Goal: Task Accomplishment & Management: Manage account settings

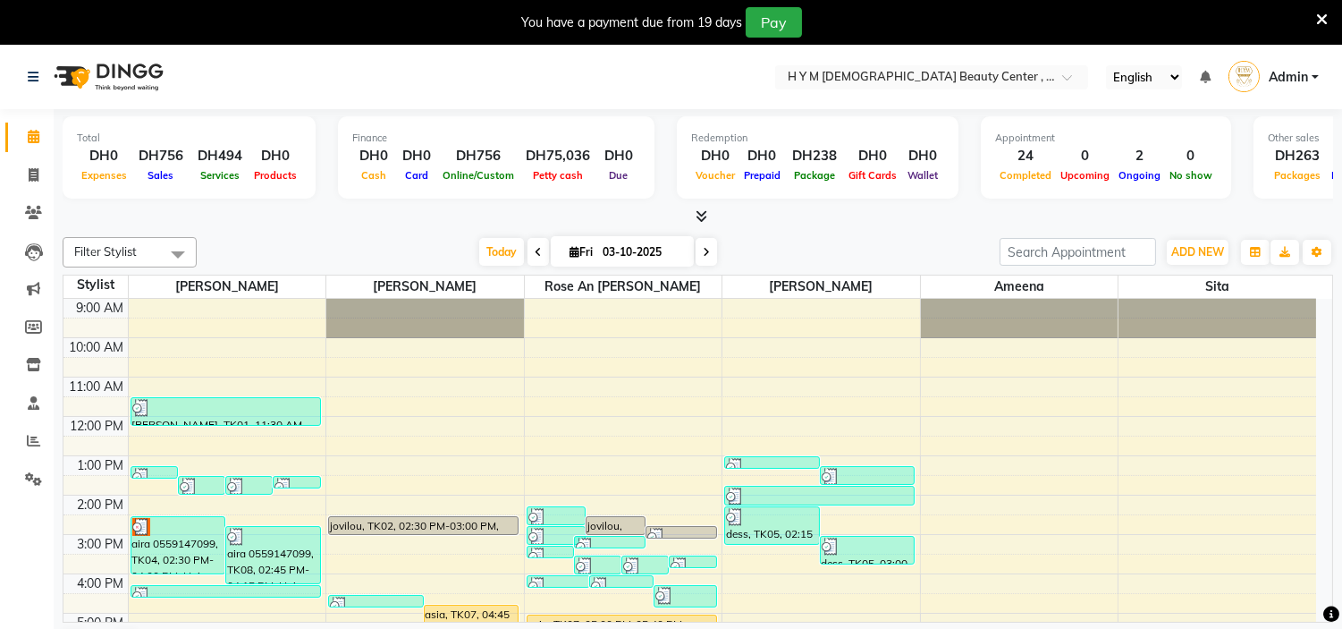
scroll to position [229, 0]
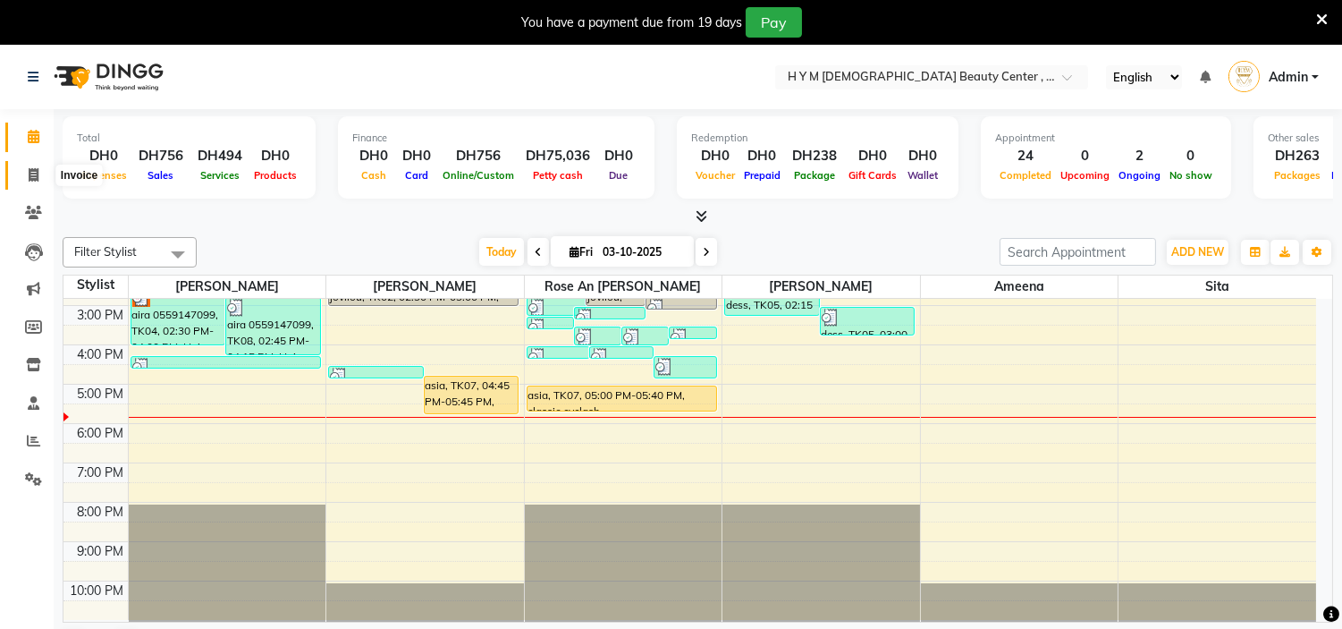
click at [31, 174] on icon at bounding box center [34, 174] width 10 height 13
select select "service"
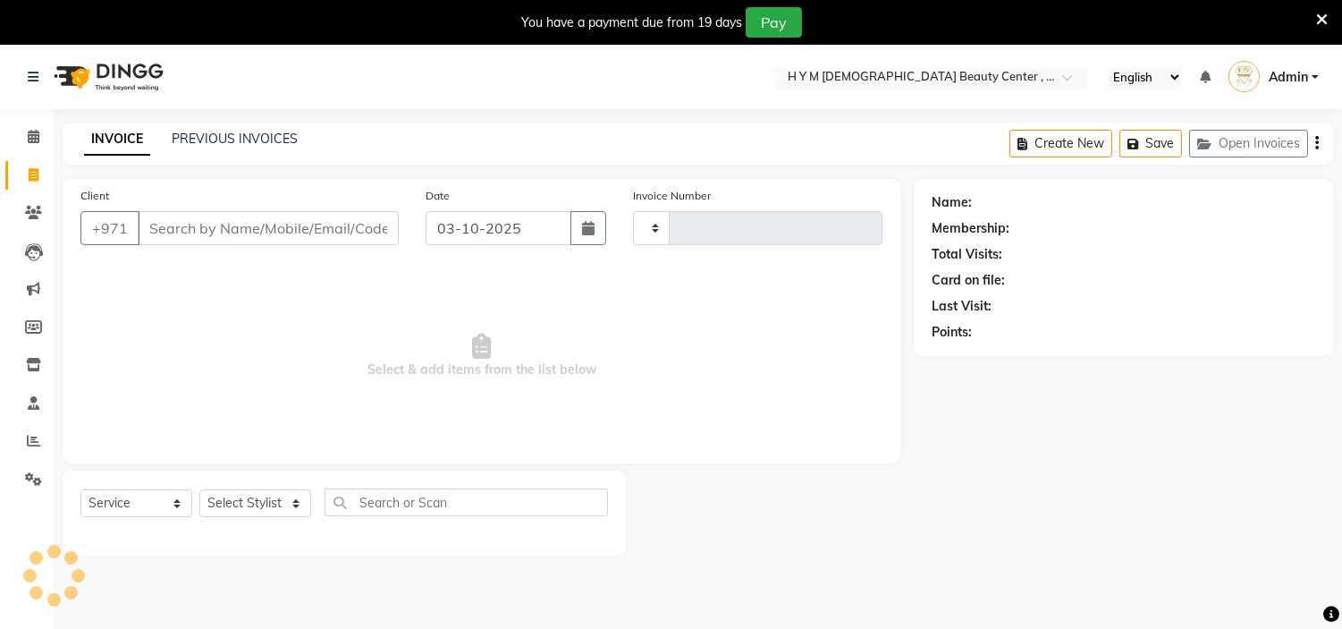
click at [202, 224] on input "Client" at bounding box center [268, 228] width 261 height 34
type input "2260"
select select "7248"
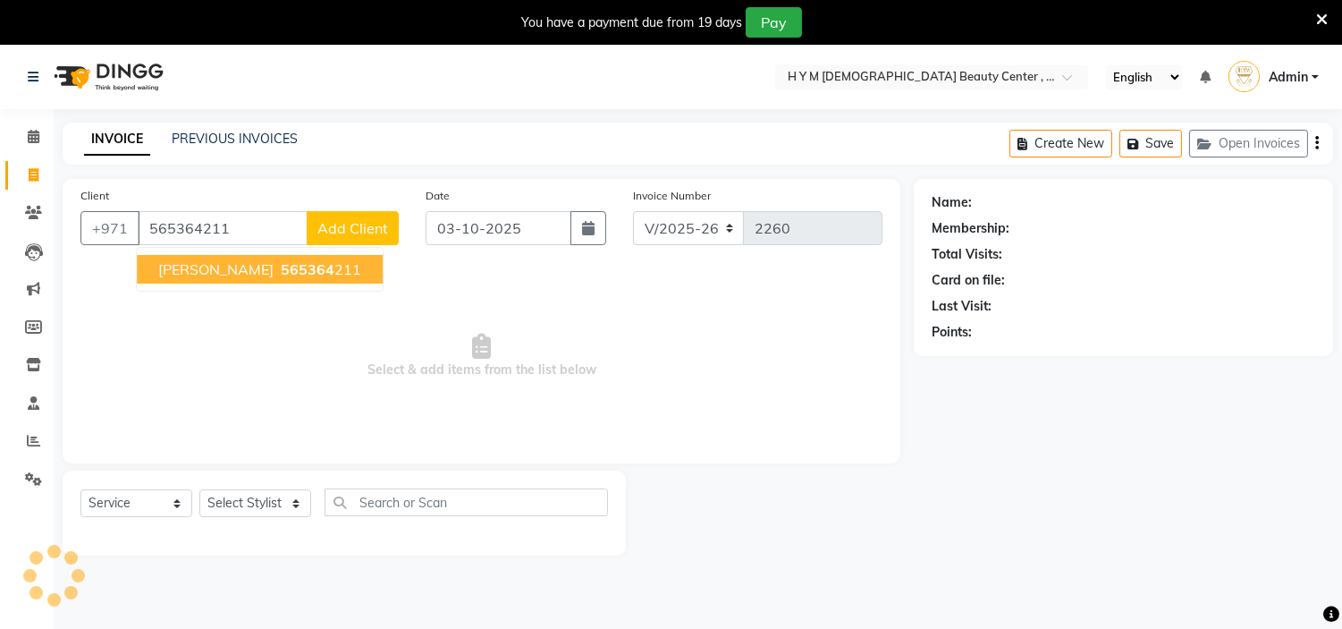
type input "565364211"
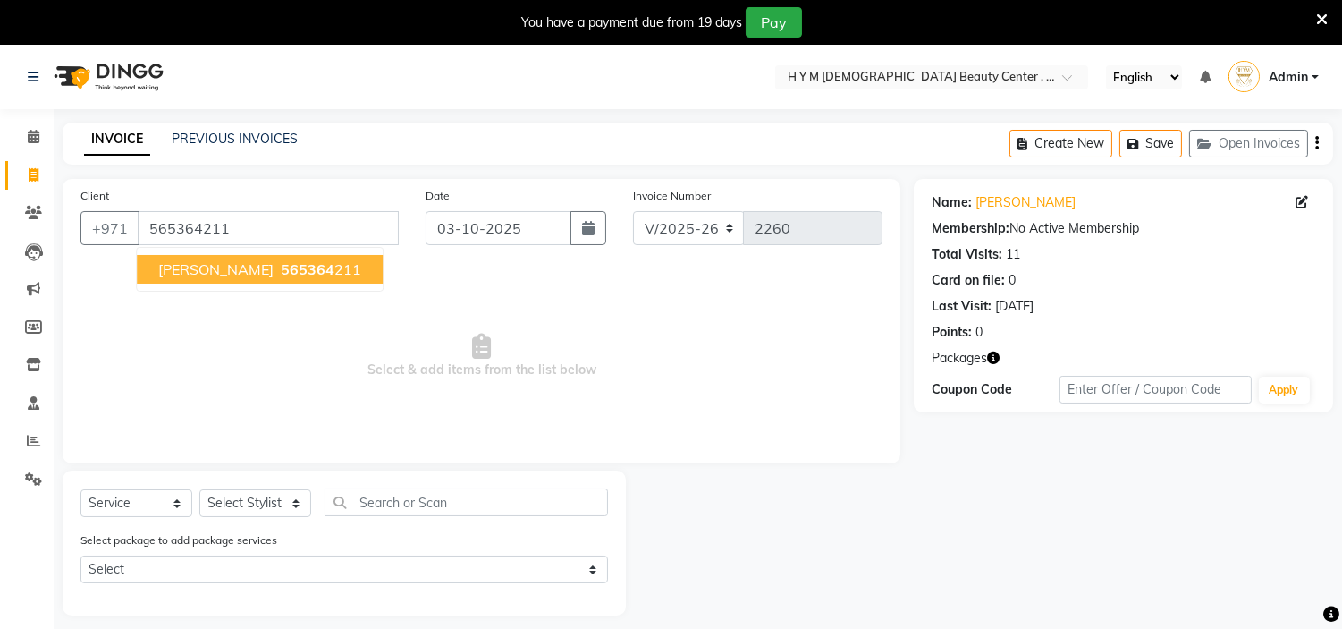
click at [177, 274] on span "[PERSON_NAME]" at bounding box center [215, 269] width 115 height 18
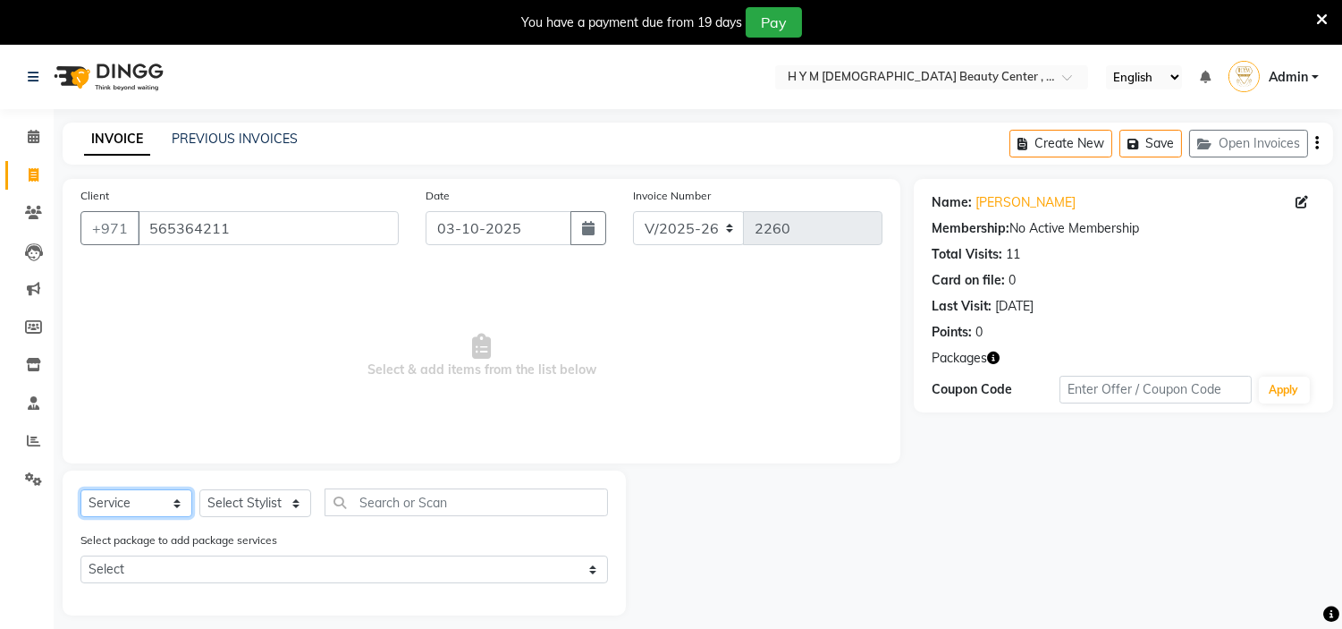
click at [173, 498] on select "Select Service Product Membership Package Voucher Prepaid Gift Card" at bounding box center [136, 503] width 112 height 28
select select "package"
click at [80, 490] on select "Select Service Product Membership Package Voucher Prepaid Gift Card" at bounding box center [136, 503] width 112 height 28
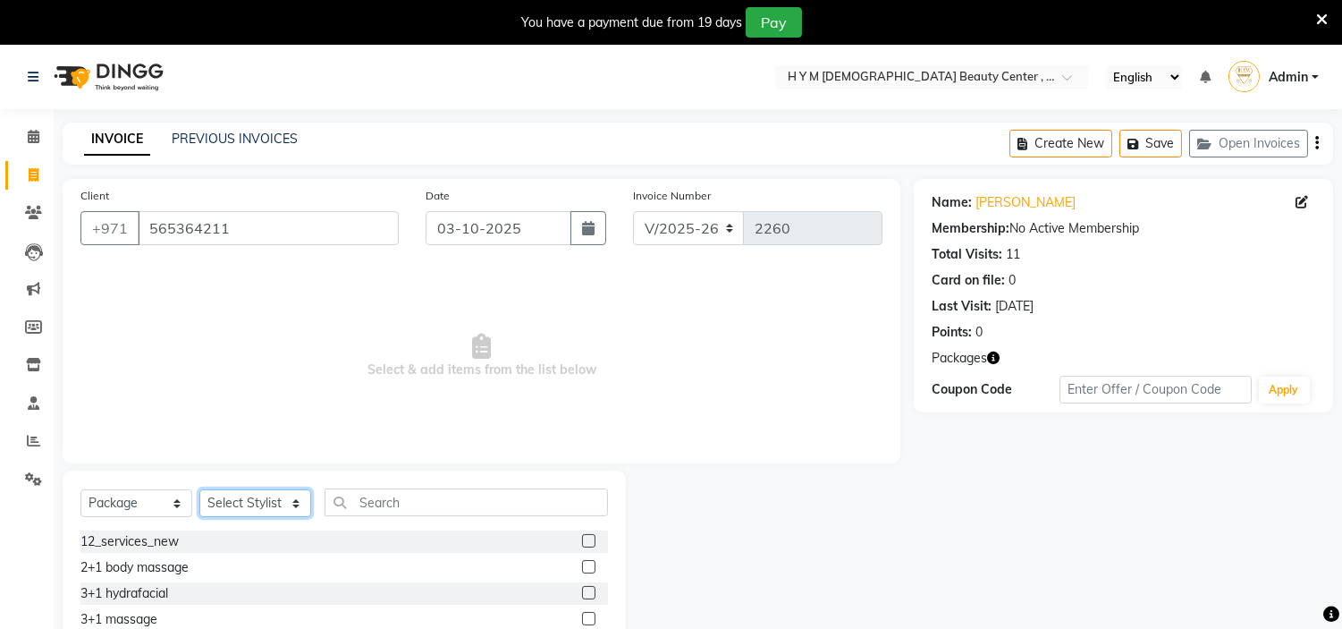
click at [293, 510] on select "Select Stylist [PERSON_NAME] Jheza [PERSON_NAME] [PERSON_NAME] [PERSON_NAME] An…" at bounding box center [255, 503] width 112 height 28
select select "61770"
click at [199, 490] on select "Select Stylist [PERSON_NAME] Jheza [PERSON_NAME] [PERSON_NAME] [PERSON_NAME] An…" at bounding box center [255, 503] width 112 height 28
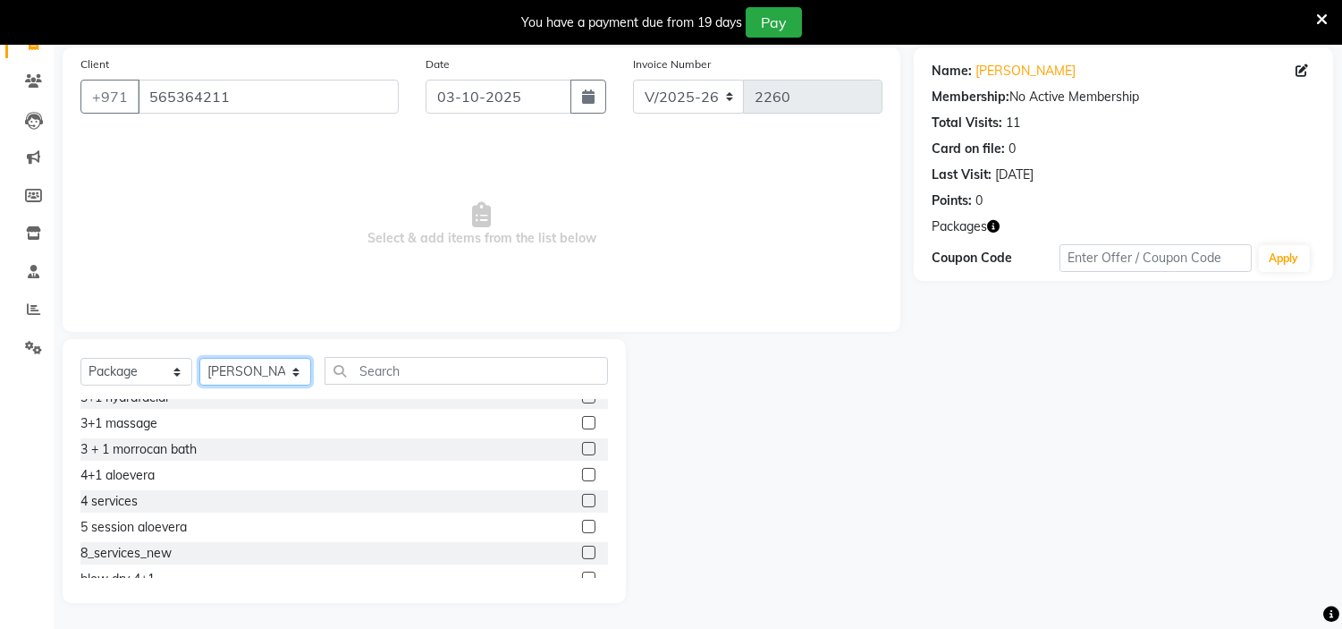
scroll to position [99, 0]
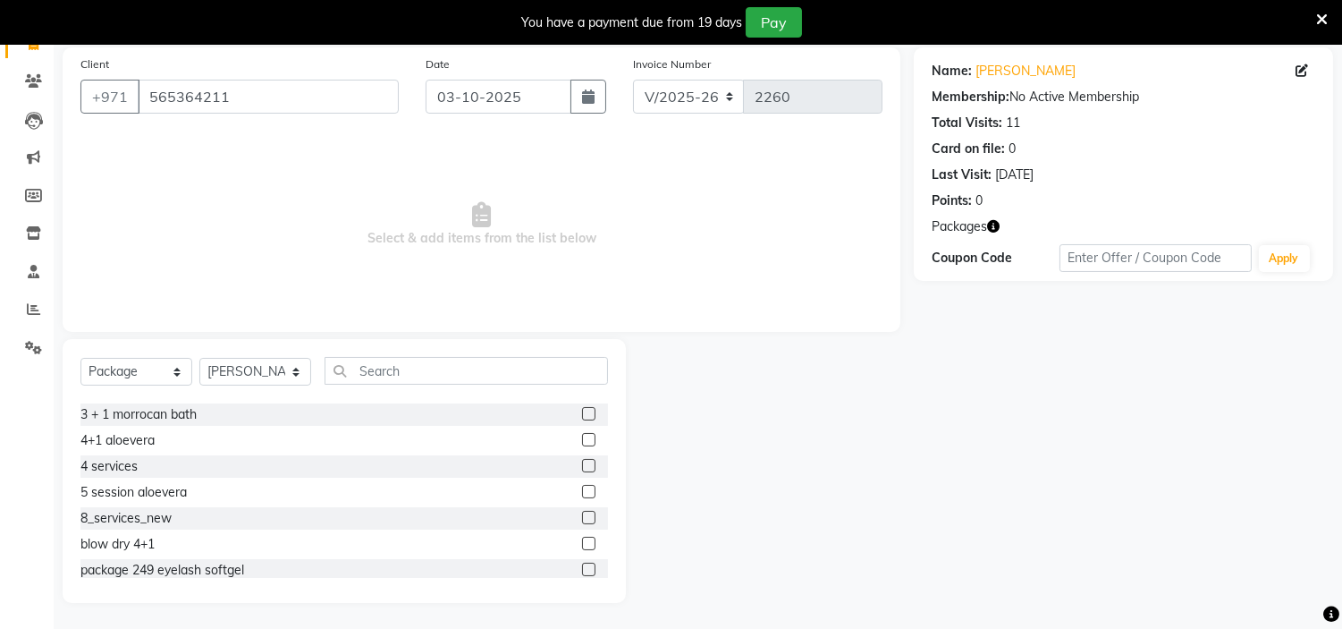
click at [582, 519] on label at bounding box center [588, 516] width 13 height 13
click at [582, 519] on input "checkbox" at bounding box center [588, 518] width 12 height 12
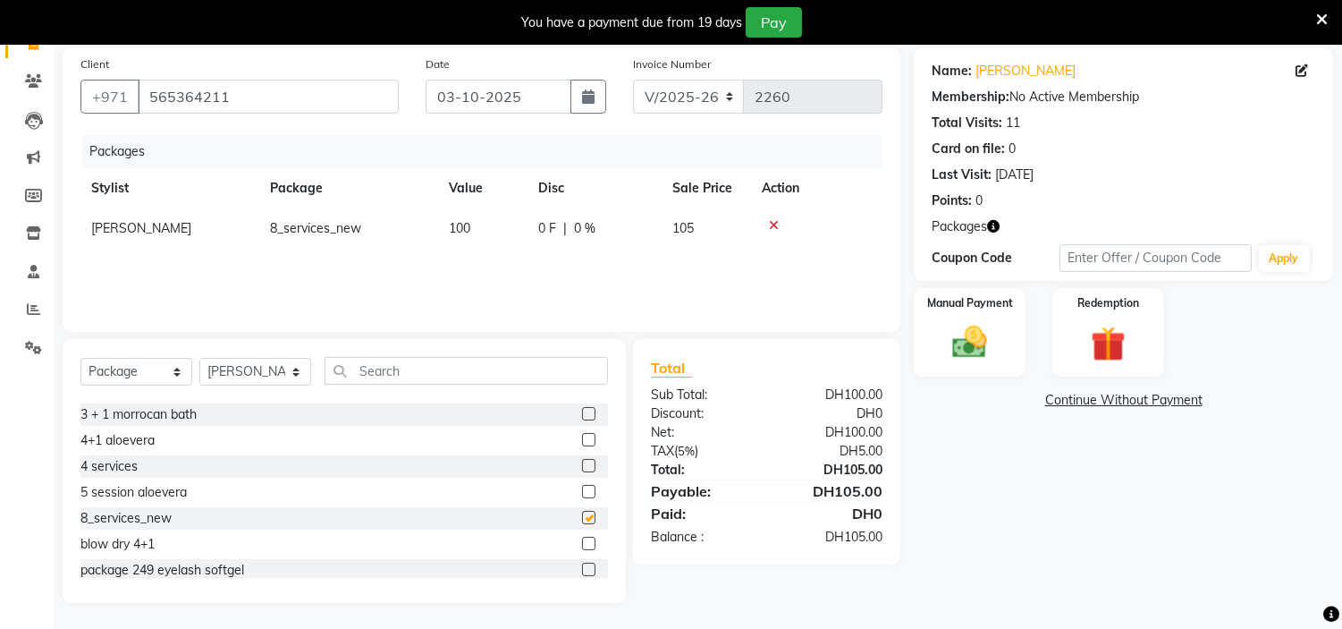
checkbox input "false"
click at [1129, 396] on link "Continue Without Payment" at bounding box center [1123, 400] width 412 height 19
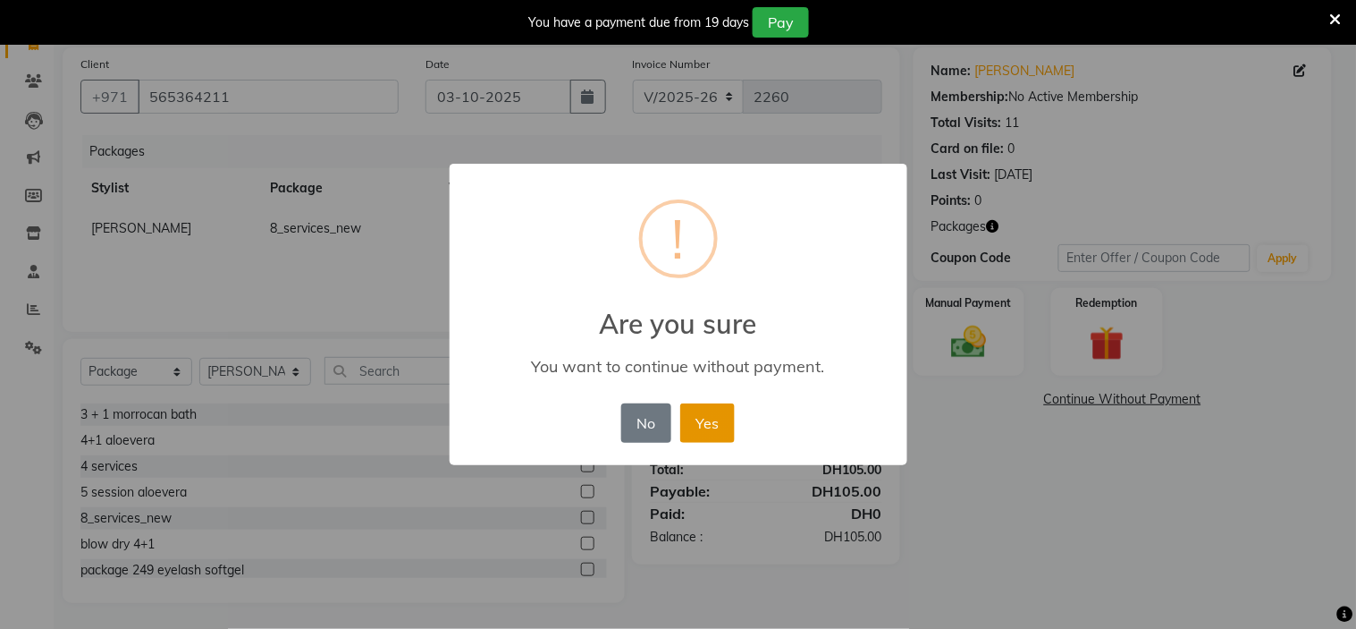
click at [715, 425] on button "Yes" at bounding box center [707, 422] width 55 height 39
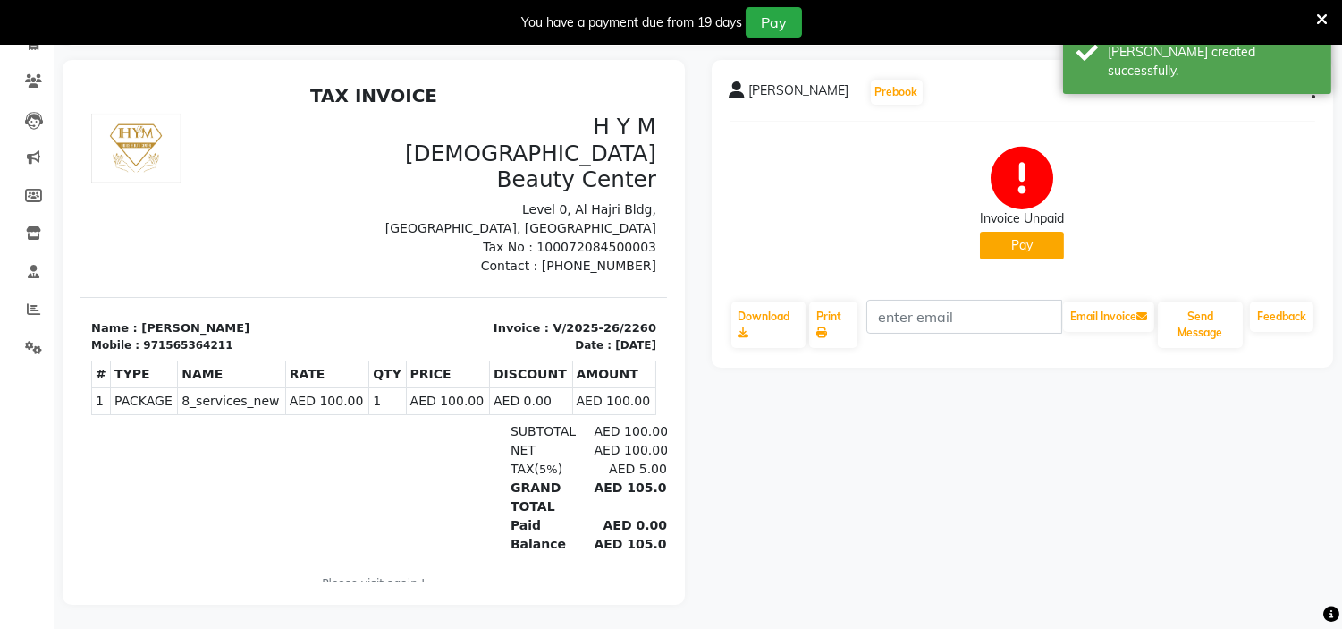
scroll to position [45, 0]
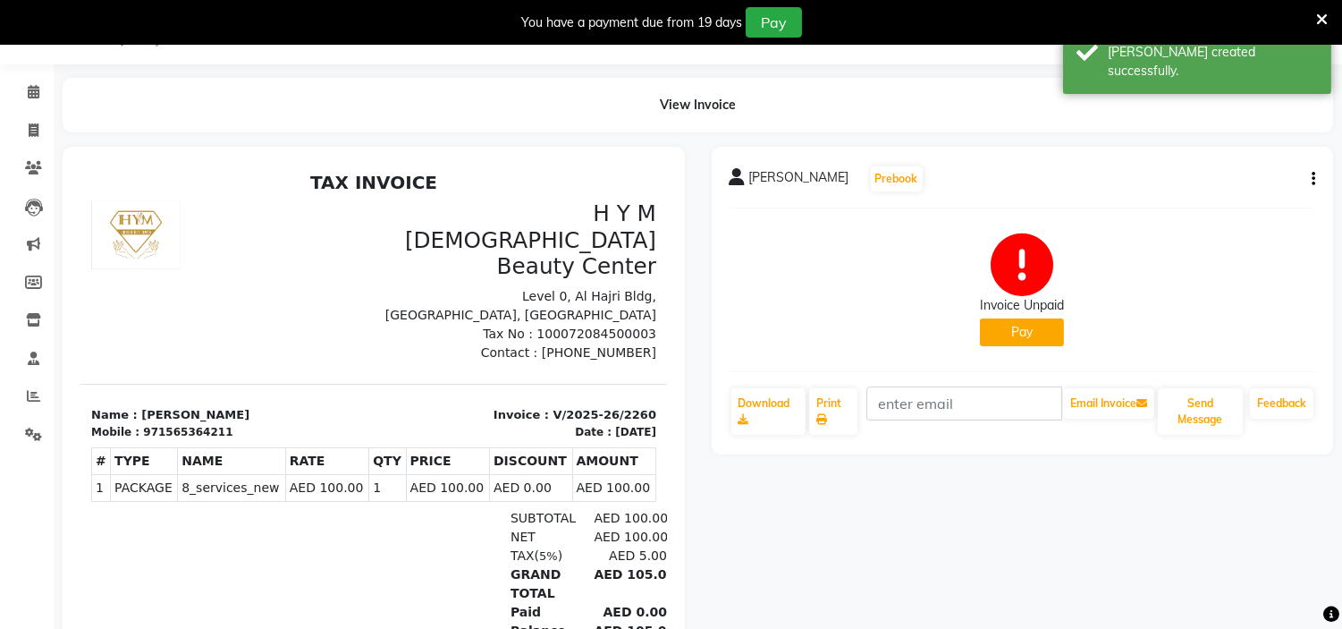
select select "service"
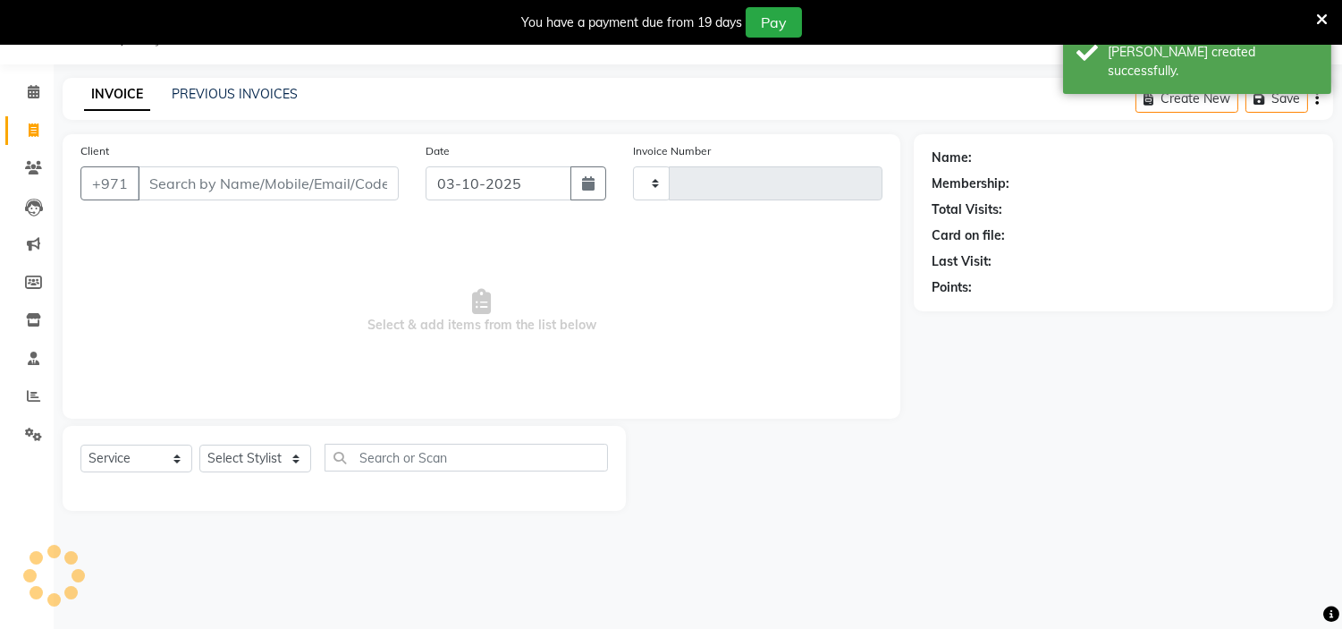
type input "2261"
select select "7248"
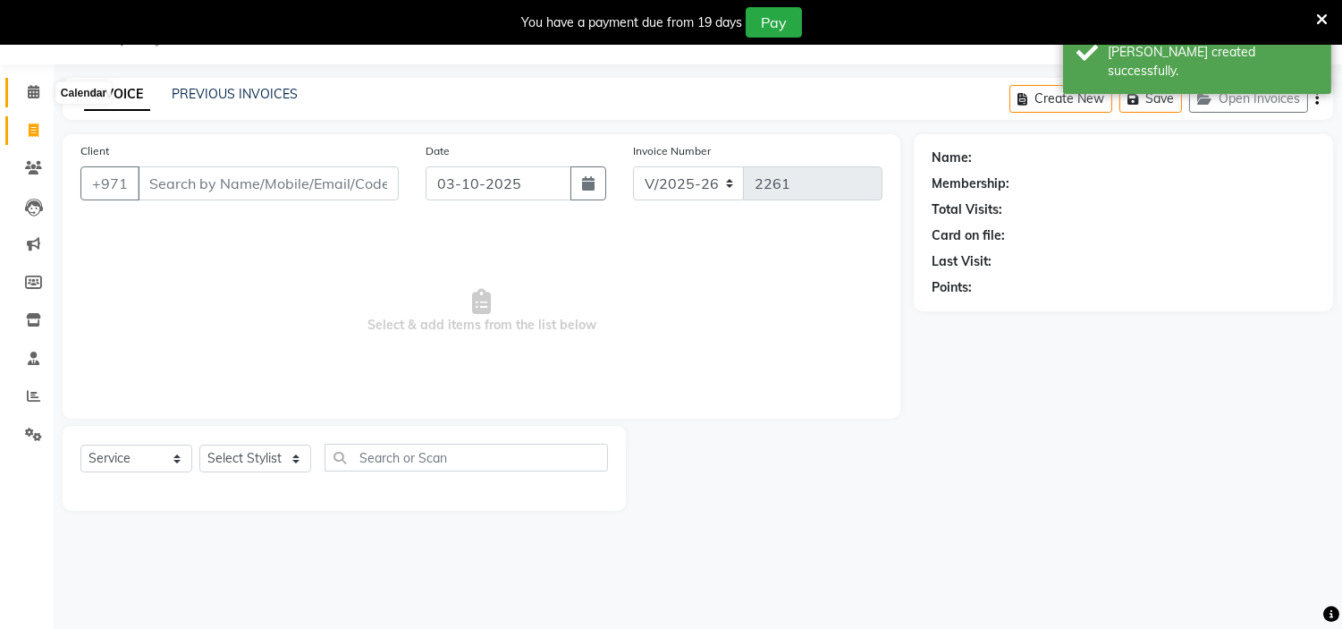
click at [42, 98] on span at bounding box center [33, 92] width 31 height 21
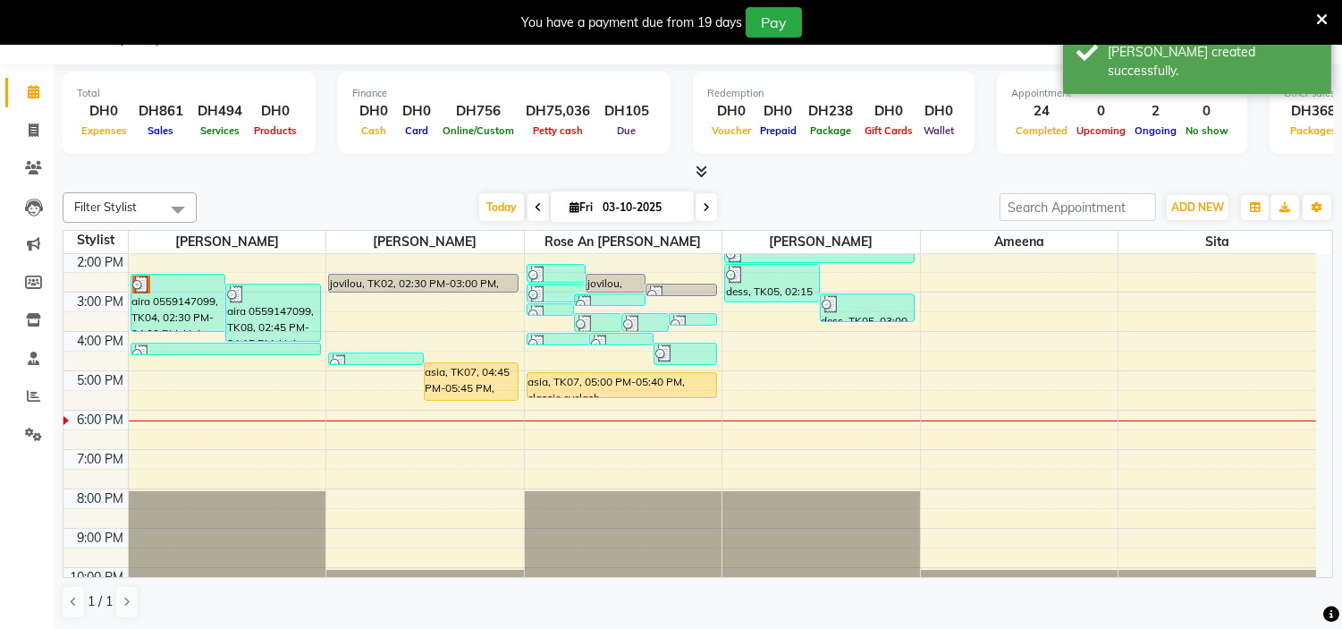
scroll to position [198, 0]
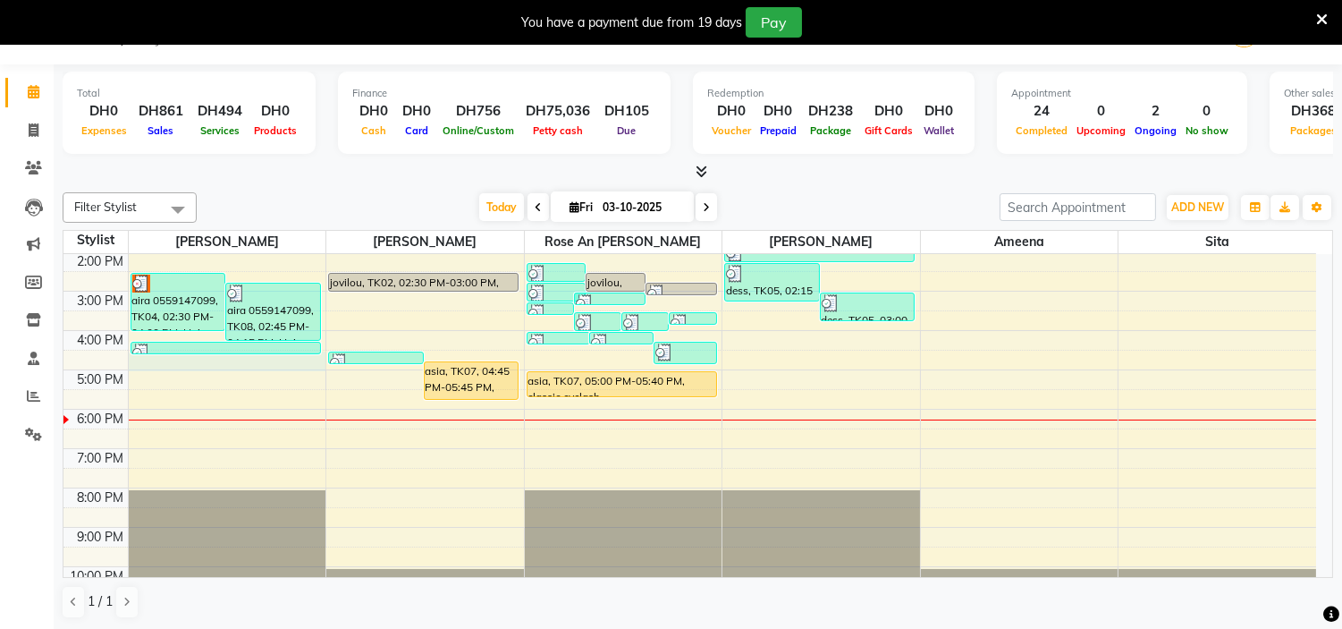
click at [202, 369] on div "9:00 AM 10:00 AM 11:00 AM 12:00 PM 1:00 PM 2:00 PM 3:00 PM 4:00 PM 5:00 PM 6:00…" at bounding box center [689, 330] width 1253 height 550
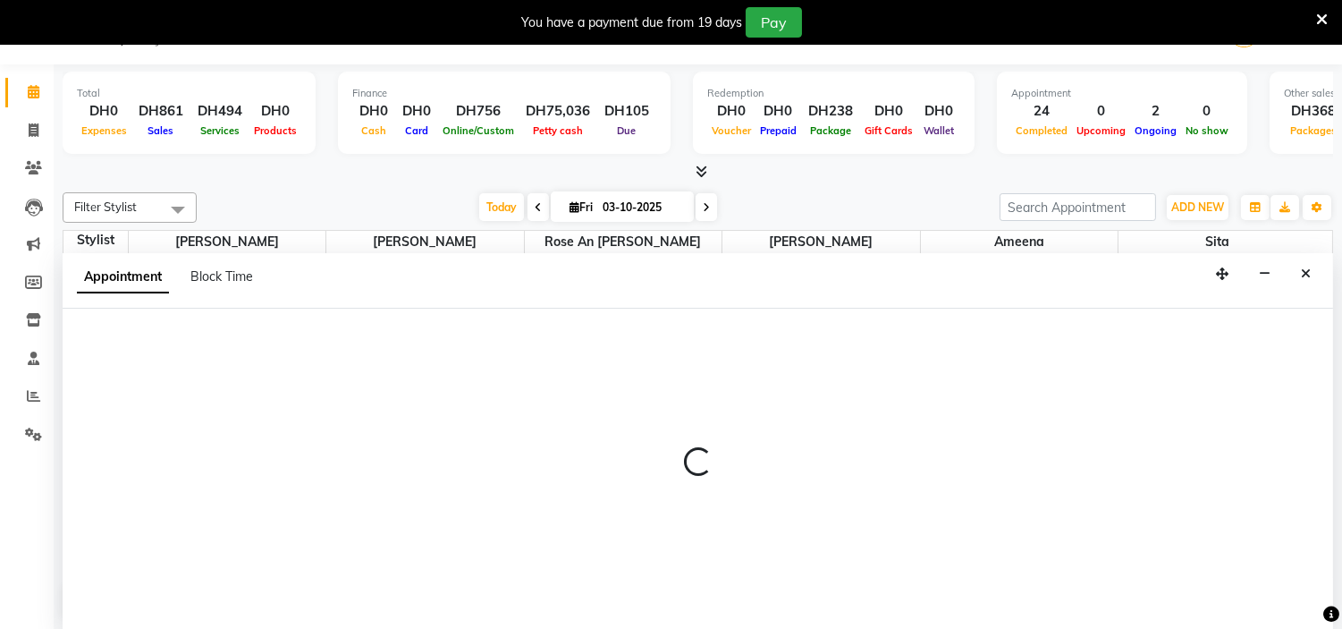
scroll to position [46, 0]
select select "61770"
select select "990"
select select "tentative"
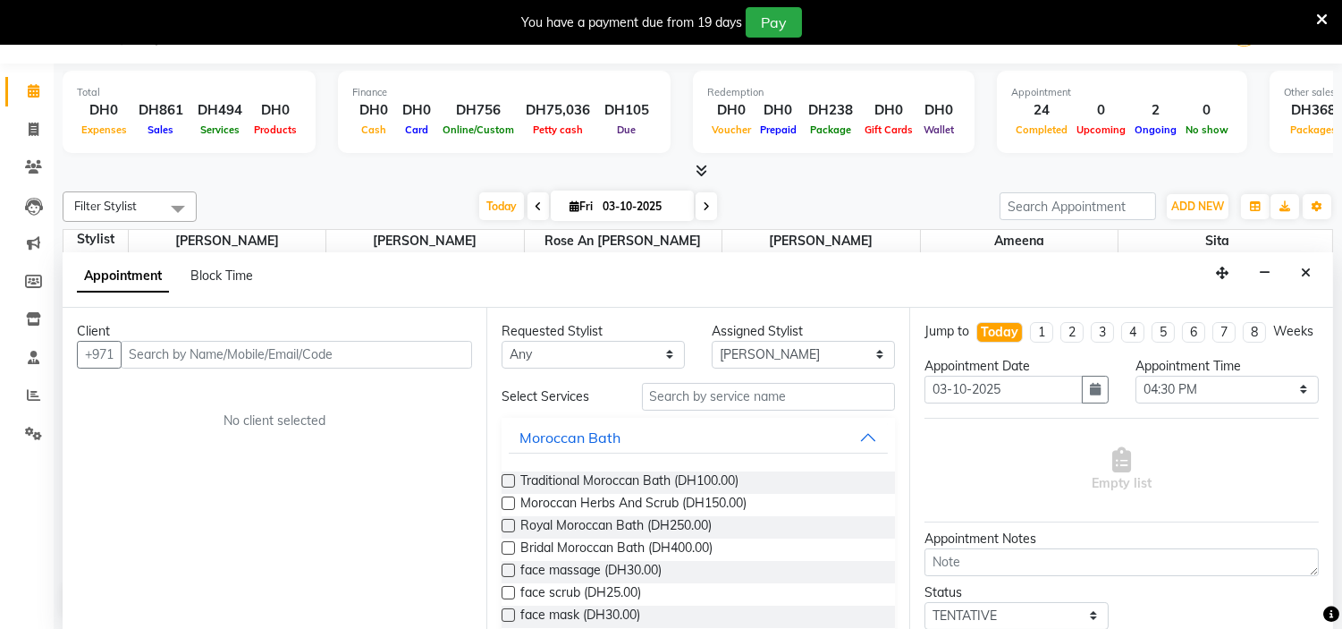
click at [206, 354] on input "text" at bounding box center [296, 355] width 351 height 28
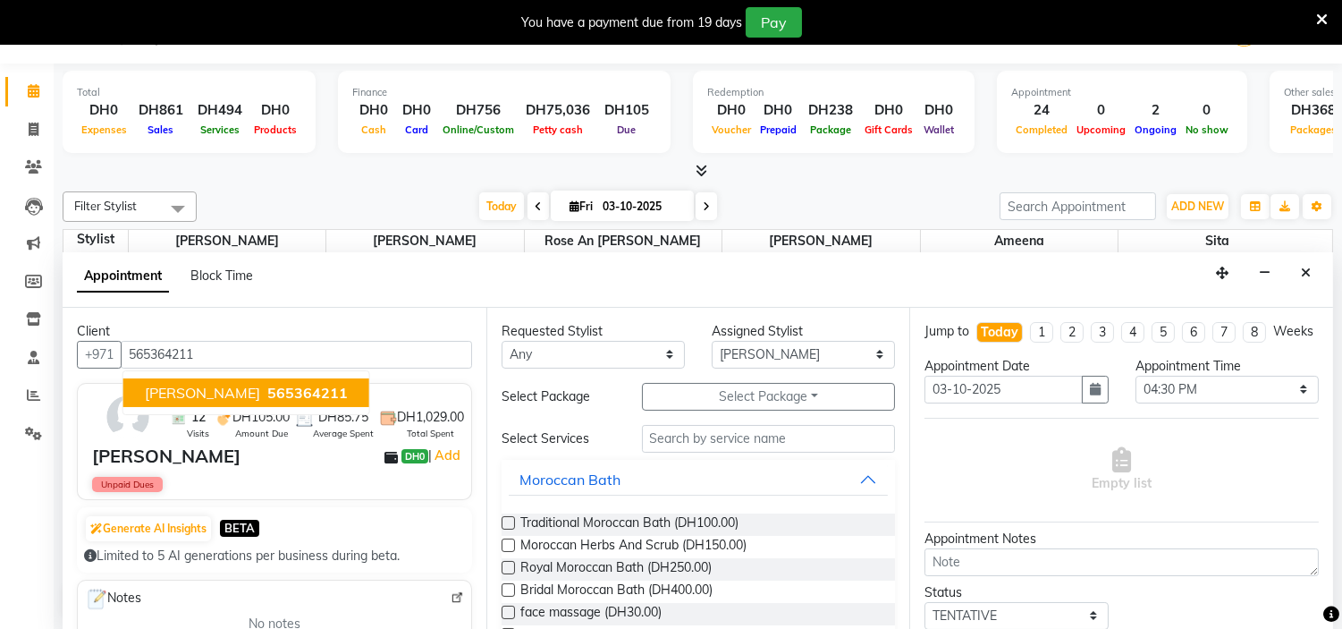
click at [267, 388] on span "565364211" at bounding box center [307, 393] width 80 height 18
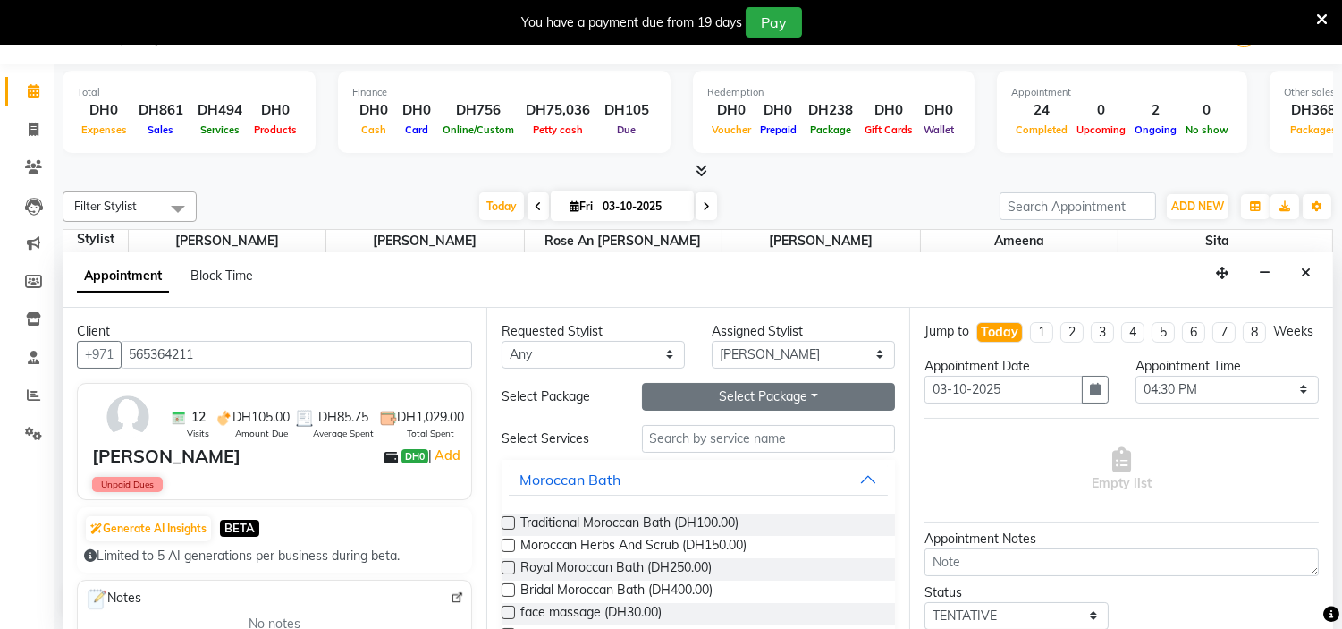
type input "565364211"
click at [760, 386] on button "Select Package Toggle Dropdown" at bounding box center [769, 397] width 254 height 28
click at [730, 435] on li "8_services_new" at bounding box center [713, 433] width 141 height 26
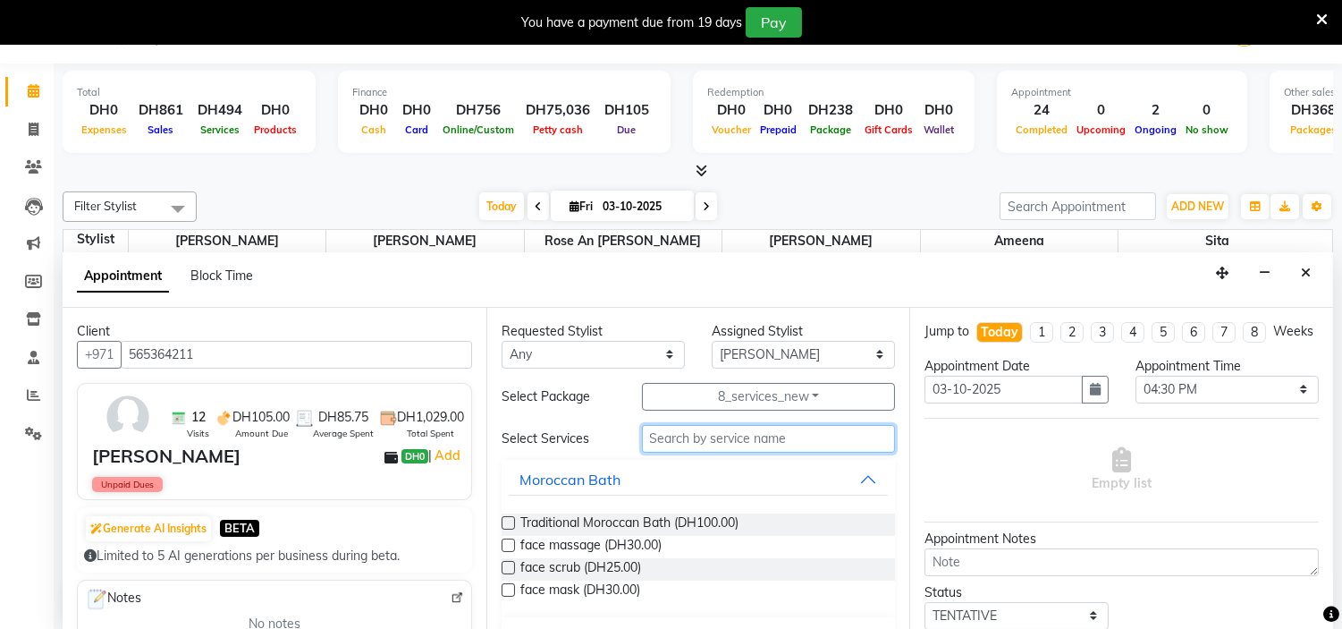
click at [729, 438] on input "text" at bounding box center [769, 439] width 254 height 28
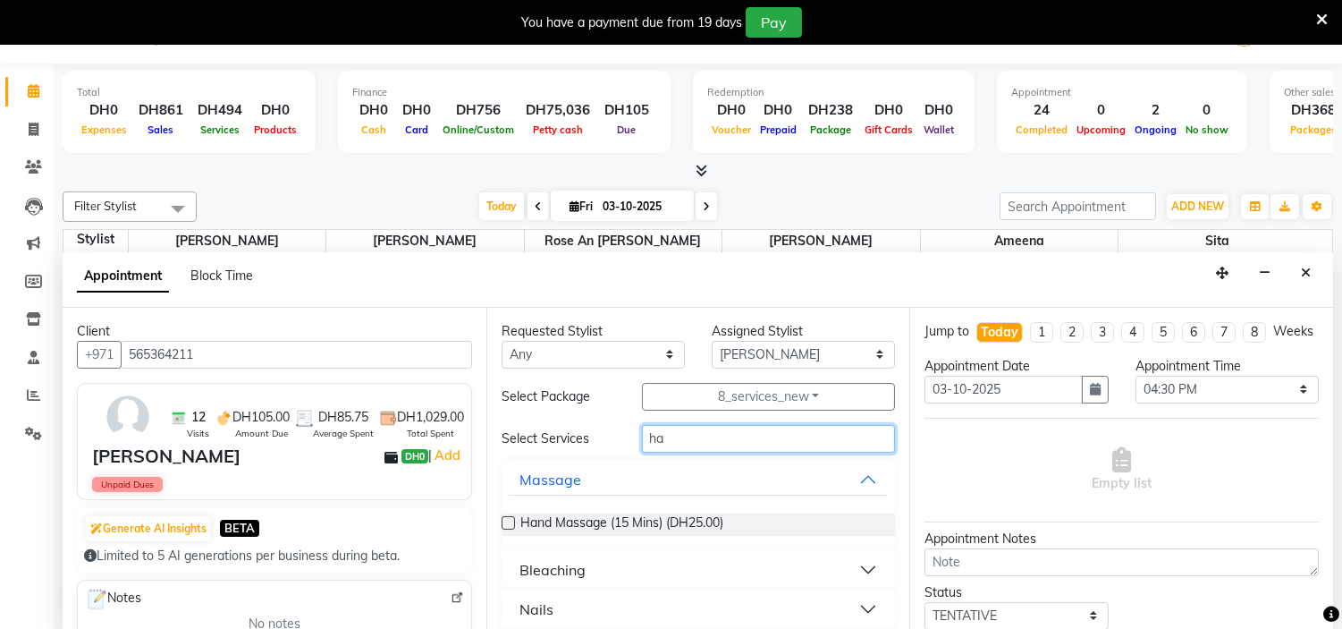
type input "h"
type input "hair tri"
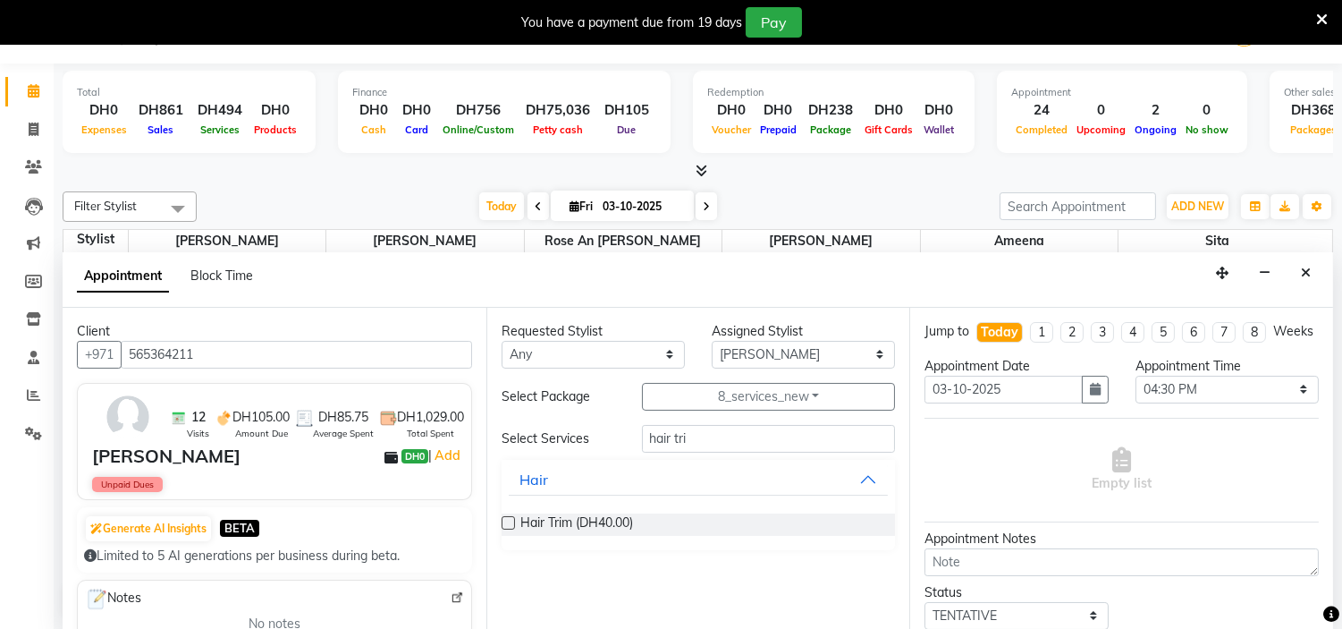
click at [508, 522] on label at bounding box center [508, 522] width 13 height 13
click at [508, 522] on input "checkbox" at bounding box center [508, 525] width 12 height 12
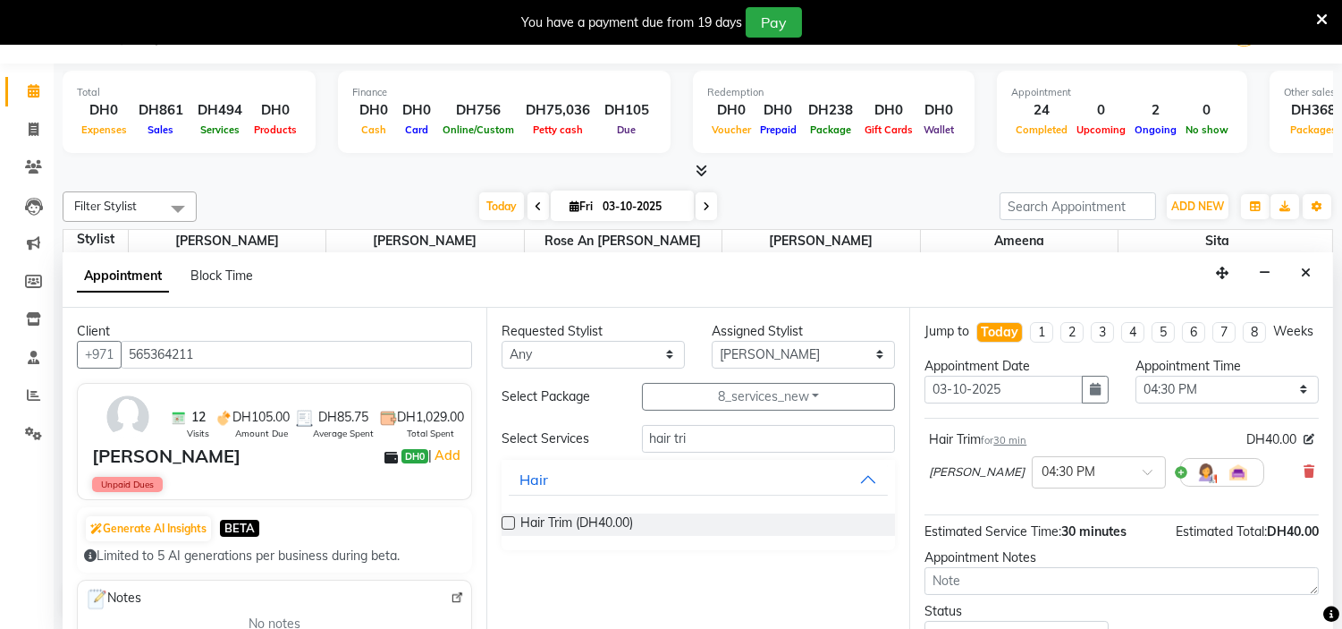
click at [508, 522] on label at bounding box center [508, 522] width 13 height 13
click at [508, 522] on input "checkbox" at bounding box center [508, 525] width 12 height 12
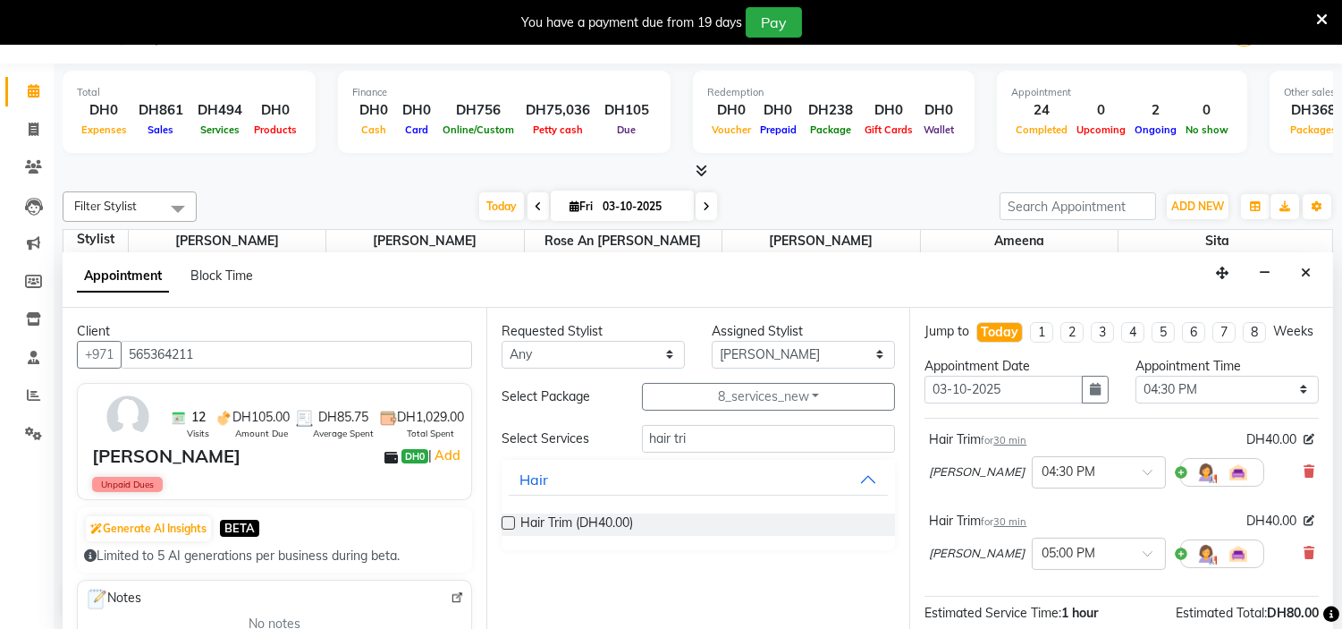
click at [508, 522] on label at bounding box center [508, 522] width 13 height 13
click at [508, 522] on input "checkbox" at bounding box center [508, 525] width 12 height 12
click at [508, 522] on label at bounding box center [508, 522] width 13 height 13
click at [508, 522] on input "checkbox" at bounding box center [508, 525] width 12 height 12
checkbox input "false"
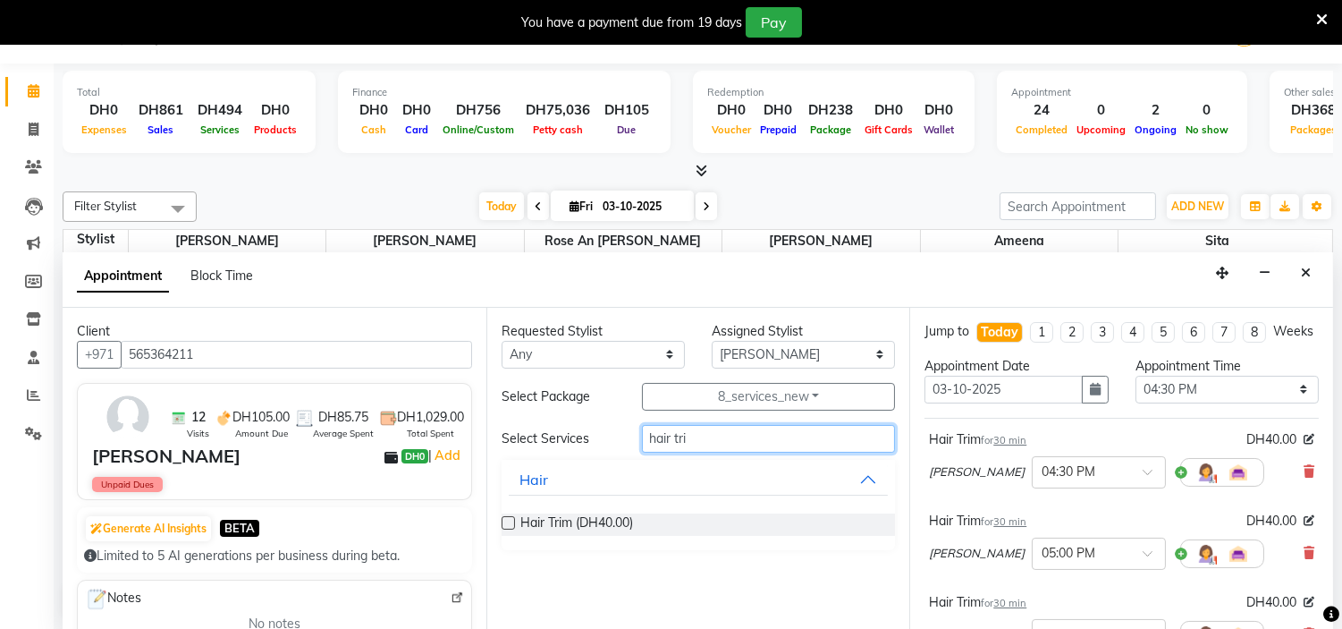
click at [704, 436] on input "hair tri" at bounding box center [769, 439] width 254 height 28
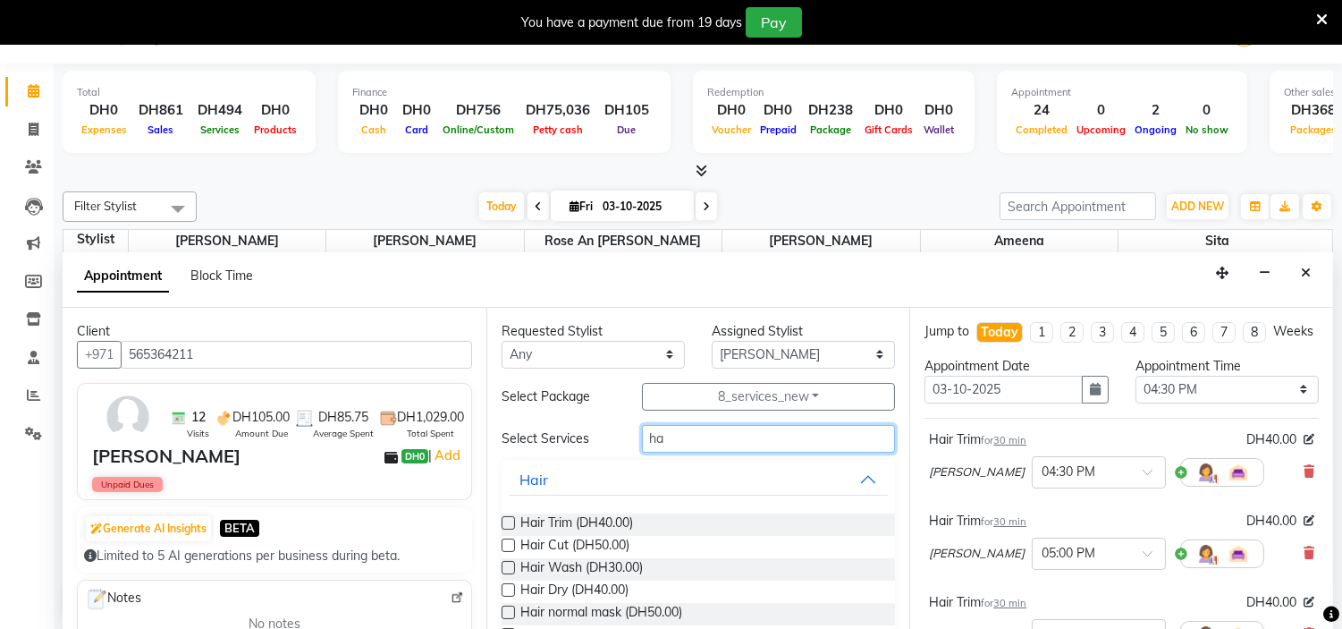
type input "h"
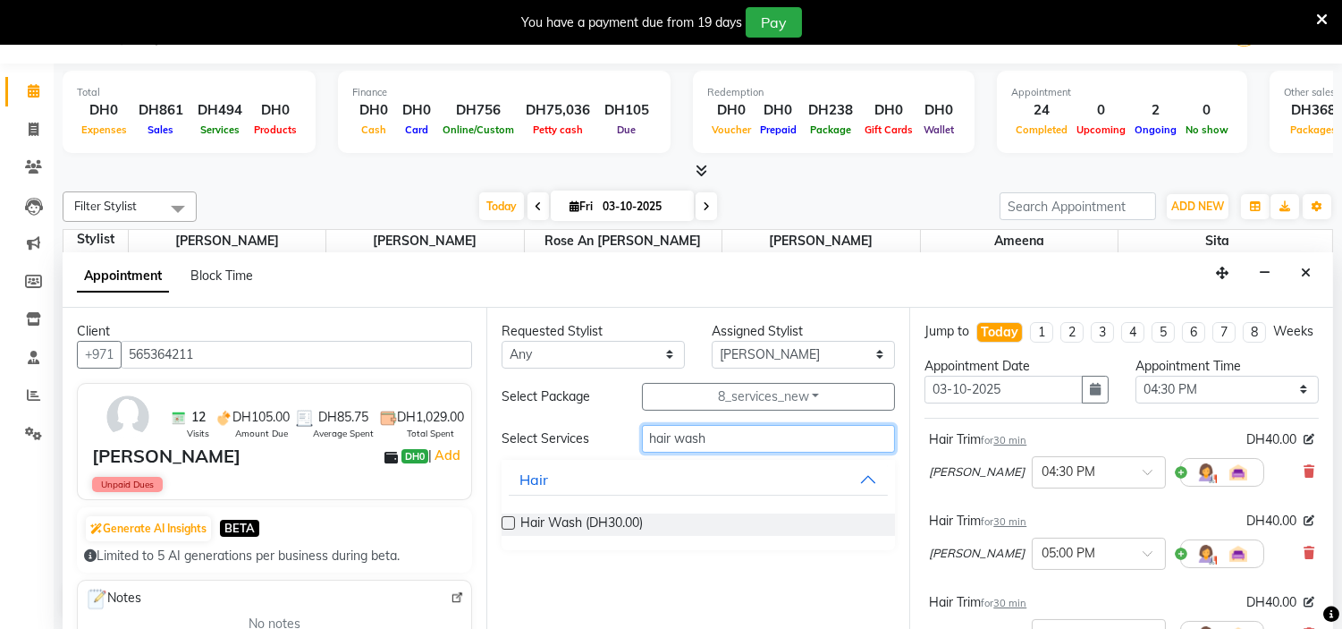
type input "hair wash"
click at [507, 521] on label at bounding box center [508, 522] width 13 height 13
click at [507, 521] on input "checkbox" at bounding box center [508, 525] width 12 height 12
click at [507, 521] on label at bounding box center [508, 522] width 13 height 13
click at [507, 521] on input "checkbox" at bounding box center [508, 525] width 12 height 12
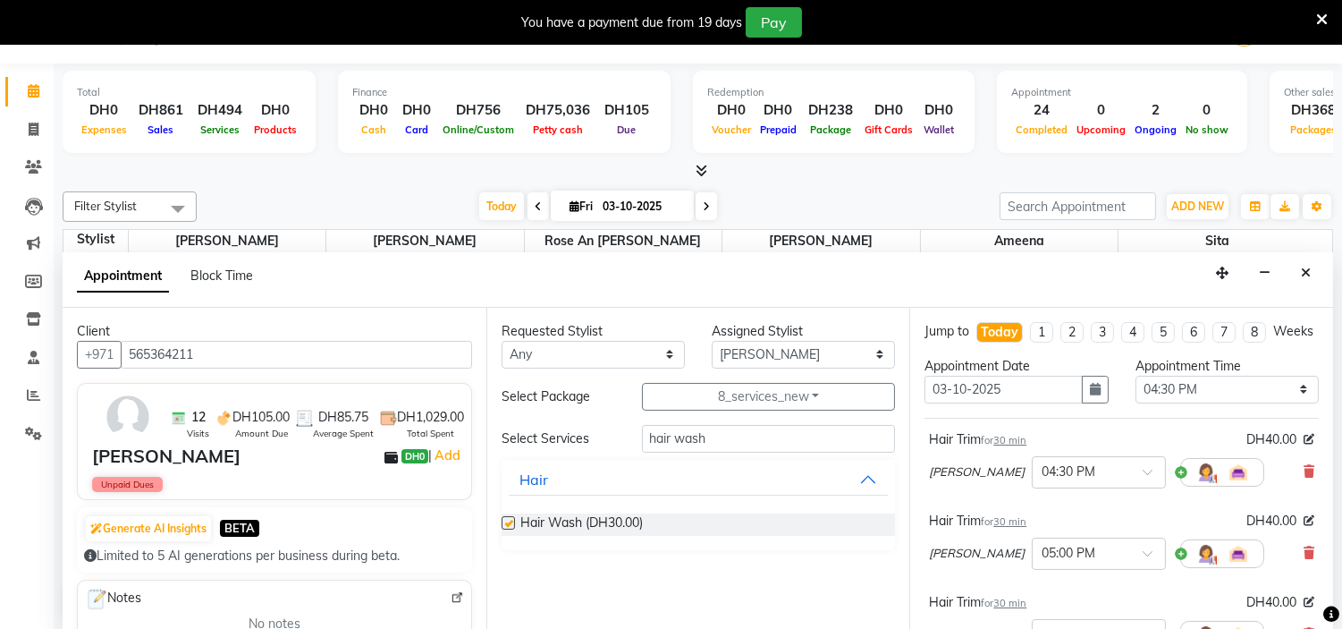
checkbox input "false"
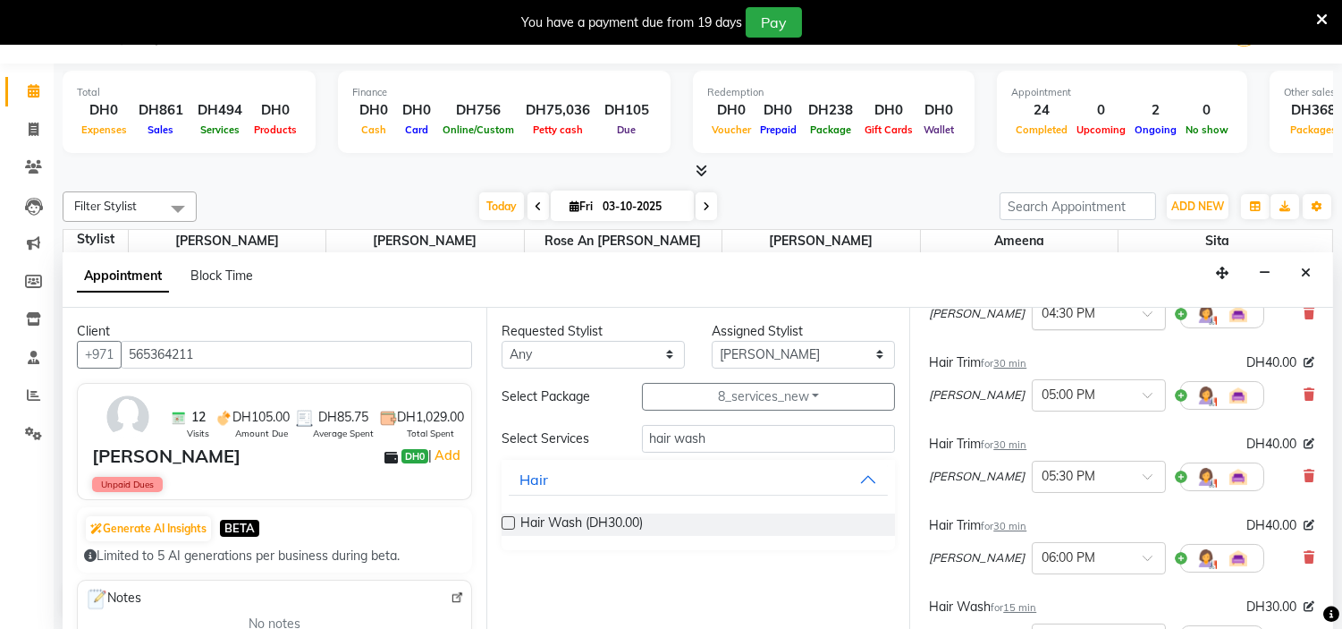
scroll to position [573, 0]
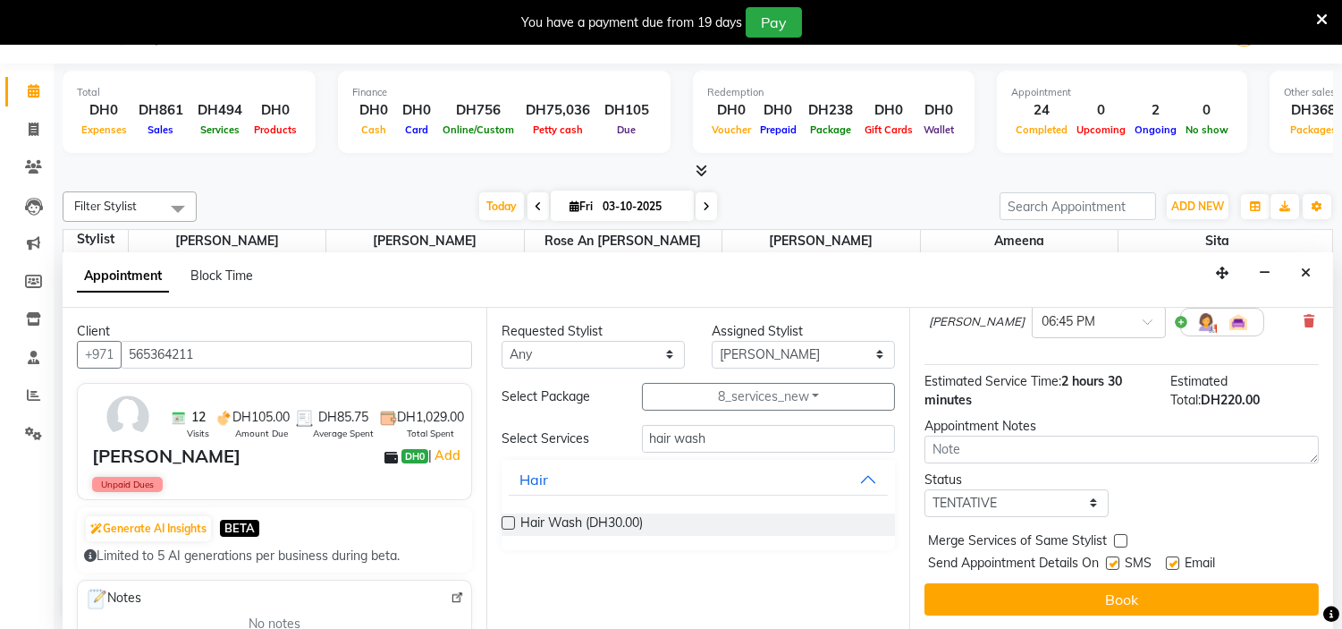
click at [1113, 565] on label at bounding box center [1112, 562] width 13 height 13
click at [1113, 565] on input "checkbox" at bounding box center [1112, 565] width 12 height 12
checkbox input "false"
click at [1173, 563] on label at bounding box center [1172, 562] width 13 height 13
click at [1173, 563] on input "checkbox" at bounding box center [1172, 565] width 12 height 12
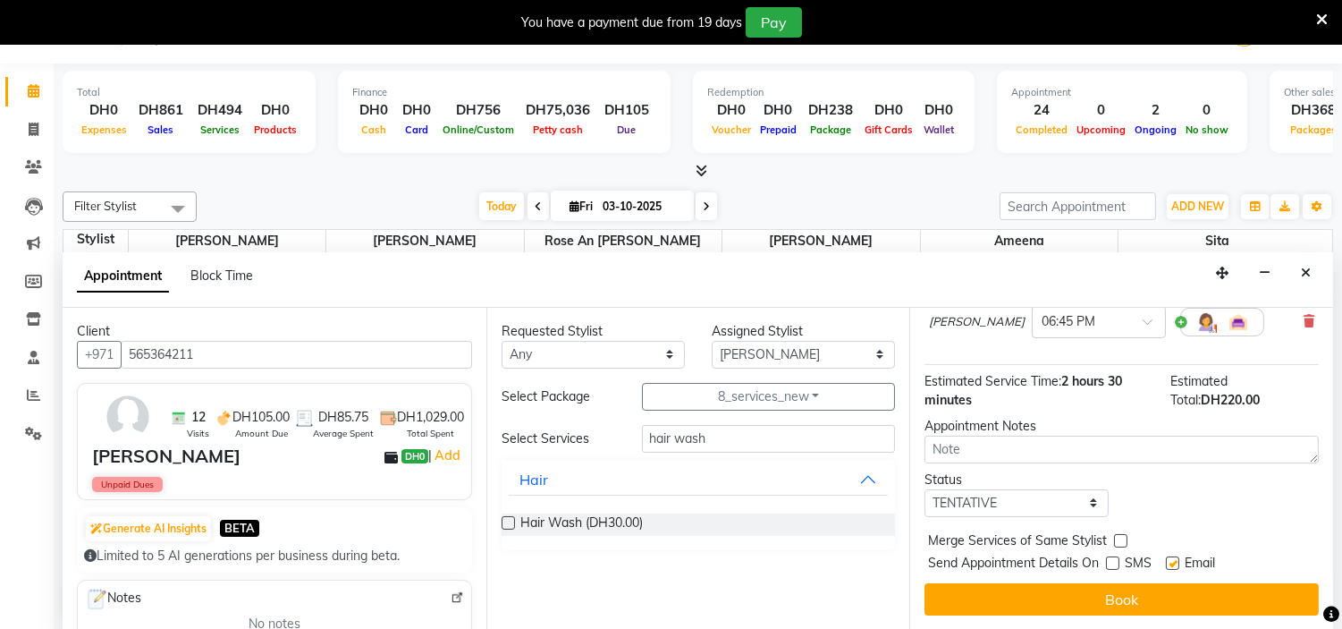
checkbox input "false"
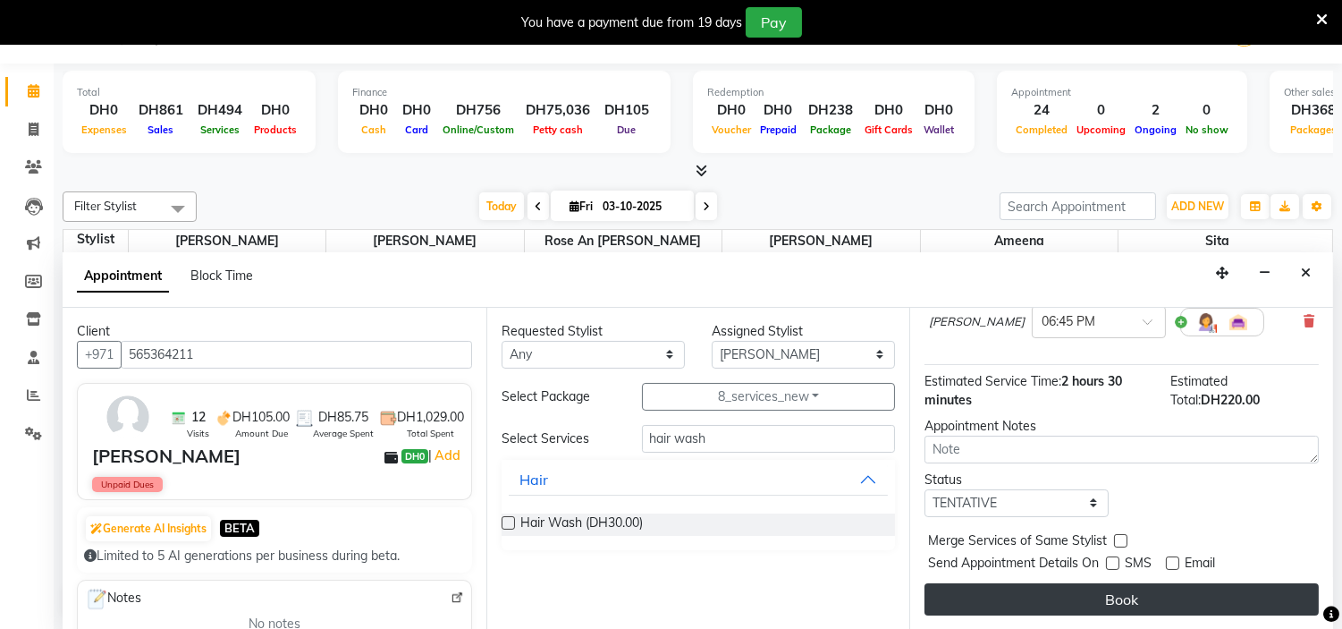
click at [1154, 594] on button "Book" at bounding box center [1121, 599] width 394 height 32
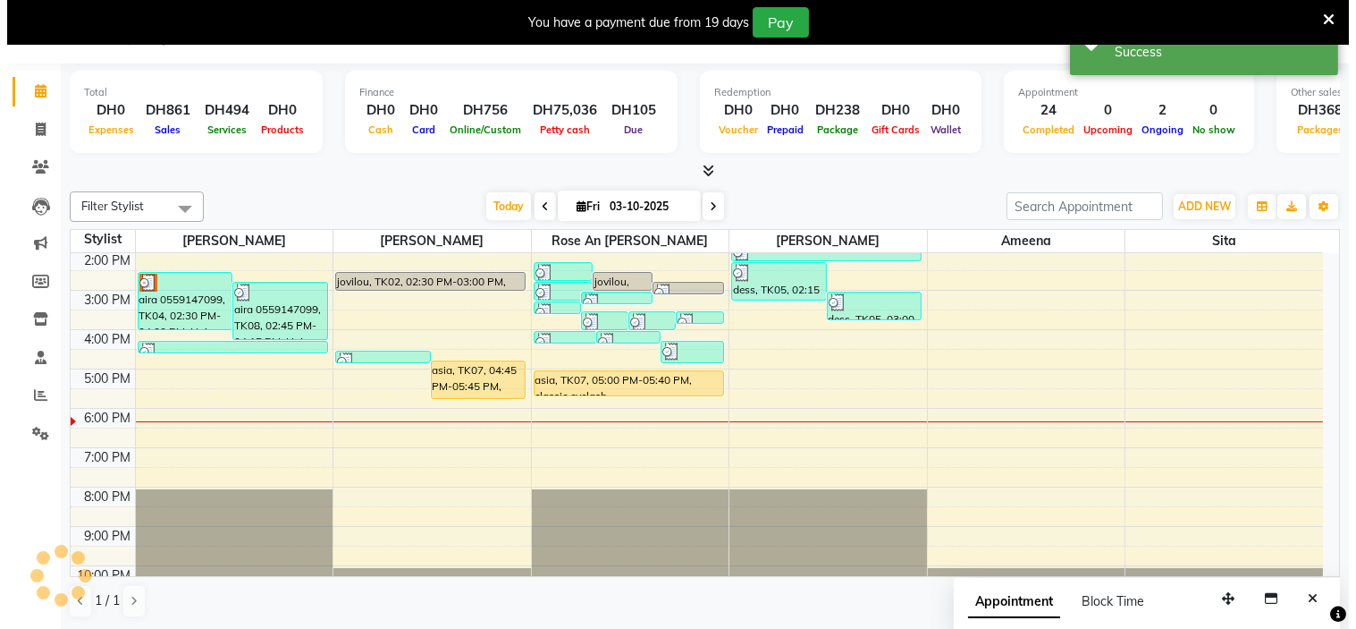
scroll to position [0, 0]
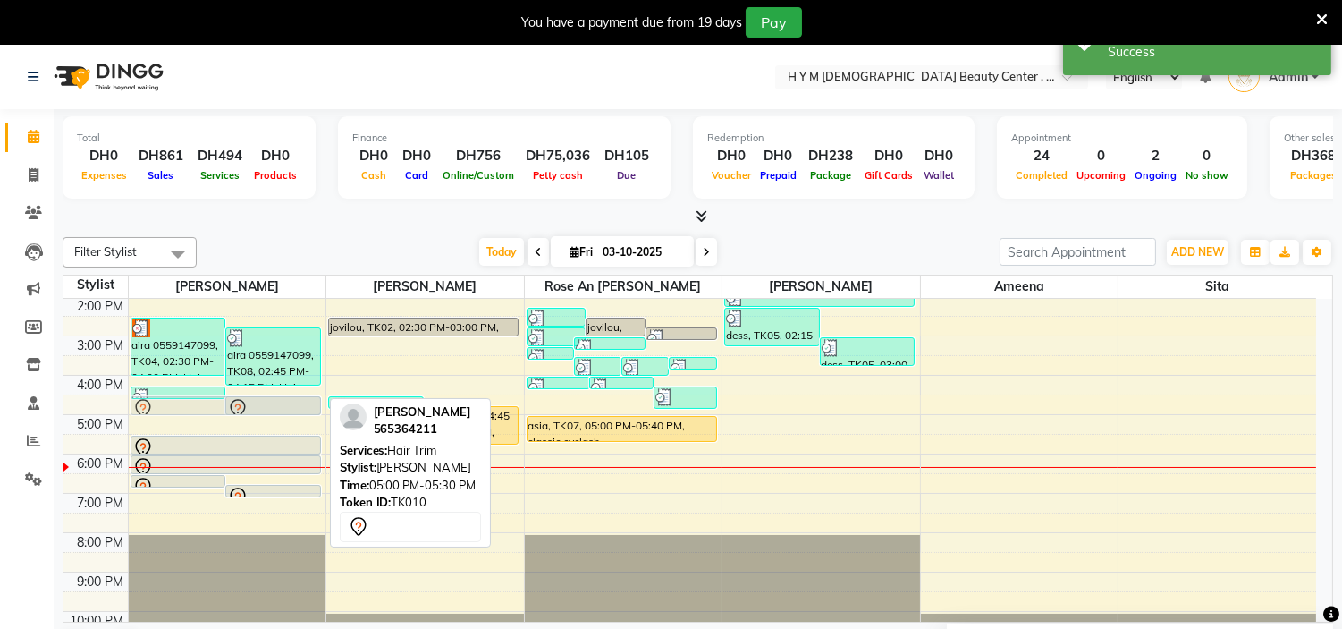
drag, startPoint x: 263, startPoint y: 424, endPoint x: 266, endPoint y: 414, distance: 10.5
click at [266, 414] on div "aira 0559147099, TK03, 01:15 PM-01:35 PM, C-Pedicure aira 0559147099, TK03, 01:…" at bounding box center [228, 375] width 198 height 550
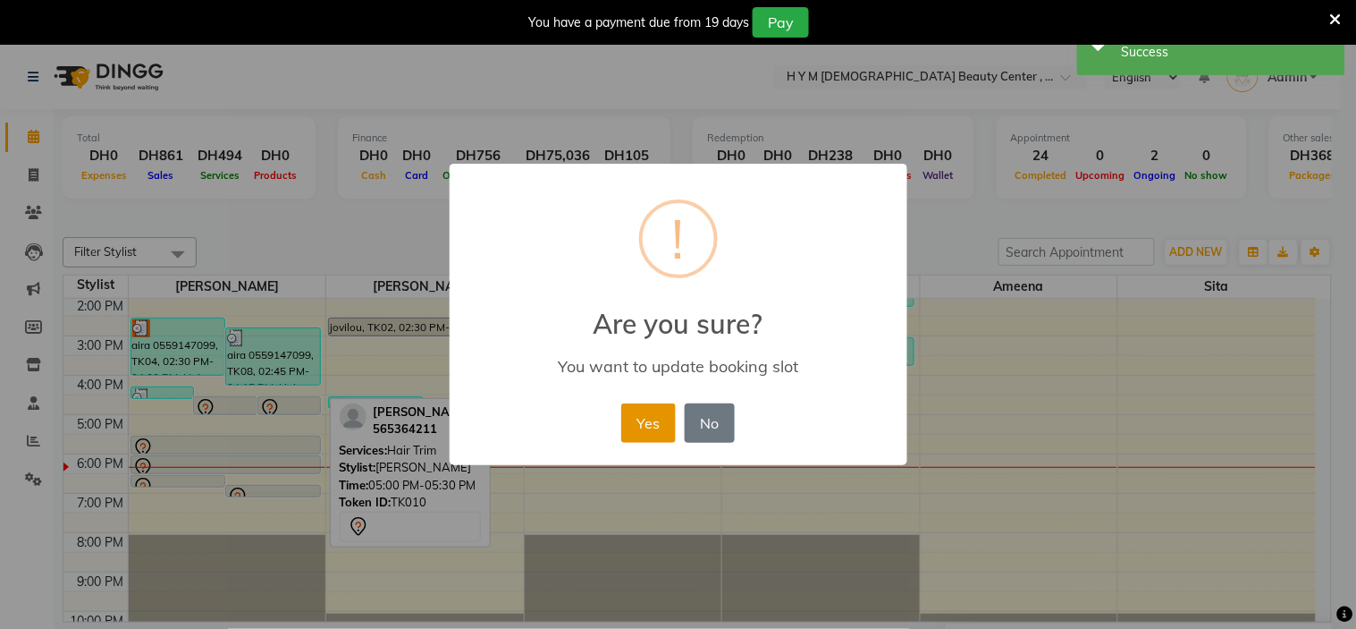
click at [647, 431] on button "Yes" at bounding box center [648, 422] width 55 height 39
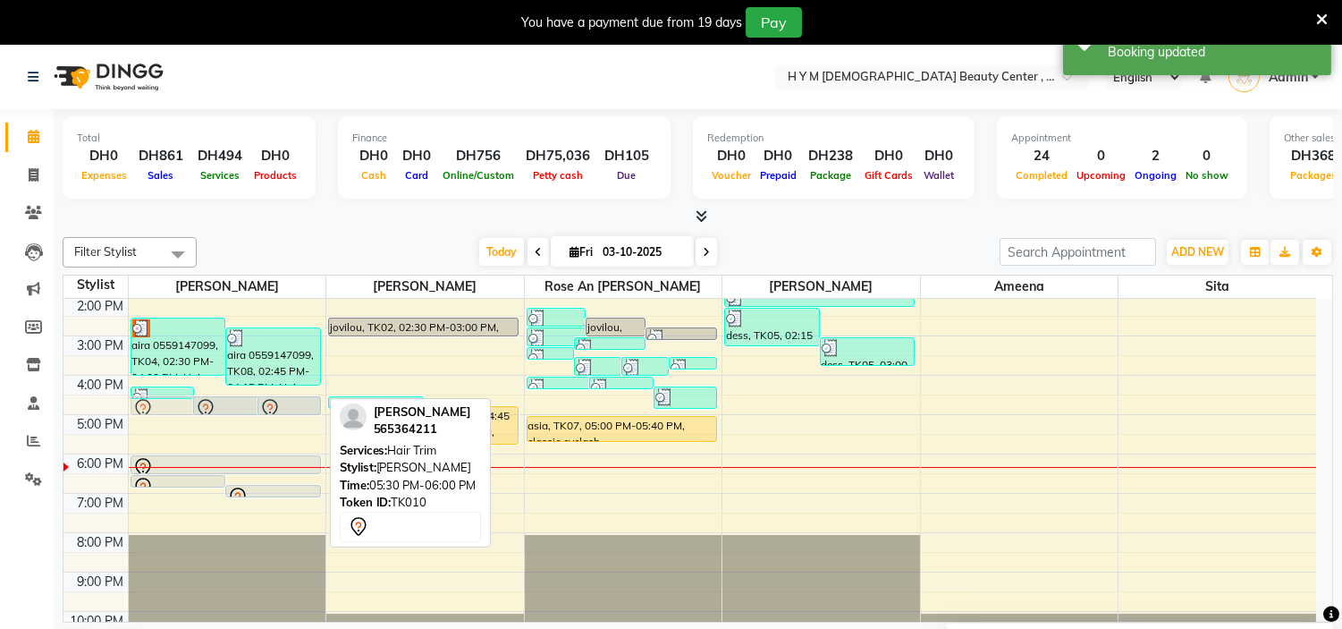
drag, startPoint x: 186, startPoint y: 441, endPoint x: 184, endPoint y: 408, distance: 33.1
click at [184, 408] on div "aira 0559147099, TK03, 01:15 PM-01:35 PM, C-Pedicure aira 0559147099, TK03, 01:…" at bounding box center [228, 375] width 198 height 550
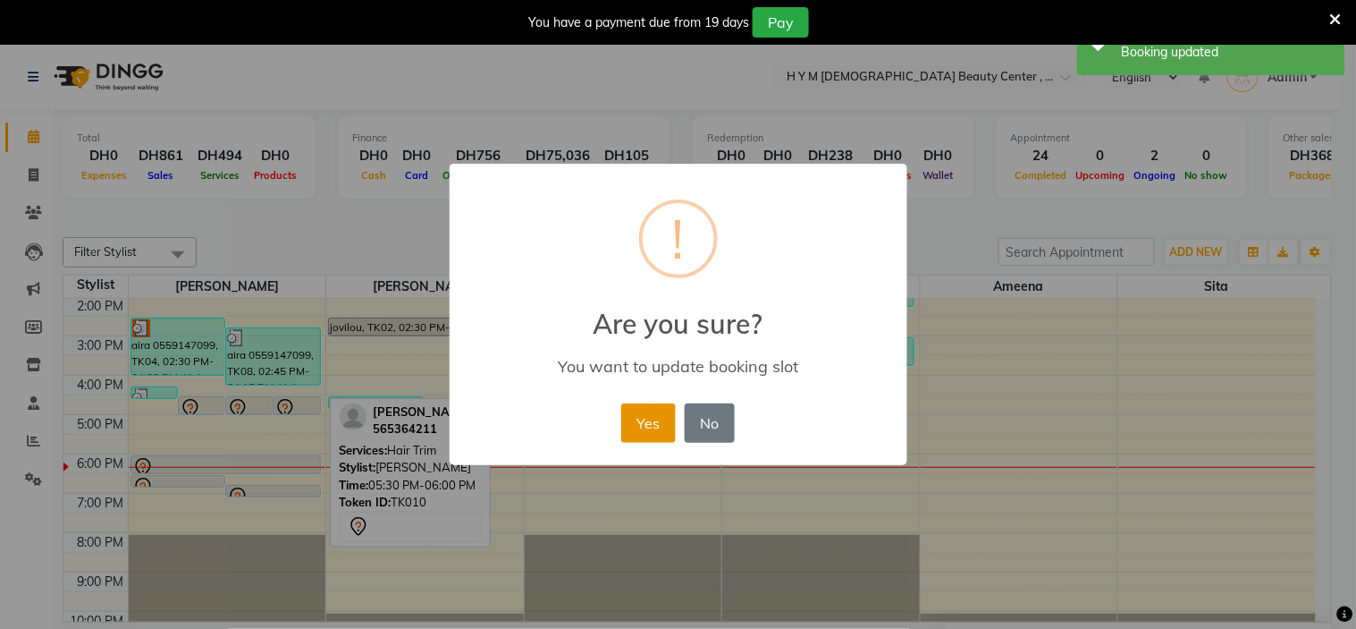
click at [636, 418] on button "Yes" at bounding box center [648, 422] width 55 height 39
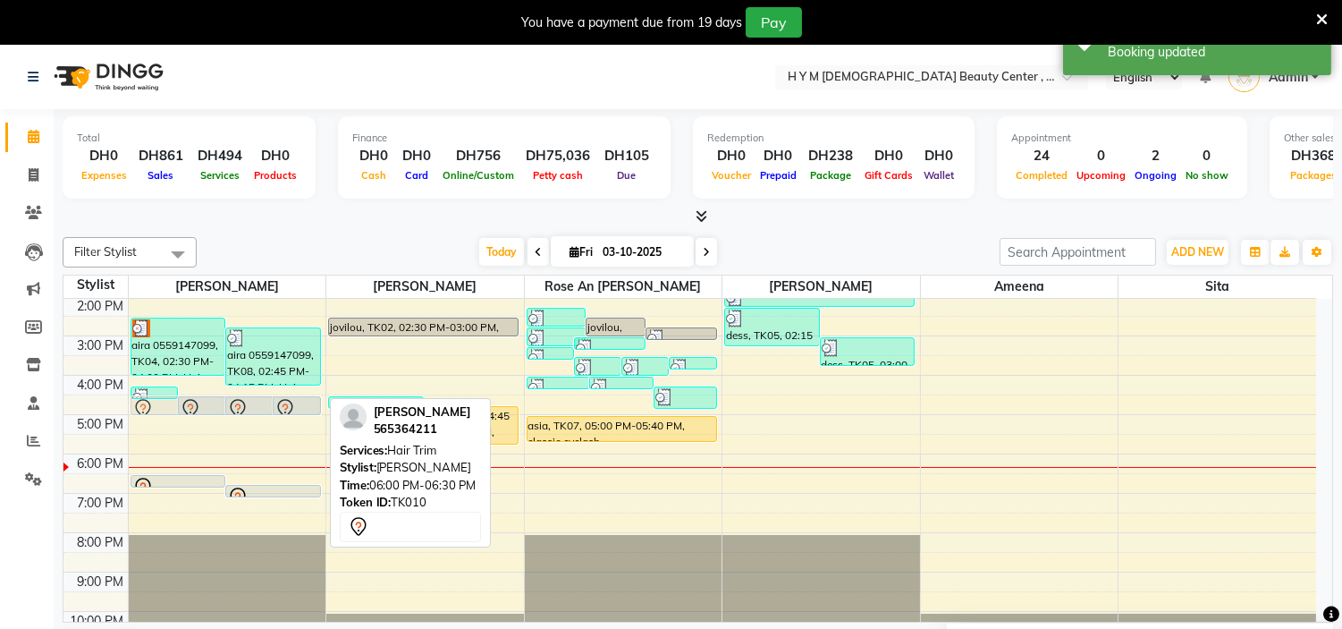
drag, startPoint x: 259, startPoint y: 461, endPoint x: 268, endPoint y: 408, distance: 54.4
click at [268, 408] on div "aira 0559147099, TK03, 01:15 PM-01:35 PM, C-Pedicure aira 0559147099, TK03, 01:…" at bounding box center [228, 375] width 198 height 550
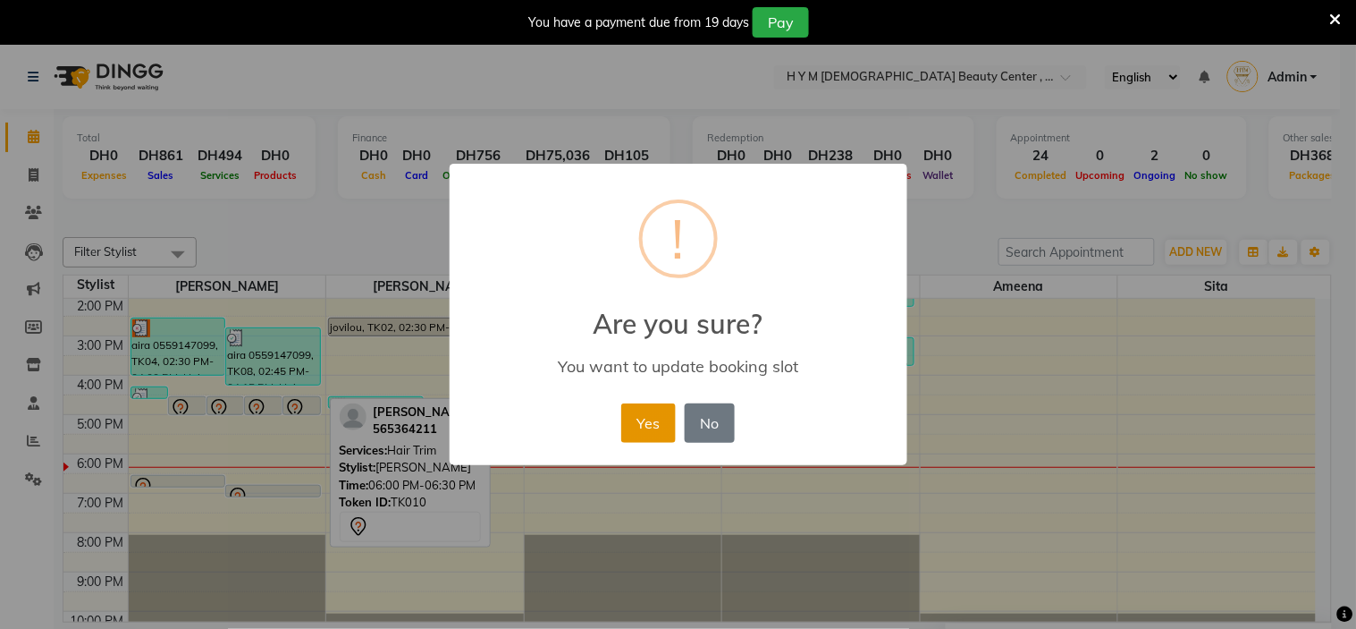
click at [645, 431] on button "Yes" at bounding box center [648, 422] width 55 height 39
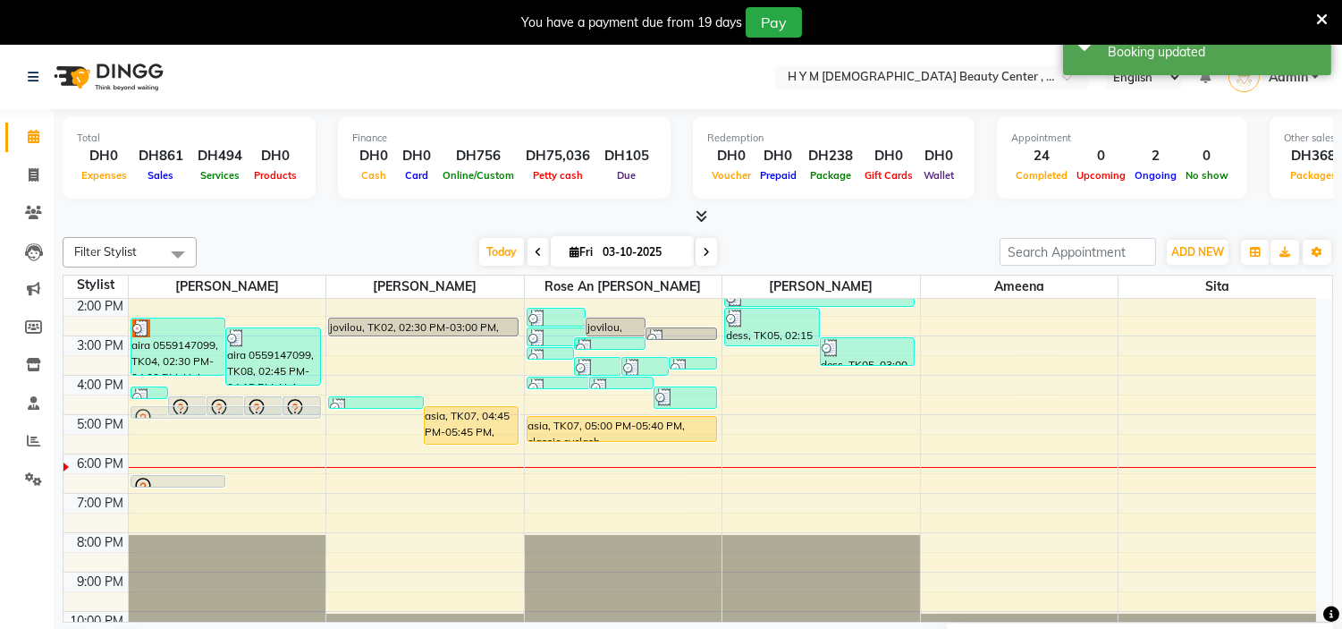
drag, startPoint x: 269, startPoint y: 486, endPoint x: 273, endPoint y: 411, distance: 75.2
click at [273, 411] on div "jovilou, TK06, 04:15 PM-04:30 PM, Threading Eyebrow [PERSON_NAME], TK10, 04:30 …" at bounding box center [228, 375] width 198 height 550
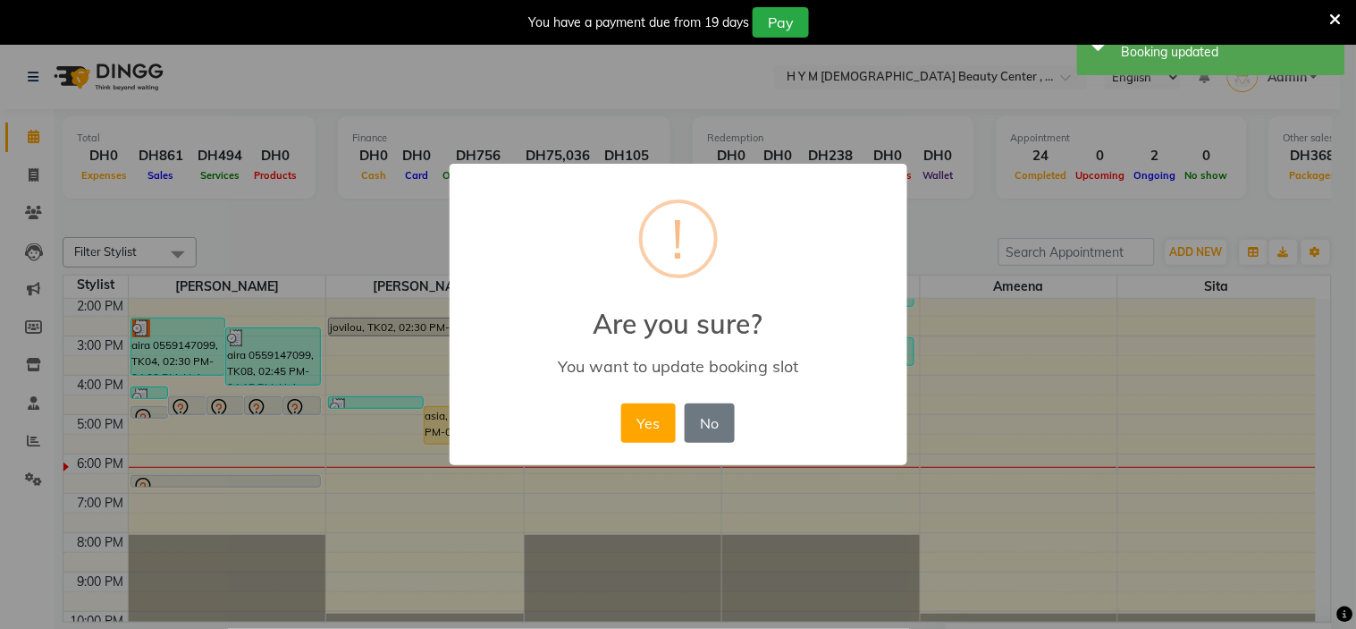
drag, startPoint x: 637, startPoint y: 418, endPoint x: 594, endPoint y: 429, distance: 45.1
click at [637, 420] on button "Yes" at bounding box center [648, 422] width 55 height 39
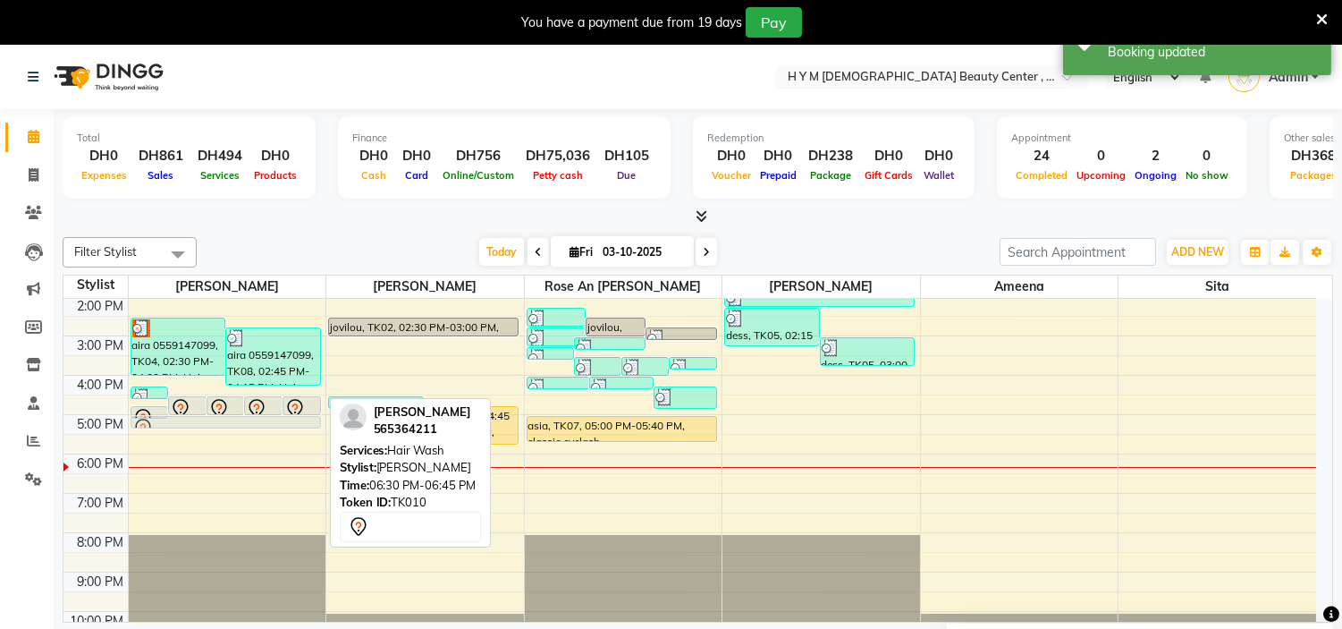
drag, startPoint x: 275, startPoint y: 479, endPoint x: 278, endPoint y: 425, distance: 54.6
click at [278, 425] on div "jovilou, TK06, 04:15 PM-04:30 PM, Threading Eyebrow [PERSON_NAME], TK10, 04:30 …" at bounding box center [228, 375] width 198 height 550
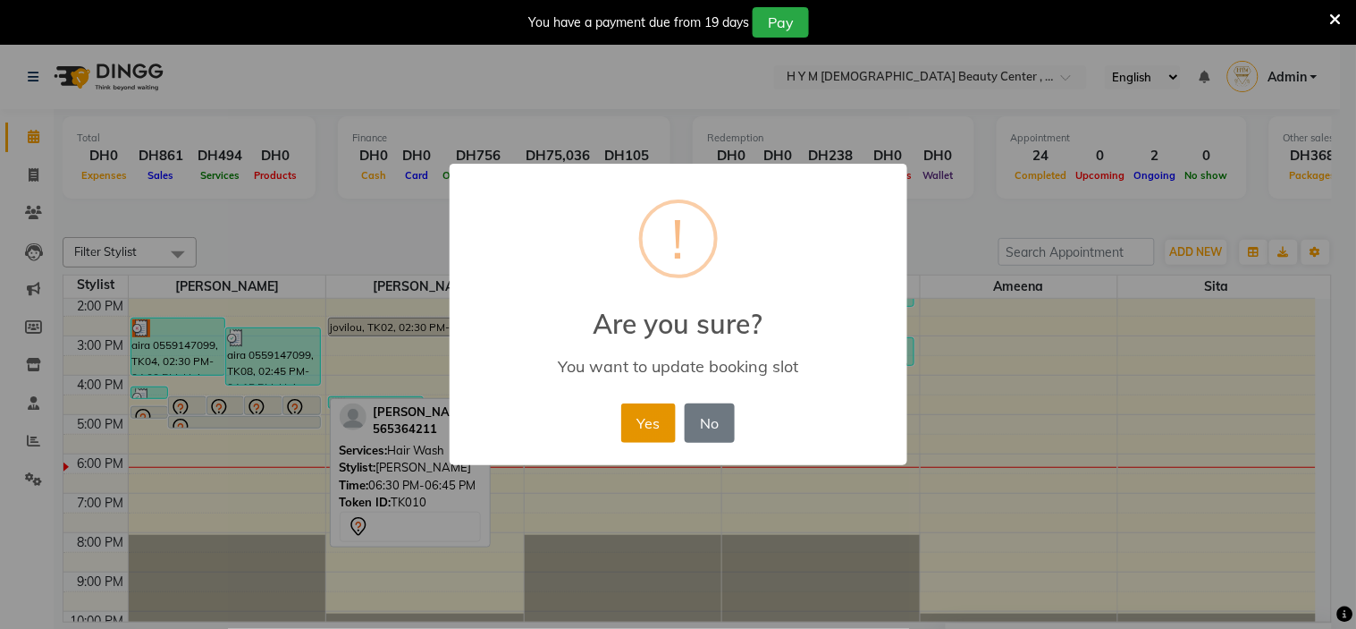
click at [642, 426] on button "Yes" at bounding box center [648, 422] width 55 height 39
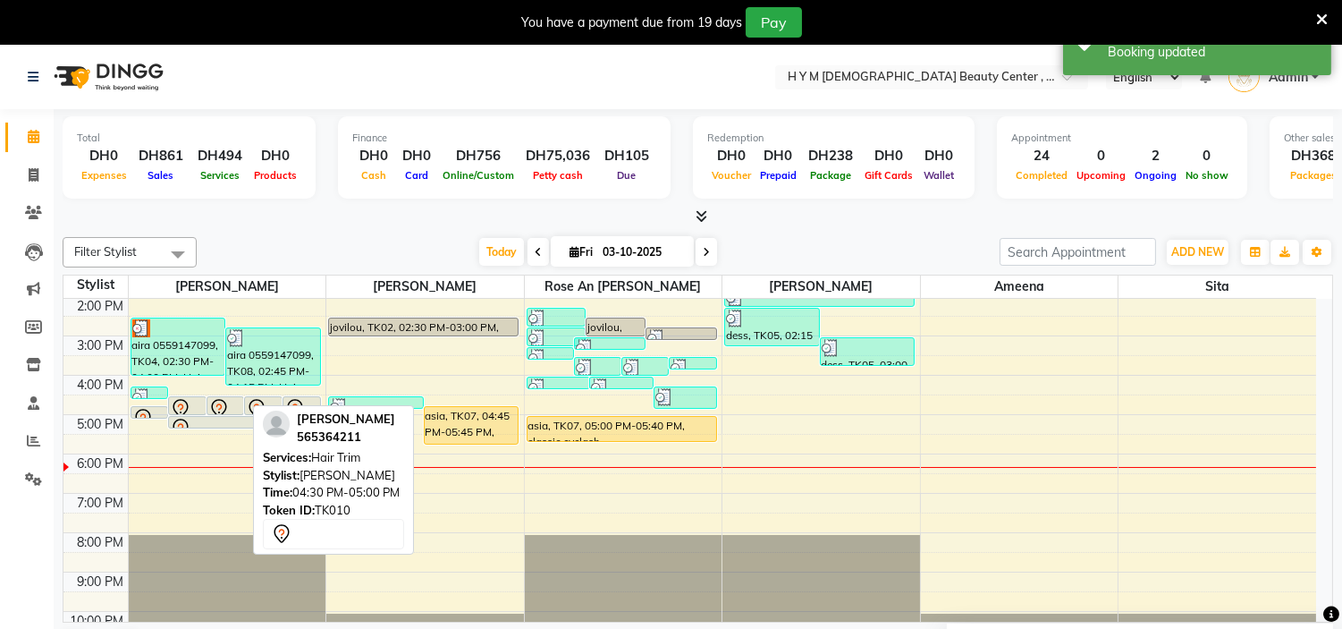
click at [237, 408] on div at bounding box center [225, 408] width 35 height 21
click at [221, 412] on div at bounding box center [225, 413] width 37 height 7
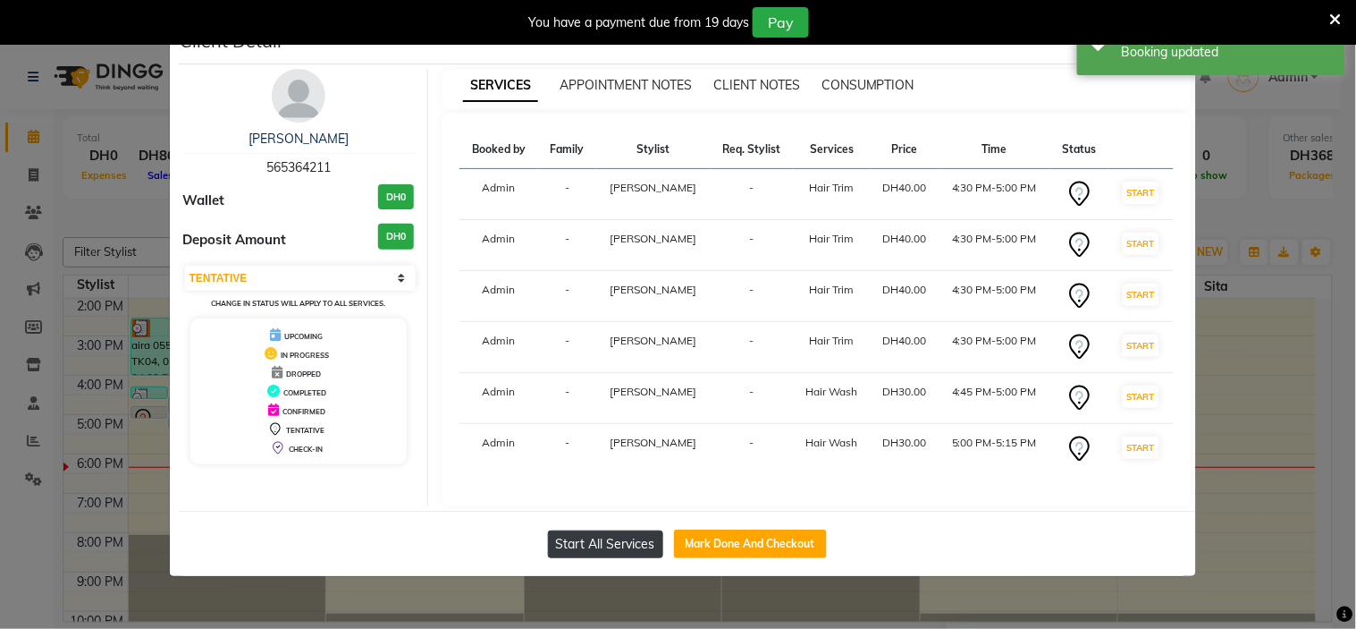
click at [630, 540] on button "Start All Services" at bounding box center [605, 544] width 115 height 28
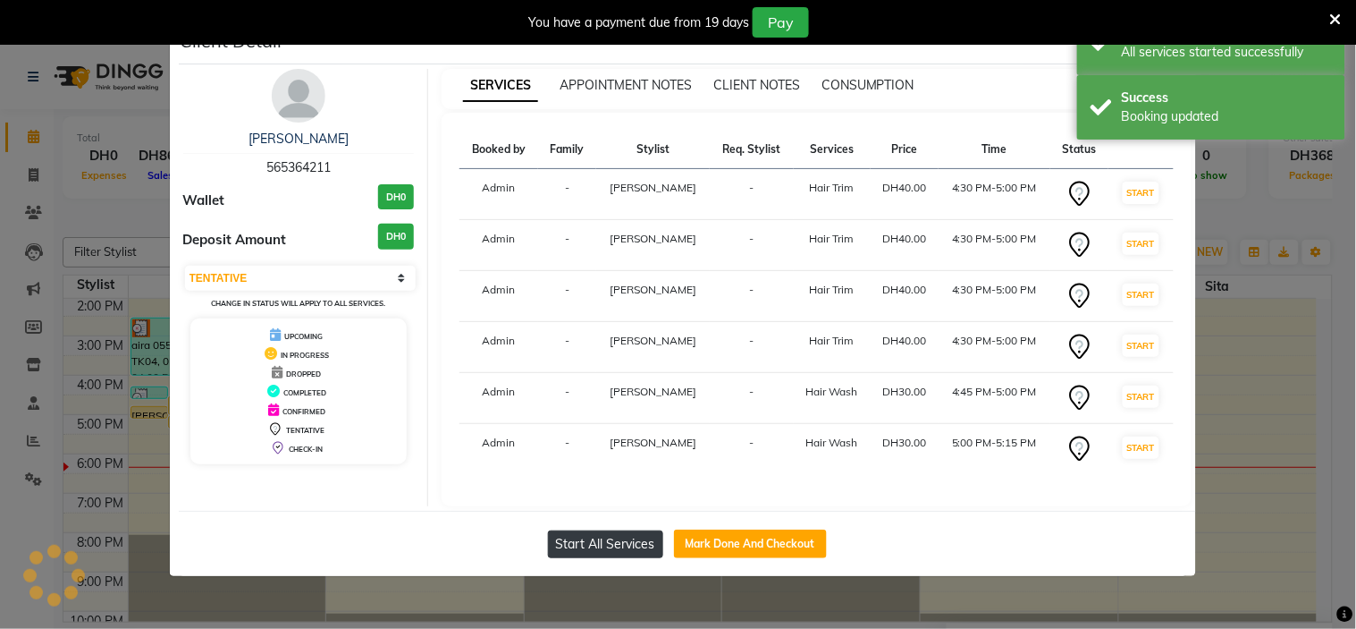
select select "1"
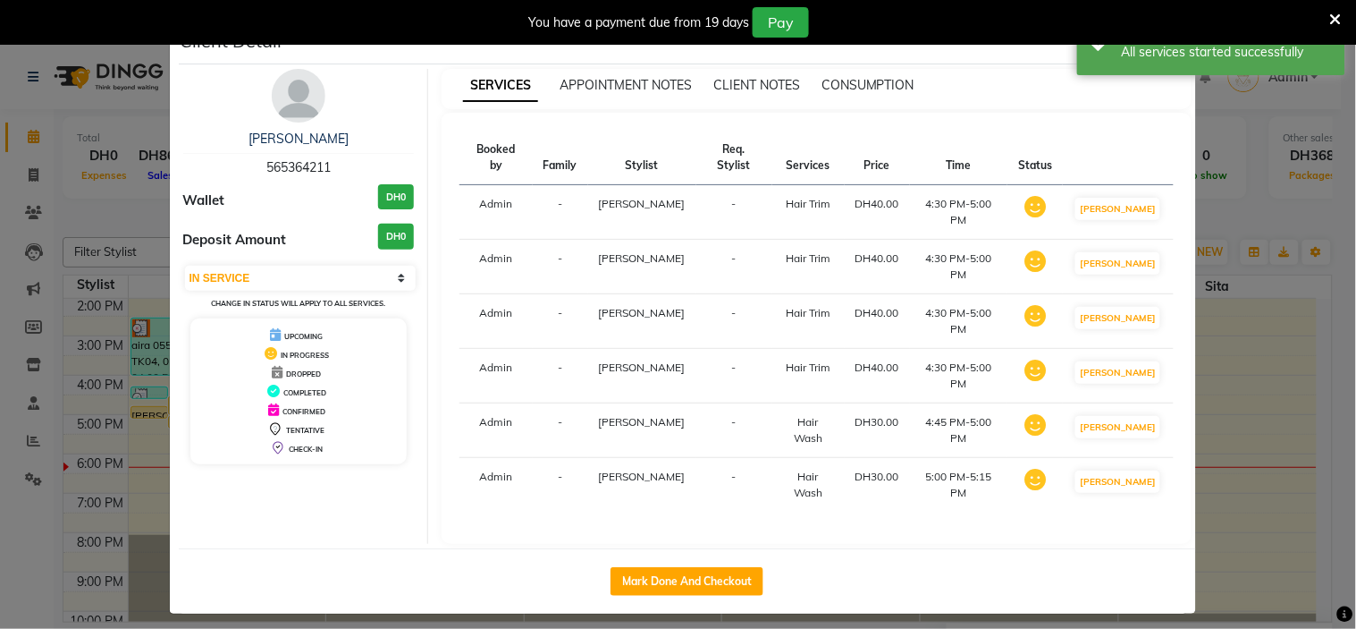
select select "service"
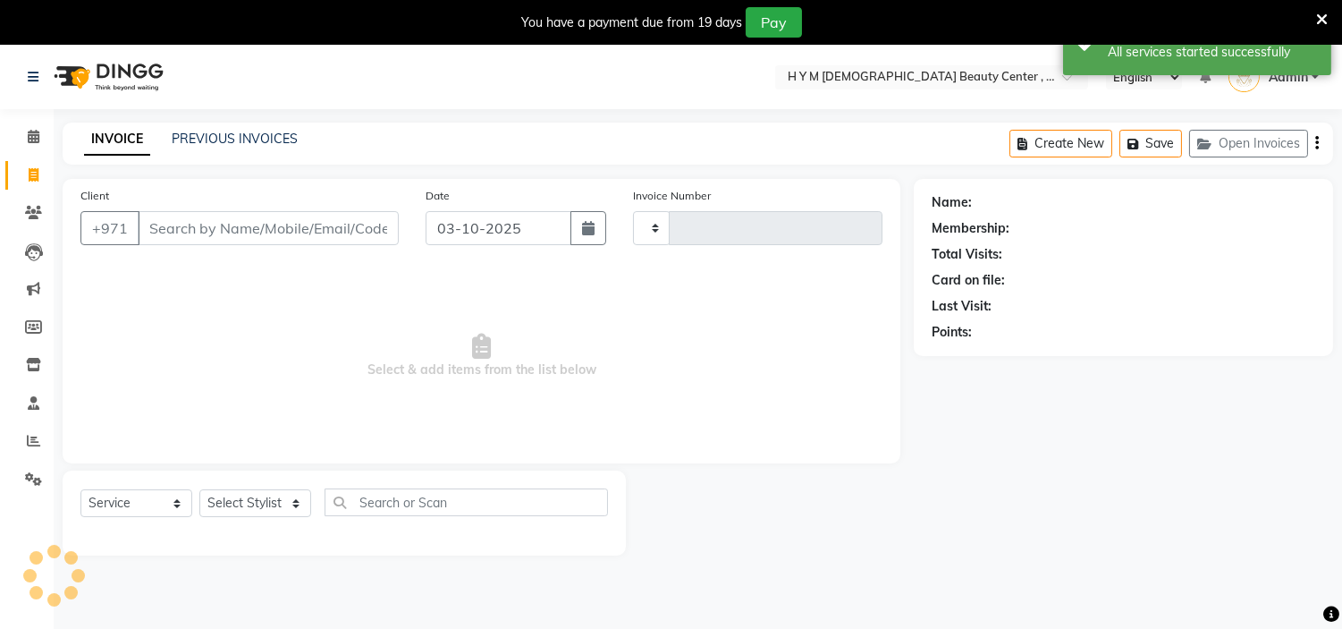
type input "2261"
select select "7248"
click at [38, 132] on icon at bounding box center [34, 136] width 12 height 13
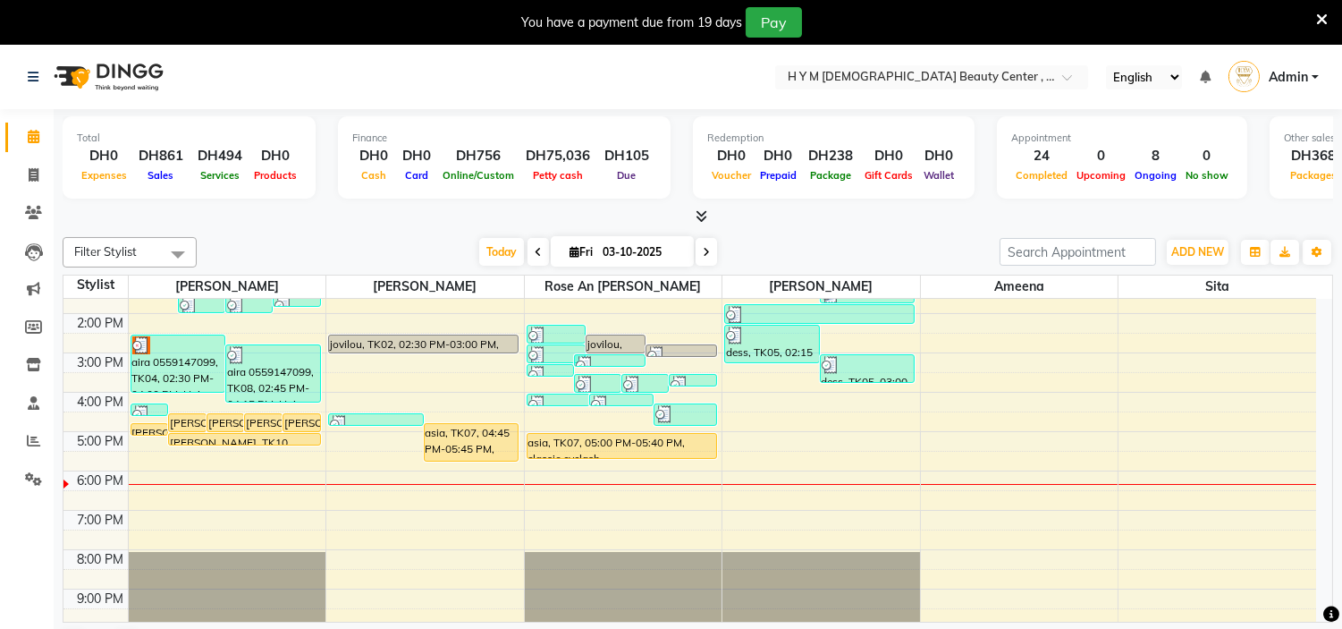
scroll to position [198, 0]
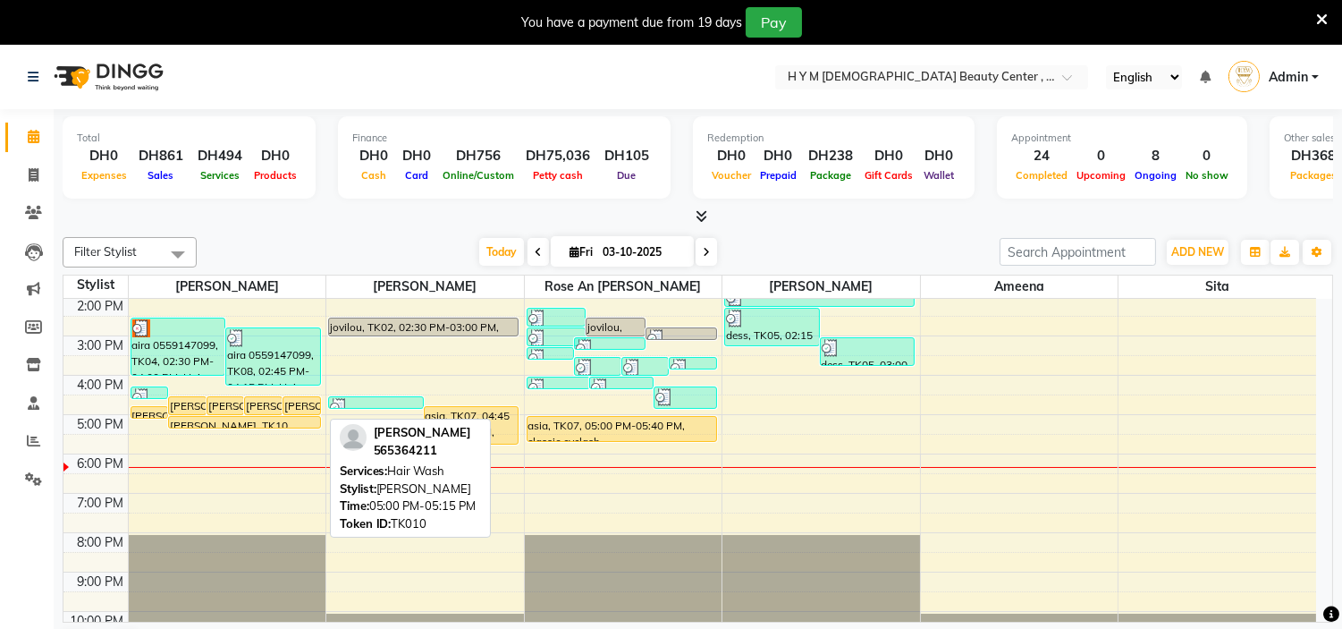
click at [209, 421] on link "[PERSON_NAME], TK10, 05:00 PM-05:15 PM, Hair Wash" at bounding box center [244, 422] width 152 height 13
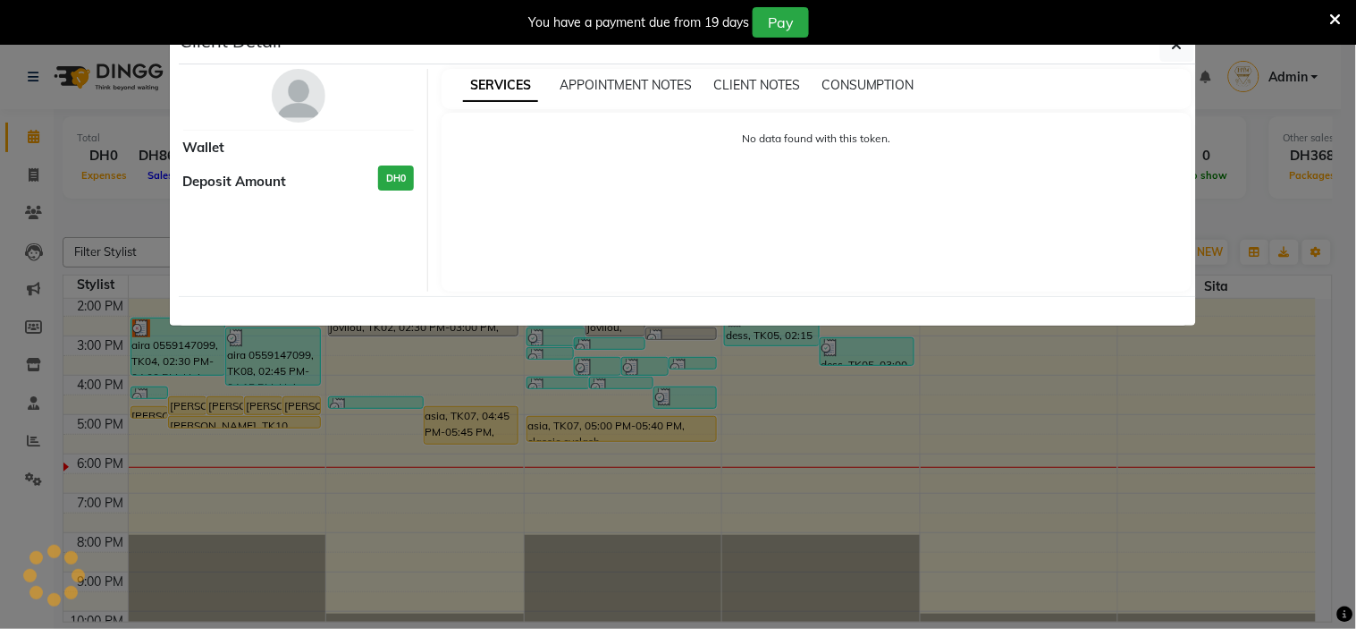
select select "1"
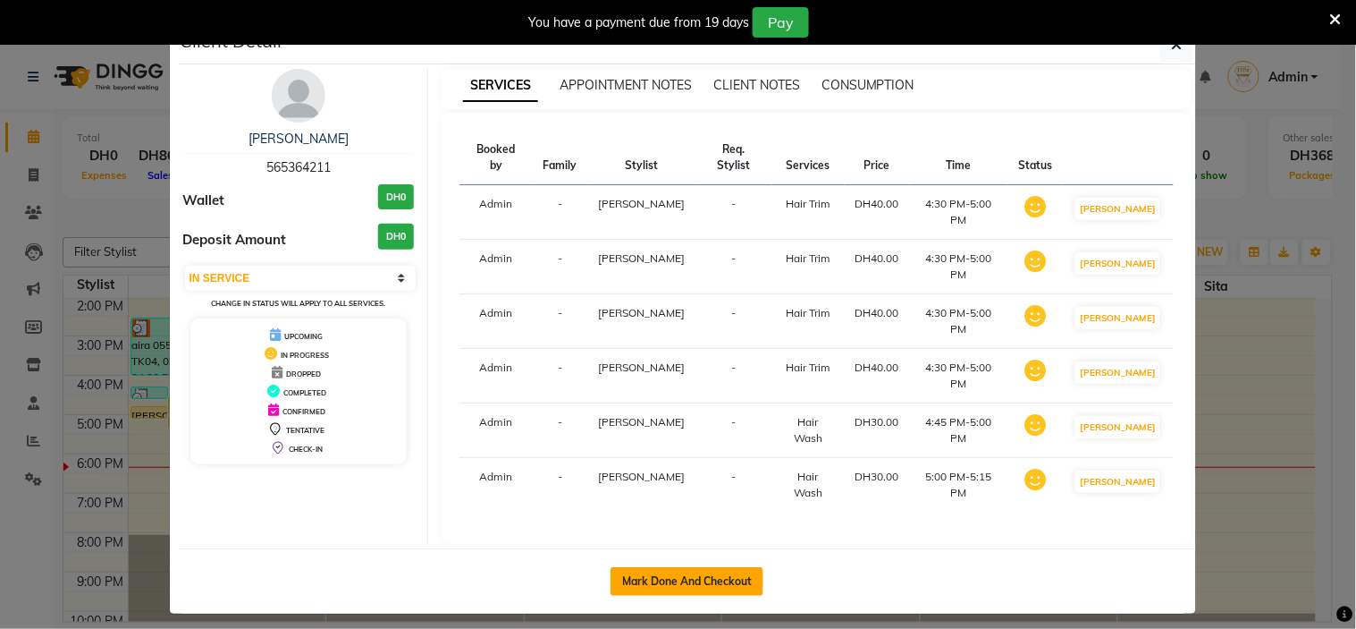
click at [655, 567] on button "Mark Done And Checkout" at bounding box center [687, 581] width 153 height 29
select select "service"
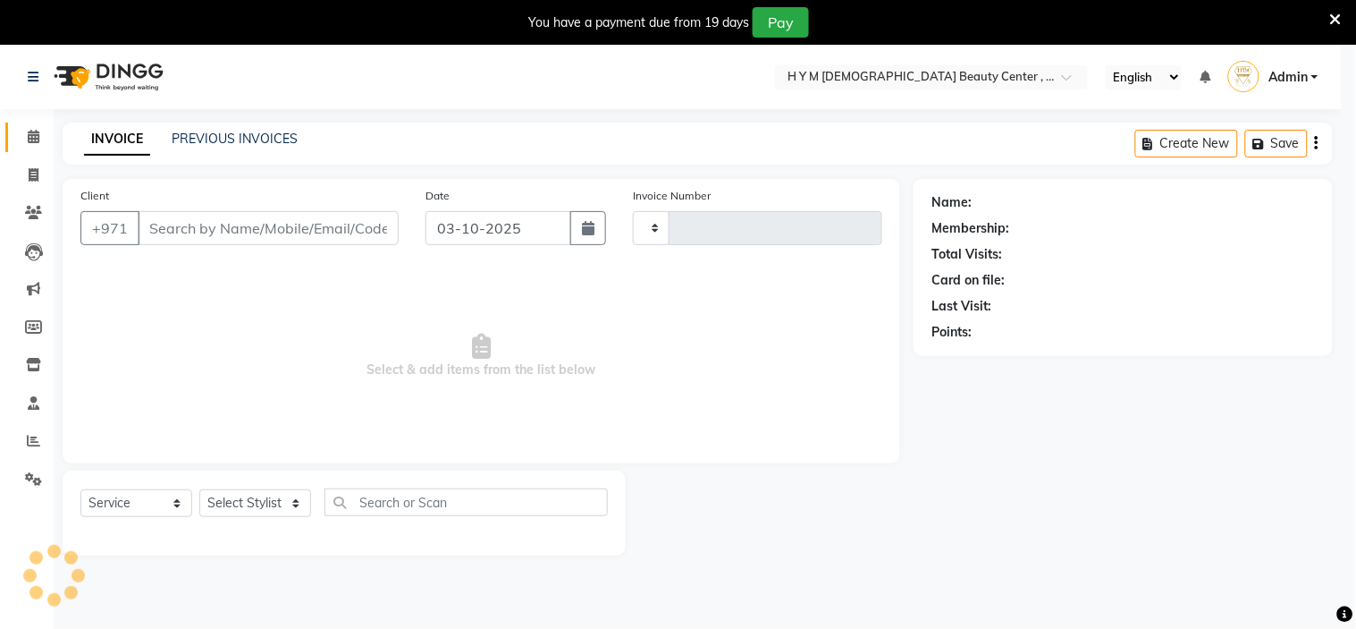
type input "2261"
select select "7248"
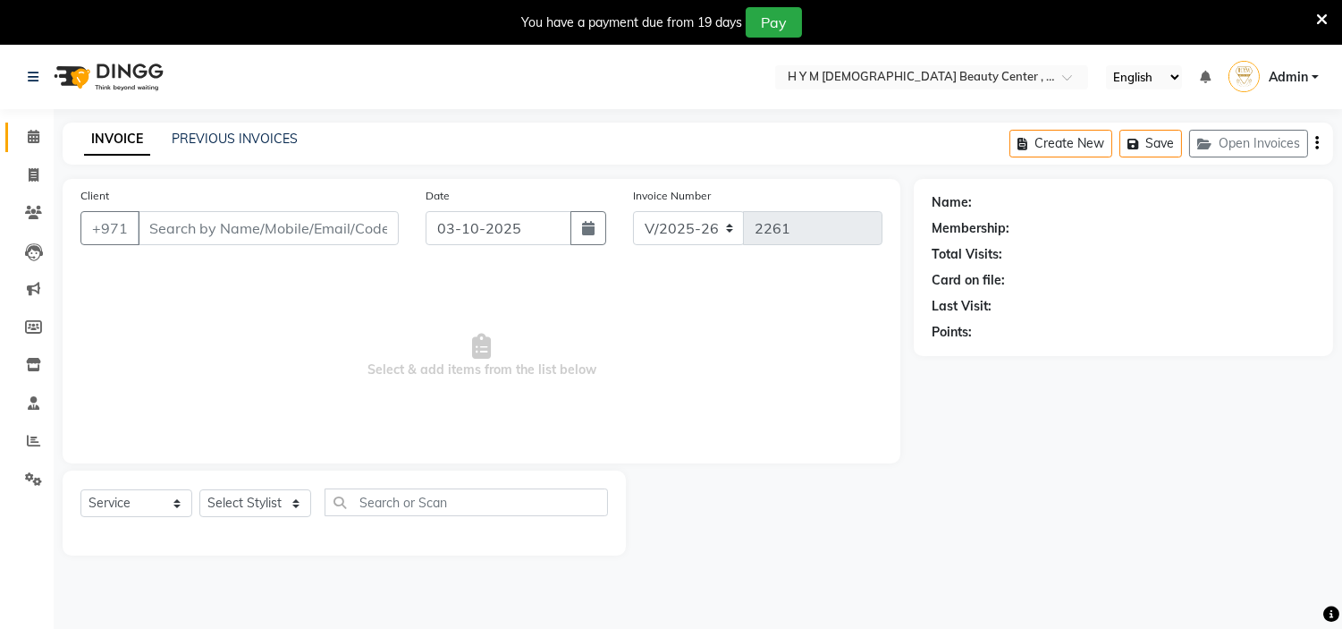
type input "565364211"
select select "61770"
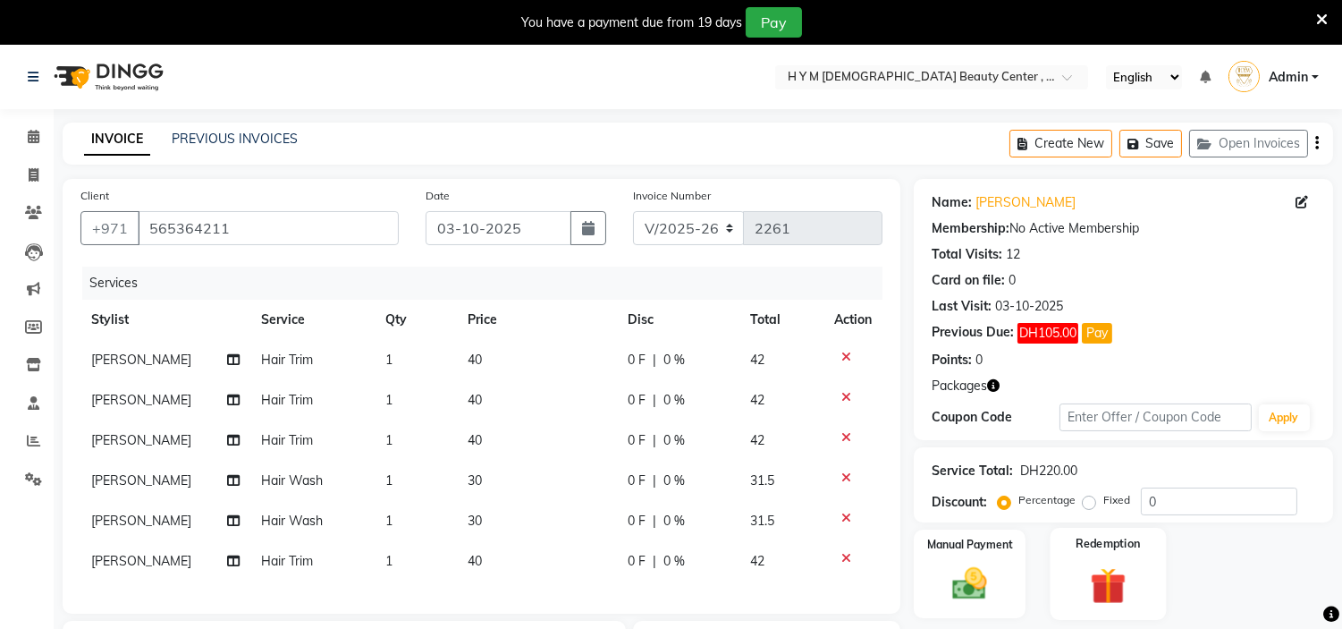
click at [1109, 587] on img at bounding box center [1107, 585] width 59 height 45
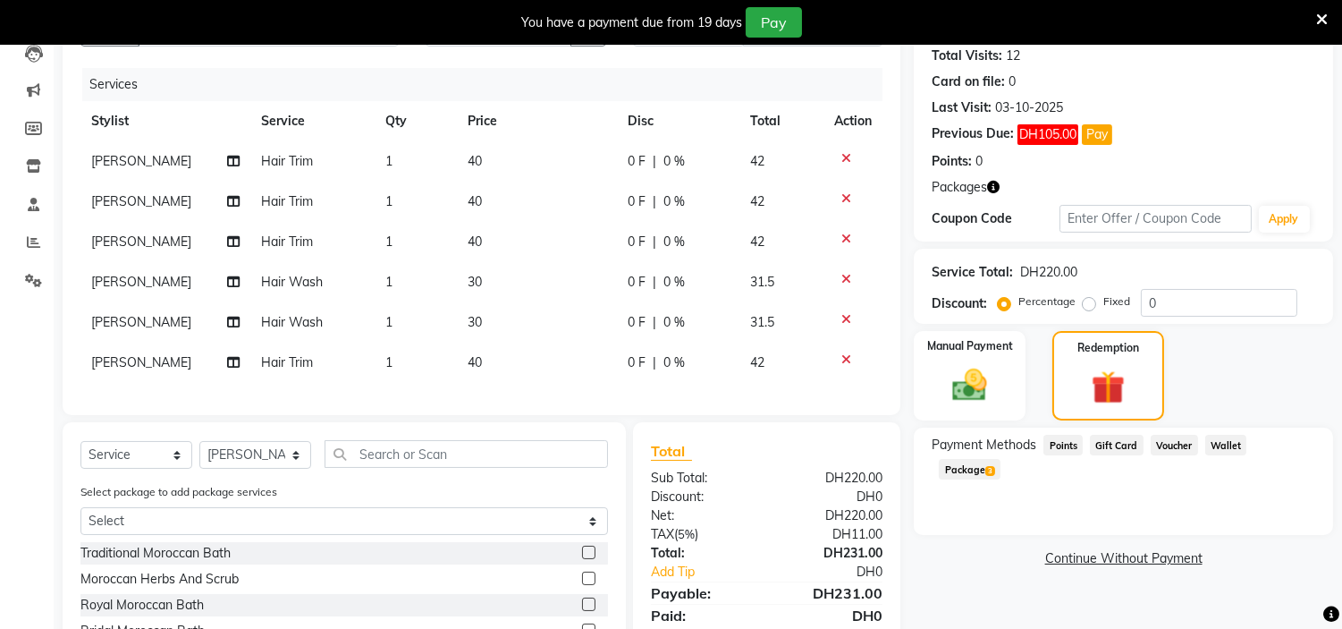
click at [1000, 459] on span "Package 3" at bounding box center [970, 469] width 62 height 21
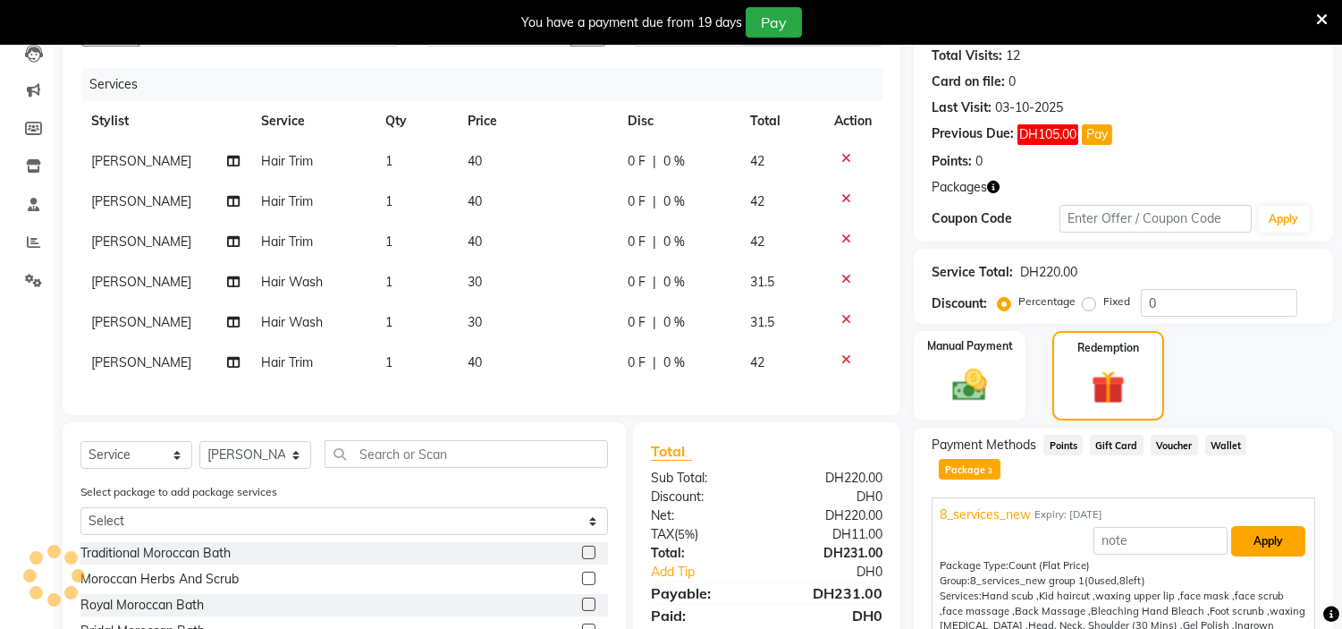
click at [1247, 526] on button "Apply" at bounding box center [1268, 541] width 74 height 30
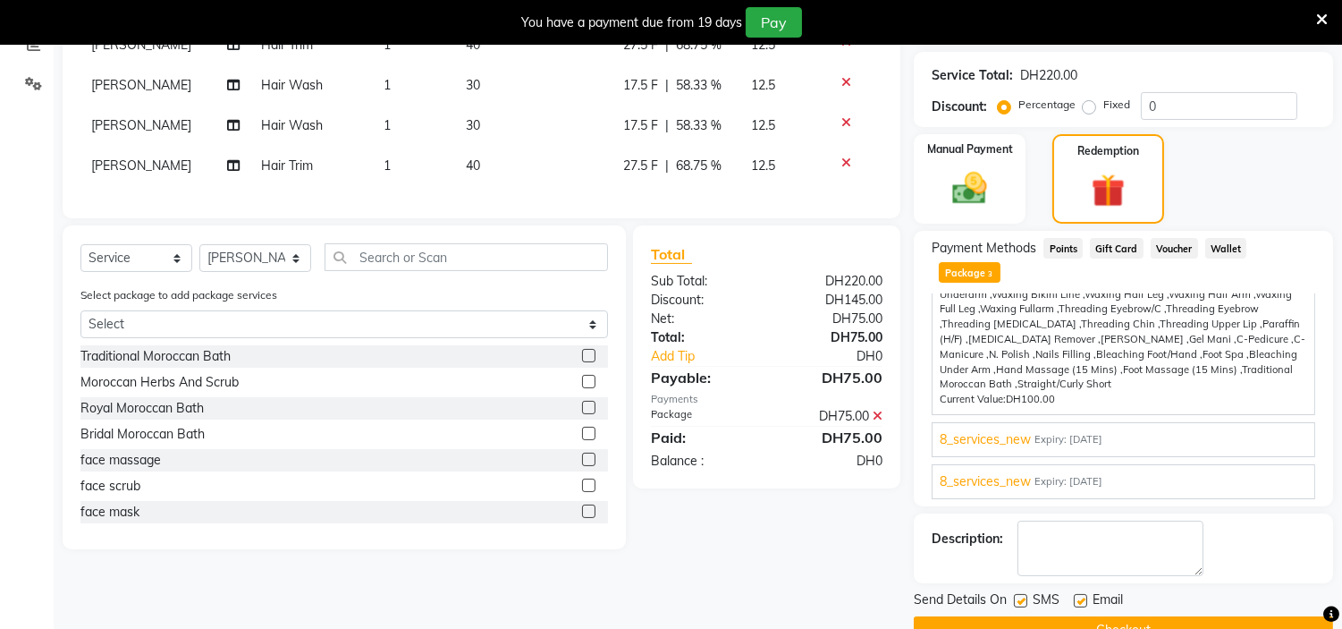
scroll to position [397, 0]
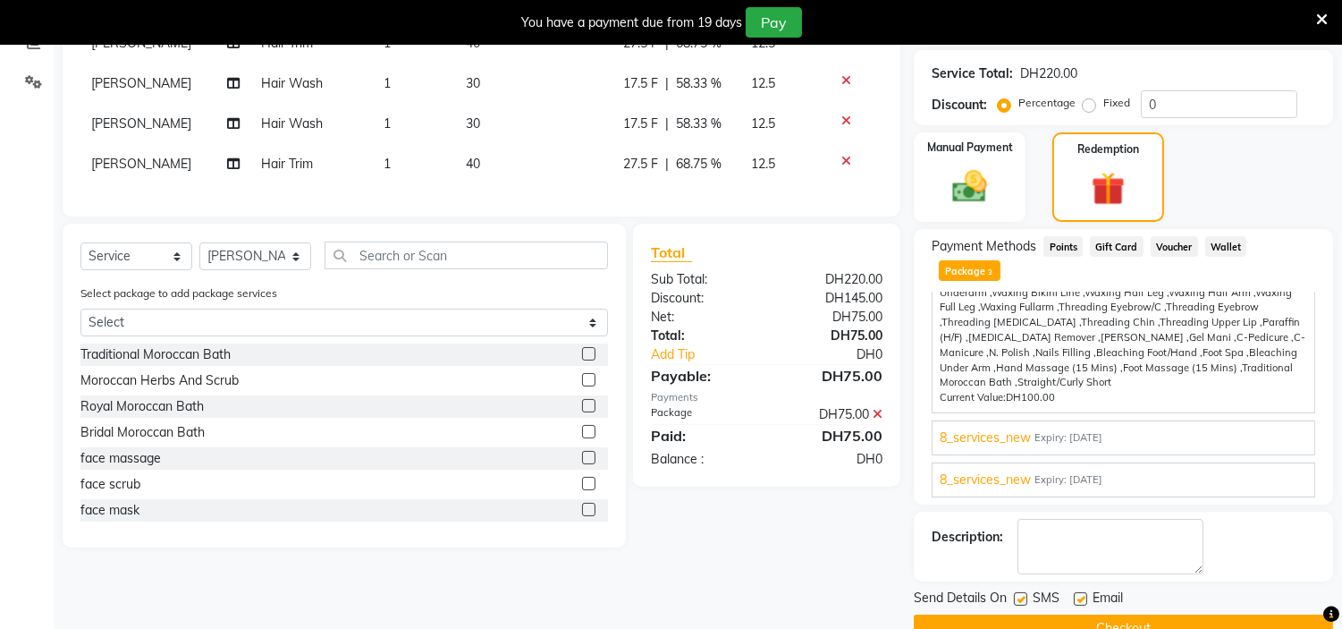
drag, startPoint x: 1020, startPoint y: 575, endPoint x: 1037, endPoint y: 570, distance: 17.8
click at [1021, 592] on label at bounding box center [1020, 598] width 13 height 13
click at [1021, 594] on input "checkbox" at bounding box center [1020, 600] width 12 height 12
checkbox input "false"
click at [1080, 592] on label at bounding box center [1080, 598] width 13 height 13
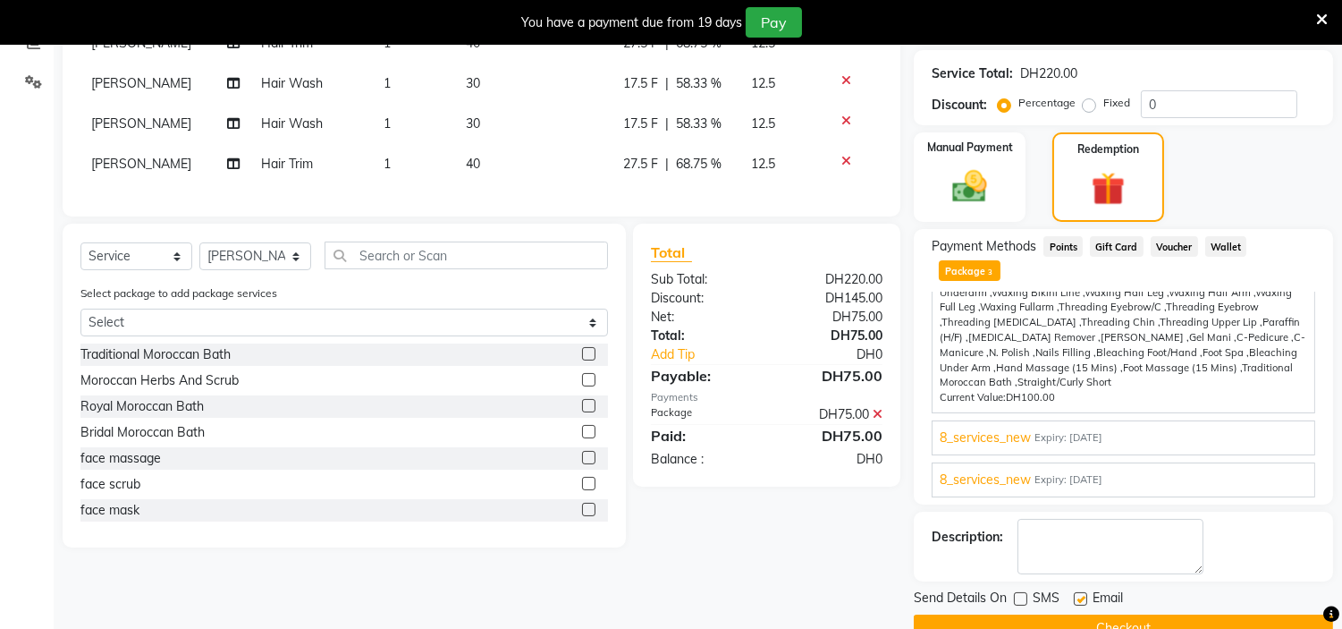
click at [1080, 594] on input "checkbox" at bounding box center [1080, 600] width 12 height 12
checkbox input "false"
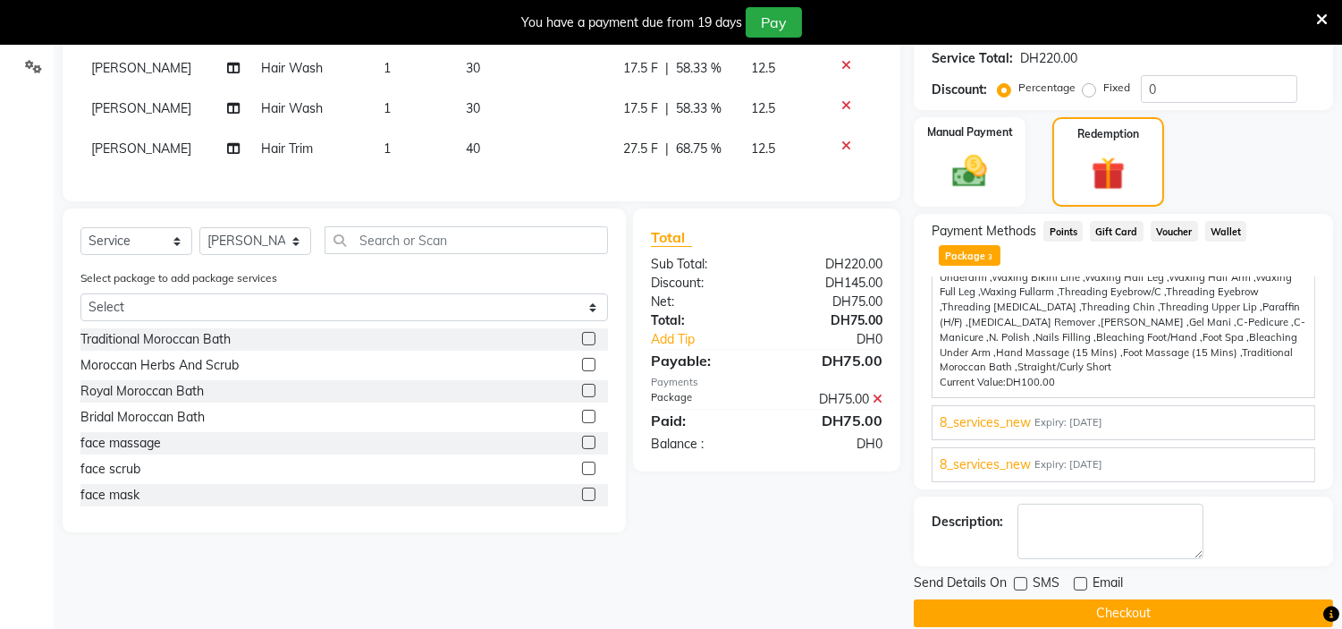
click at [1052, 415] on span "Expiry: [DATE]" at bounding box center [1068, 422] width 68 height 15
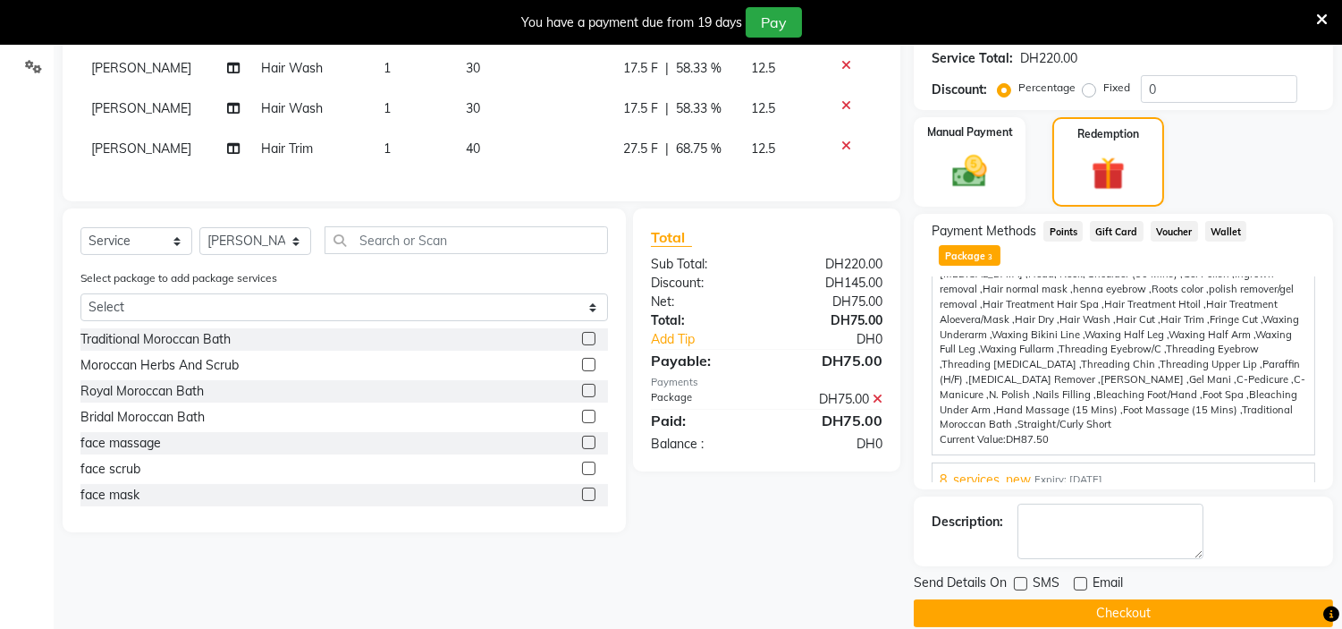
click at [1129, 599] on button "Checkout" at bounding box center [1123, 613] width 419 height 28
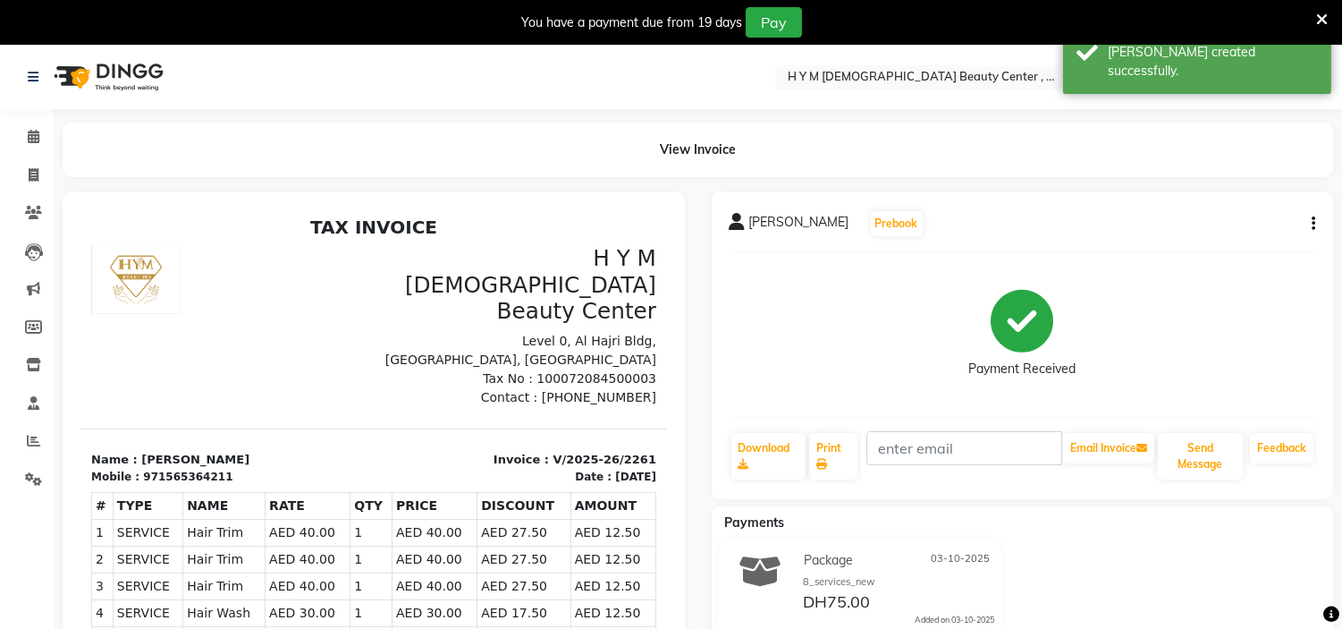
select select "service"
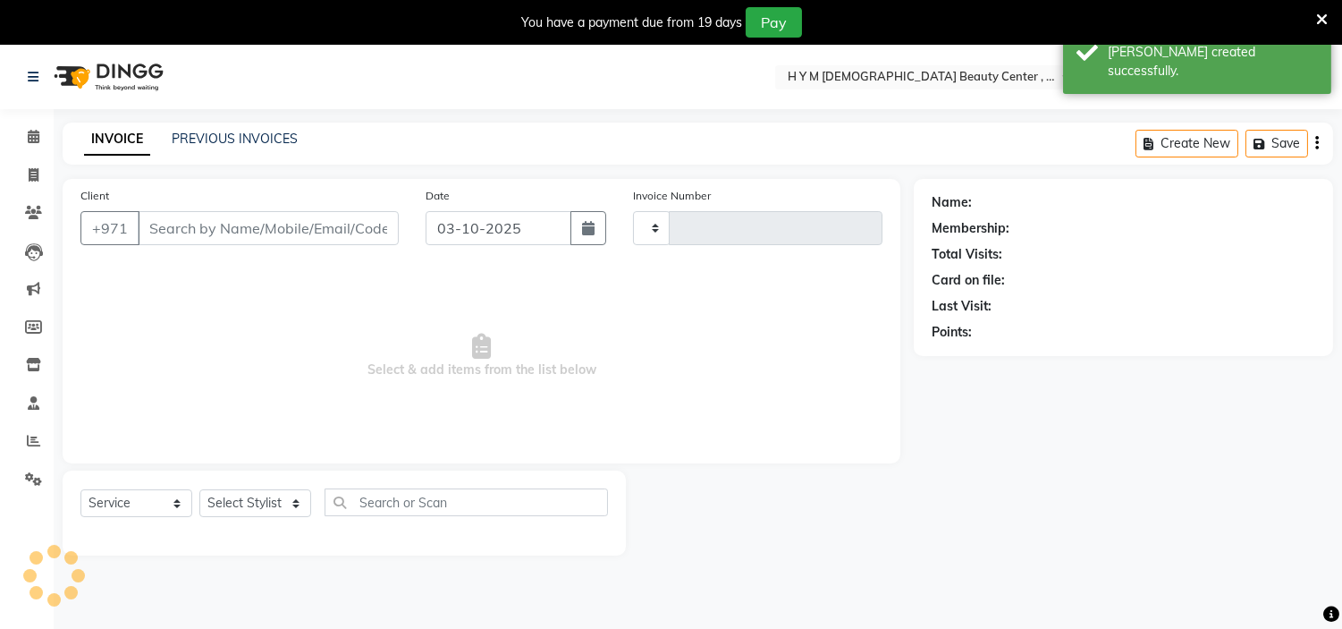
scroll to position [45, 0]
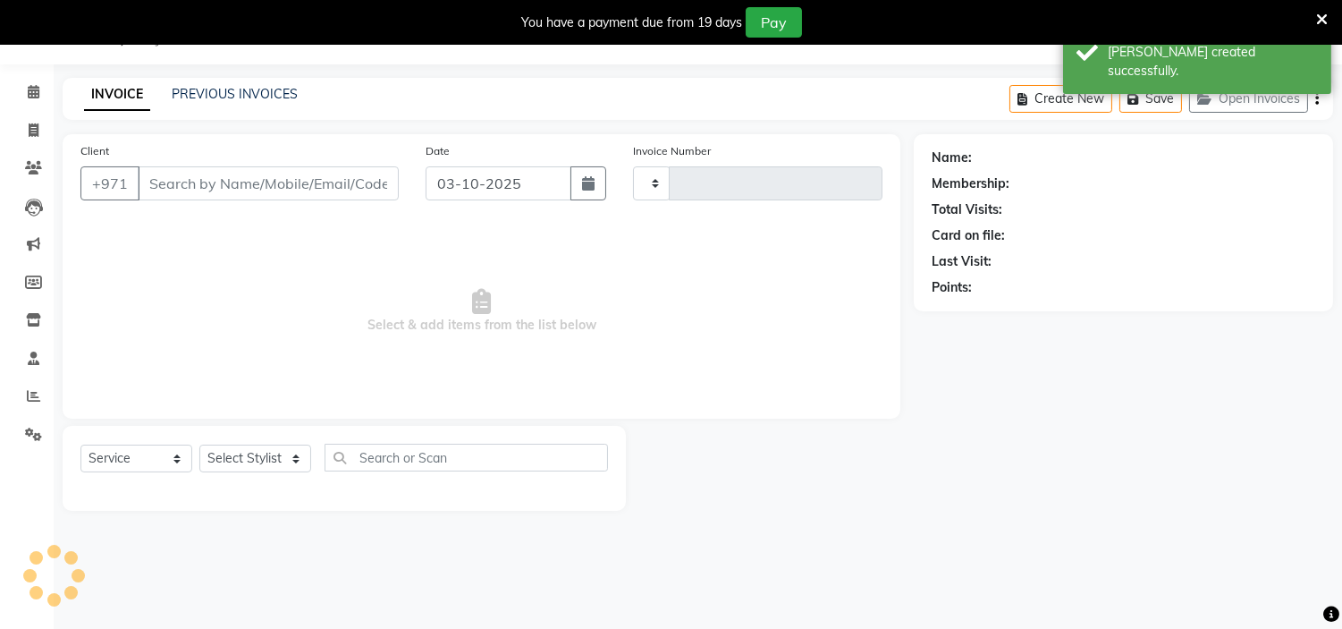
type input "2262"
select select "7248"
click at [30, 132] on icon at bounding box center [34, 129] width 10 height 13
select select "service"
type input "2262"
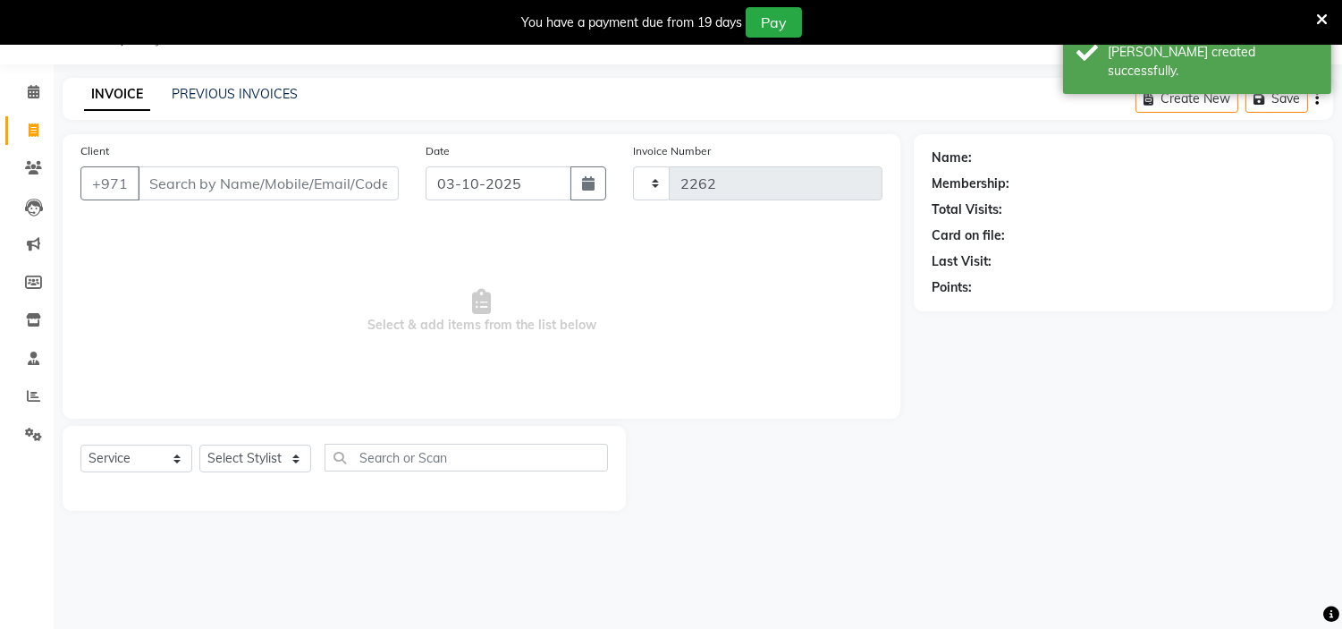
select select "7248"
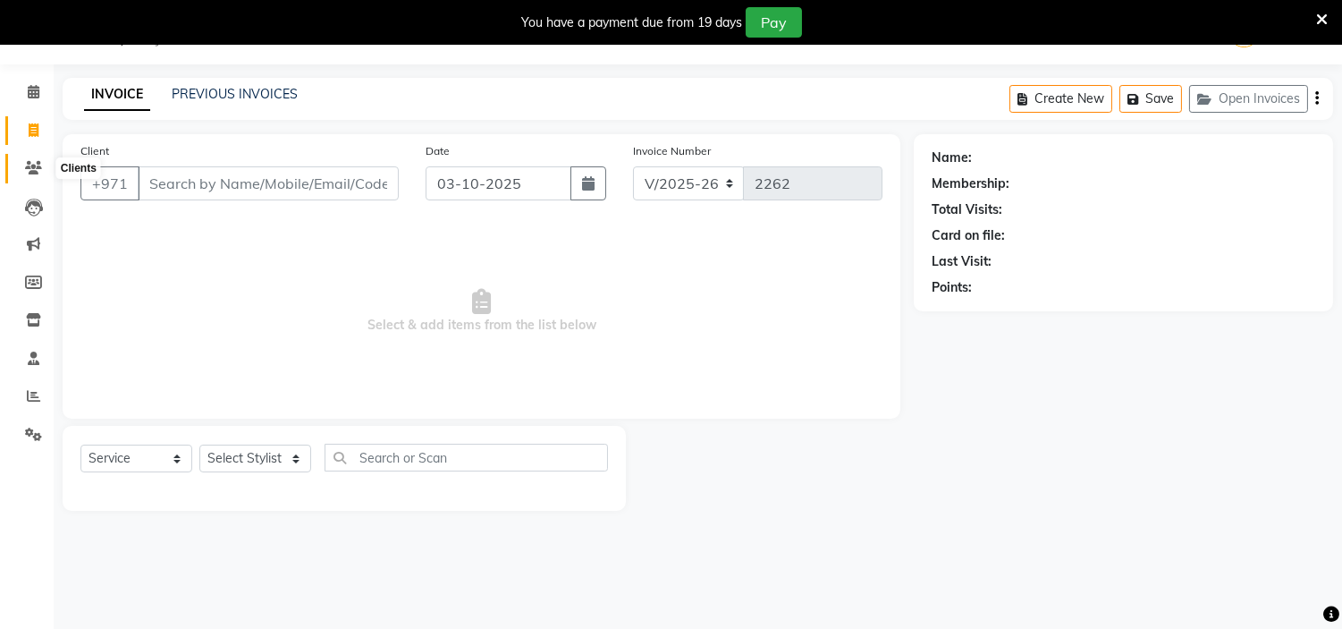
click at [34, 173] on icon at bounding box center [33, 167] width 17 height 13
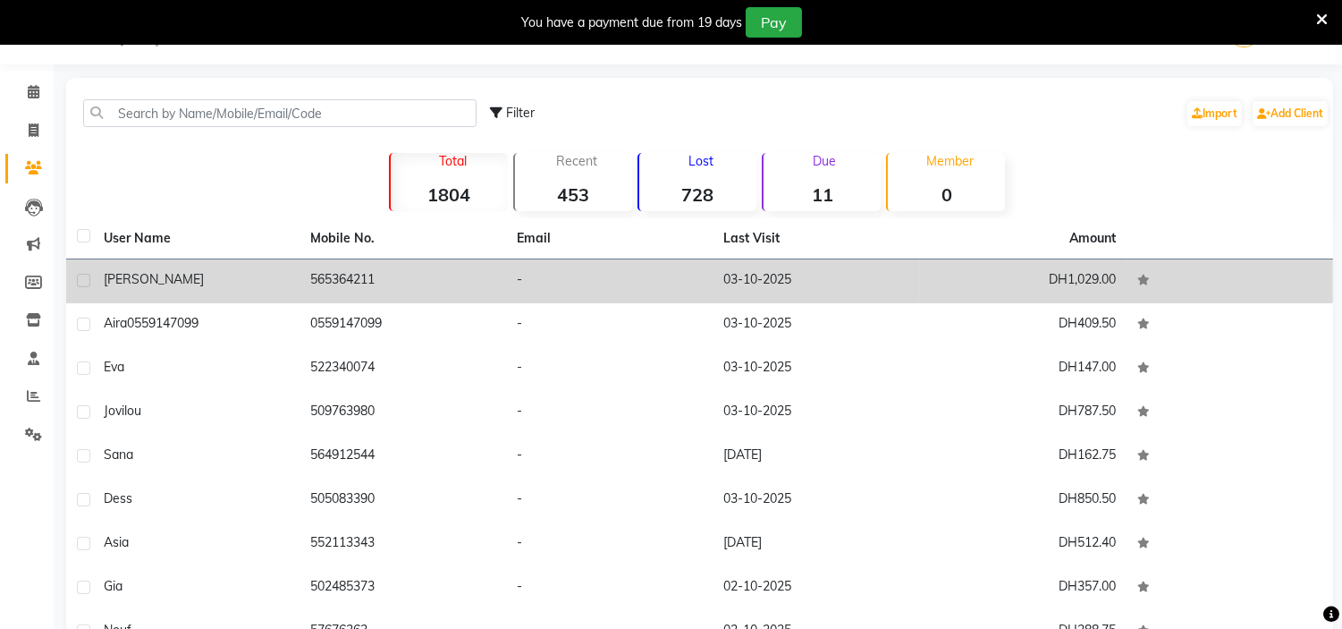
click at [121, 281] on span "[PERSON_NAME]" at bounding box center [154, 279] width 100 height 16
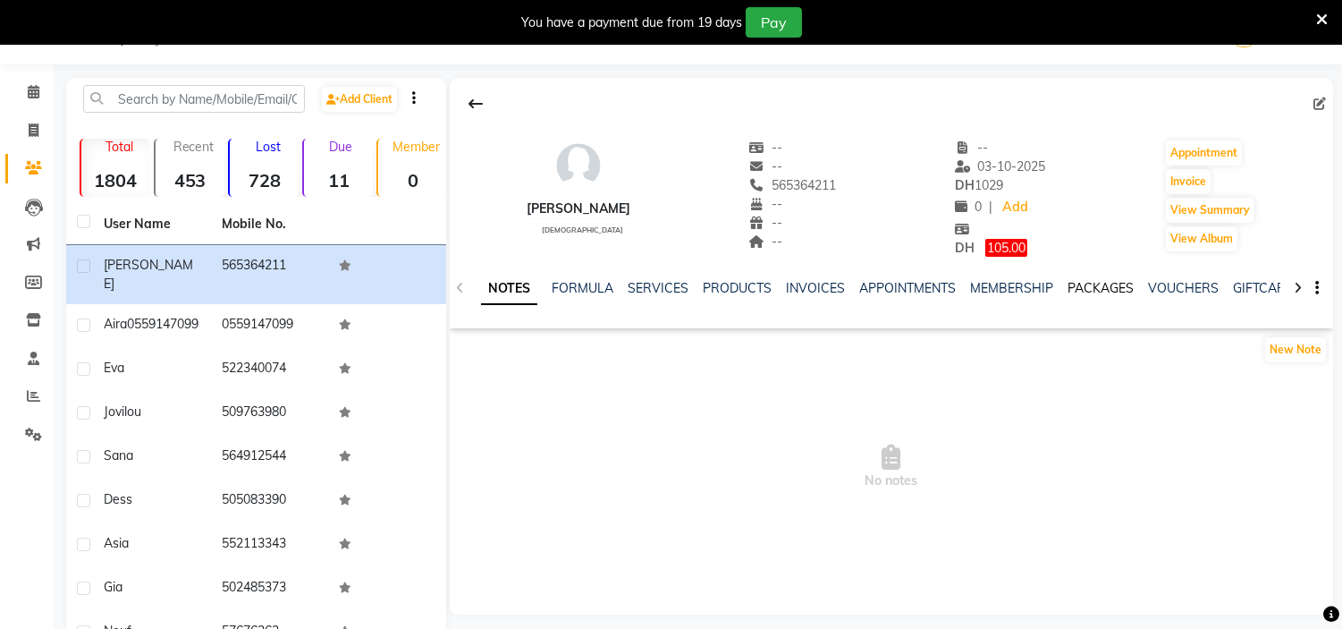
click at [1101, 291] on link "PACKAGES" at bounding box center [1100, 288] width 66 height 16
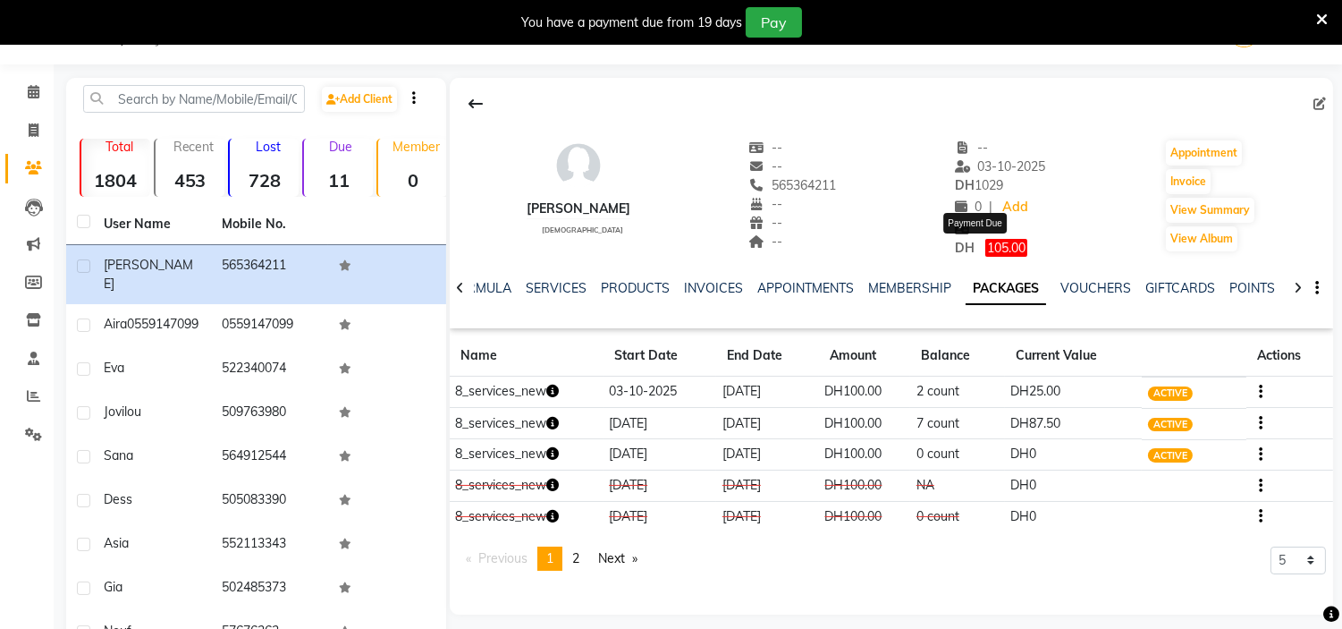
click at [985, 250] on span "105.00" at bounding box center [1006, 248] width 42 height 18
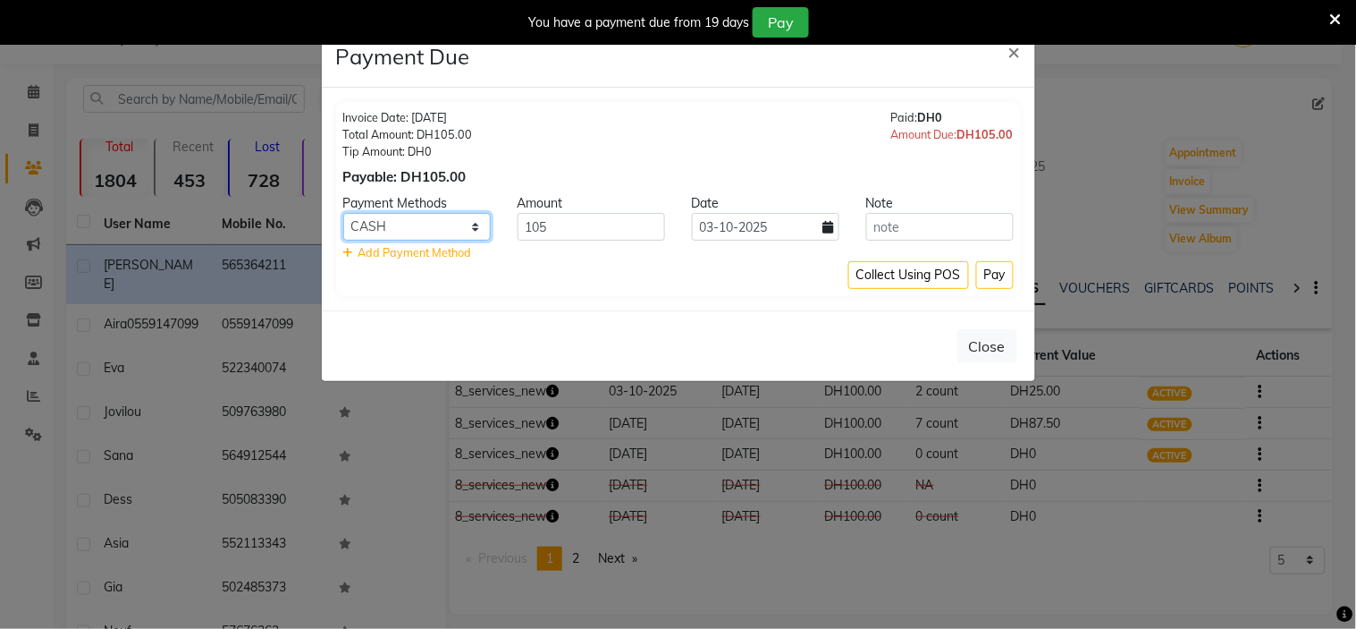
click at [468, 226] on select "Master Card CARD Bank Visa Card Credit Card CASH" at bounding box center [417, 227] width 148 height 28
select select "72"
click at [343, 213] on select "Master Card CARD Bank Visa Card Credit Card CASH" at bounding box center [417, 227] width 148 height 28
click at [990, 275] on button "Pay" at bounding box center [995, 275] width 38 height 28
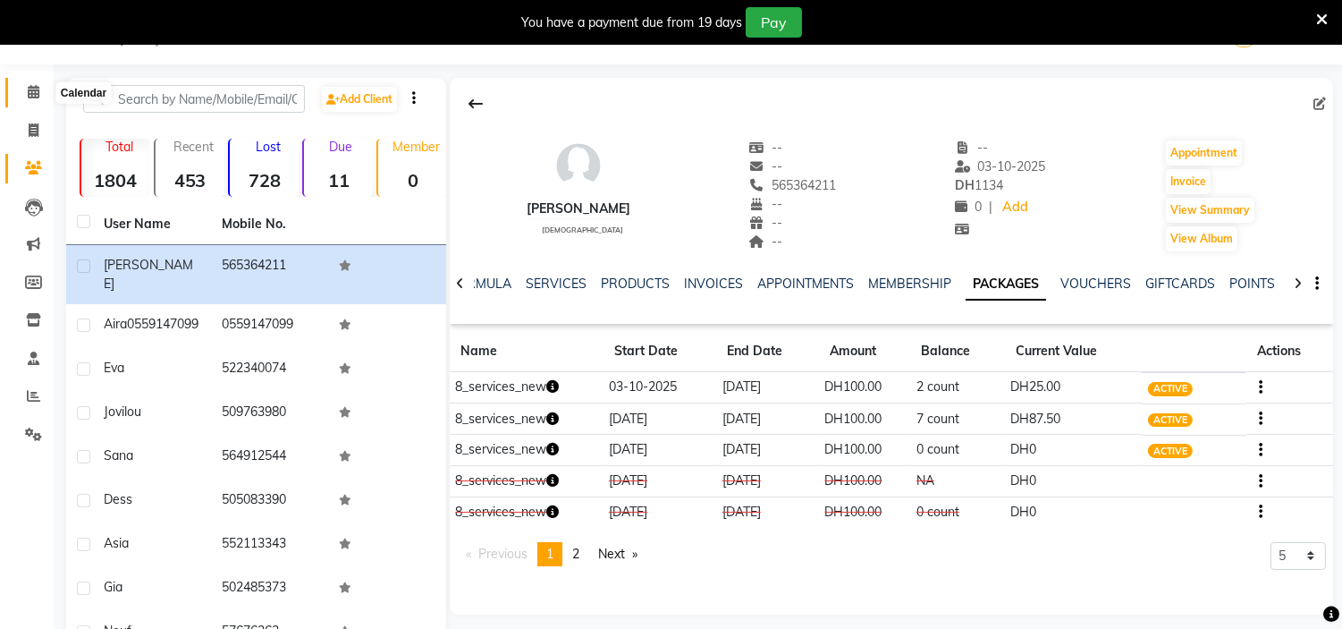
click at [39, 97] on span at bounding box center [33, 92] width 31 height 21
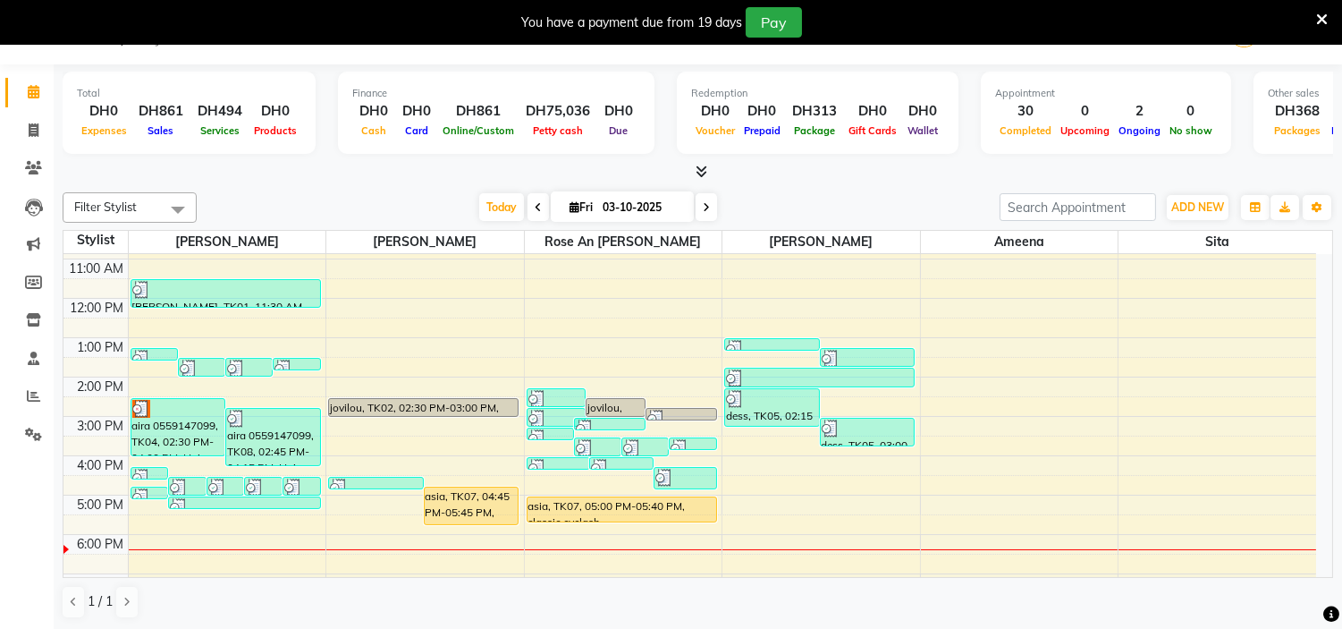
scroll to position [229, 0]
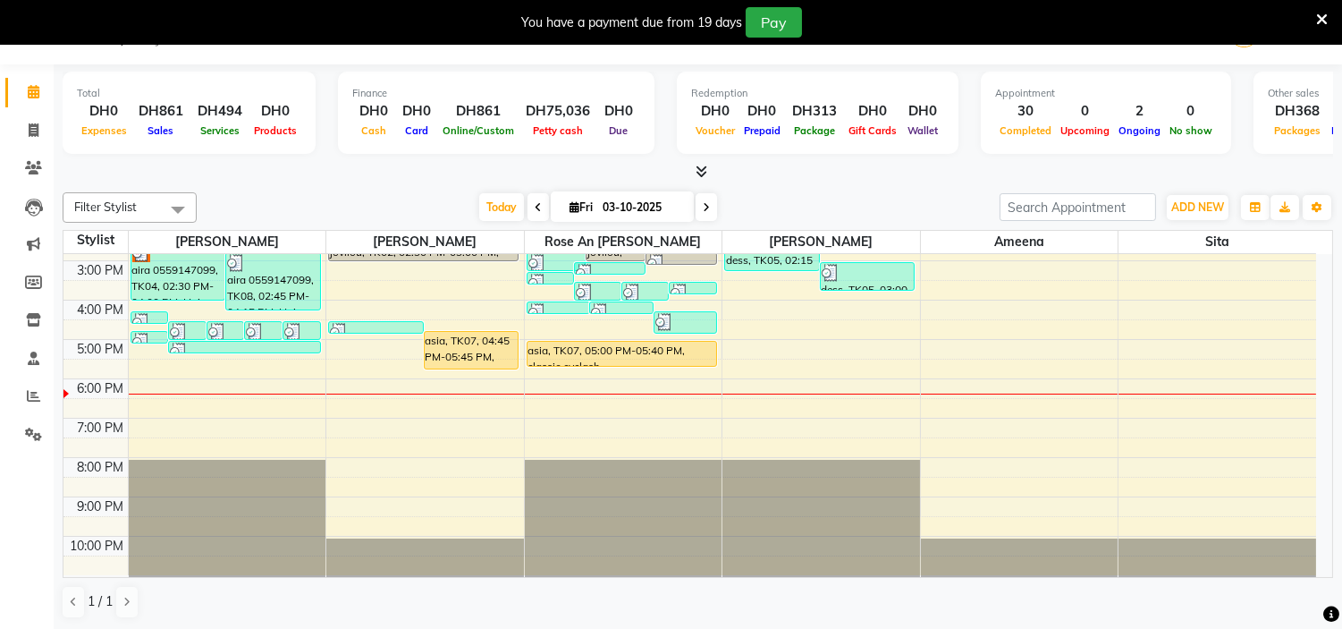
click at [245, 358] on div "9:00 AM 10:00 AM 11:00 AM 12:00 PM 1:00 PM 2:00 PM 3:00 PM 4:00 PM 5:00 PM 6:00…" at bounding box center [689, 300] width 1253 height 550
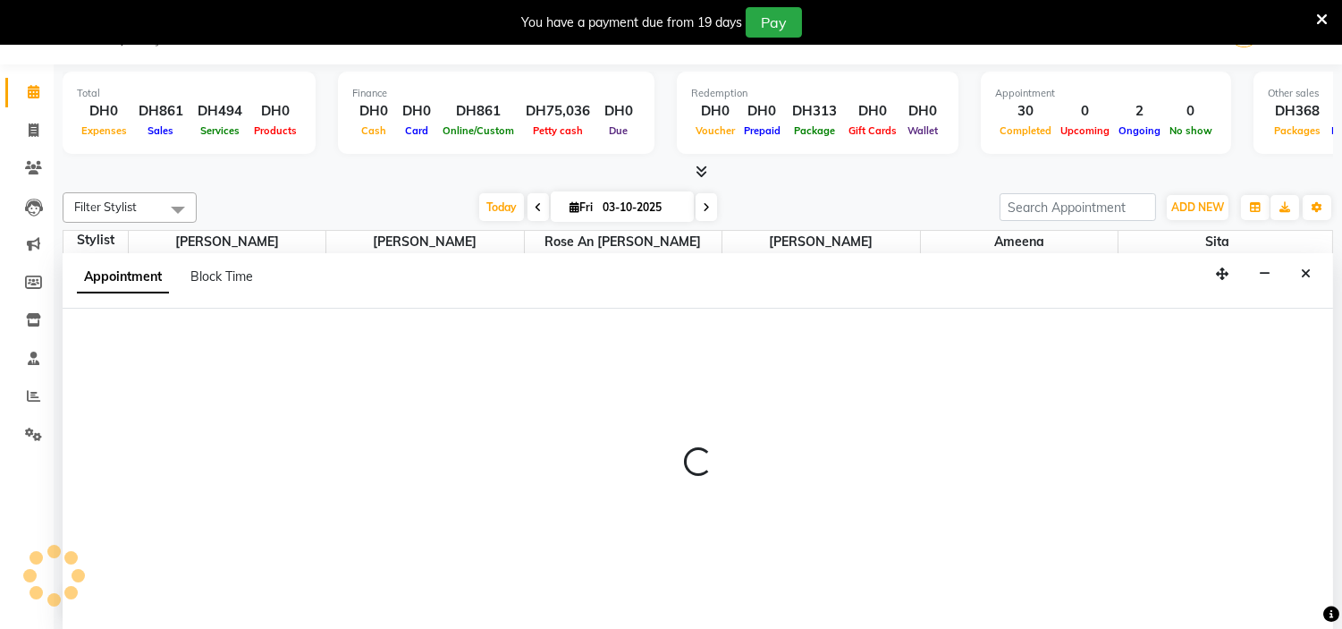
scroll to position [46, 0]
select select "61770"
select select "1020"
select select "tentative"
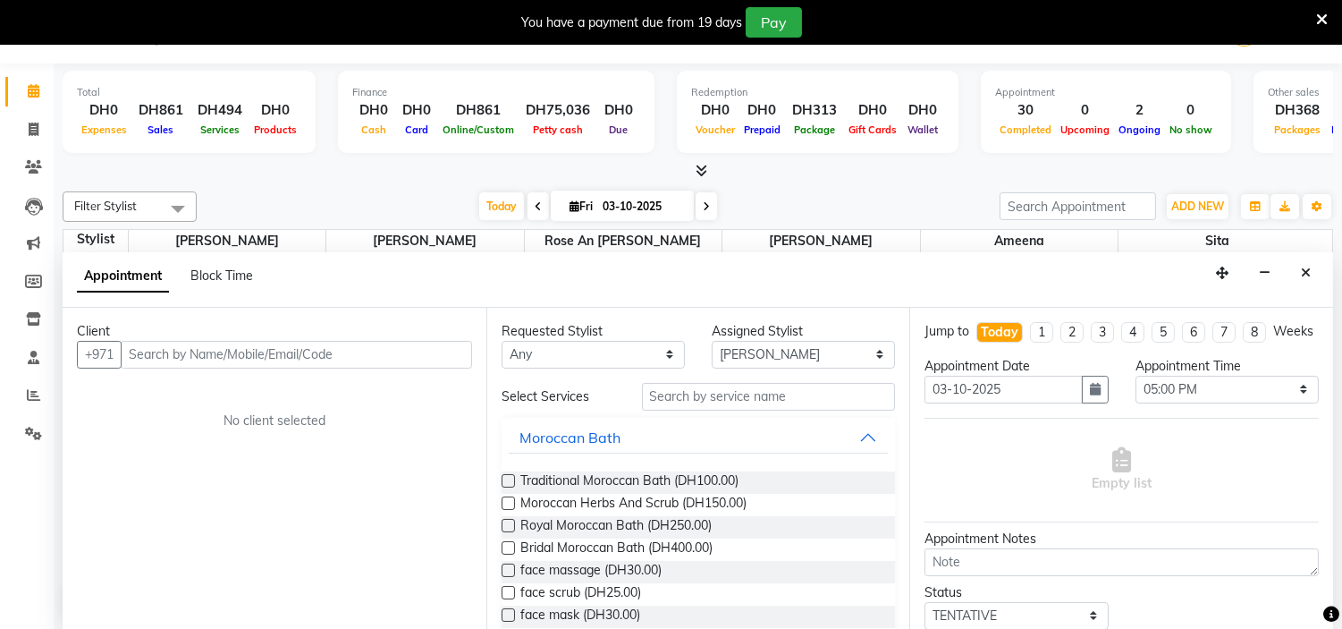
click at [245, 358] on input "text" at bounding box center [296, 355] width 351 height 28
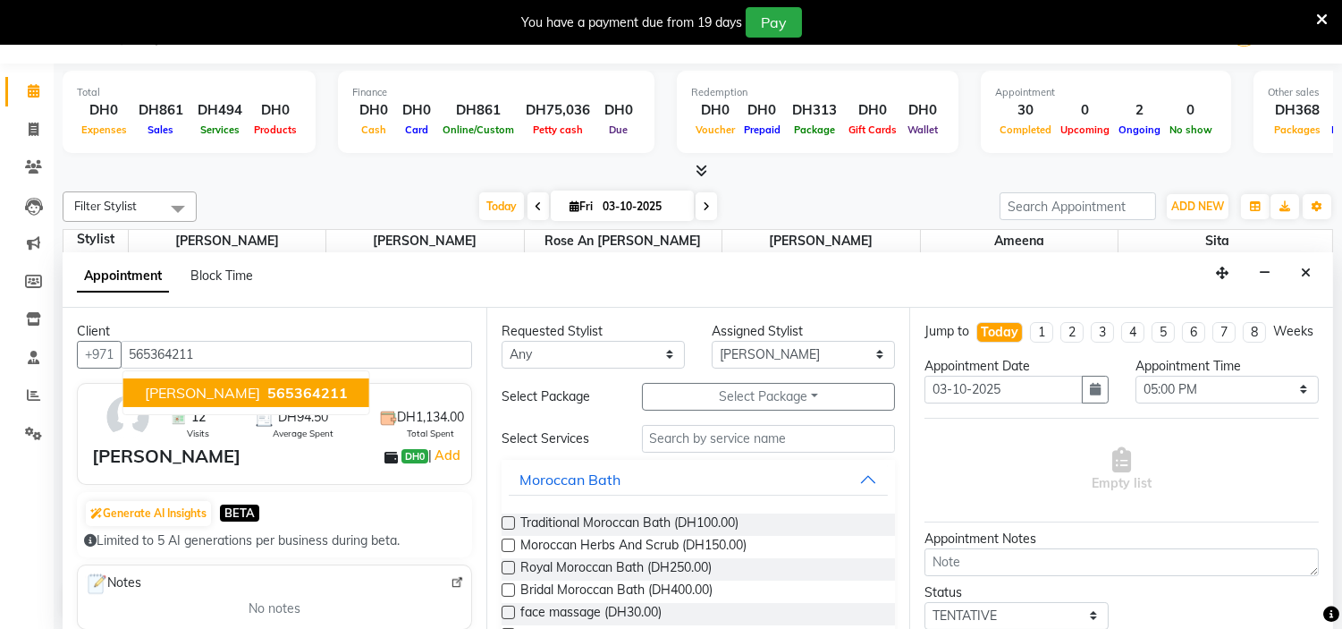
click at [267, 384] on span "565364211" at bounding box center [307, 393] width 80 height 18
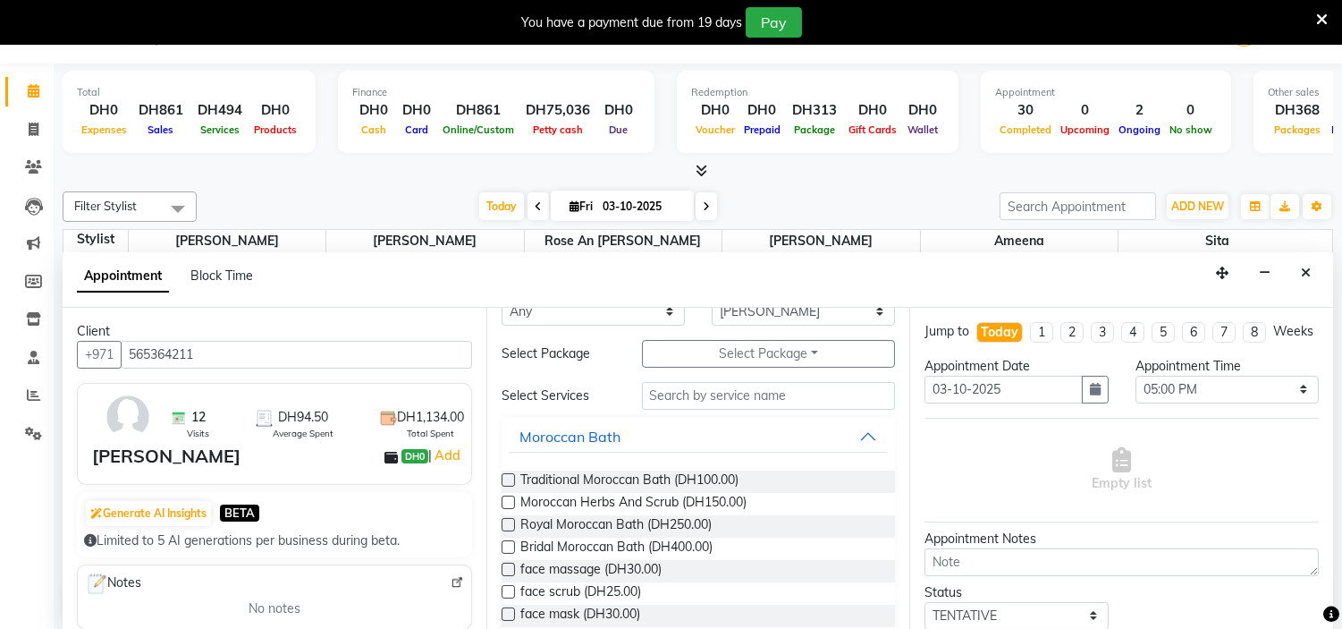
scroll to position [0, 0]
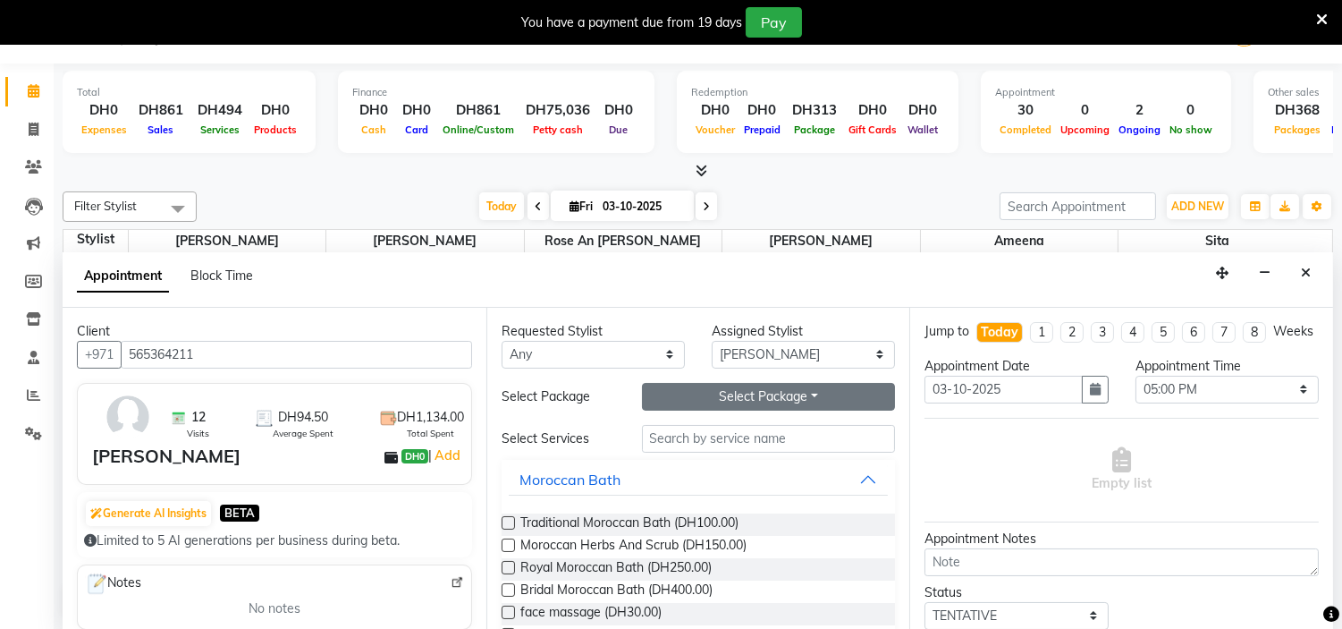
type input "565364211"
click at [764, 399] on button "Select Package Toggle Dropdown" at bounding box center [769, 397] width 254 height 28
click at [724, 439] on li "8_services_new" at bounding box center [713, 433] width 141 height 26
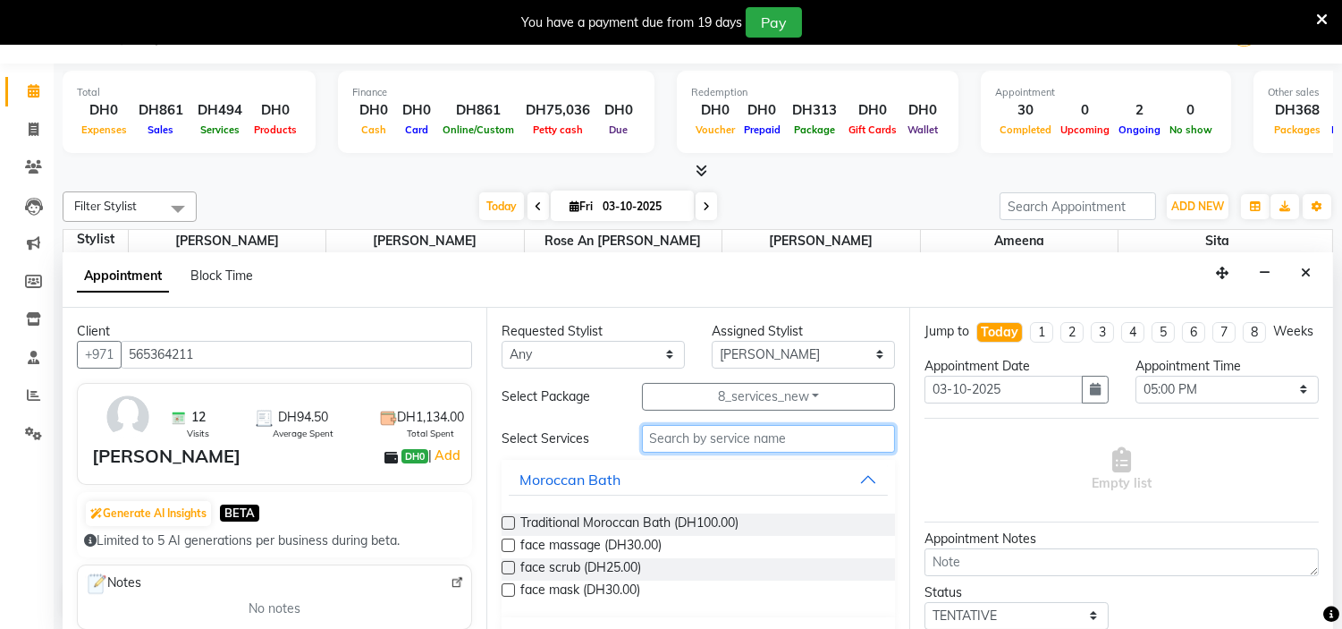
click at [704, 439] on input "text" at bounding box center [769, 439] width 254 height 28
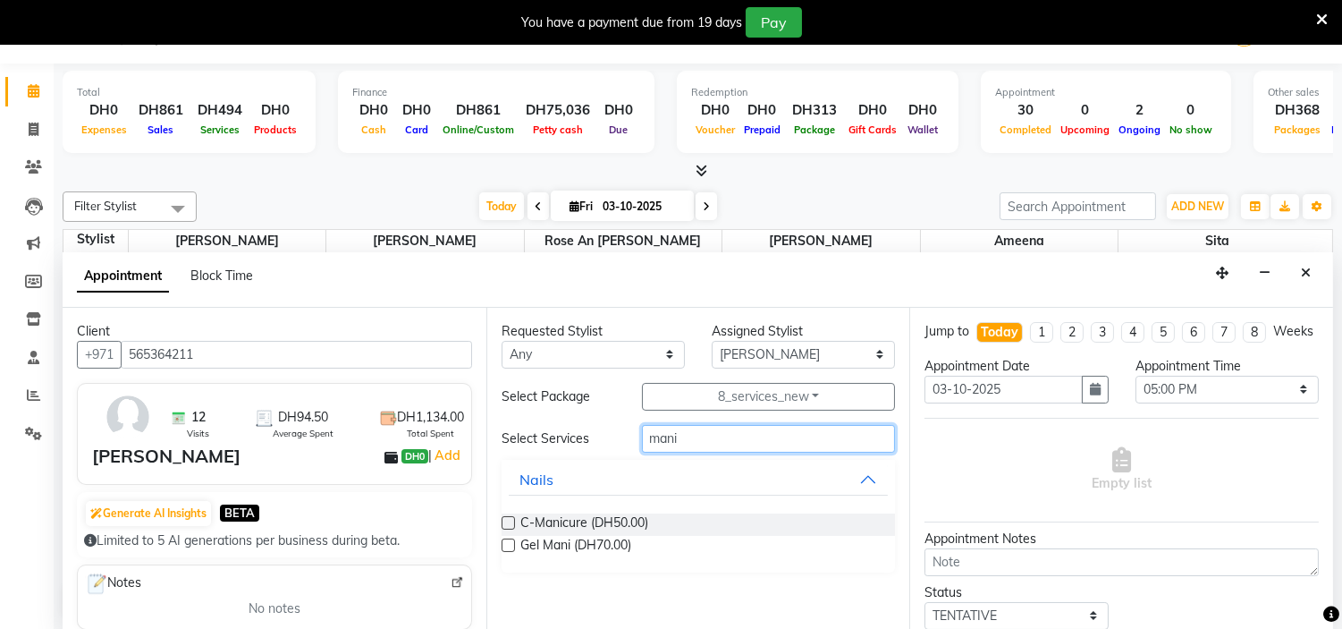
type input "mani"
click at [507, 521] on label at bounding box center [508, 522] width 13 height 13
click at [507, 521] on input "checkbox" at bounding box center [508, 525] width 12 height 12
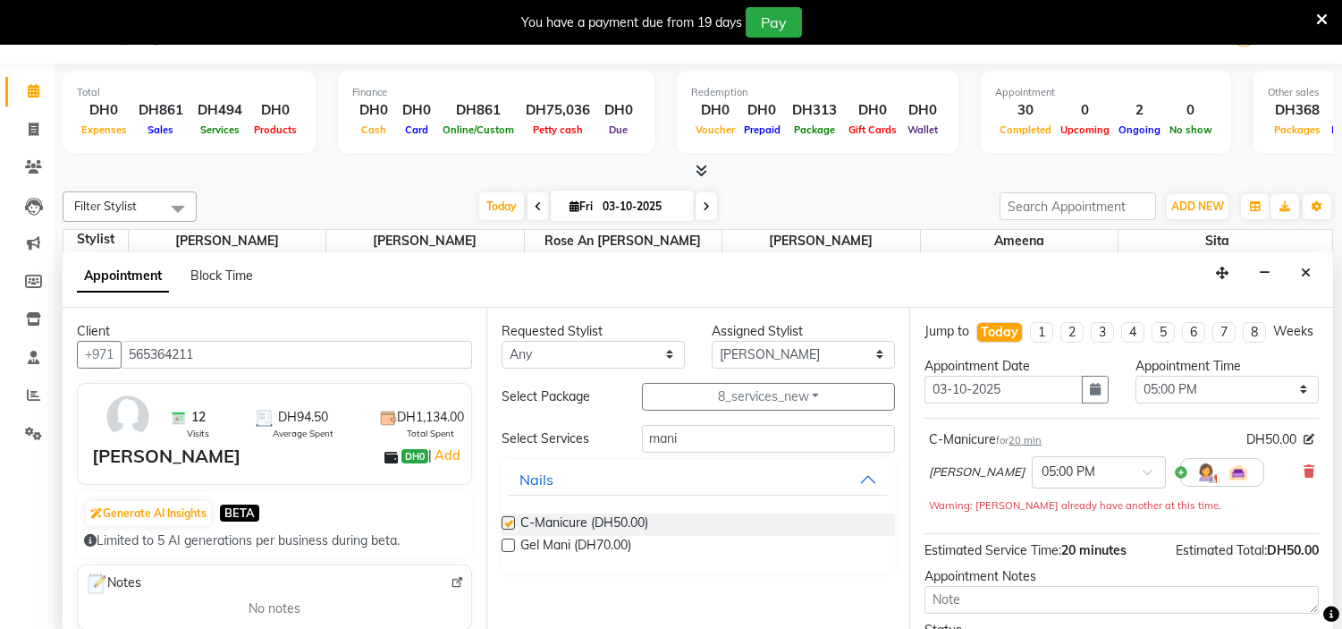
checkbox input "false"
click at [699, 430] on input "mani" at bounding box center [769, 439] width 254 height 28
type input "m"
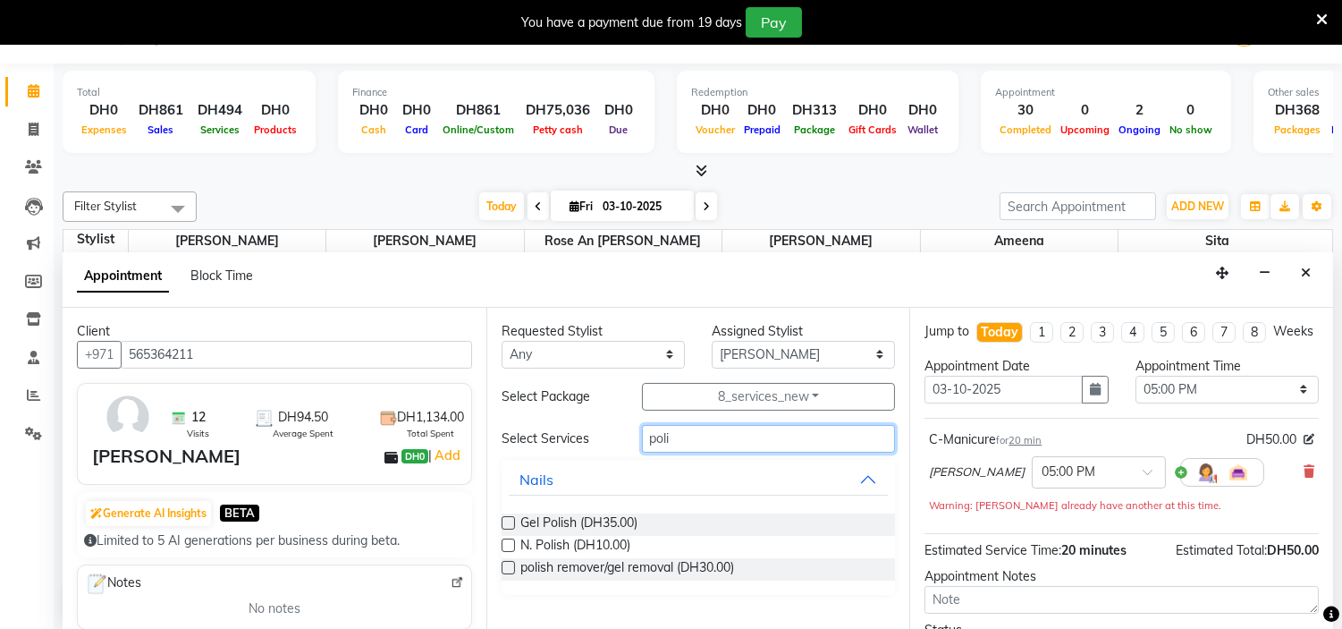
type input "poli"
click at [505, 519] on label at bounding box center [508, 522] width 13 height 13
click at [505, 519] on input "checkbox" at bounding box center [508, 525] width 12 height 12
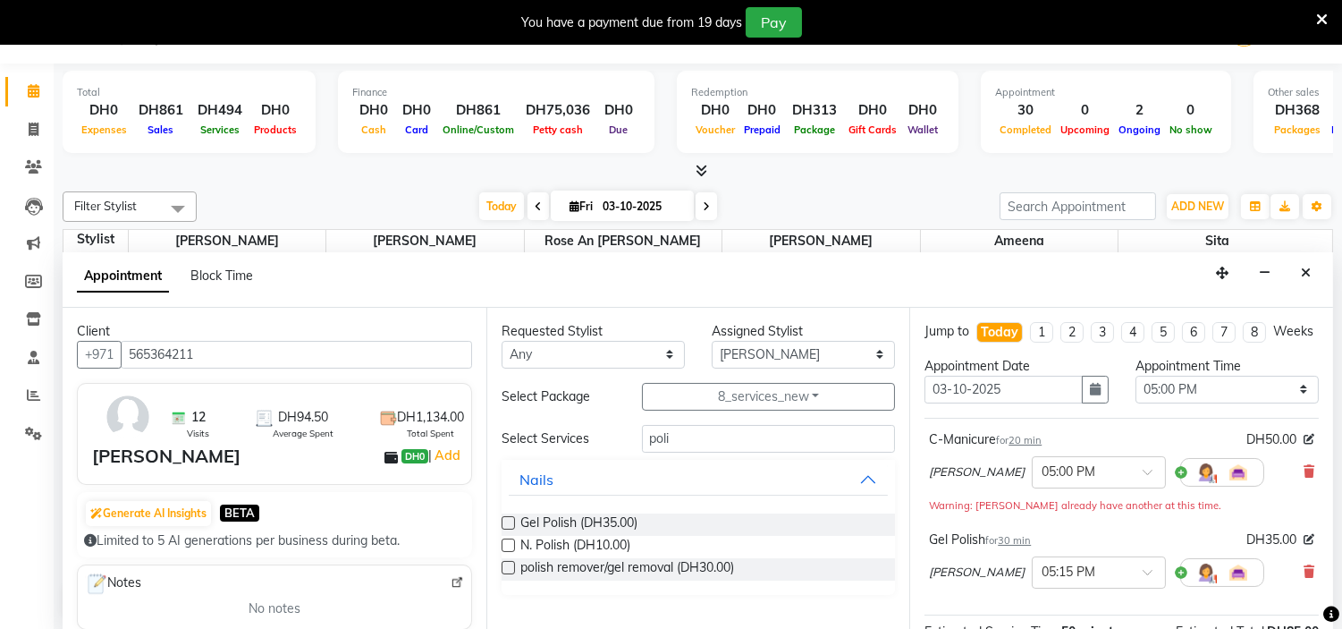
click at [505, 519] on label at bounding box center [508, 522] width 13 height 13
click at [505, 519] on input "checkbox" at bounding box center [508, 525] width 12 height 12
checkbox input "false"
click at [687, 441] on input "poli" at bounding box center [769, 439] width 254 height 28
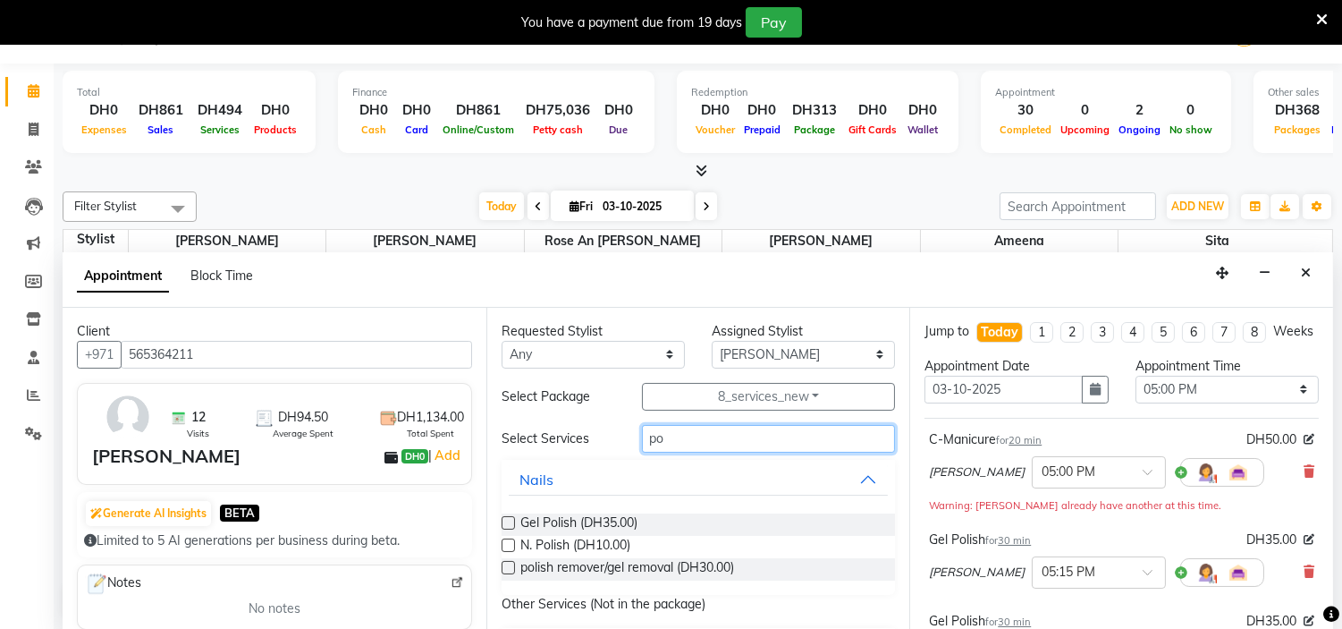
type input "p"
type input "remov"
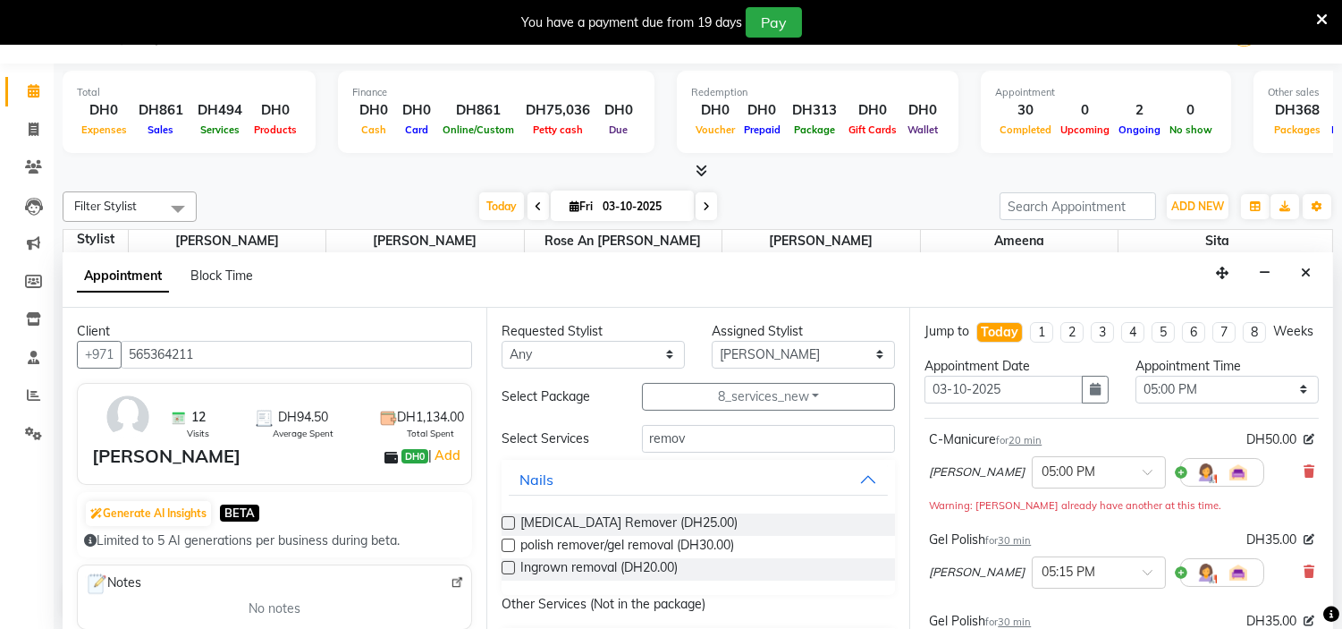
click at [505, 541] on label at bounding box center [508, 544] width 13 height 13
click at [505, 541] on input "checkbox" at bounding box center [508, 547] width 12 height 12
click at [505, 541] on label at bounding box center [508, 544] width 13 height 13
click at [505, 541] on input "checkbox" at bounding box center [508, 547] width 12 height 12
checkbox input "false"
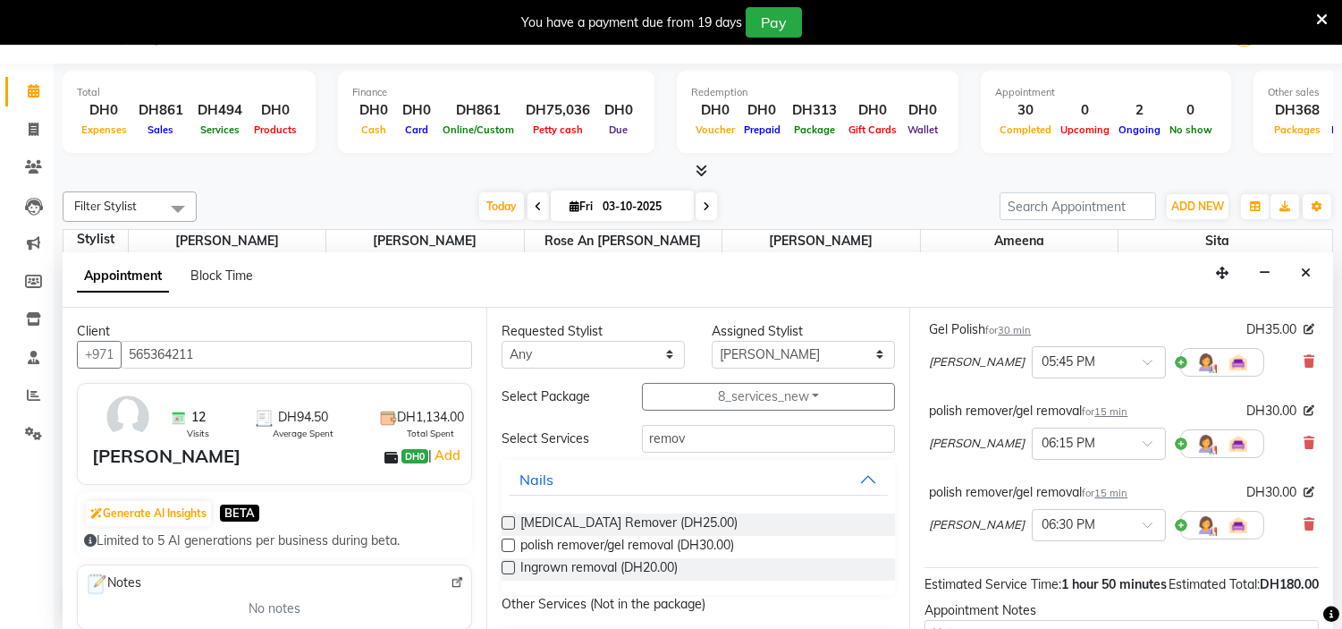
scroll to position [510, 0]
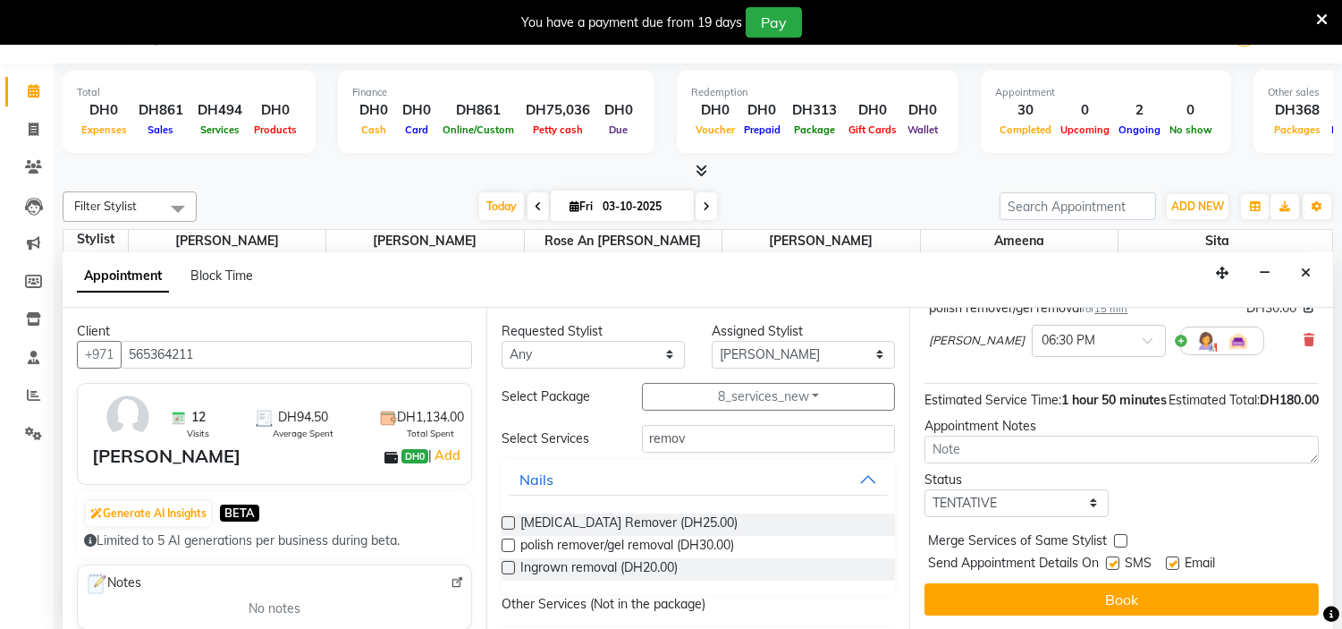
click at [1114, 567] on label at bounding box center [1112, 562] width 13 height 13
click at [1114, 567] on input "checkbox" at bounding box center [1112, 565] width 12 height 12
checkbox input "false"
click at [1169, 564] on label at bounding box center [1172, 562] width 13 height 13
click at [1169, 564] on input "checkbox" at bounding box center [1172, 565] width 12 height 12
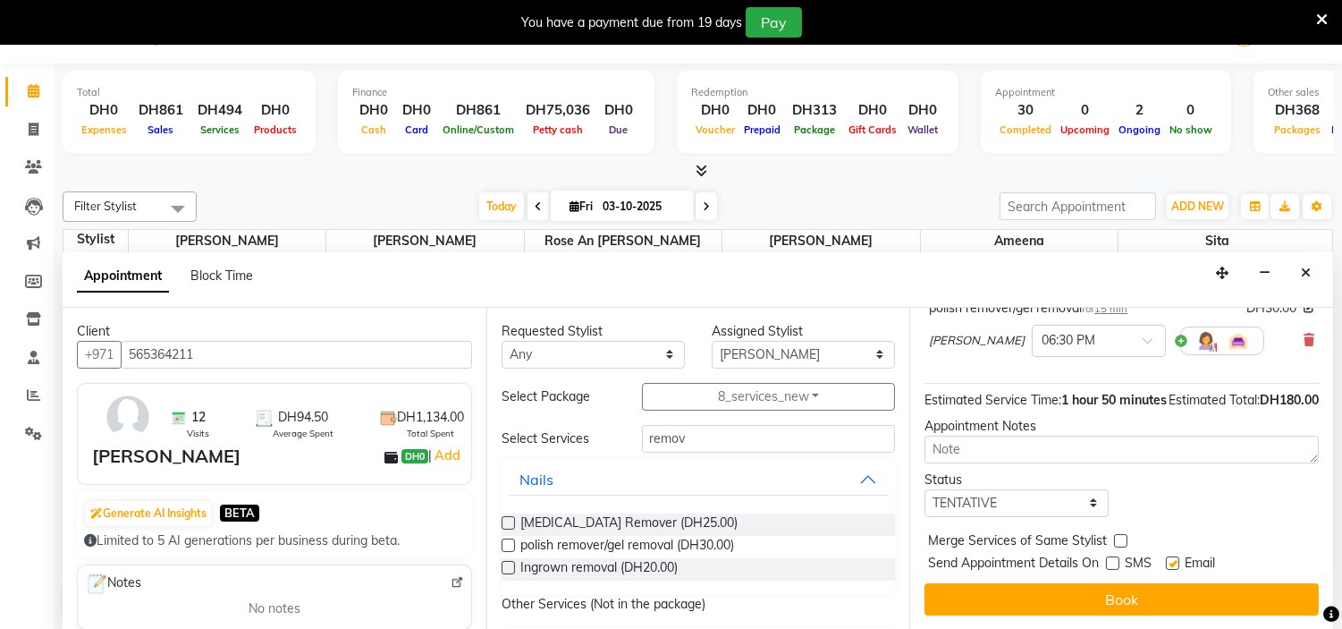
checkbox input "false"
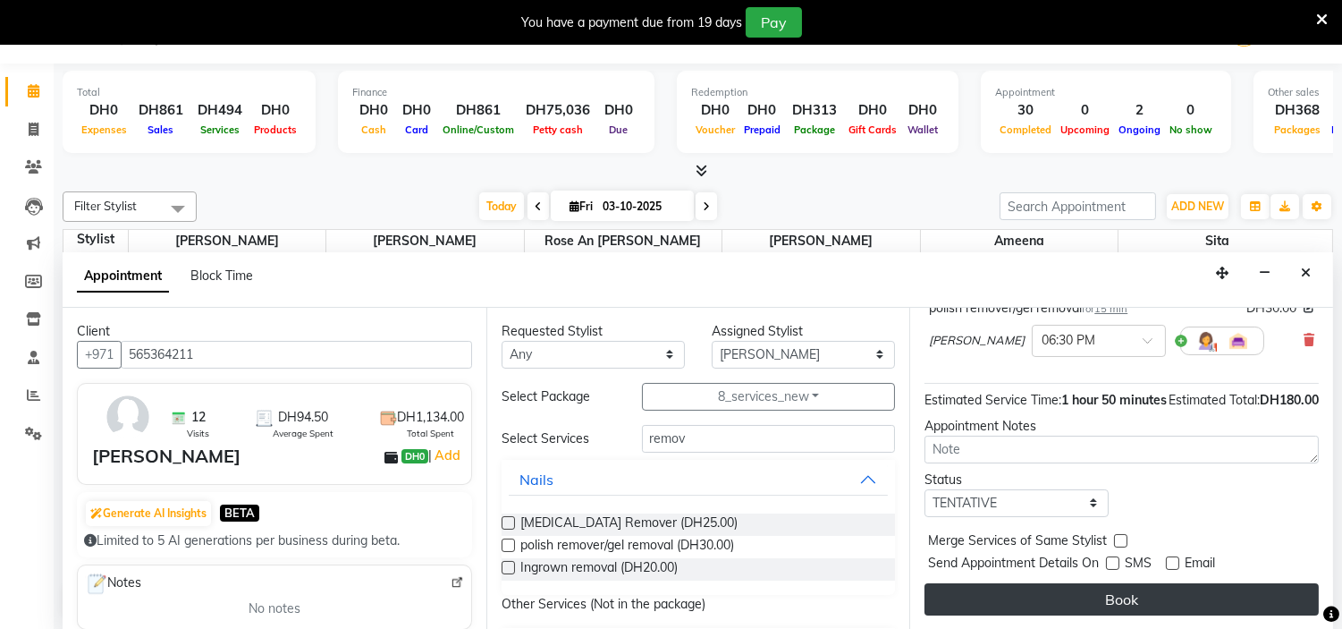
click at [1162, 596] on button "Book" at bounding box center [1121, 599] width 394 height 32
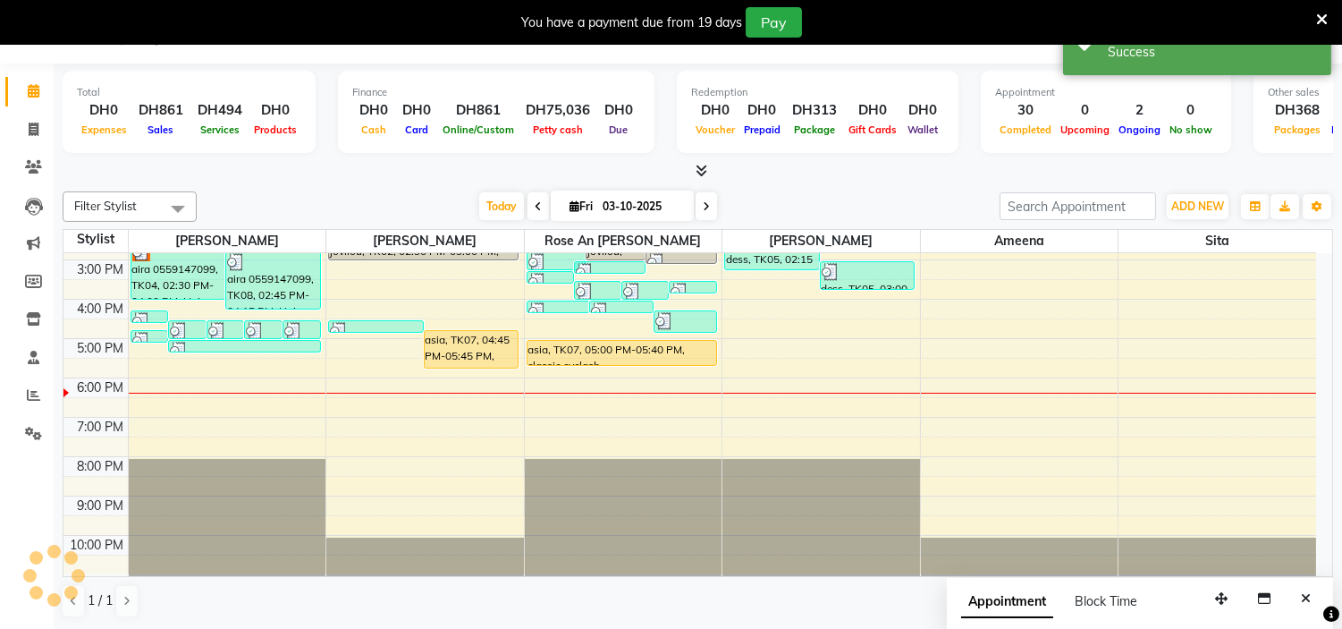
scroll to position [0, 0]
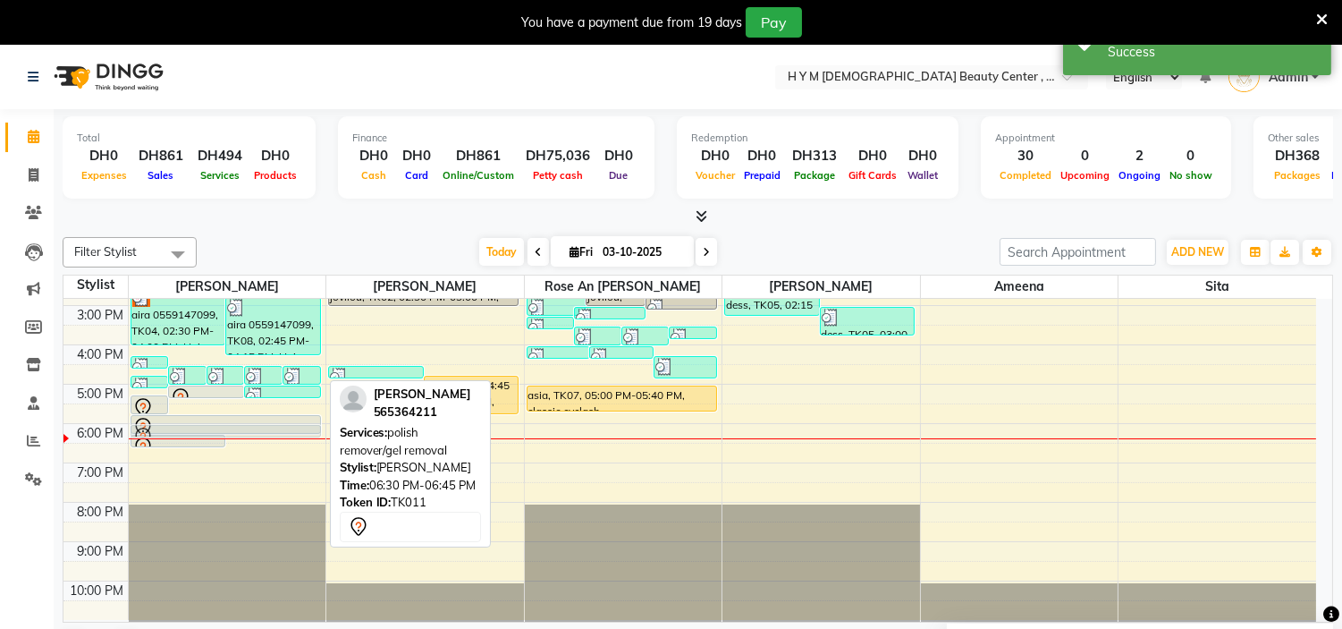
drag, startPoint x: 284, startPoint y: 448, endPoint x: 286, endPoint y: 435, distance: 12.6
click at [286, 435] on div "jovilou, TK06, 04:15 PM-04:30 PM, Threading Eyebrow [PERSON_NAME], TK10, 04:30 …" at bounding box center [228, 345] width 198 height 550
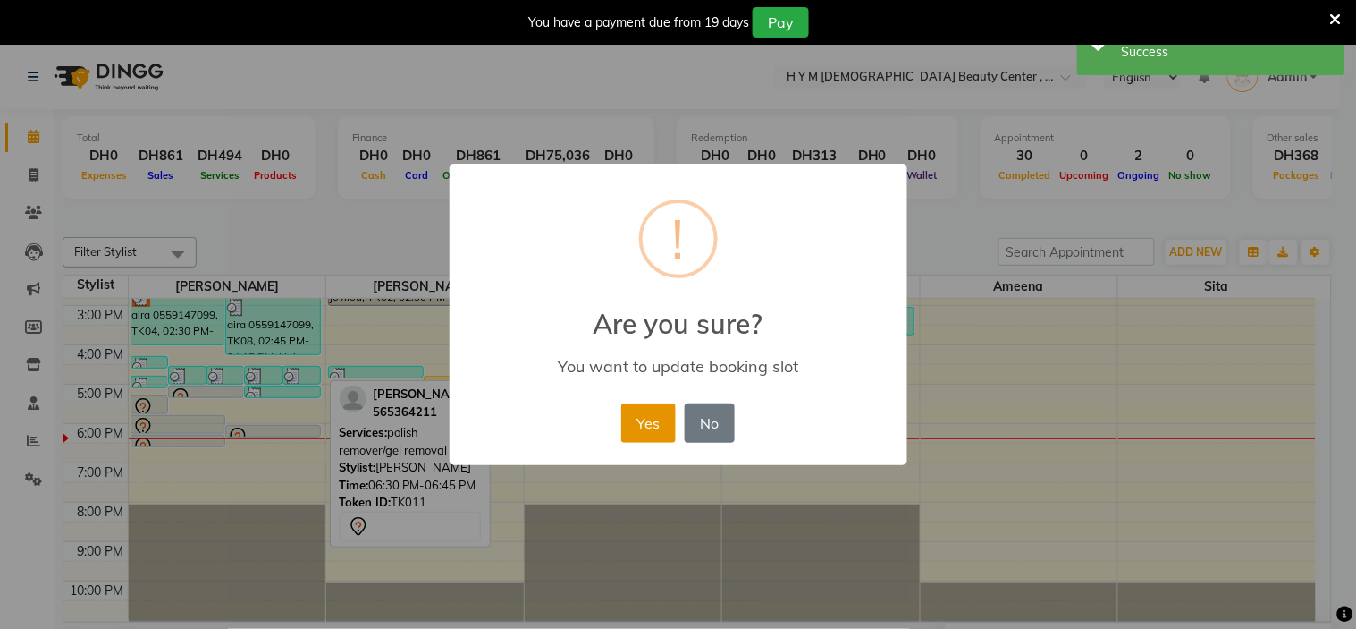
click at [656, 424] on button "Yes" at bounding box center [648, 422] width 55 height 39
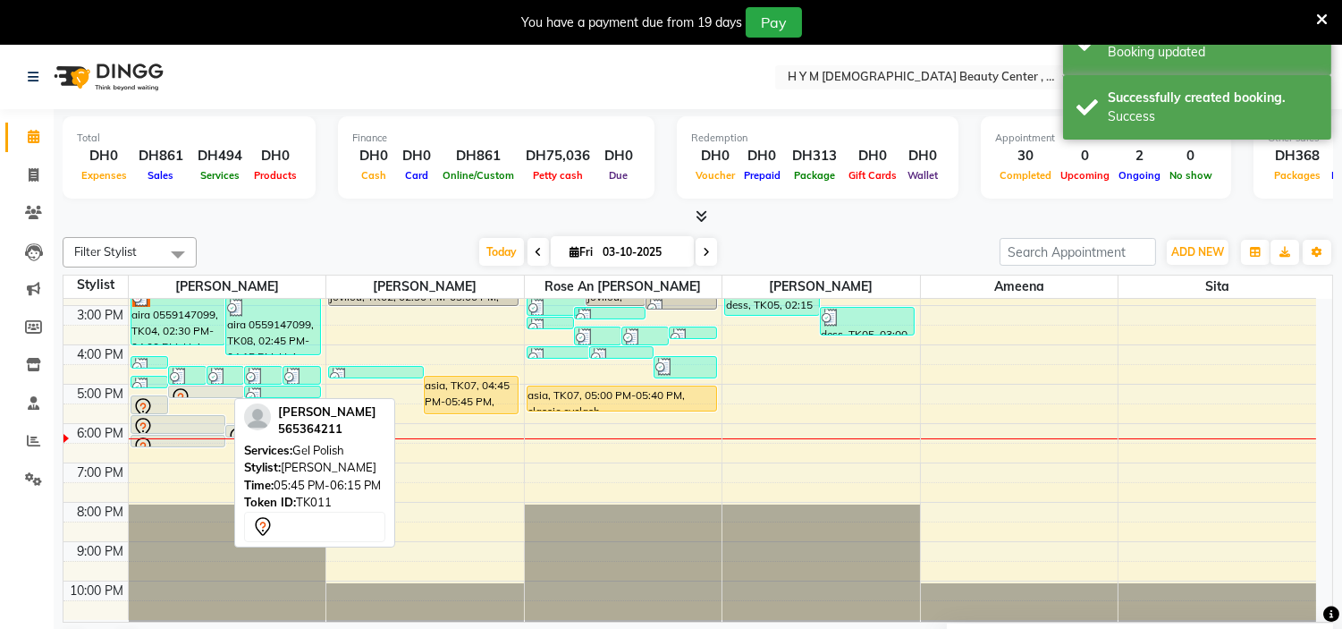
click at [182, 429] on div at bounding box center [178, 432] width 94 height 7
click at [190, 432] on div at bounding box center [178, 432] width 94 height 7
select select "7"
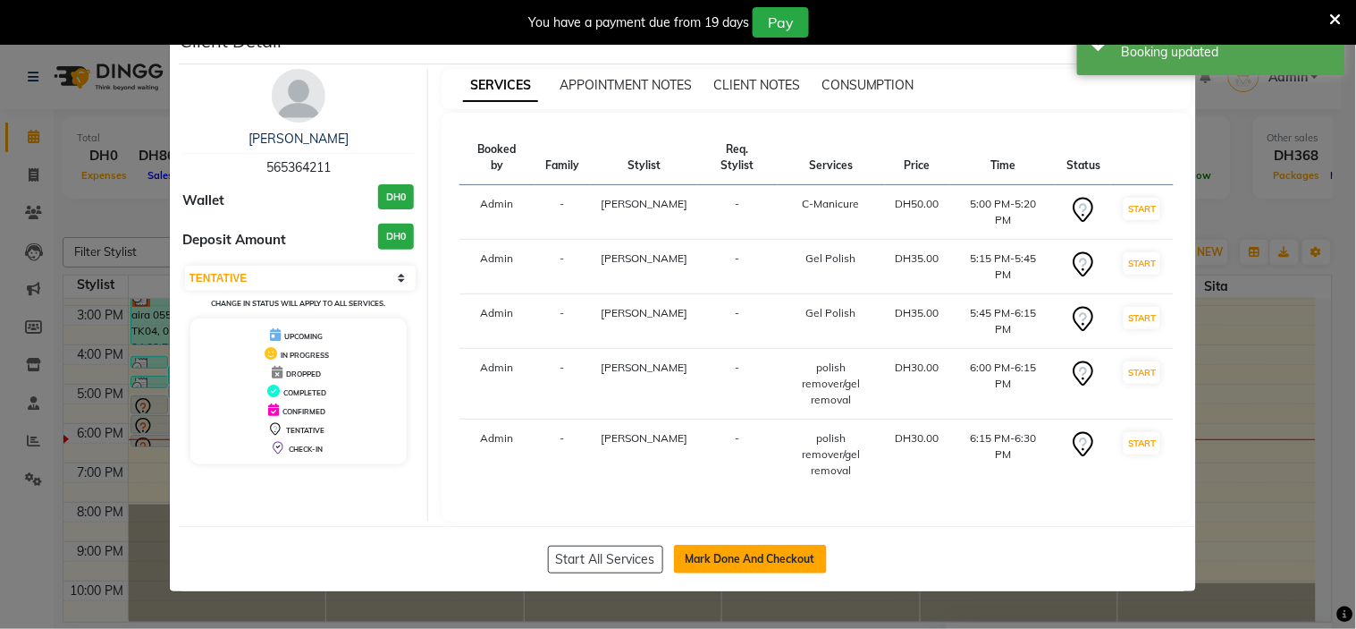
click at [733, 544] on button "Mark Done And Checkout" at bounding box center [750, 558] width 153 height 29
select select "service"
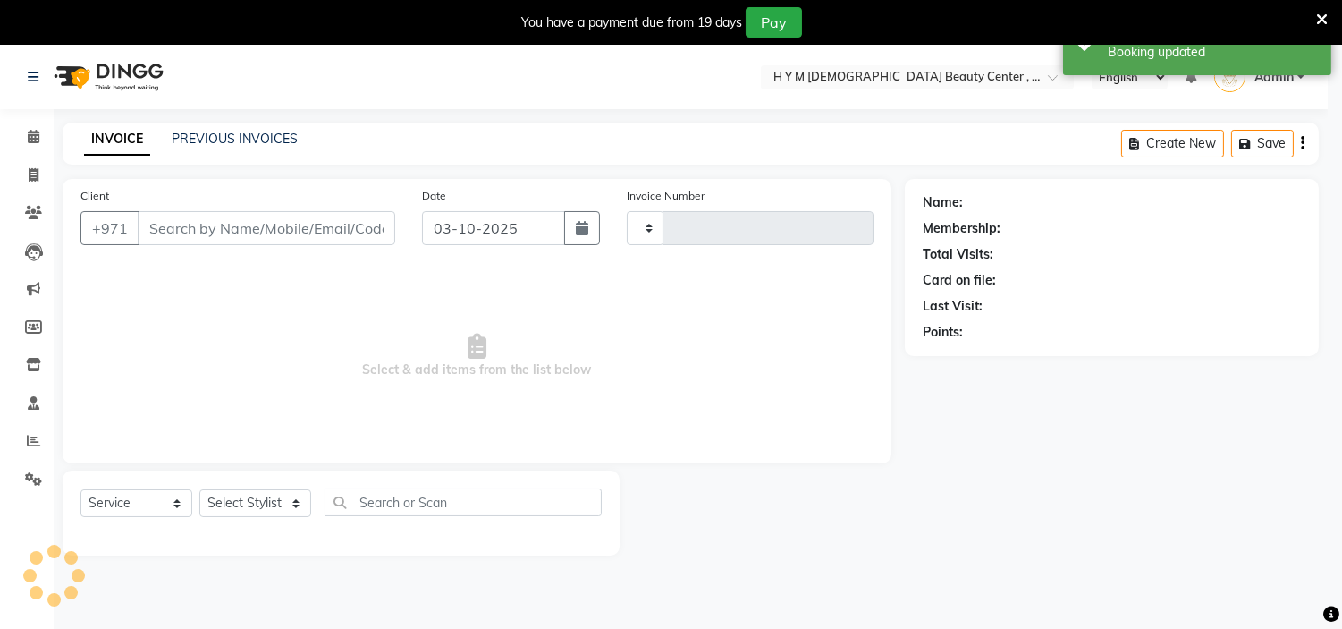
type input "2262"
select select "7248"
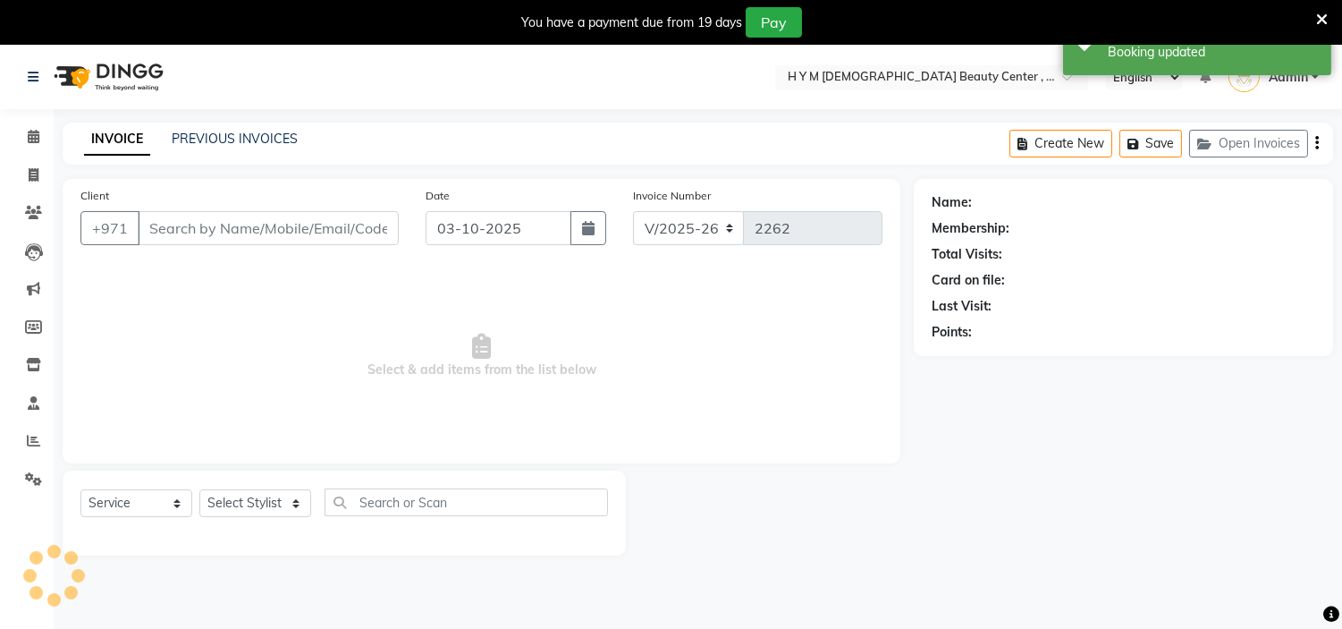
type input "565364211"
select select "61770"
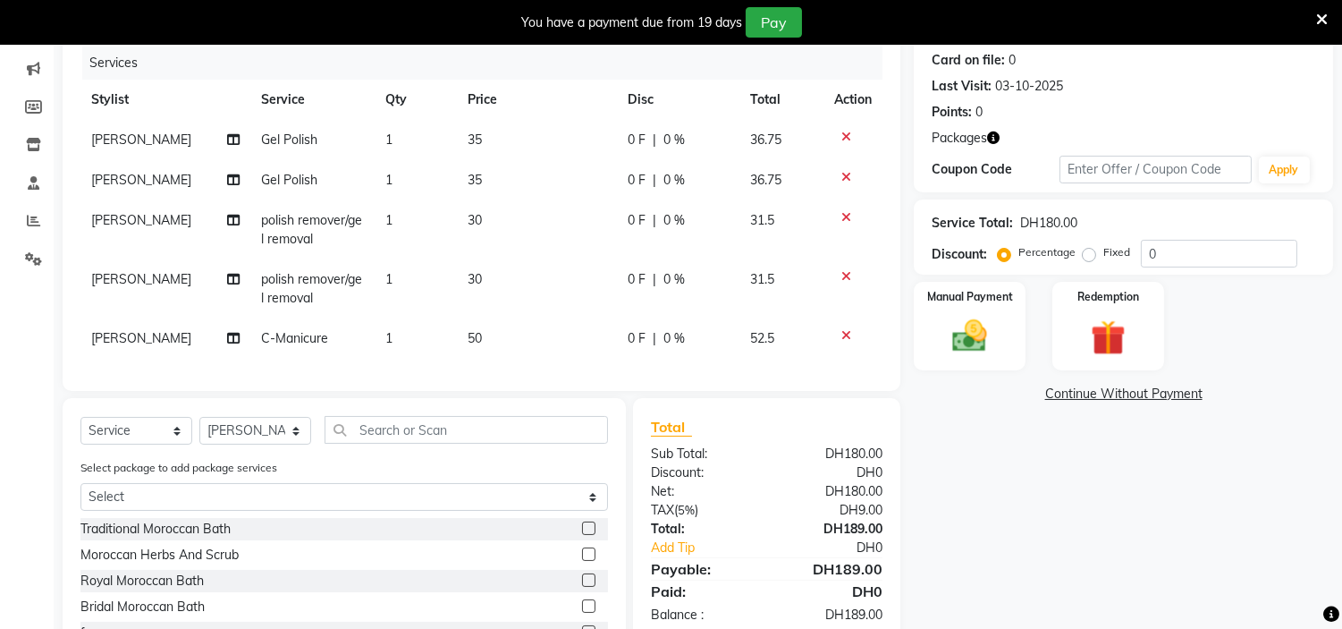
scroll to position [298, 0]
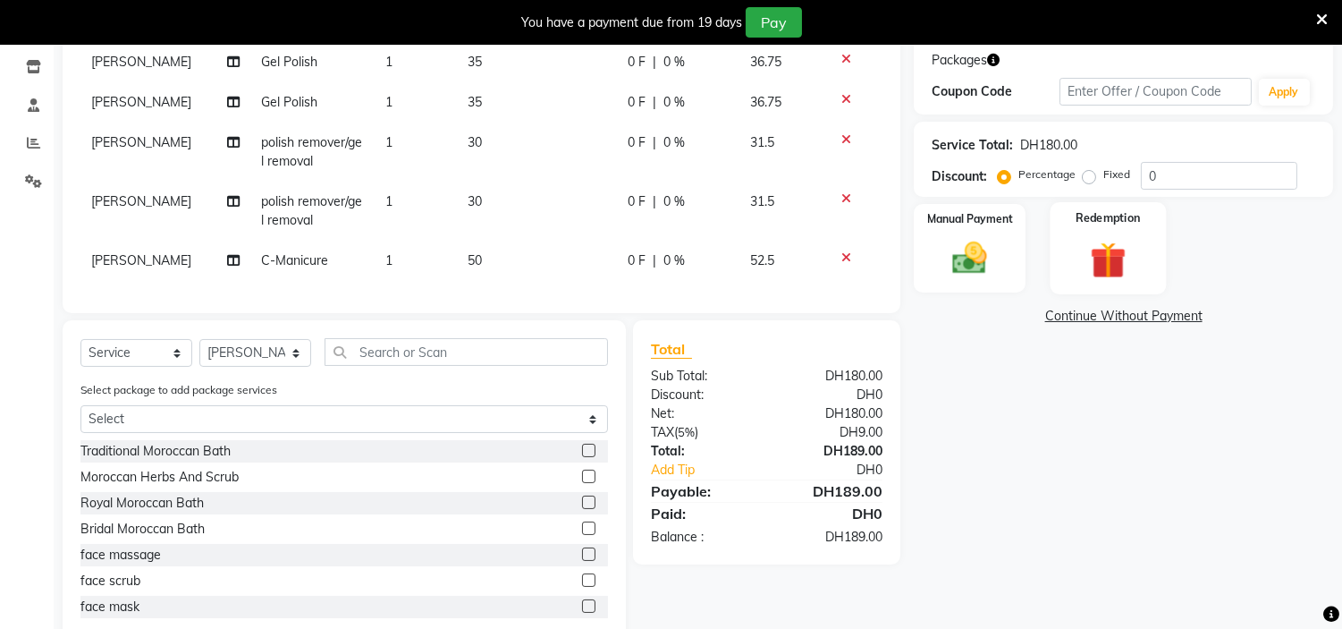
click at [1109, 247] on img at bounding box center [1107, 260] width 59 height 45
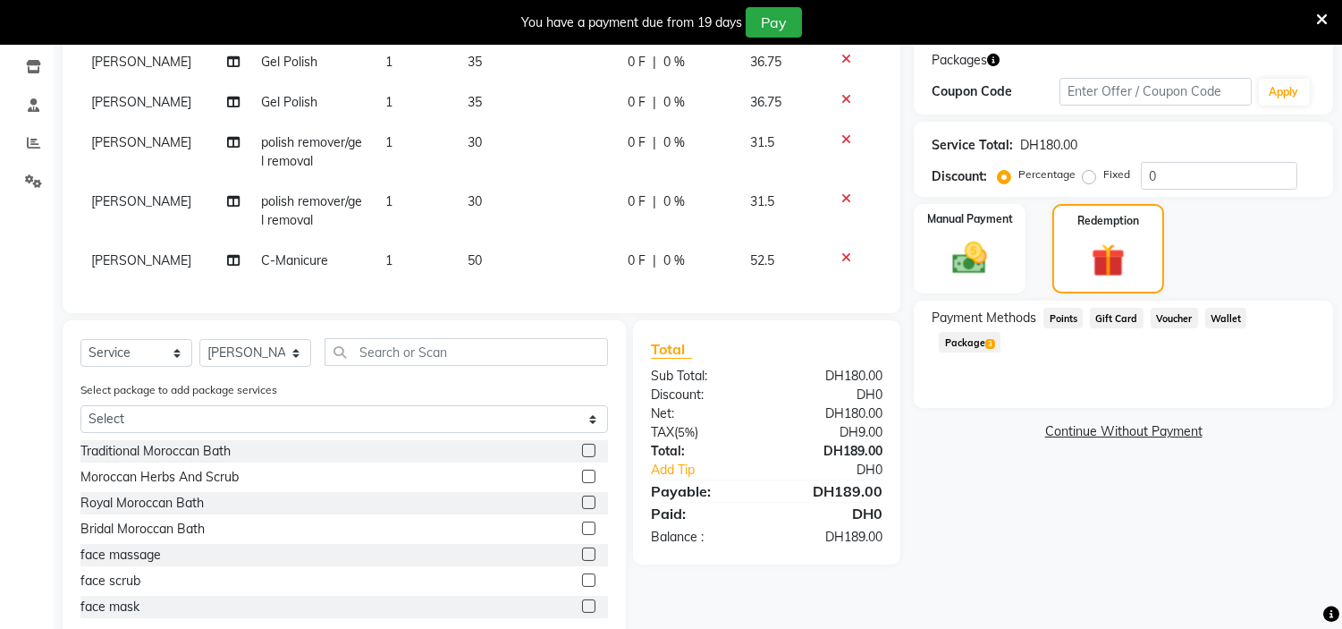
click at [1000, 332] on span "Package 3" at bounding box center [970, 342] width 62 height 21
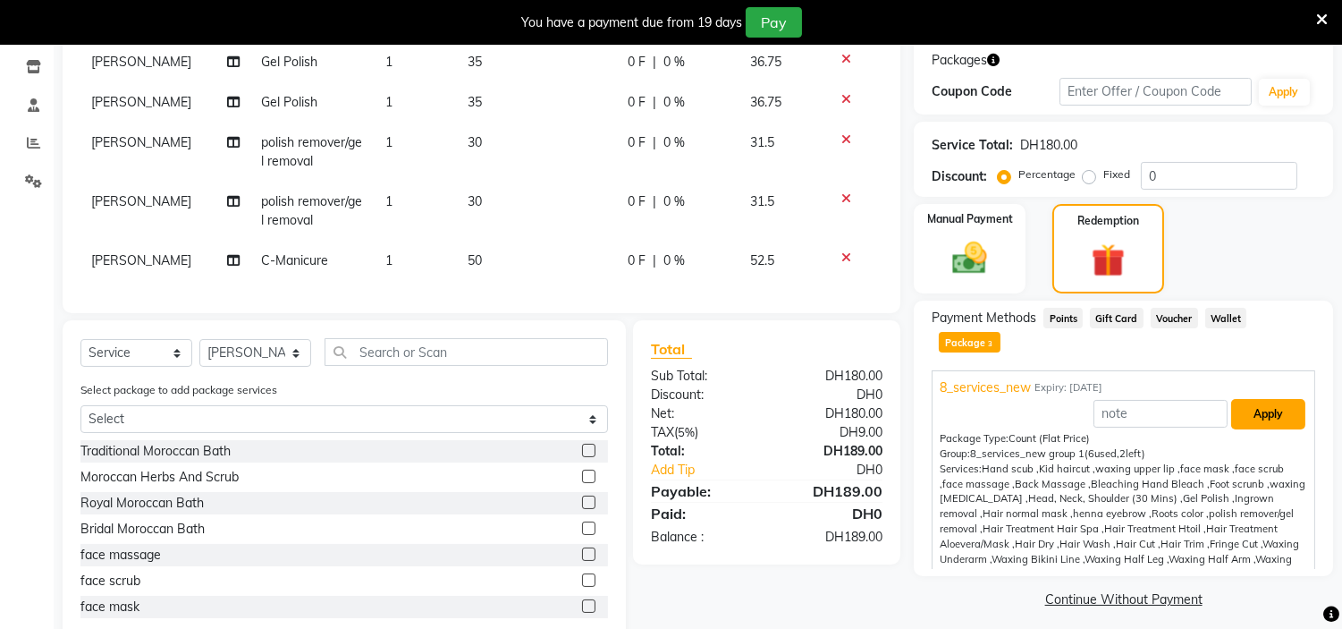
click at [1253, 399] on button "Apply" at bounding box center [1268, 414] width 74 height 30
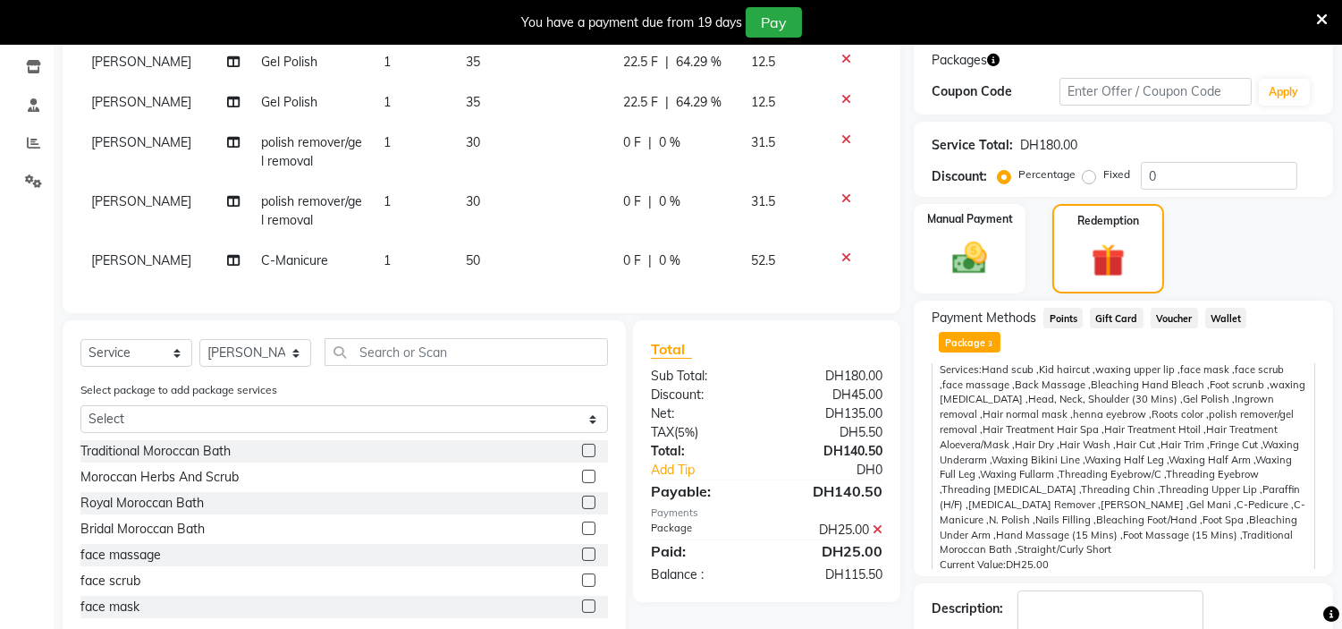
scroll to position [180, 0]
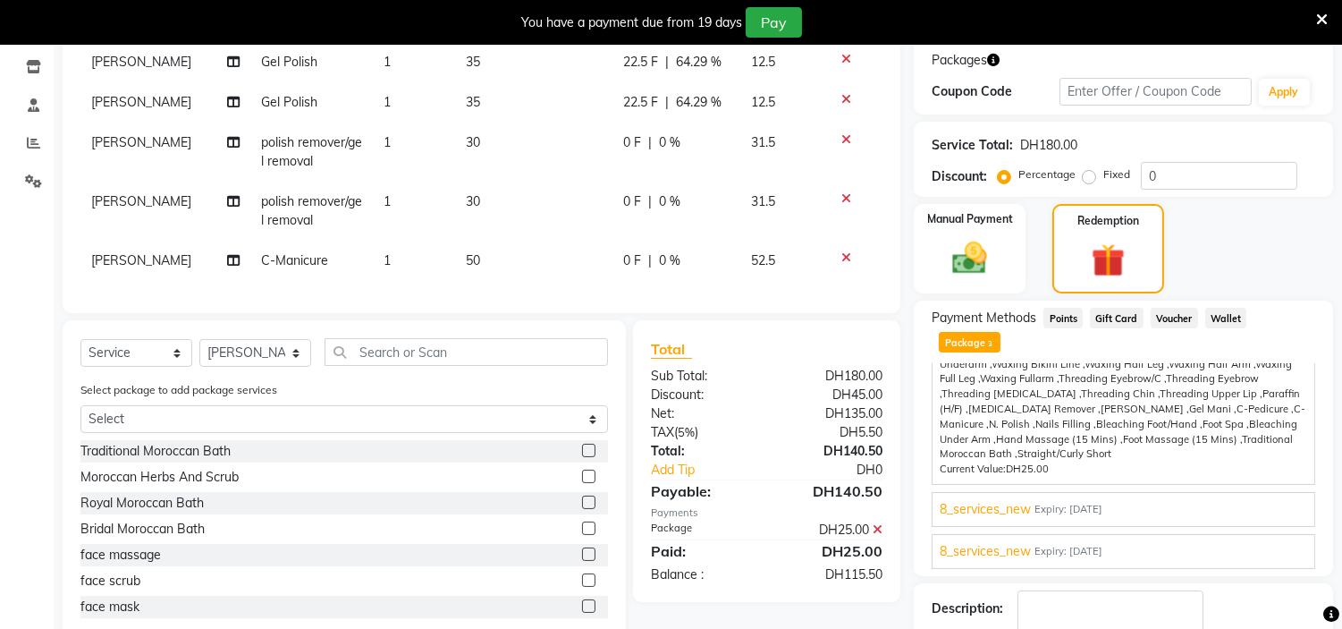
click at [1102, 502] on span "Expiry: [DATE]" at bounding box center [1068, 509] width 68 height 15
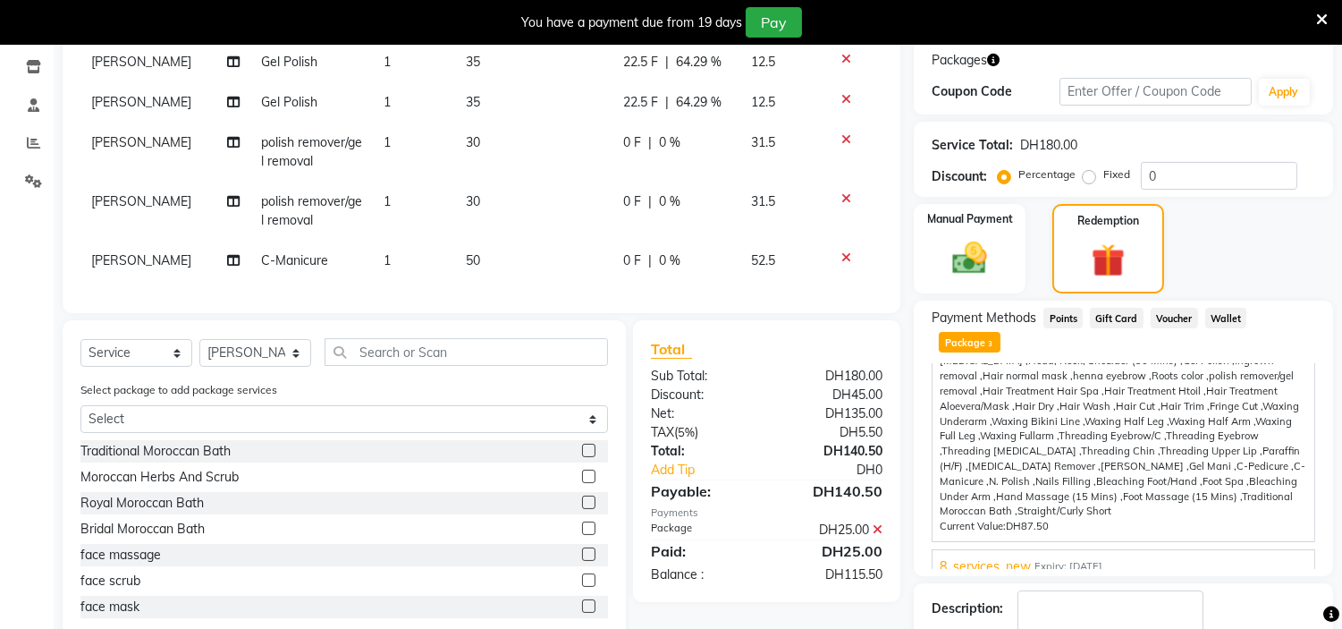
scroll to position [384, 0]
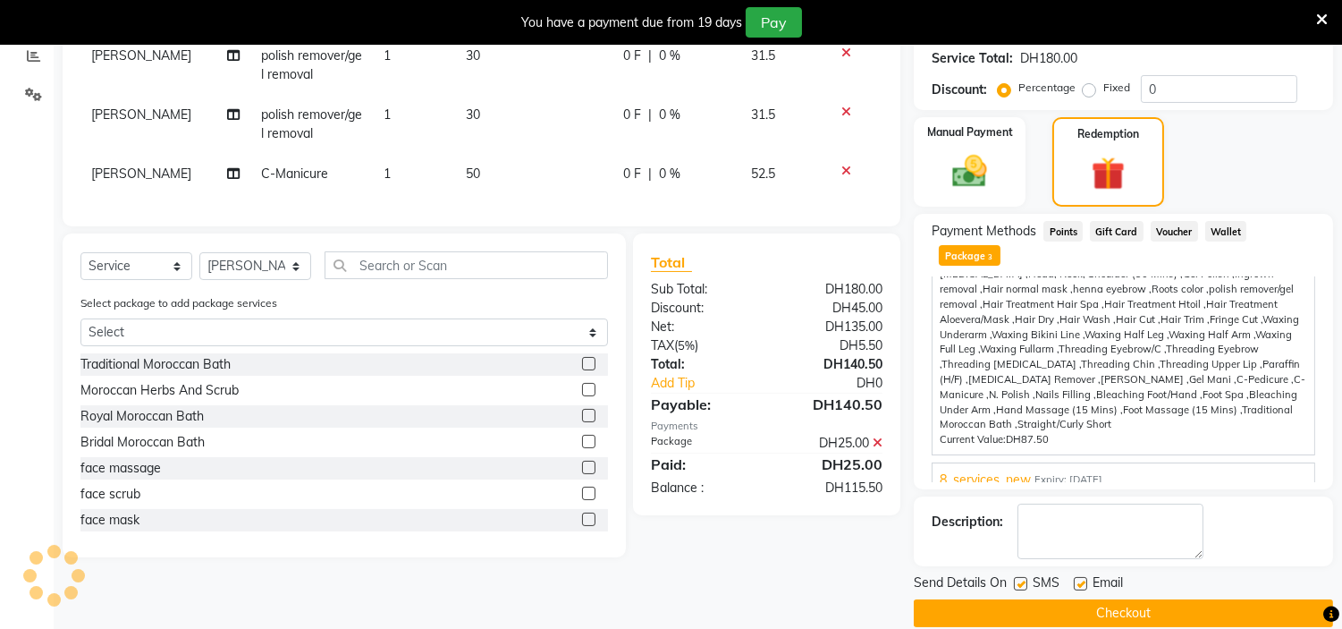
click at [1084, 577] on label at bounding box center [1080, 583] width 13 height 13
click at [1084, 578] on input "checkbox" at bounding box center [1080, 584] width 12 height 12
checkbox input "false"
click at [1020, 577] on label at bounding box center [1020, 583] width 13 height 13
click at [1020, 578] on input "checkbox" at bounding box center [1020, 584] width 12 height 12
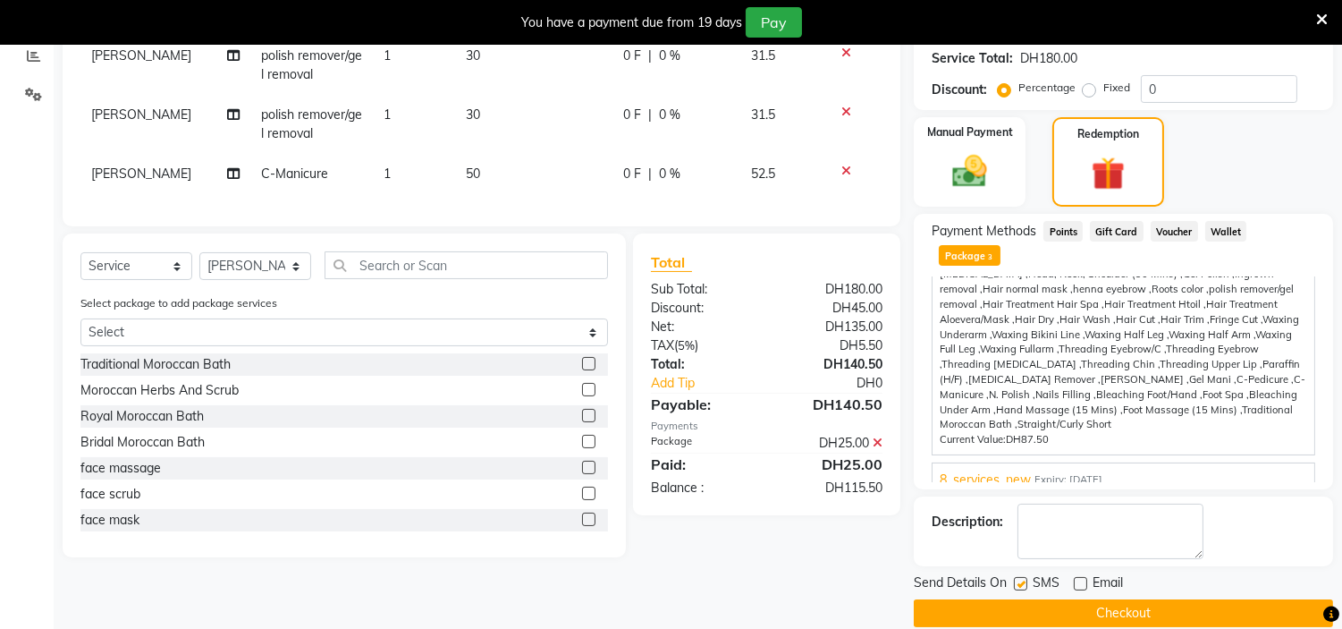
checkbox input "false"
click at [1112, 599] on button "Checkout" at bounding box center [1123, 613] width 419 height 28
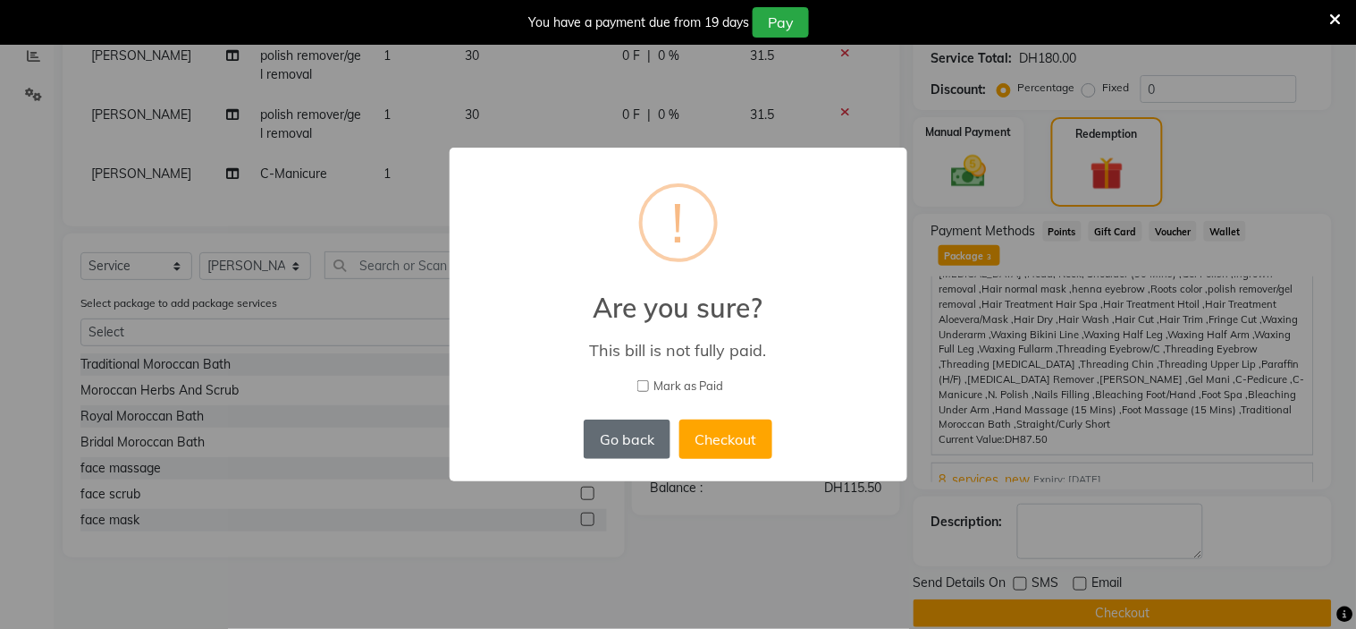
click at [622, 447] on button "Go back" at bounding box center [627, 438] width 86 height 39
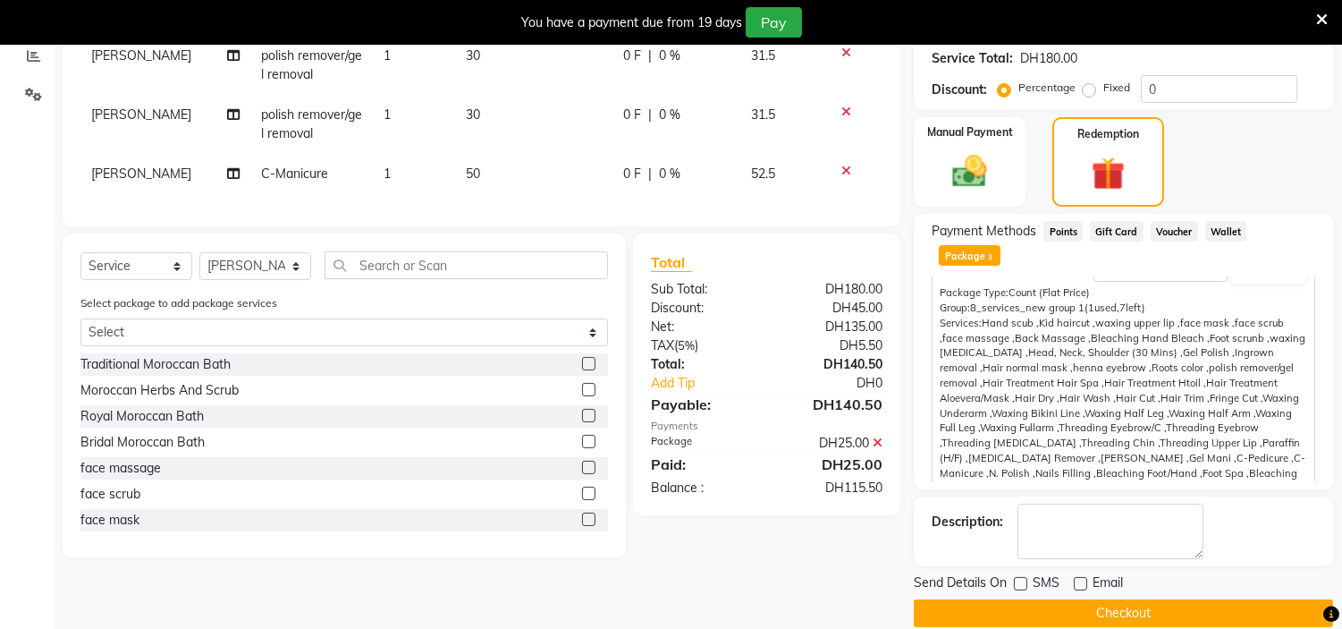
scroll to position [194, 0]
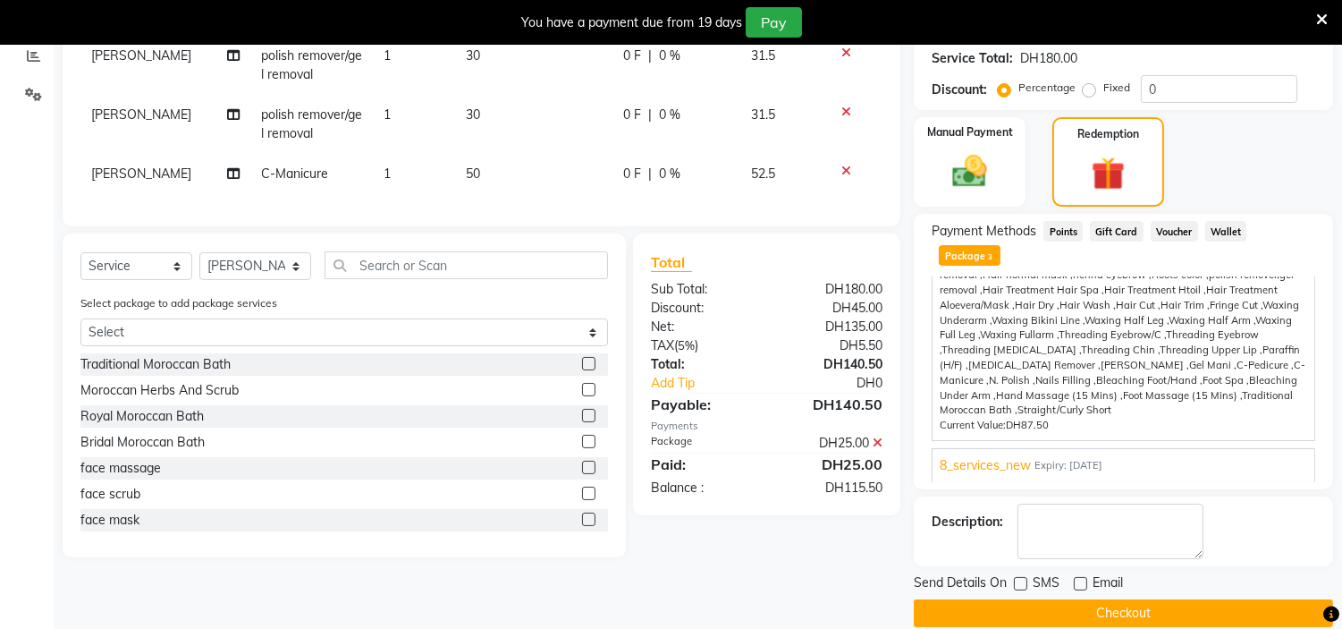
click at [1066, 458] on span "Expiry: [DATE]" at bounding box center [1068, 465] width 68 height 15
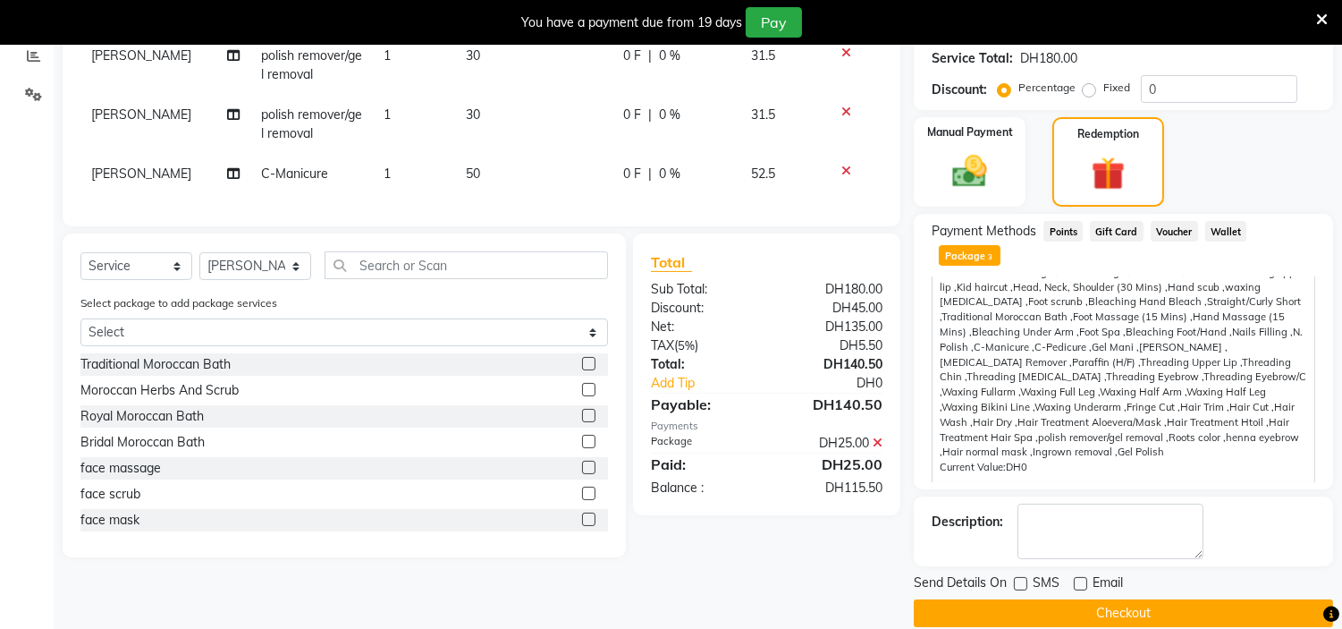
click at [1078, 599] on button "Checkout" at bounding box center [1123, 613] width 419 height 28
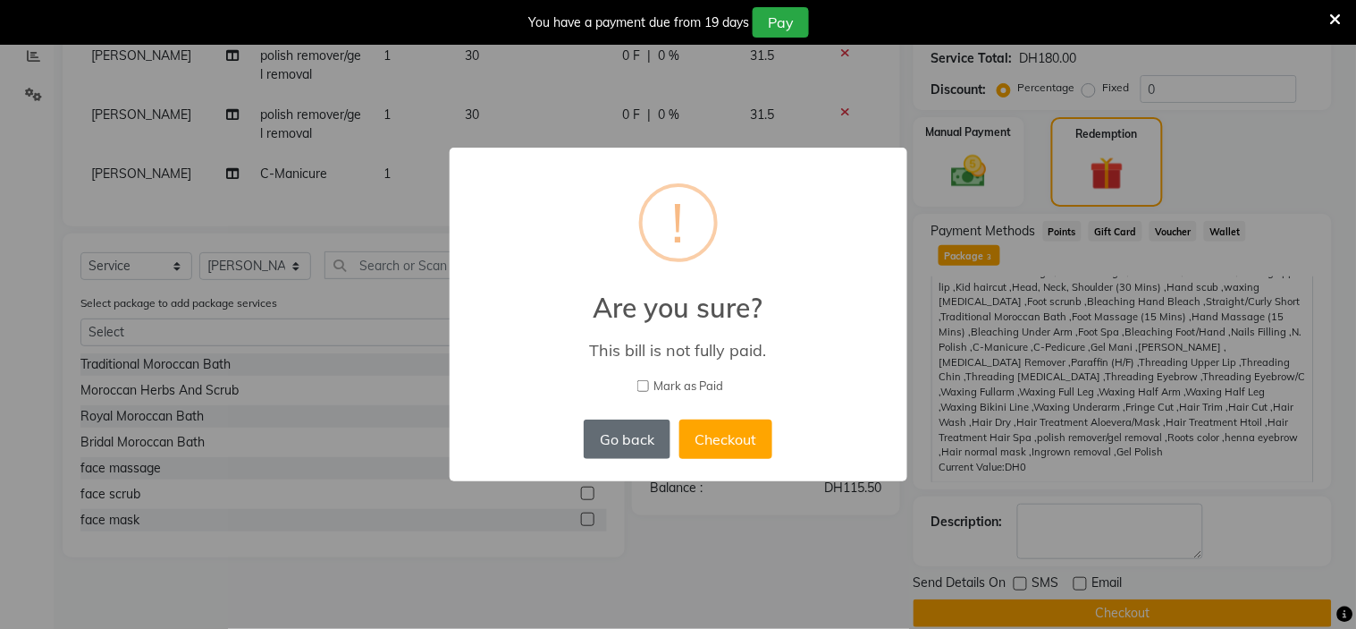
click at [647, 441] on button "Go back" at bounding box center [627, 438] width 86 height 39
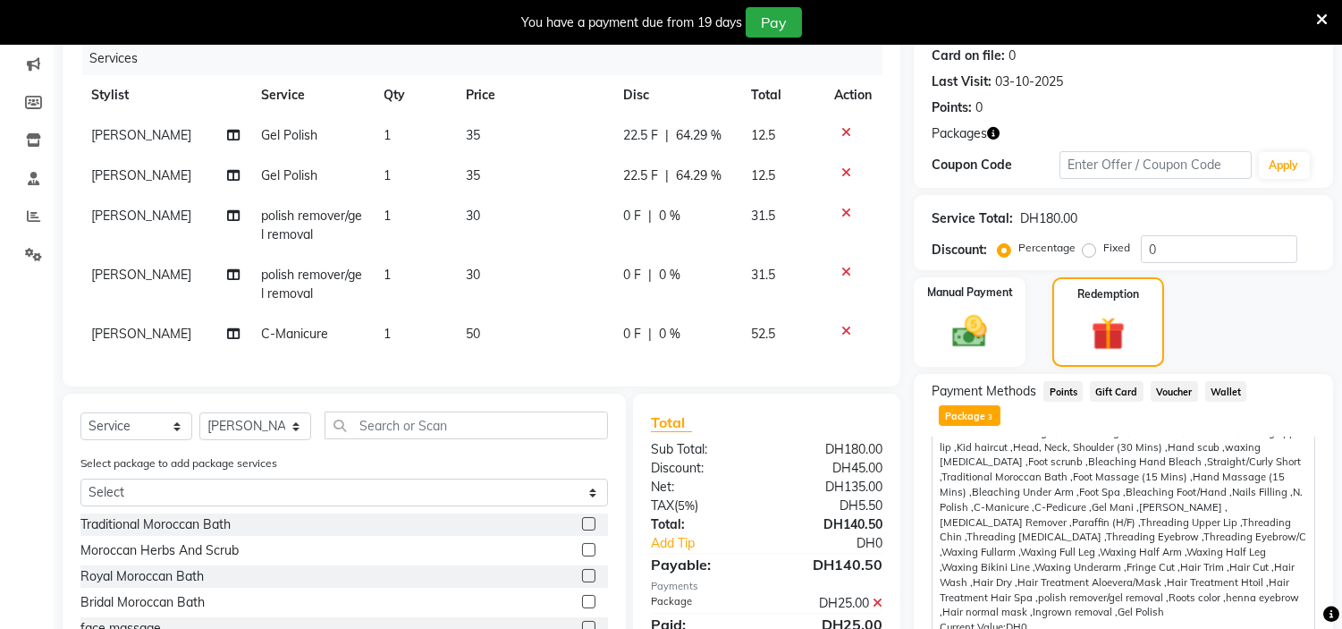
scroll to position [298, 0]
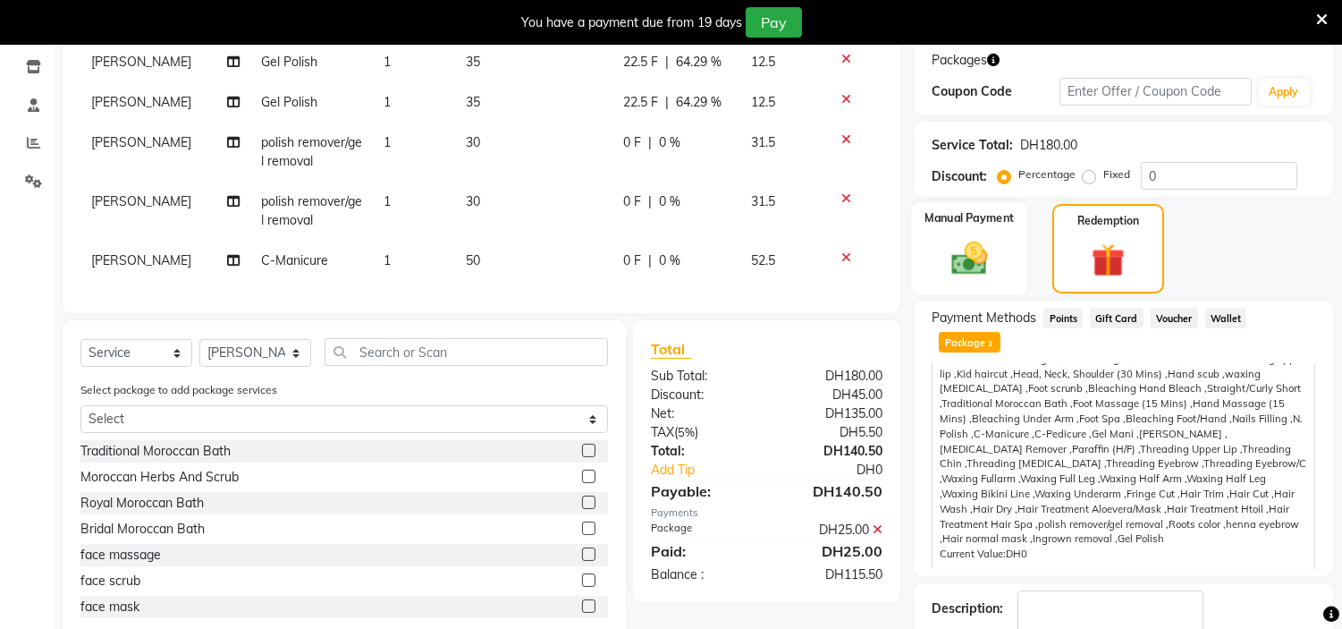
click at [973, 255] on img at bounding box center [970, 259] width 59 height 42
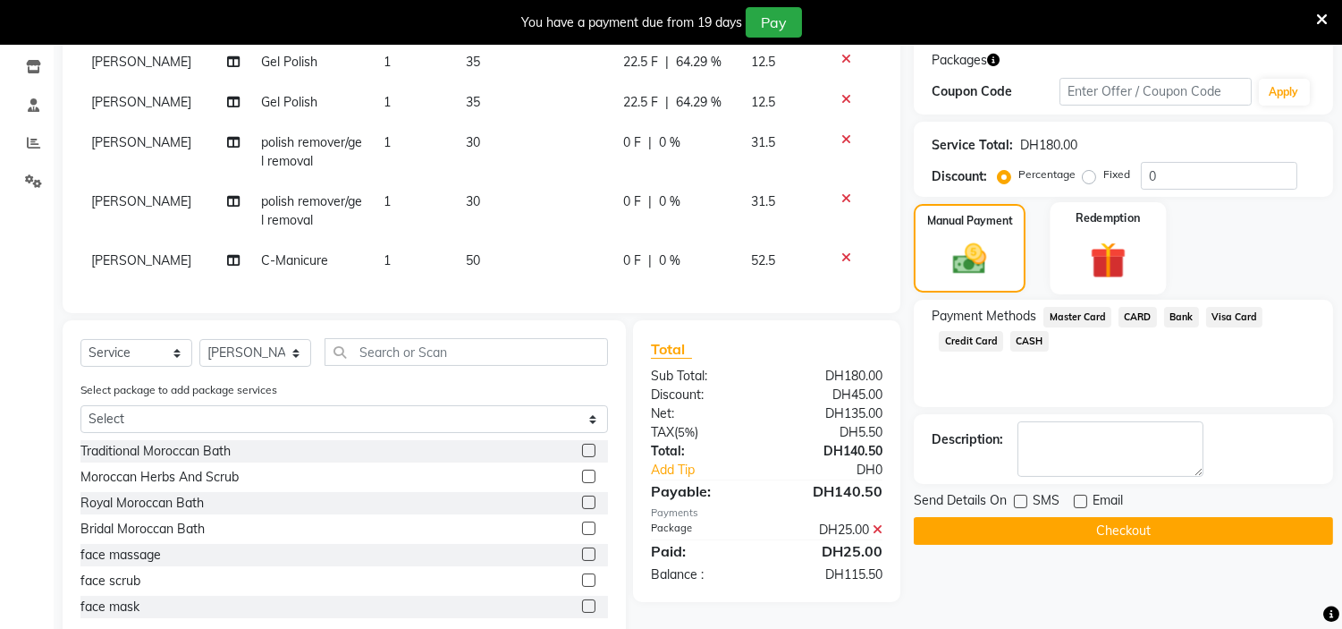
click at [1114, 233] on div "Redemption" at bounding box center [1108, 247] width 116 height 91
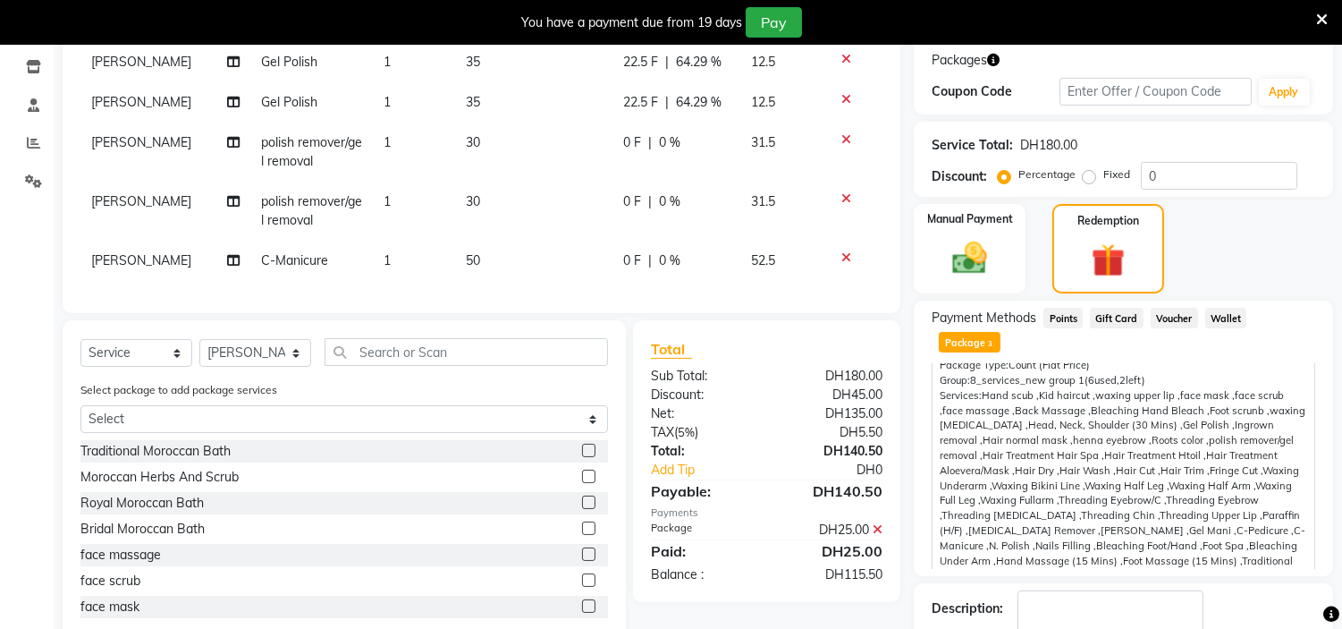
scroll to position [180, 0]
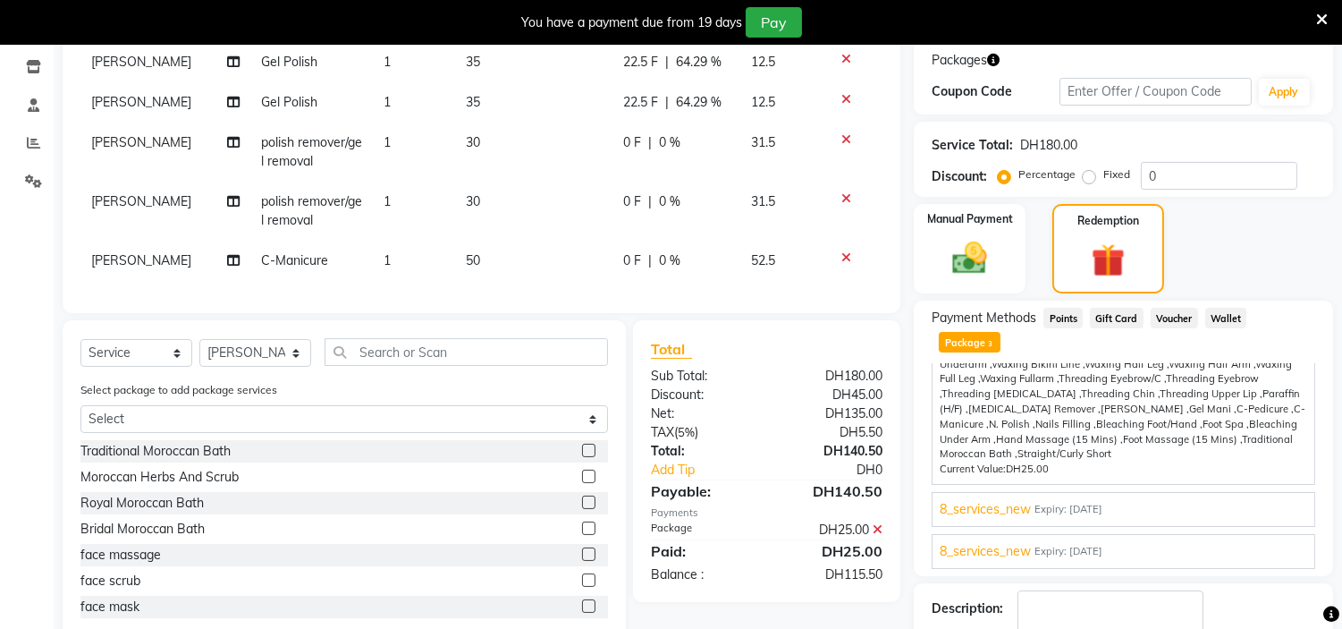
click at [1034, 502] on span "Expiry: [DATE]" at bounding box center [1068, 509] width 68 height 15
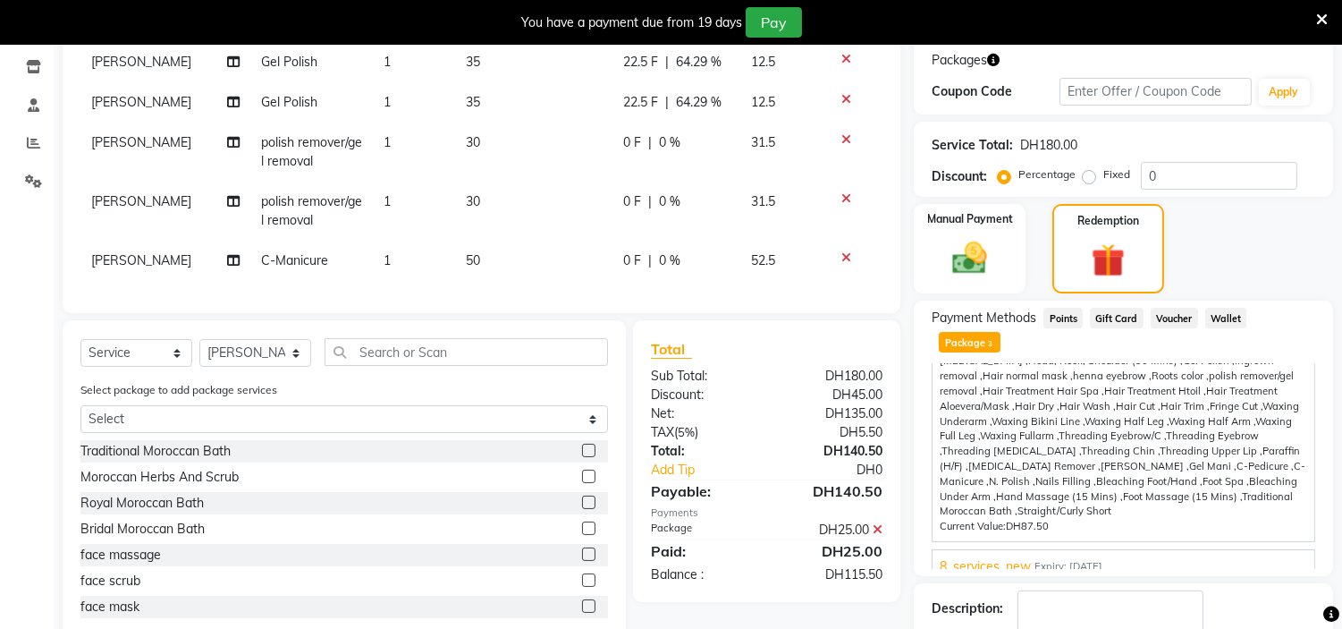
scroll to position [384, 0]
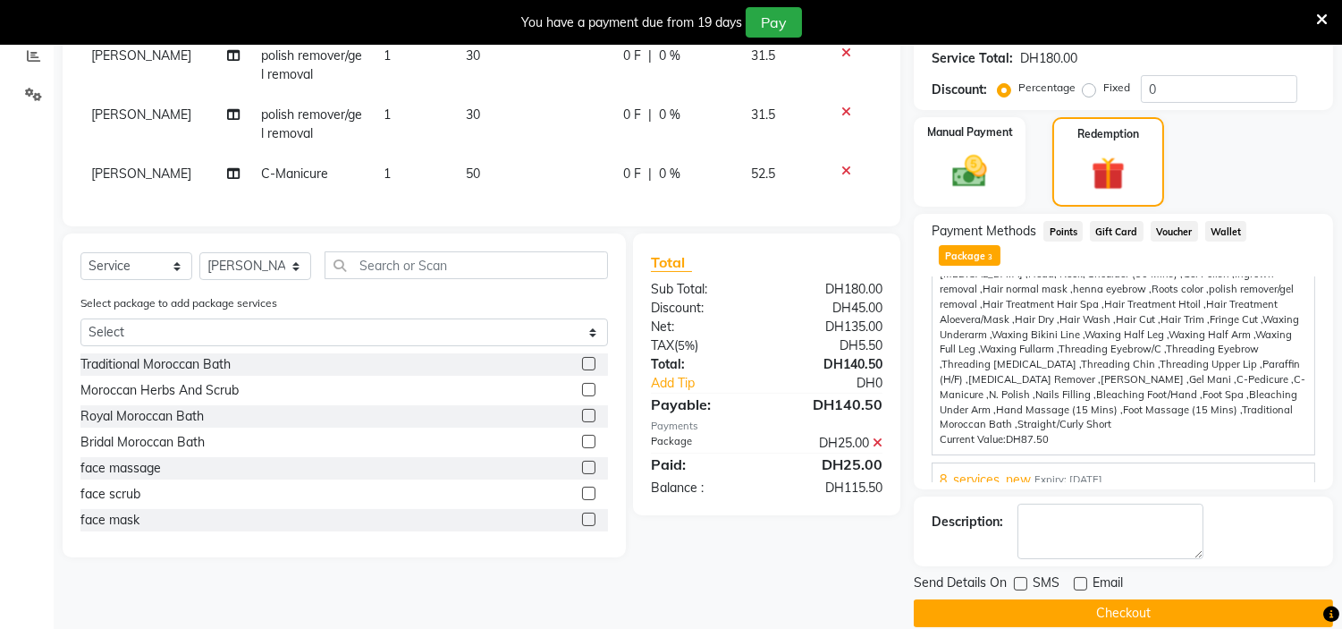
click at [1103, 599] on button "Checkout" at bounding box center [1123, 613] width 419 height 28
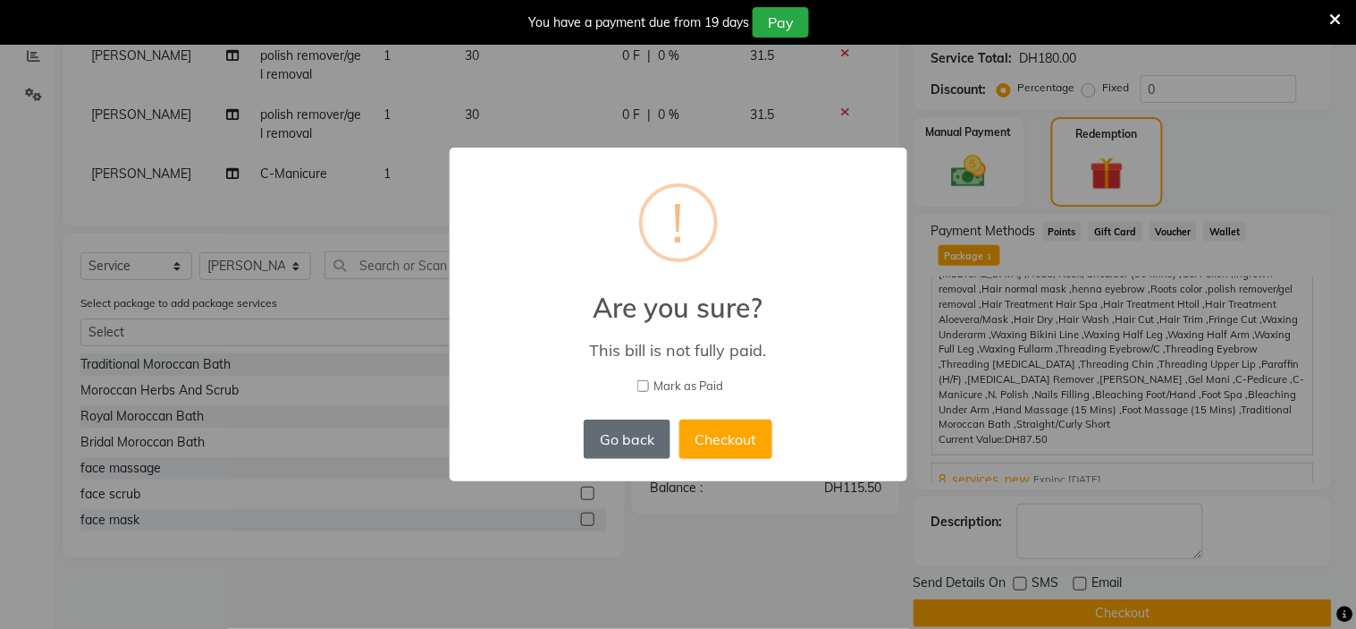
click at [629, 439] on button "Go back" at bounding box center [627, 438] width 86 height 39
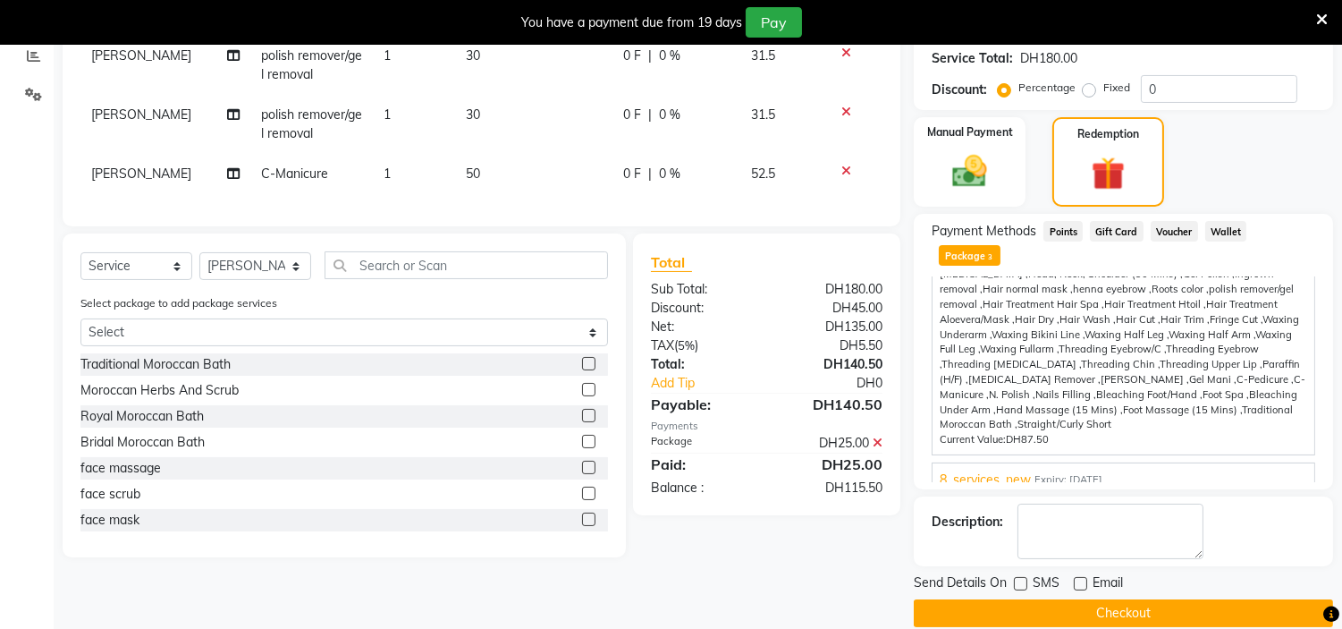
scroll to position [0, 0]
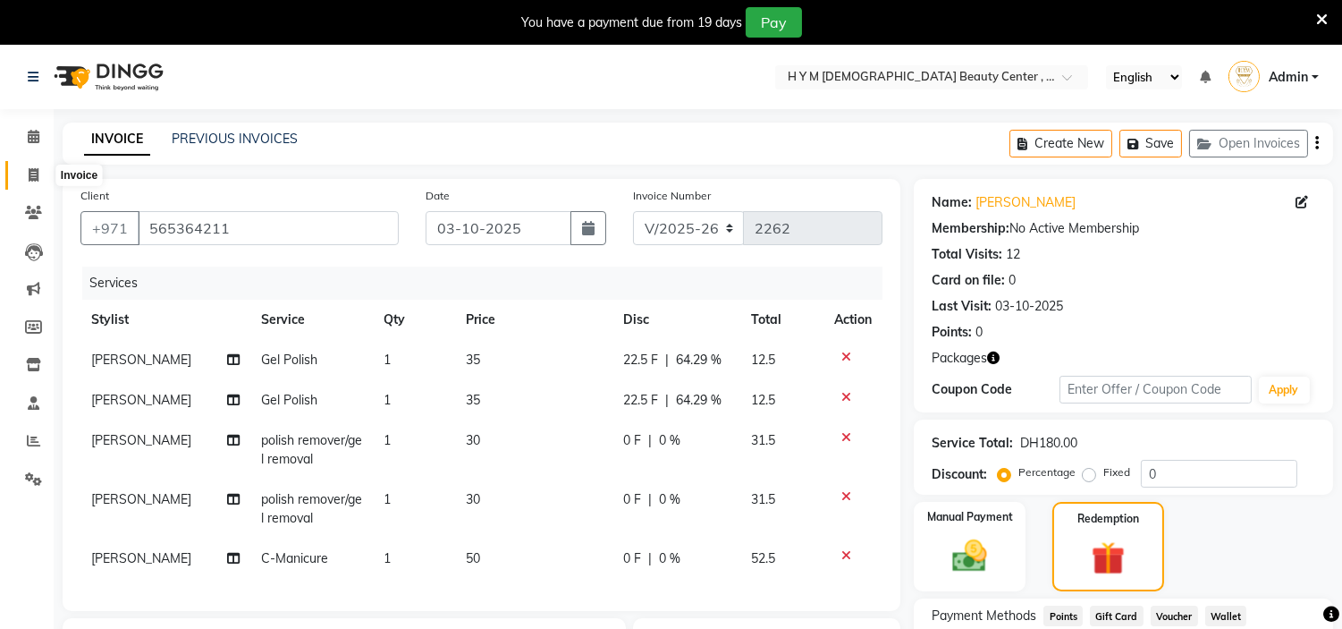
click at [25, 170] on span at bounding box center [33, 175] width 31 height 21
select select "service"
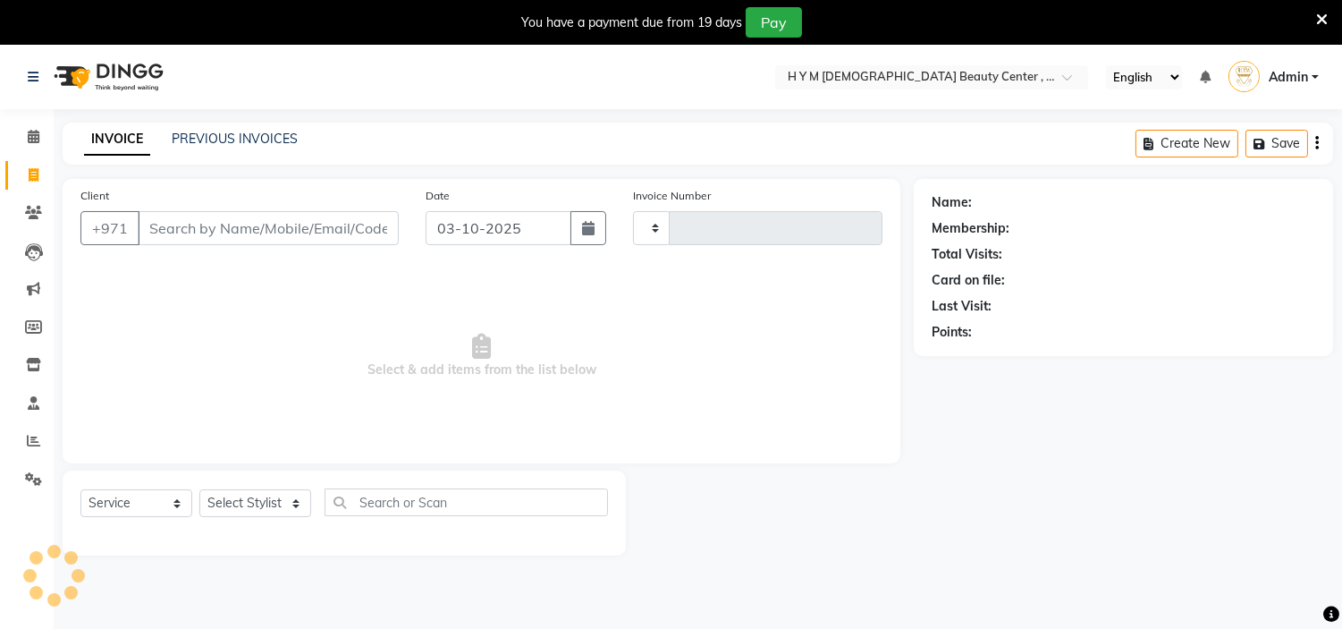
scroll to position [45, 0]
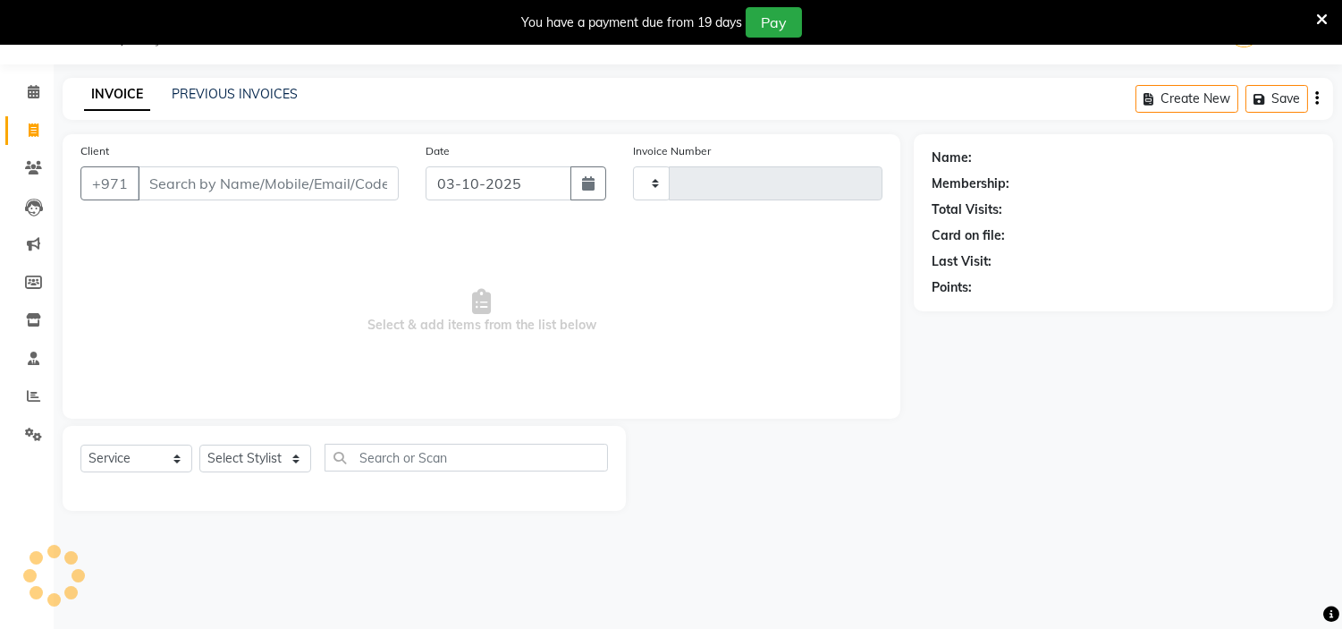
type input "2262"
select select "7248"
click at [38, 167] on icon at bounding box center [33, 167] width 17 height 13
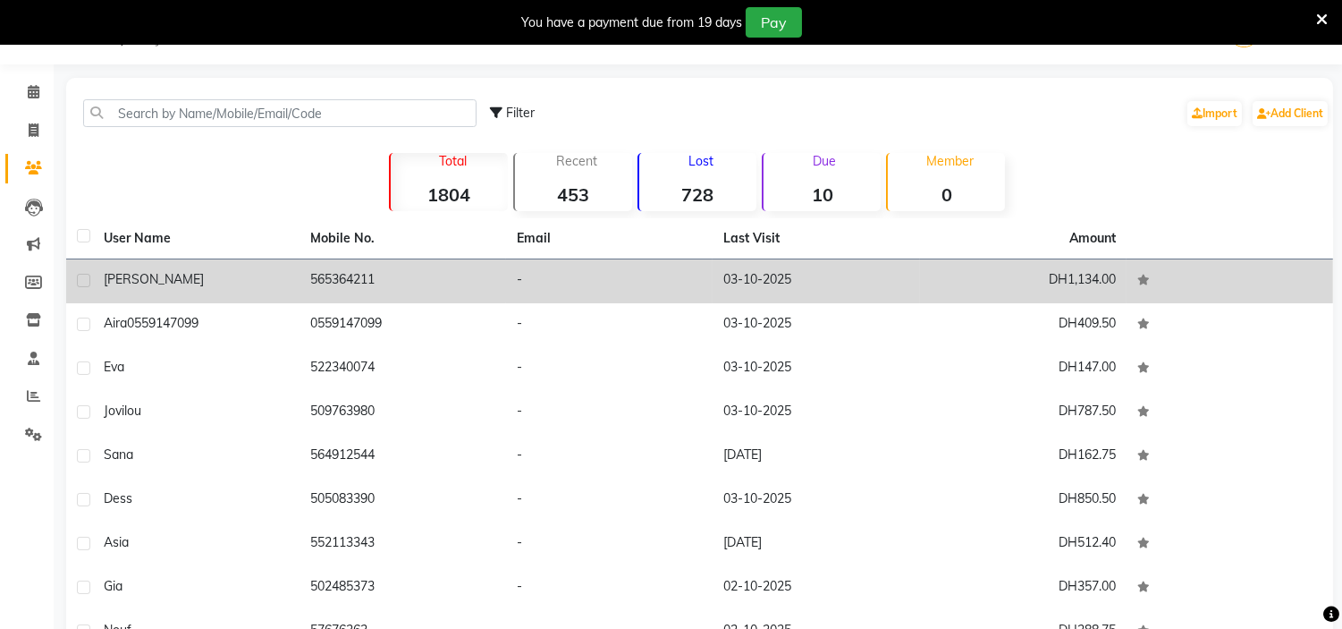
click at [344, 291] on td "565364211" at bounding box center [403, 281] width 207 height 44
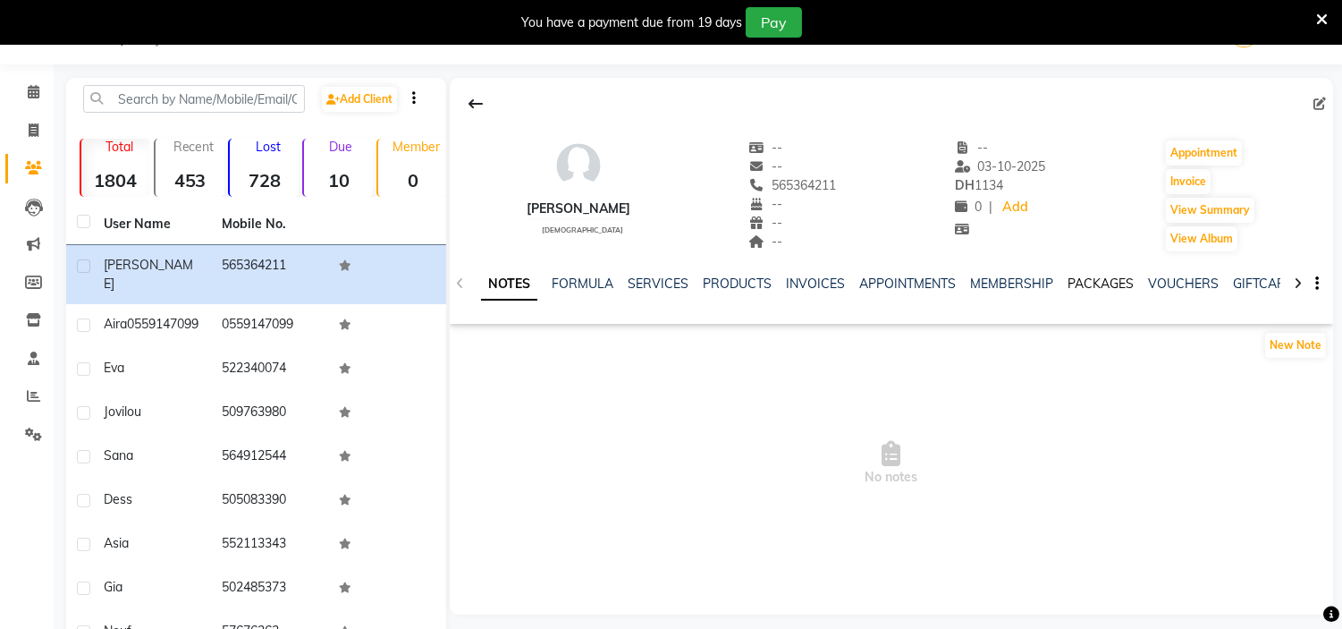
click at [1098, 288] on link "PACKAGES" at bounding box center [1100, 283] width 66 height 16
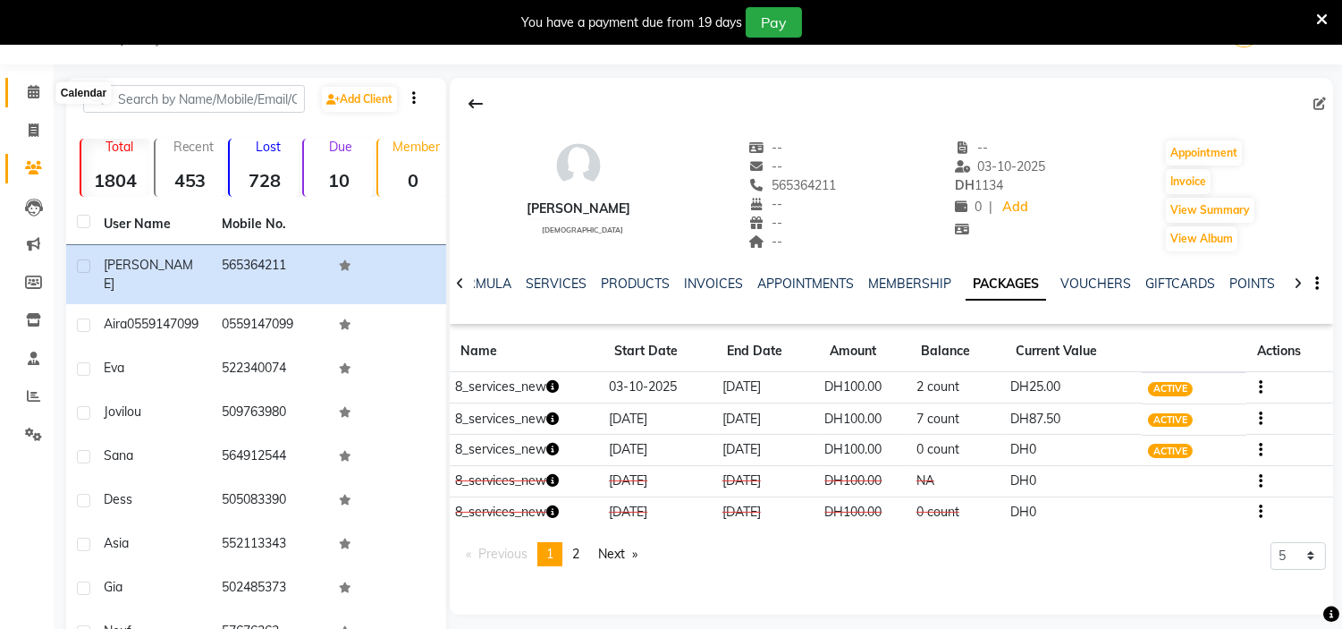
click at [31, 91] on icon at bounding box center [34, 91] width 12 height 13
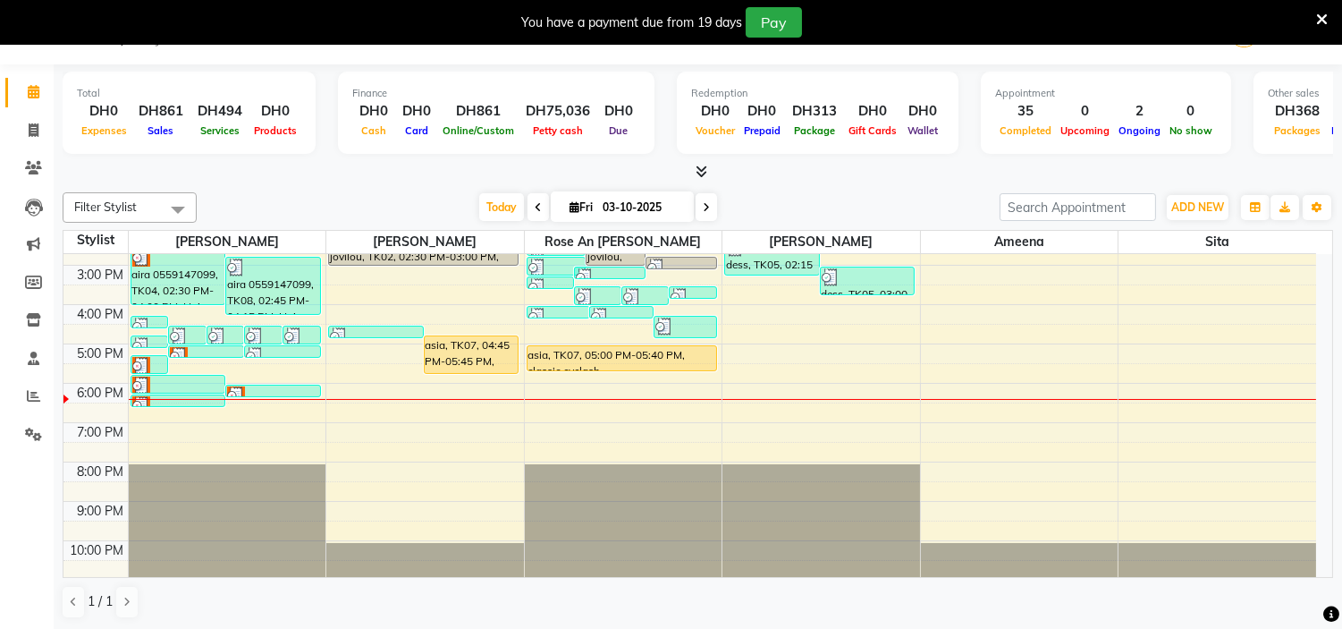
scroll to position [229, 0]
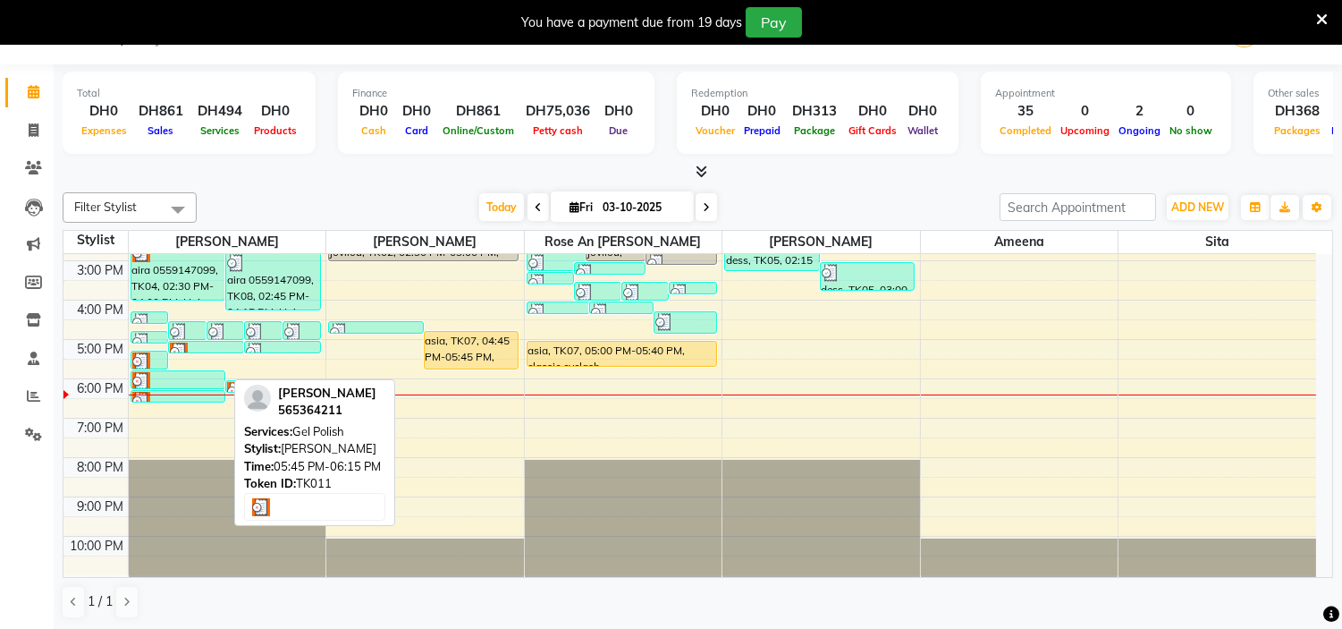
click at [198, 385] on div at bounding box center [178, 381] width 92 height 18
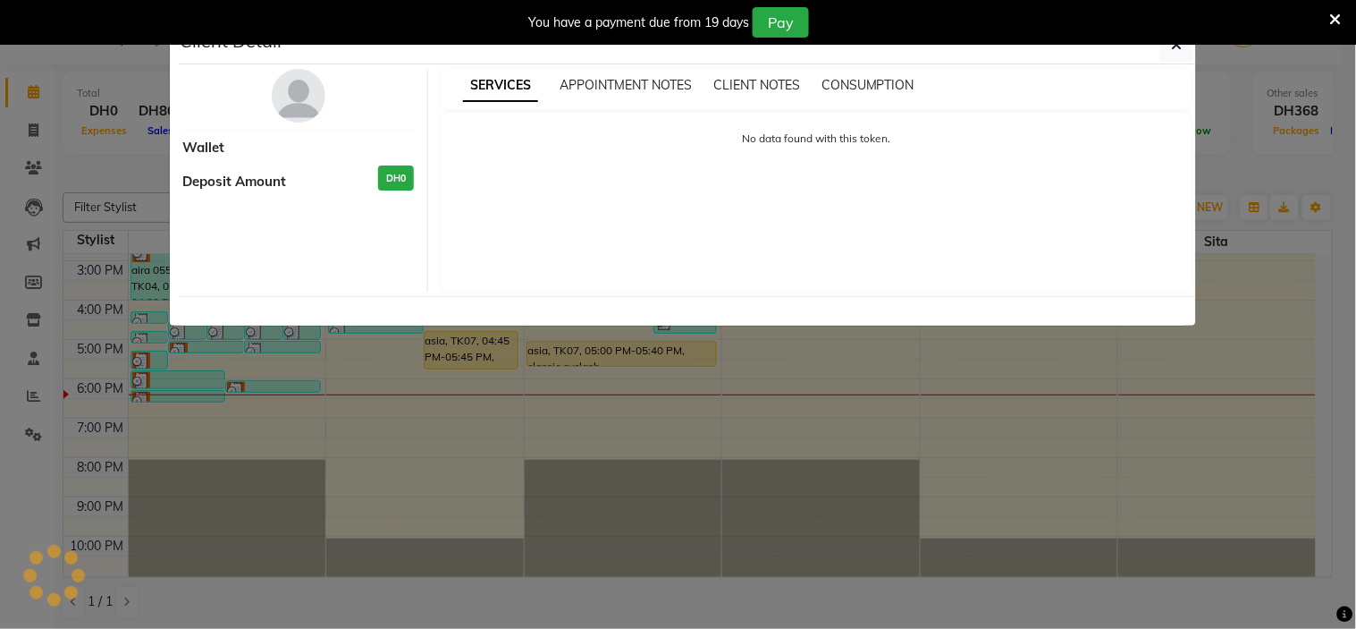
select select "3"
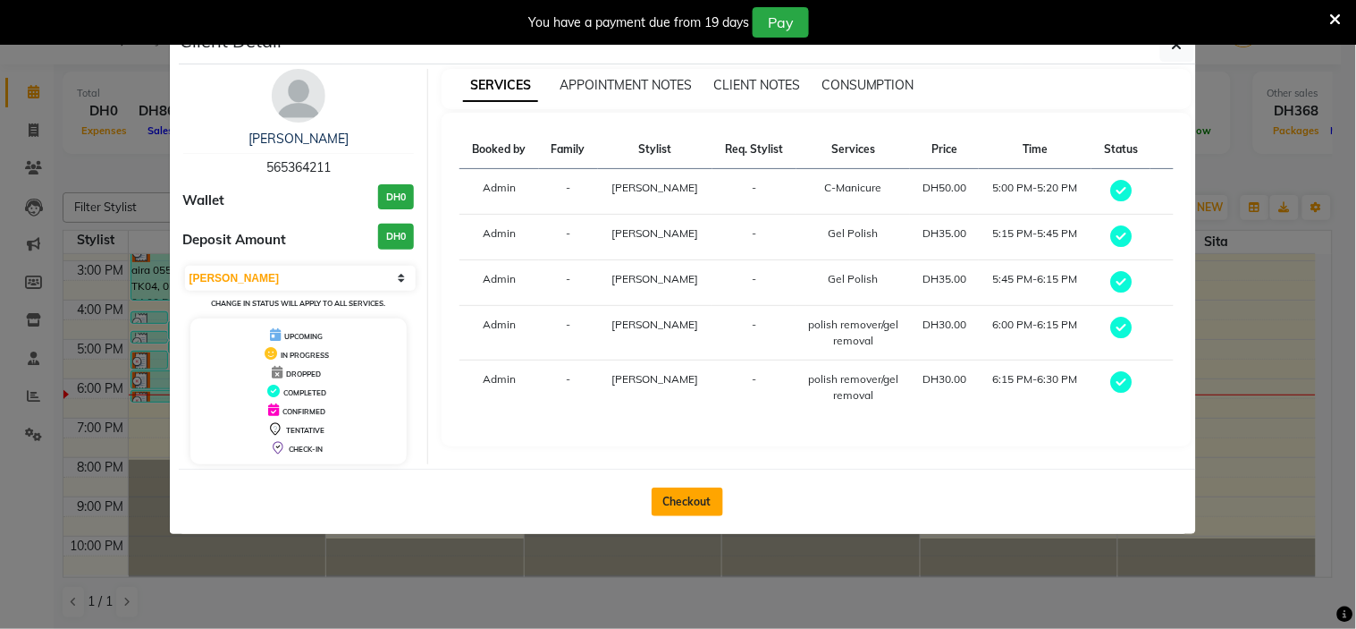
click at [697, 498] on button "Checkout" at bounding box center [688, 501] width 72 height 29
select select "service"
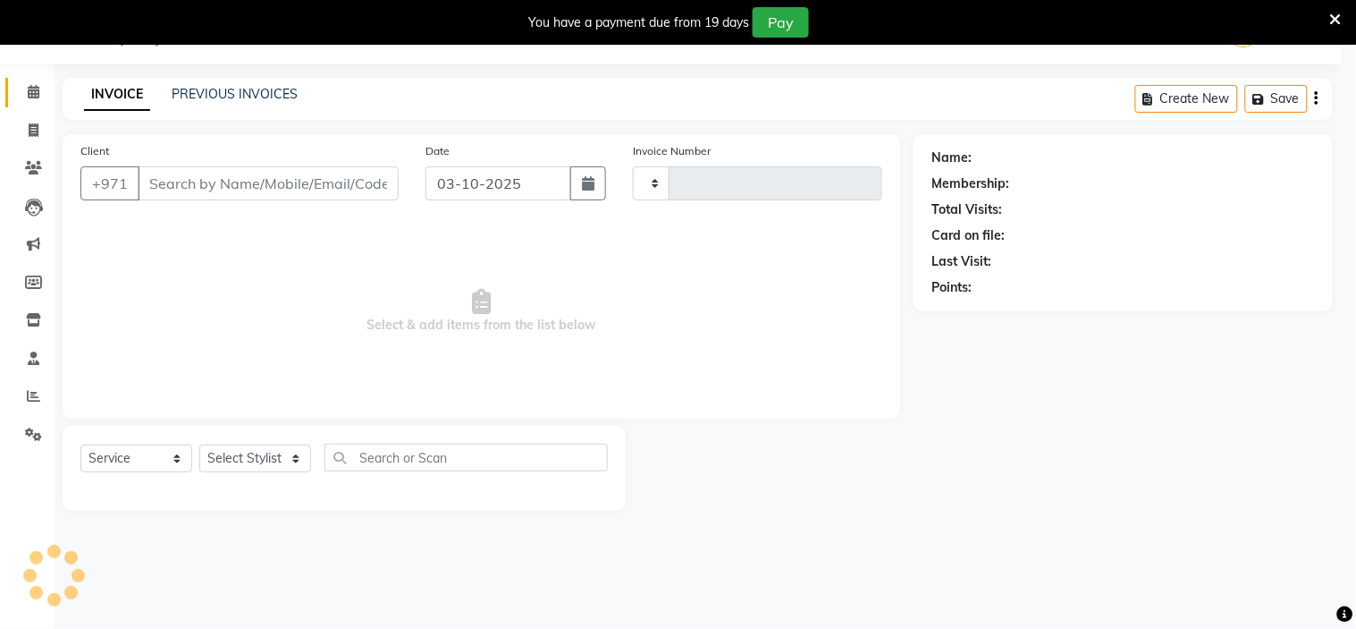
type input "2262"
select select "7248"
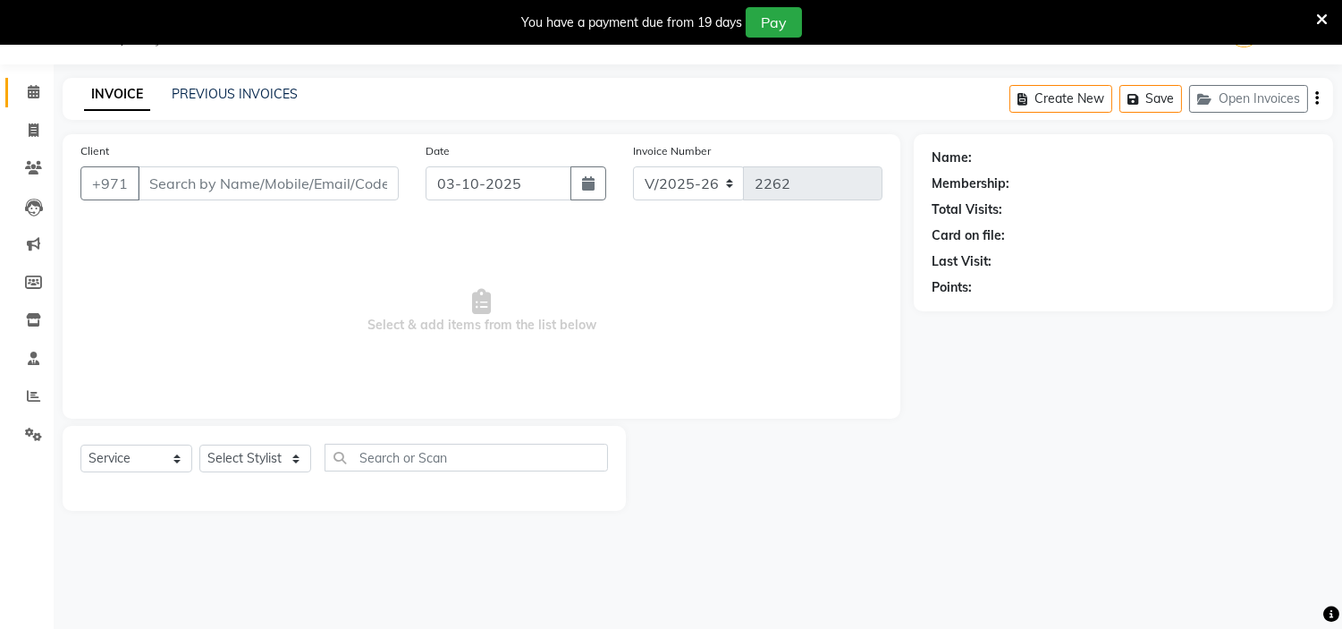
type input "565364211"
select select "61770"
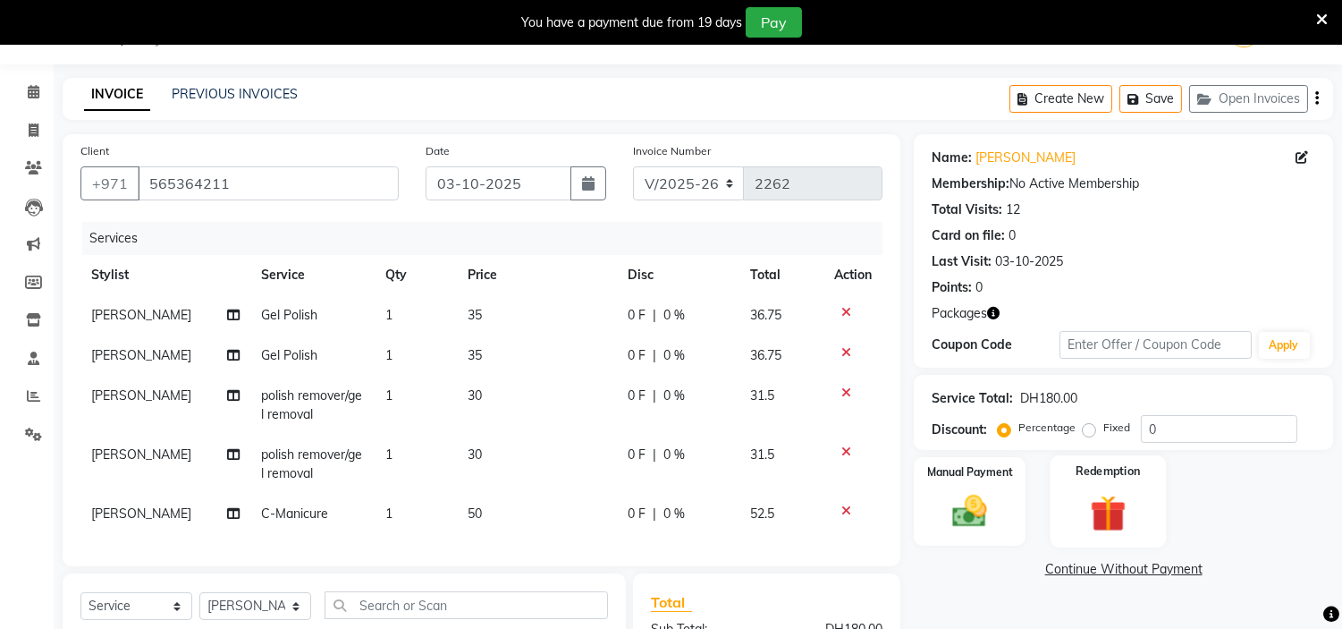
click at [1093, 492] on img at bounding box center [1107, 513] width 59 height 45
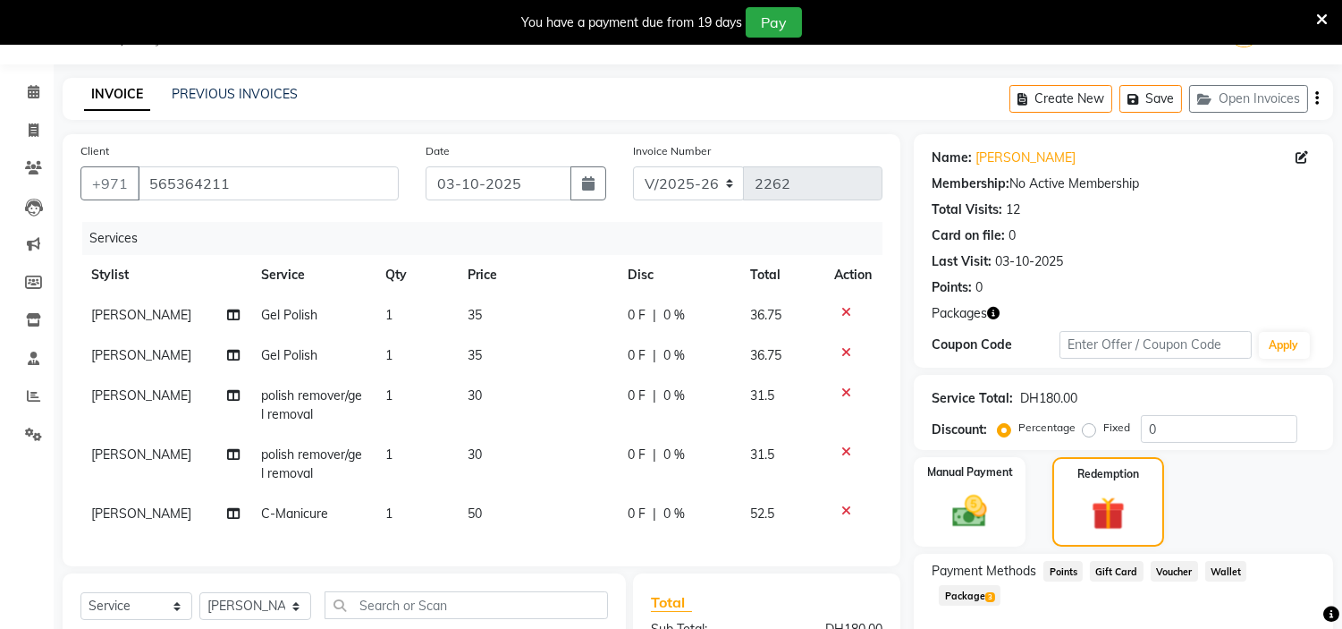
click at [1000, 585] on span "Package 3" at bounding box center [970, 595] width 62 height 21
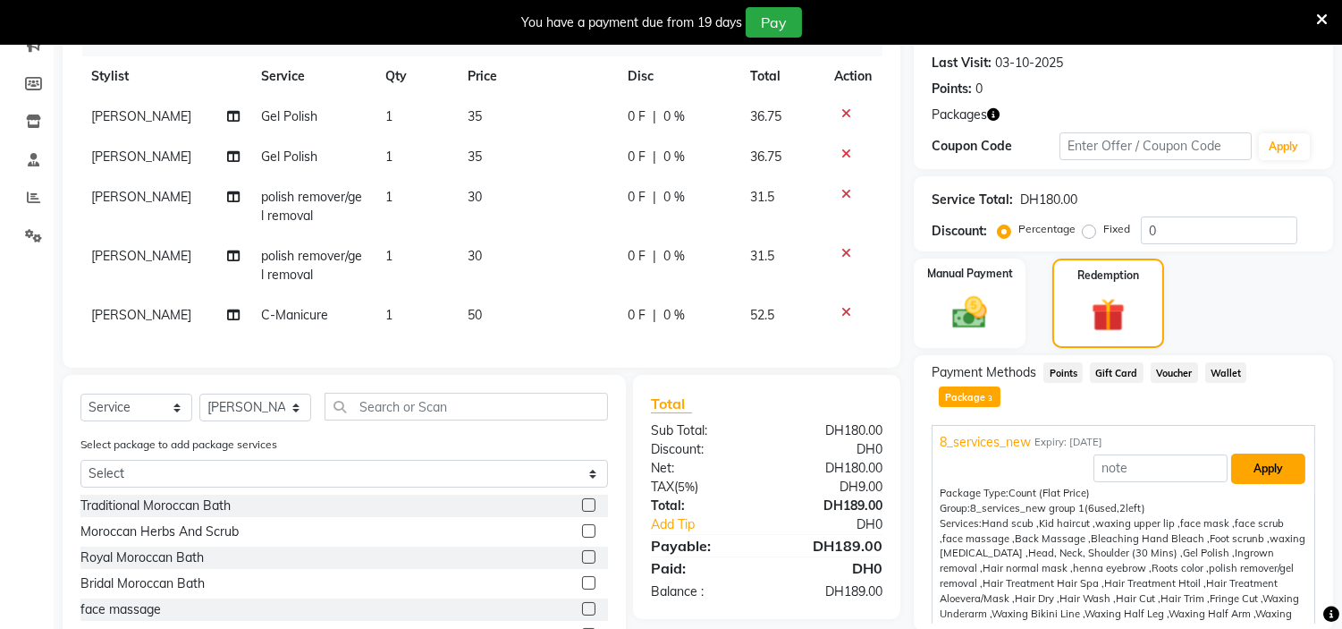
click at [1259, 453] on button "Apply" at bounding box center [1268, 468] width 74 height 30
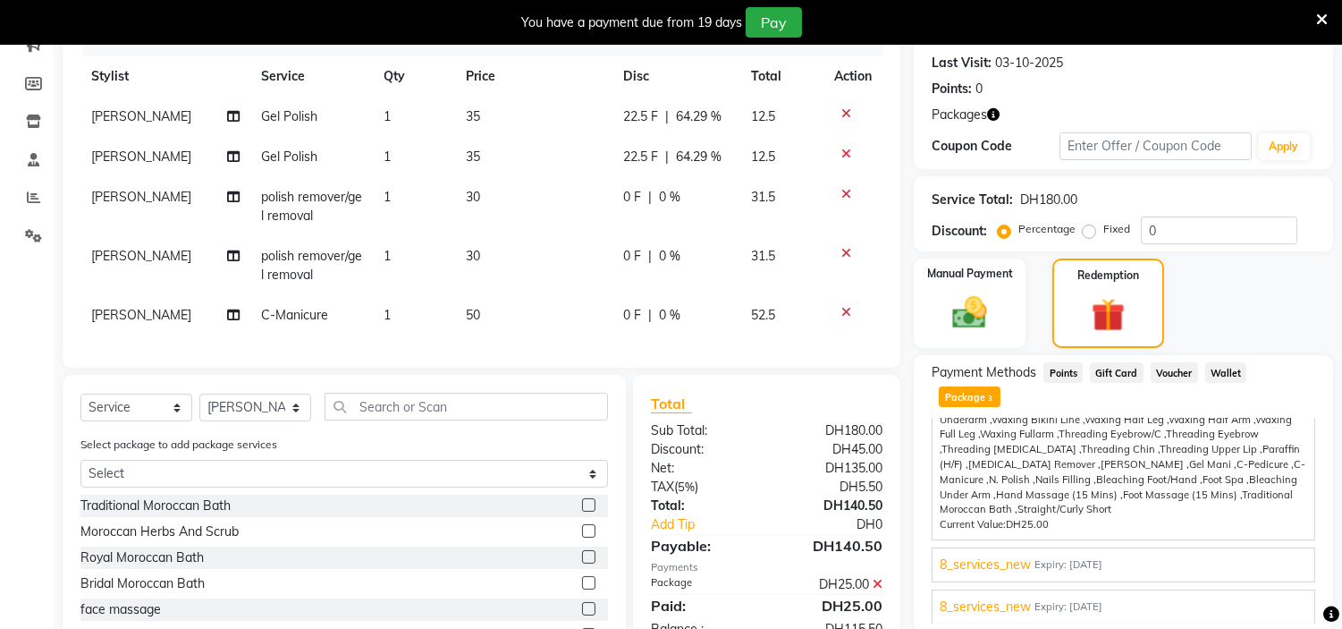
scroll to position [180, 0]
click at [1102, 556] on span "Expiry: [DATE]" at bounding box center [1068, 563] width 68 height 15
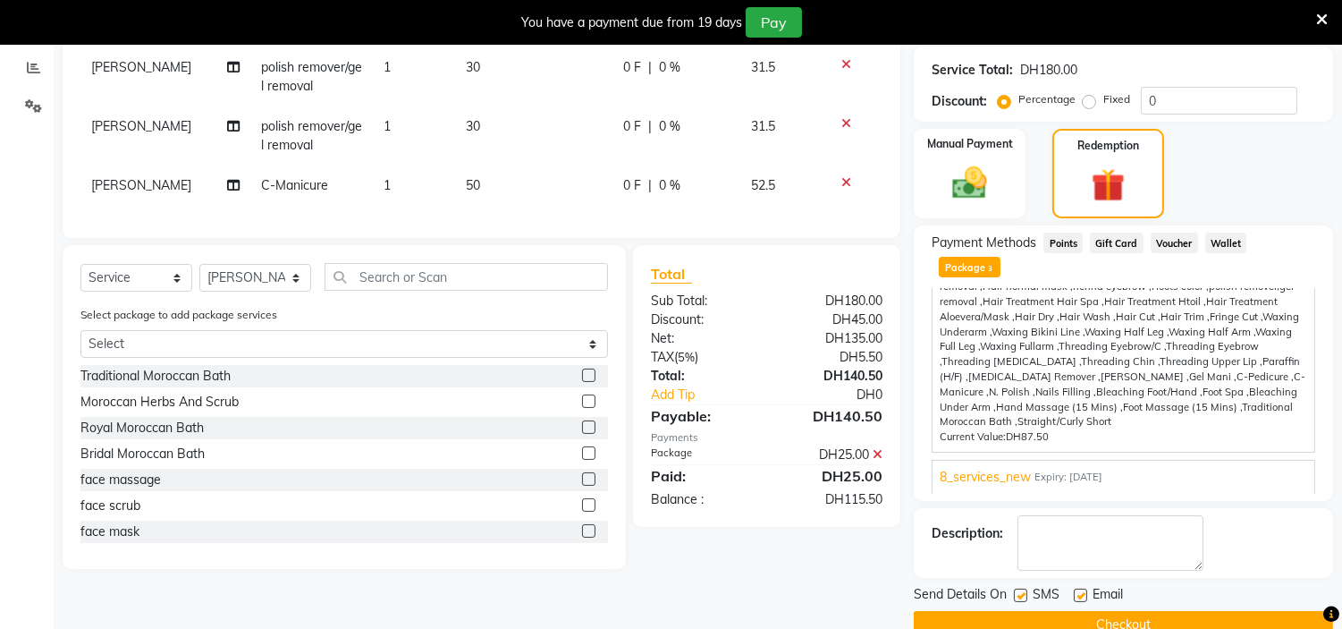
scroll to position [384, 0]
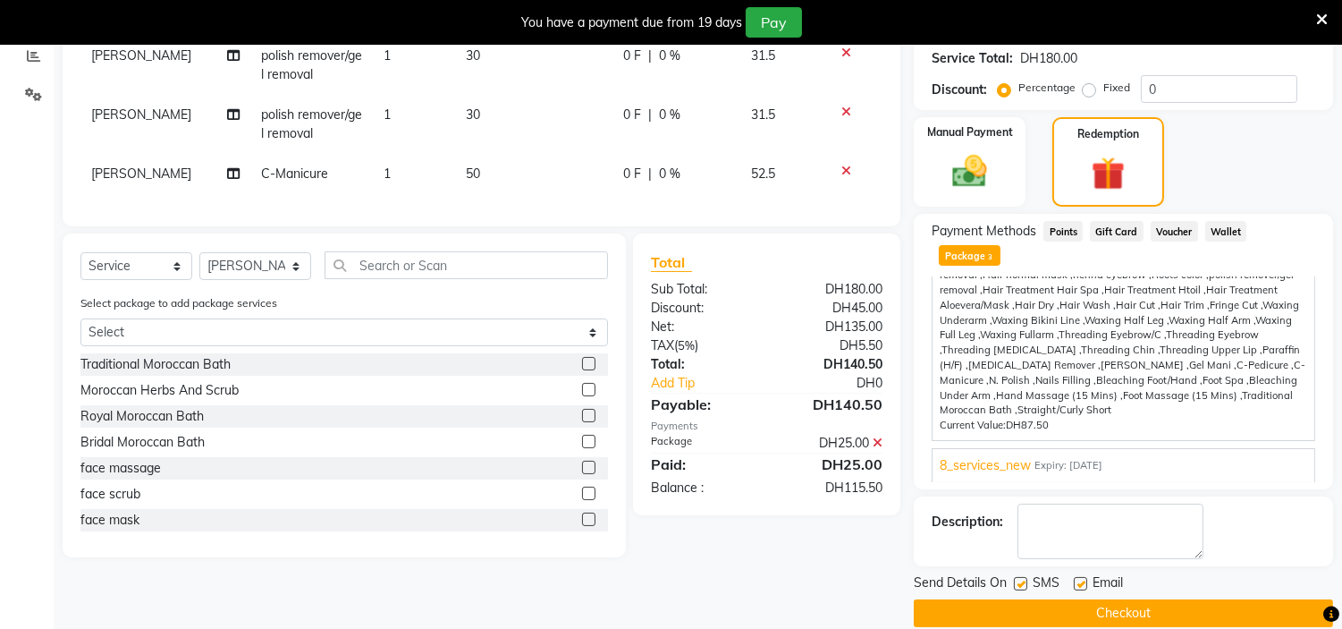
click at [1078, 577] on label at bounding box center [1080, 583] width 13 height 13
click at [1078, 578] on input "checkbox" at bounding box center [1080, 584] width 12 height 12
checkbox input "false"
click at [1020, 577] on label at bounding box center [1020, 583] width 13 height 13
click at [1020, 578] on input "checkbox" at bounding box center [1020, 584] width 12 height 12
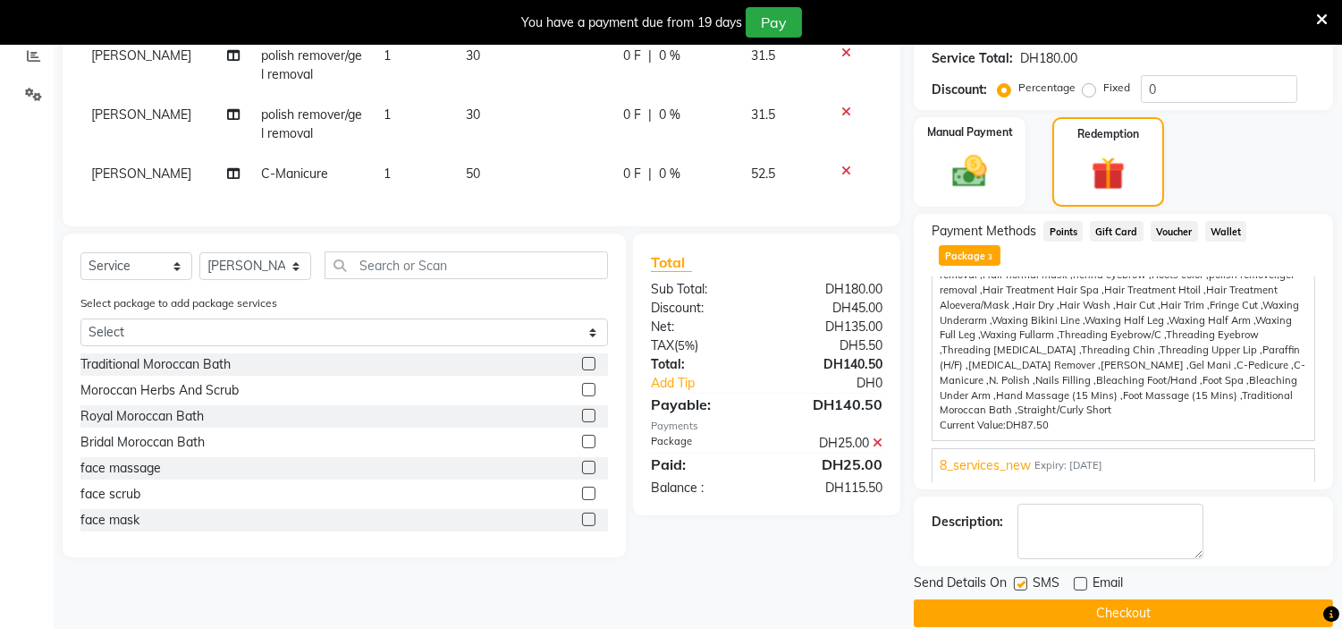
checkbox input "false"
click at [1129, 599] on button "Checkout" at bounding box center [1123, 613] width 419 height 28
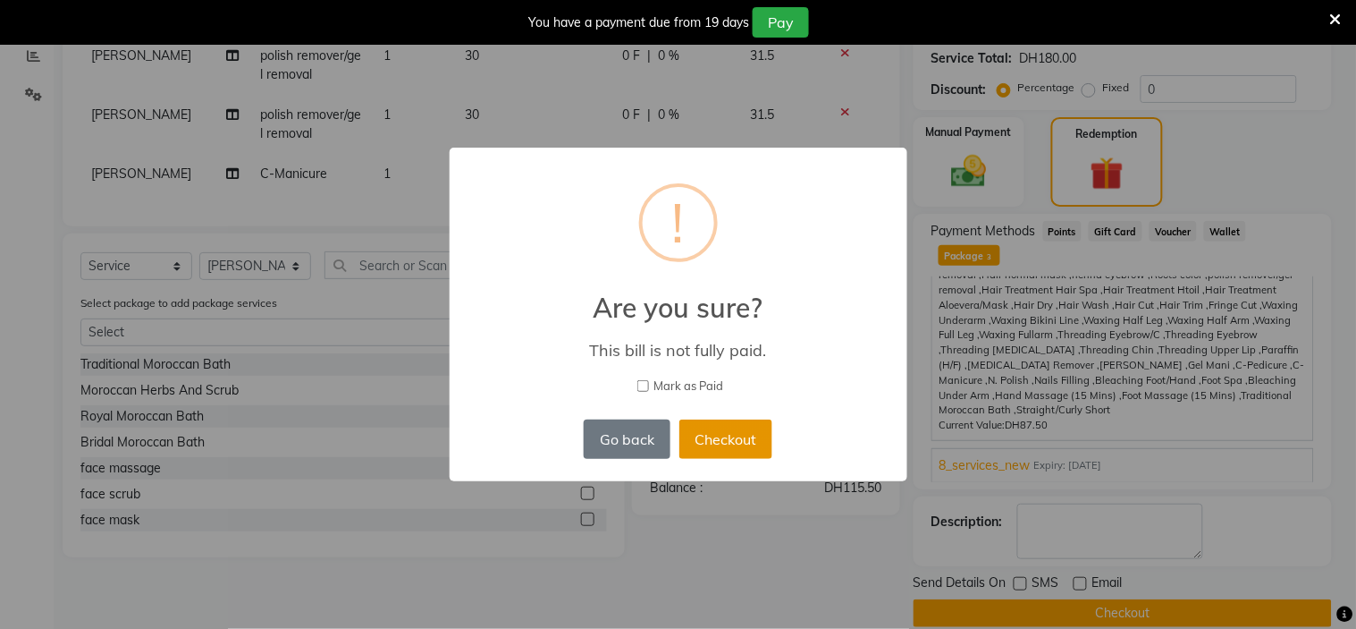
click at [748, 444] on button "Checkout" at bounding box center [725, 438] width 93 height 39
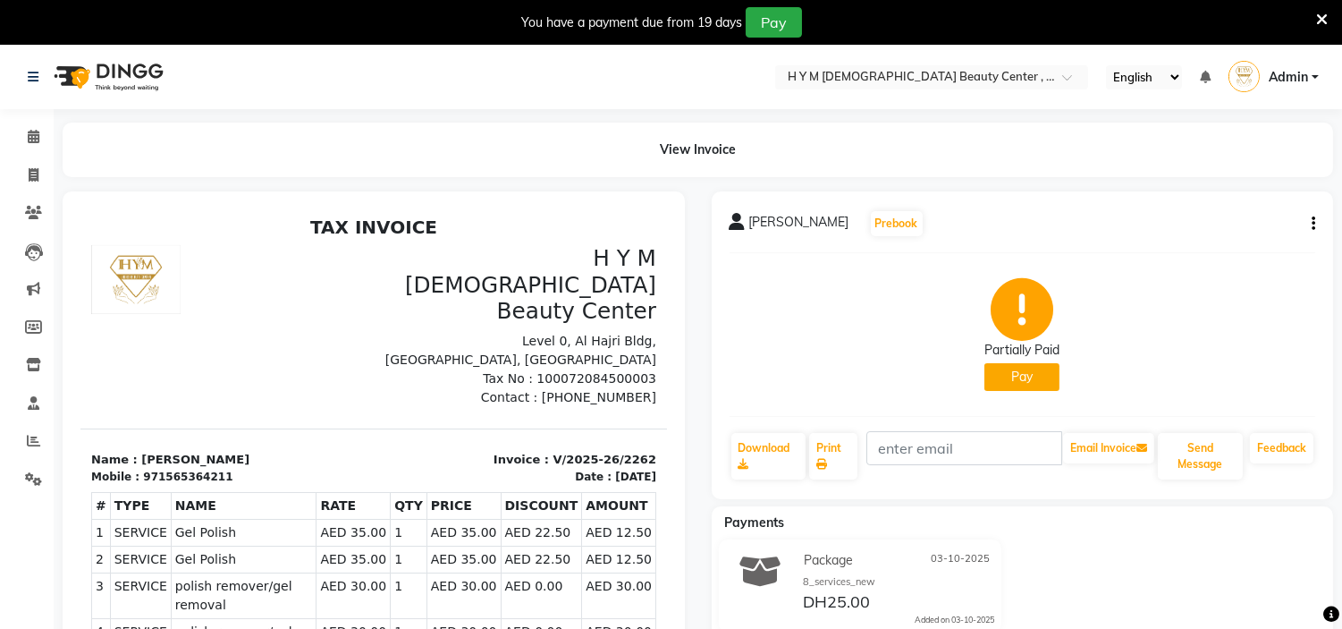
scroll to position [45, 0]
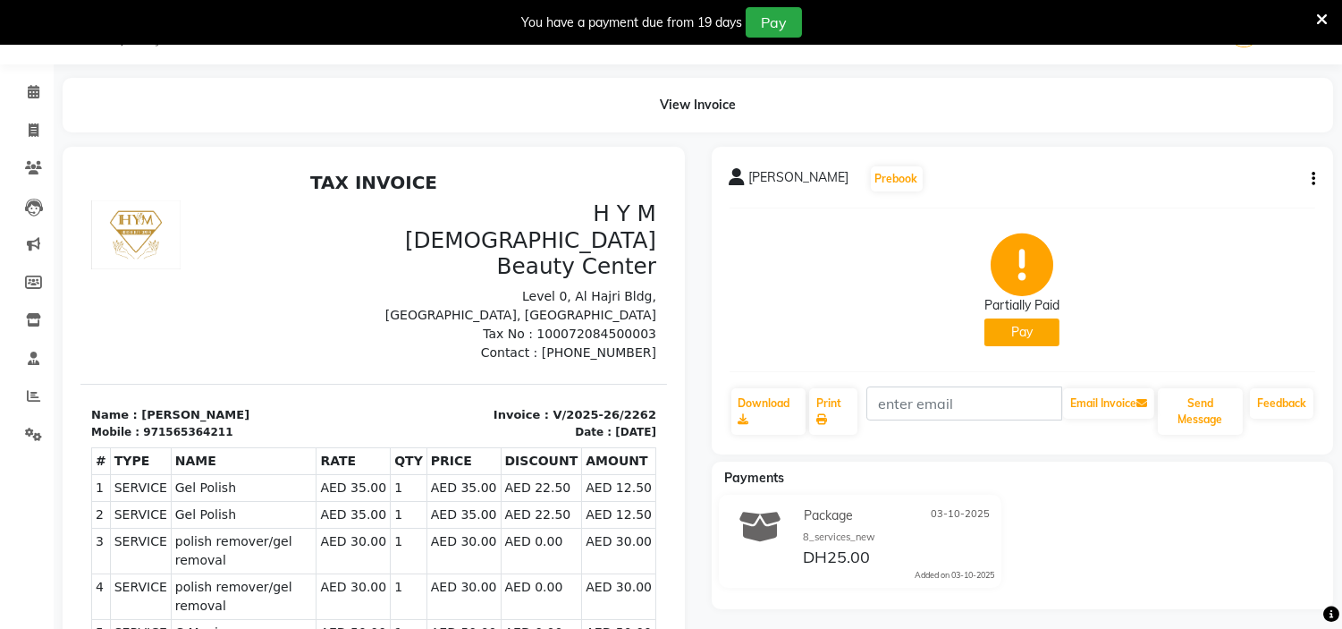
select select "service"
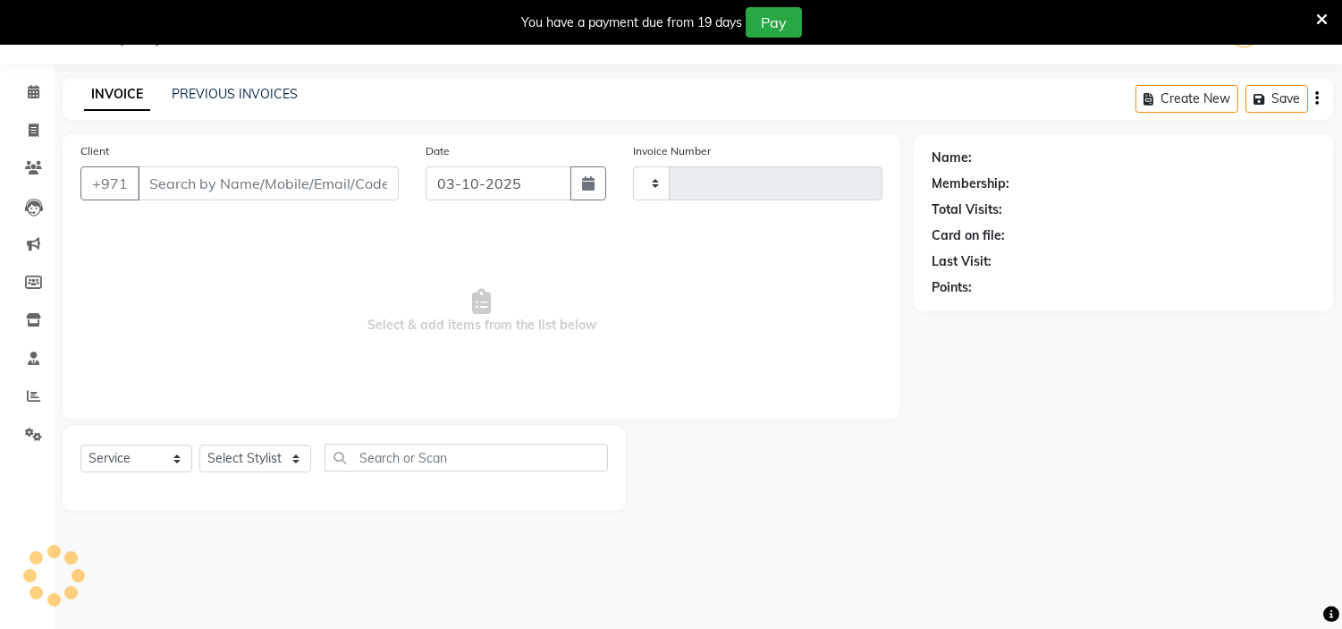
type input "2263"
select select "7248"
type input "565364211"
select select "61770"
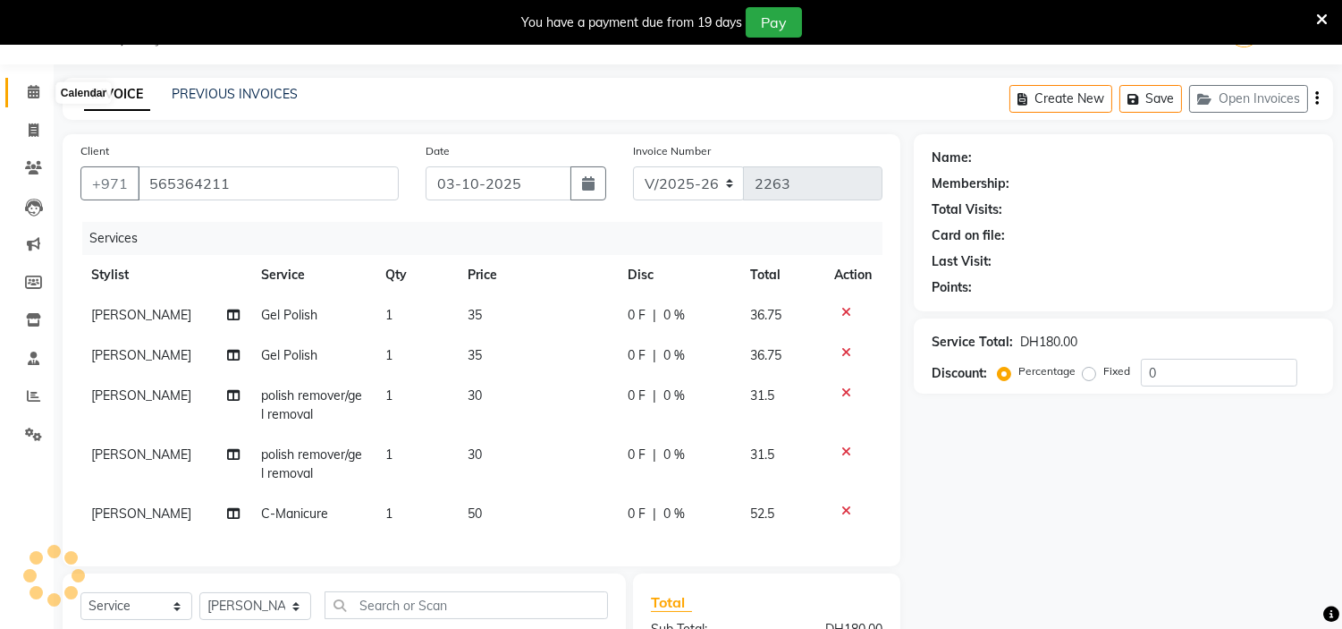
click at [38, 95] on icon at bounding box center [34, 91] width 12 height 13
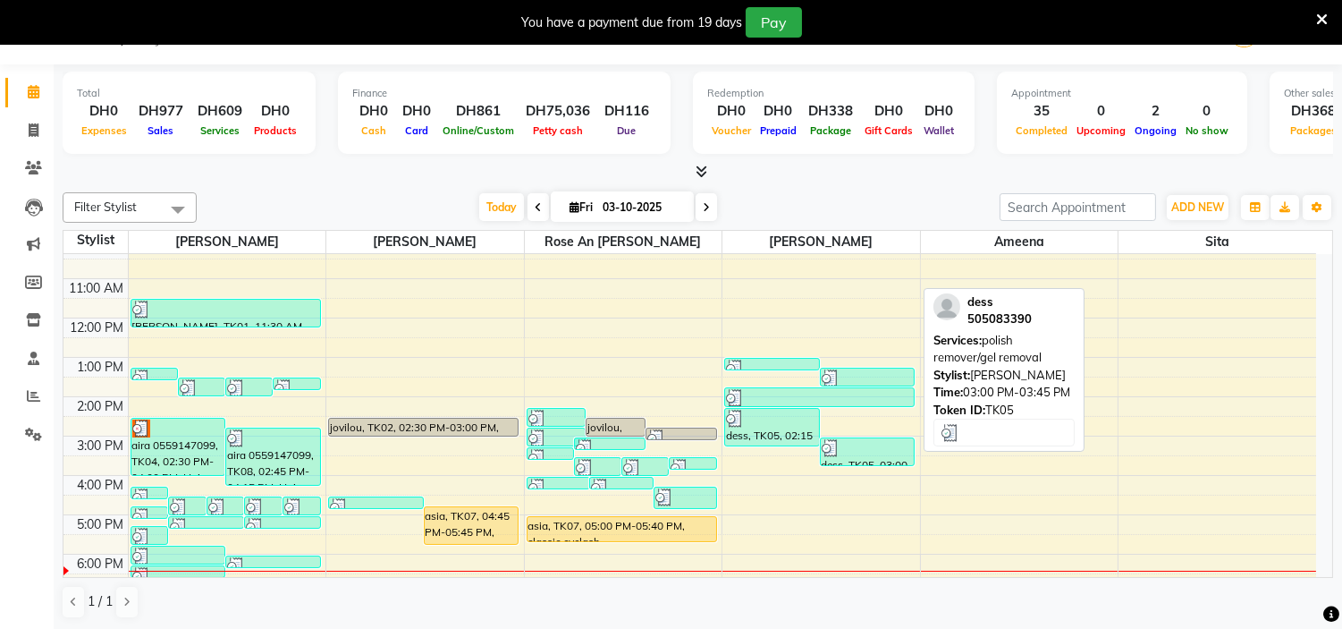
scroll to position [198, 0]
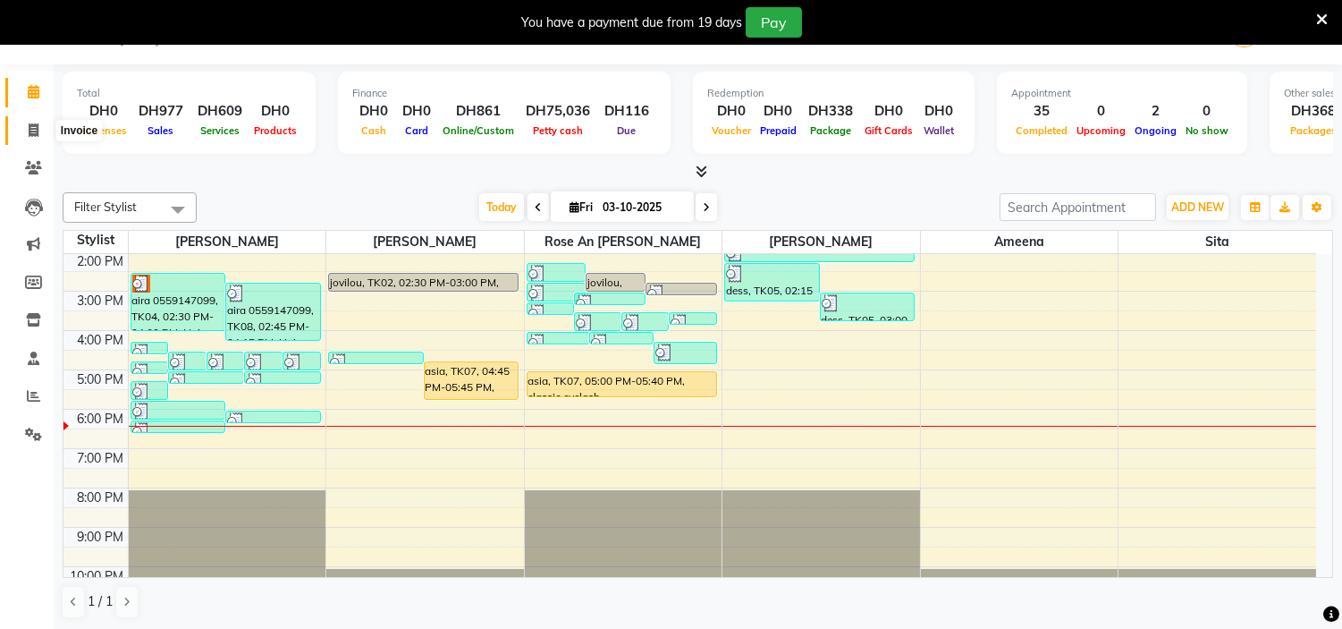
click at [37, 129] on icon at bounding box center [34, 129] width 10 height 13
select select "7248"
select select "service"
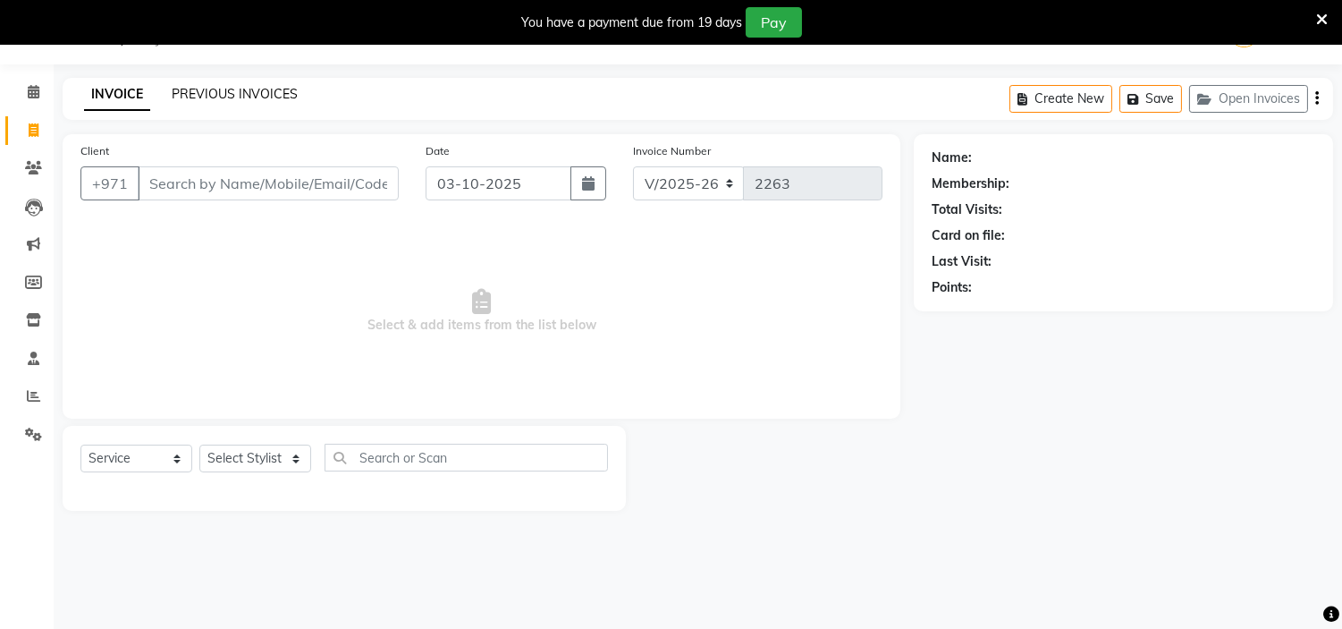
click at [277, 86] on link "PREVIOUS INVOICES" at bounding box center [235, 94] width 126 height 16
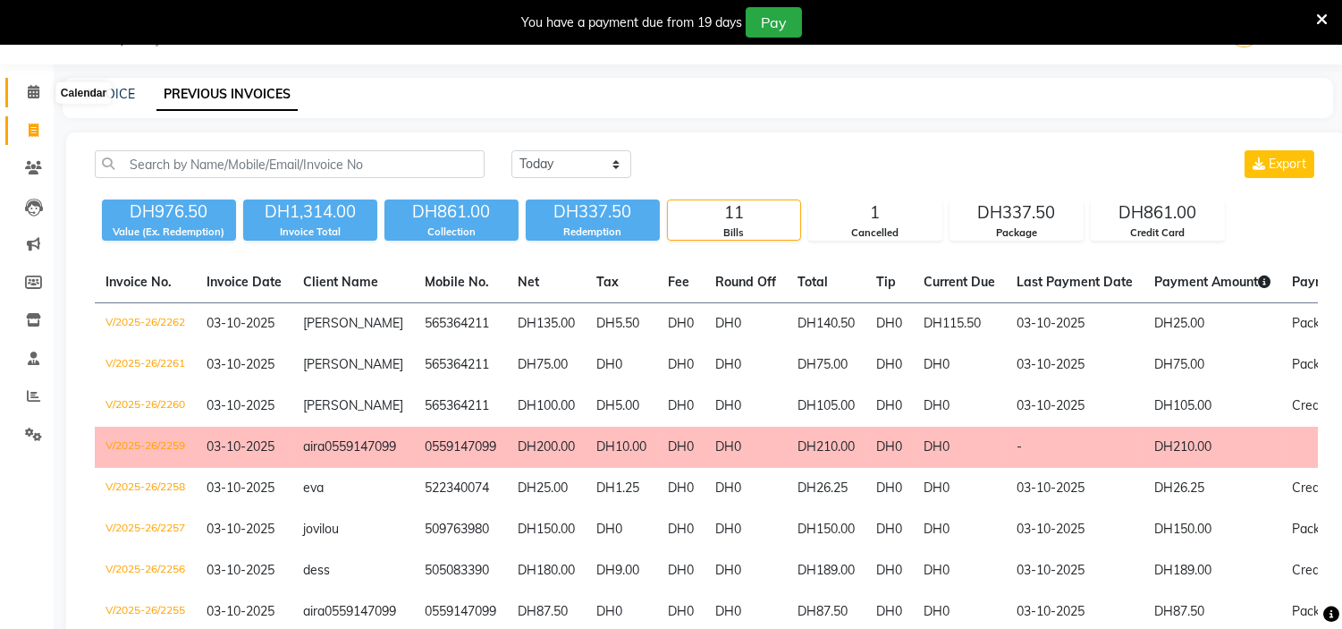
click at [24, 92] on span at bounding box center [33, 92] width 31 height 21
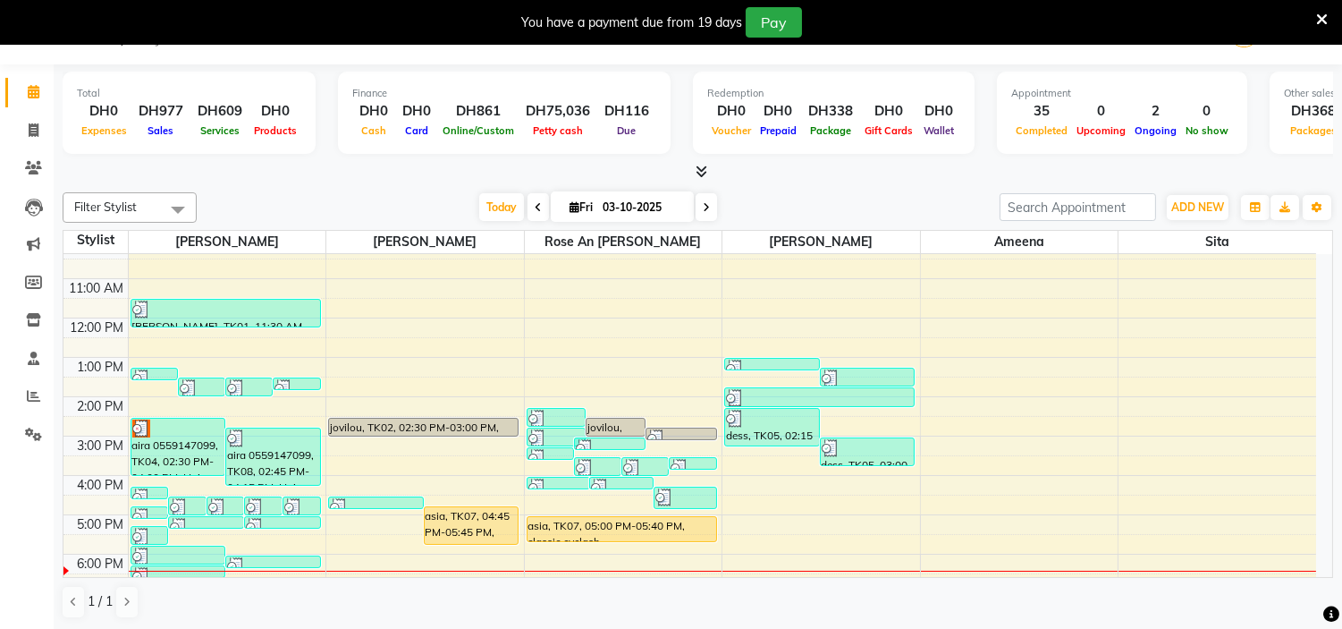
scroll to position [198, 0]
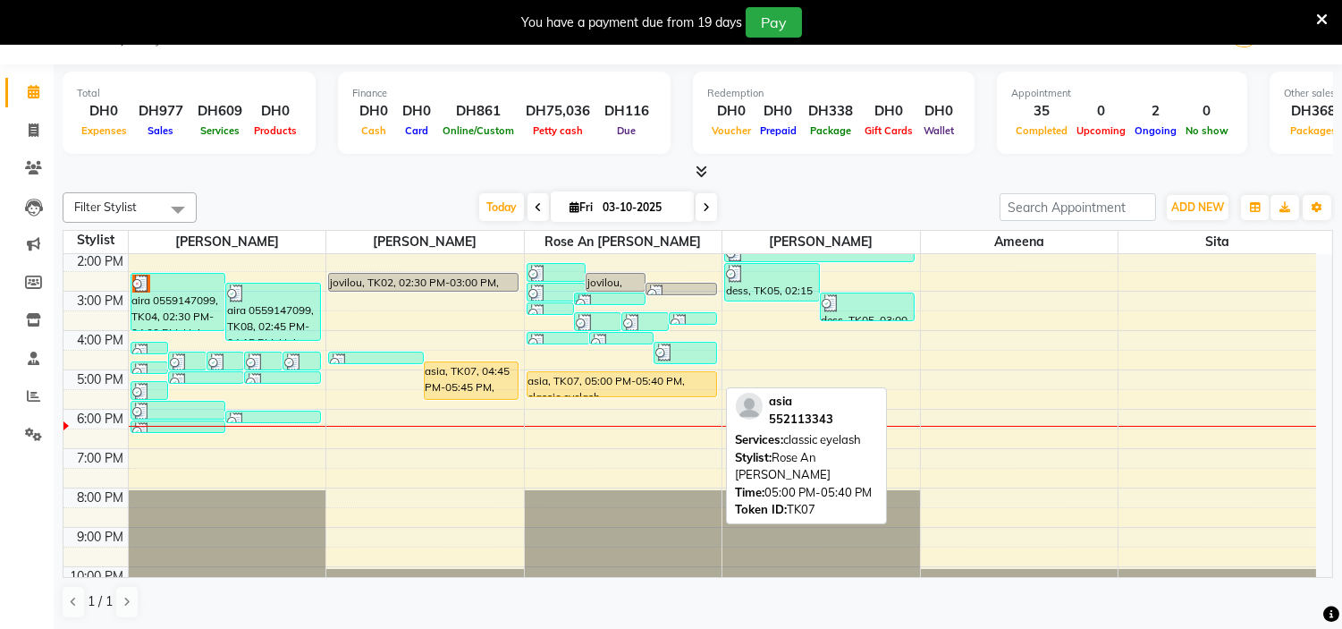
click at [587, 382] on div "asia, TK07, 05:00 PM-05:40 PM, classic eyelash" at bounding box center [621, 384] width 189 height 24
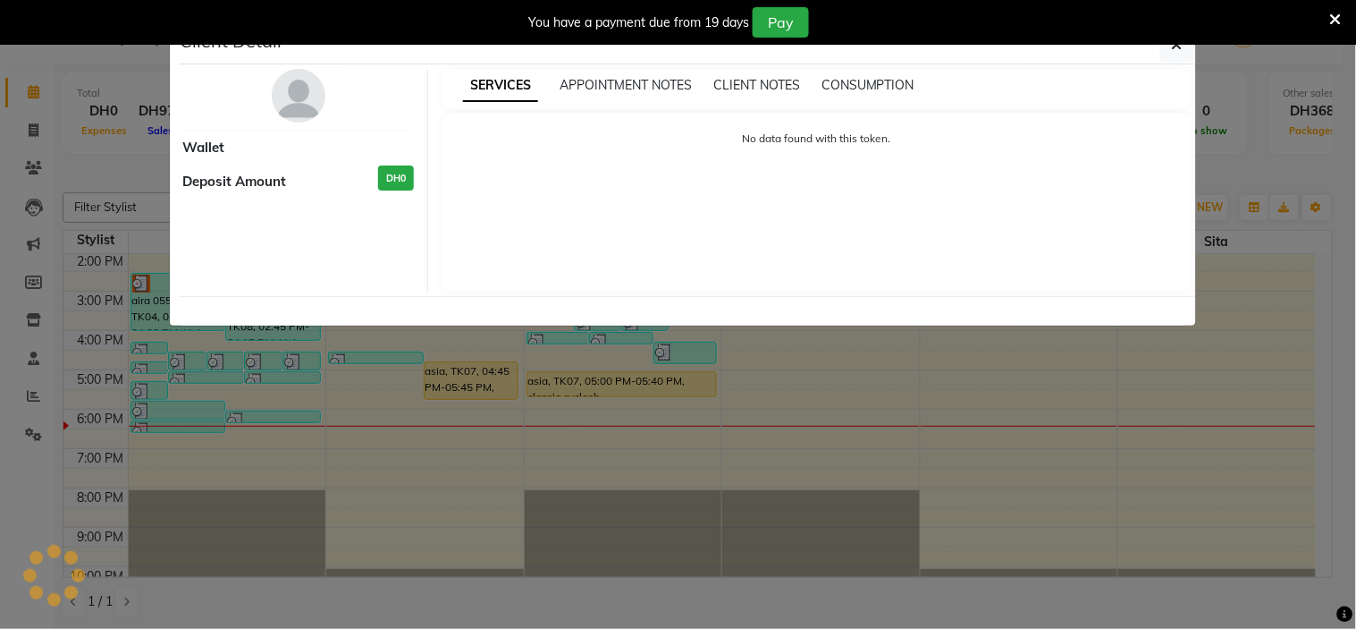
select select "1"
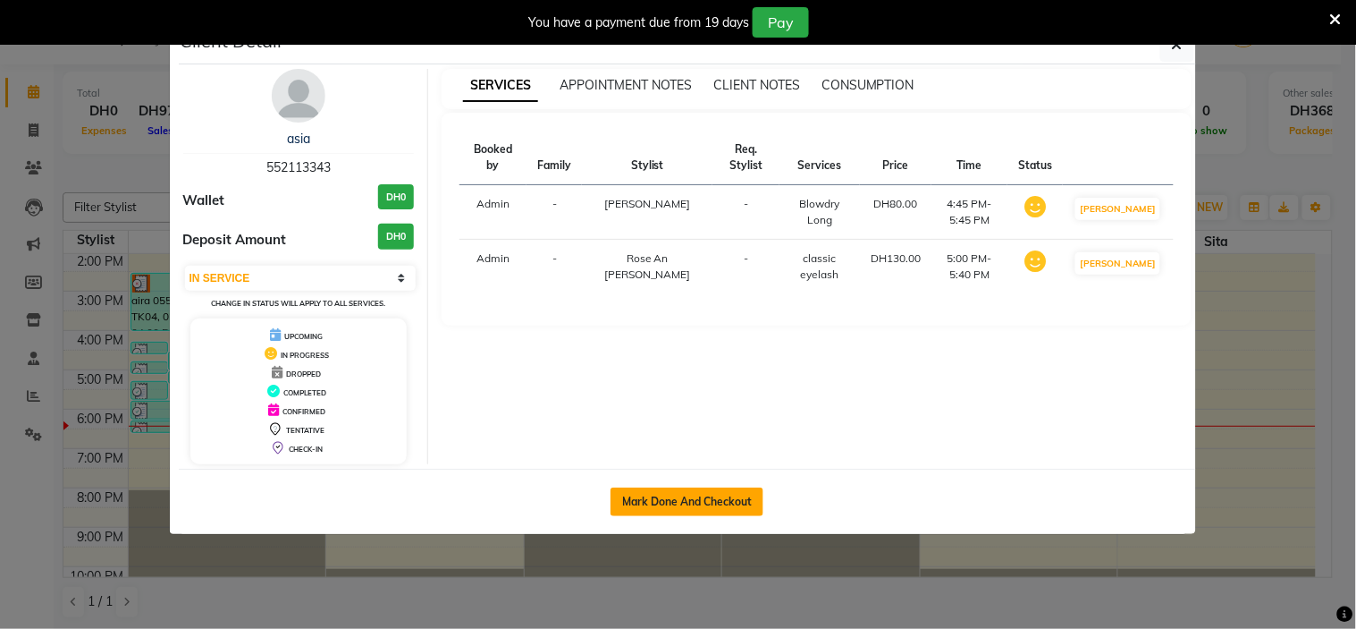
click at [645, 499] on button "Mark Done And Checkout" at bounding box center [687, 501] width 153 height 29
select select "service"
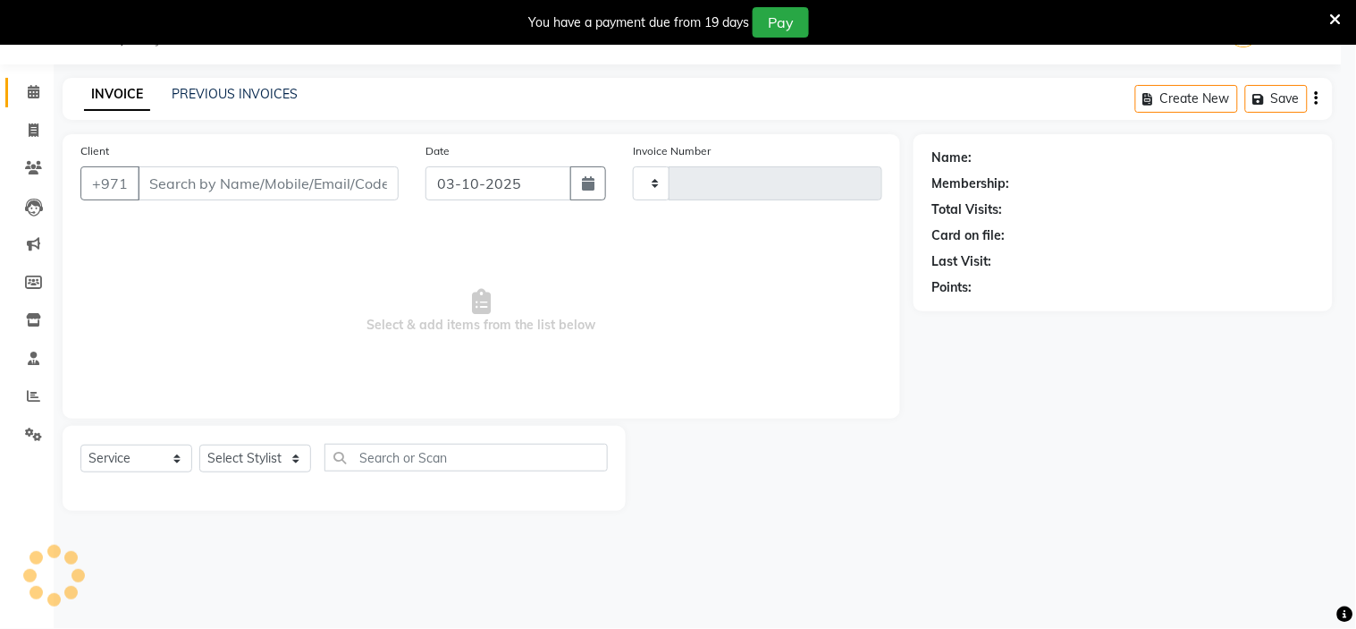
type input "2263"
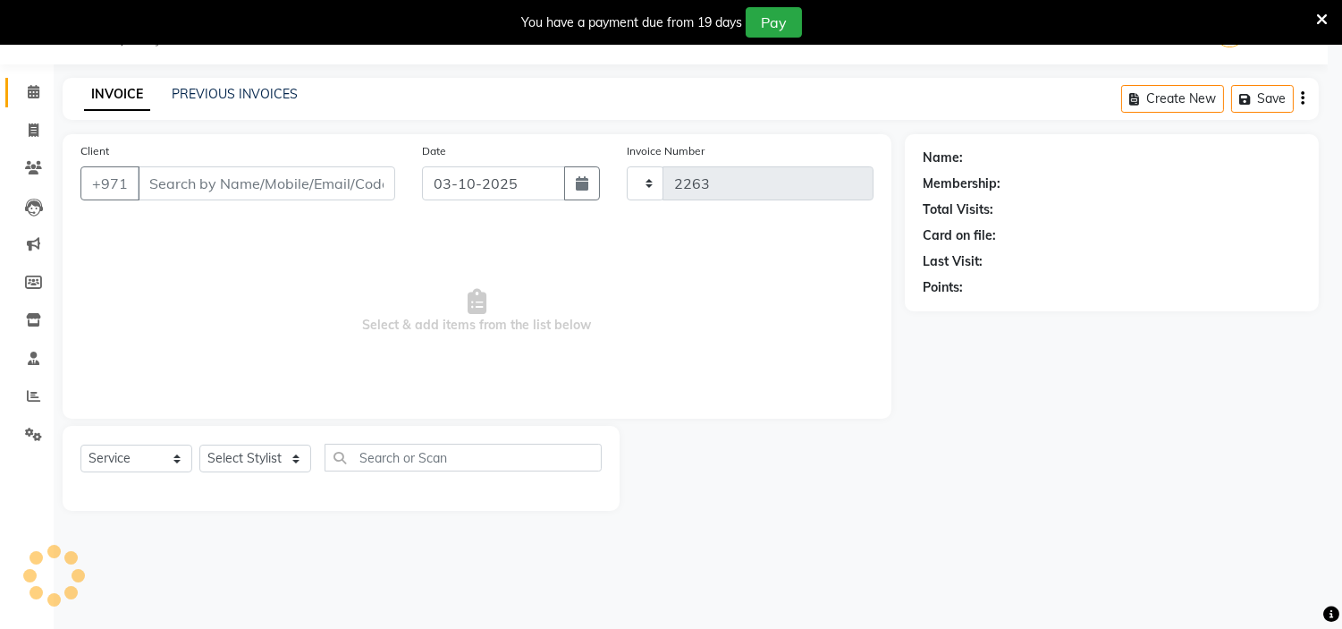
select select "7248"
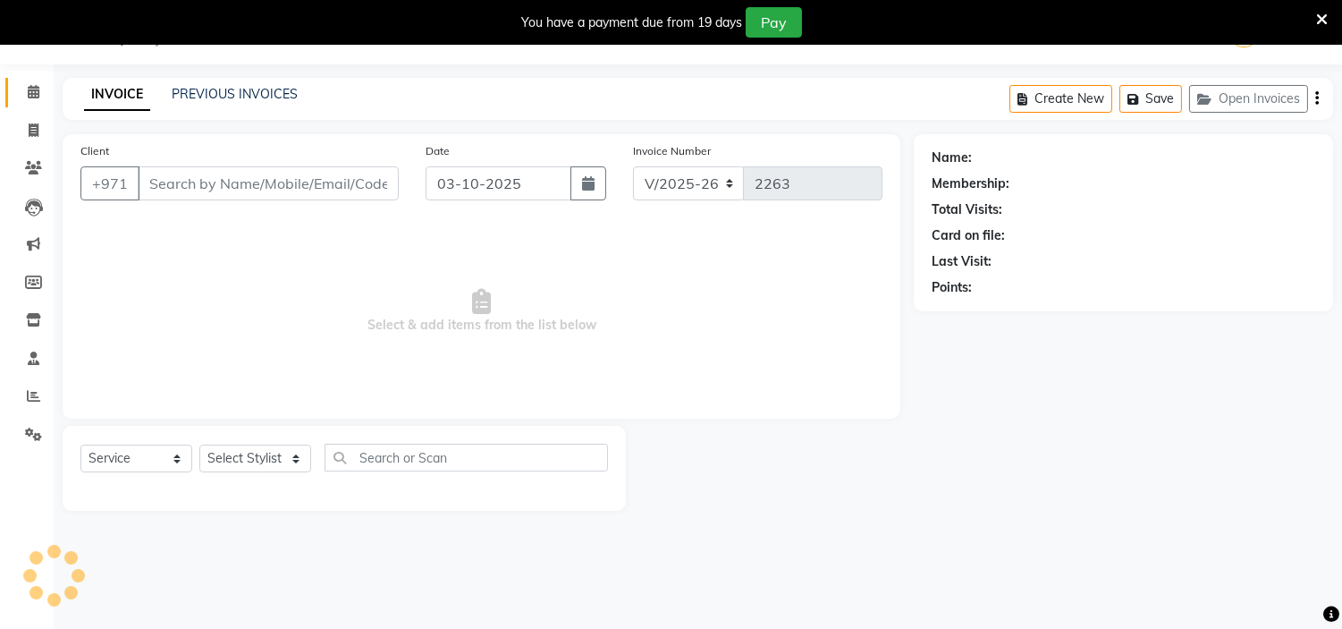
type input "552113343"
select select "66737"
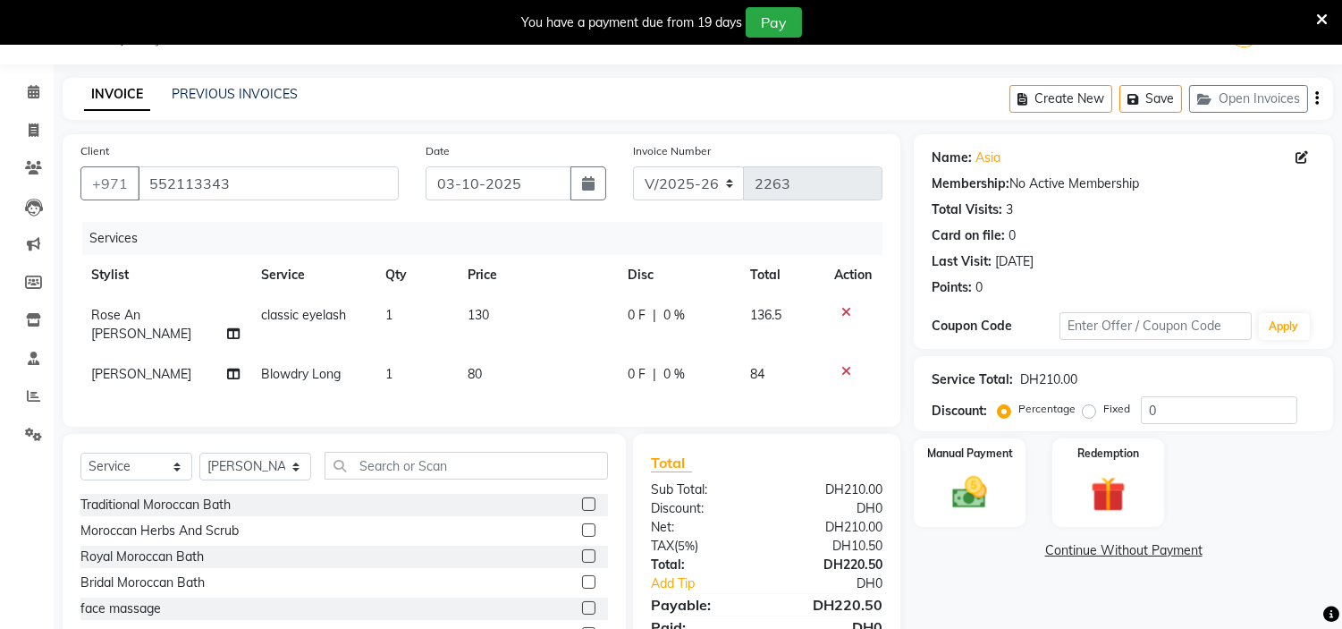
click at [848, 314] on icon at bounding box center [846, 312] width 10 height 13
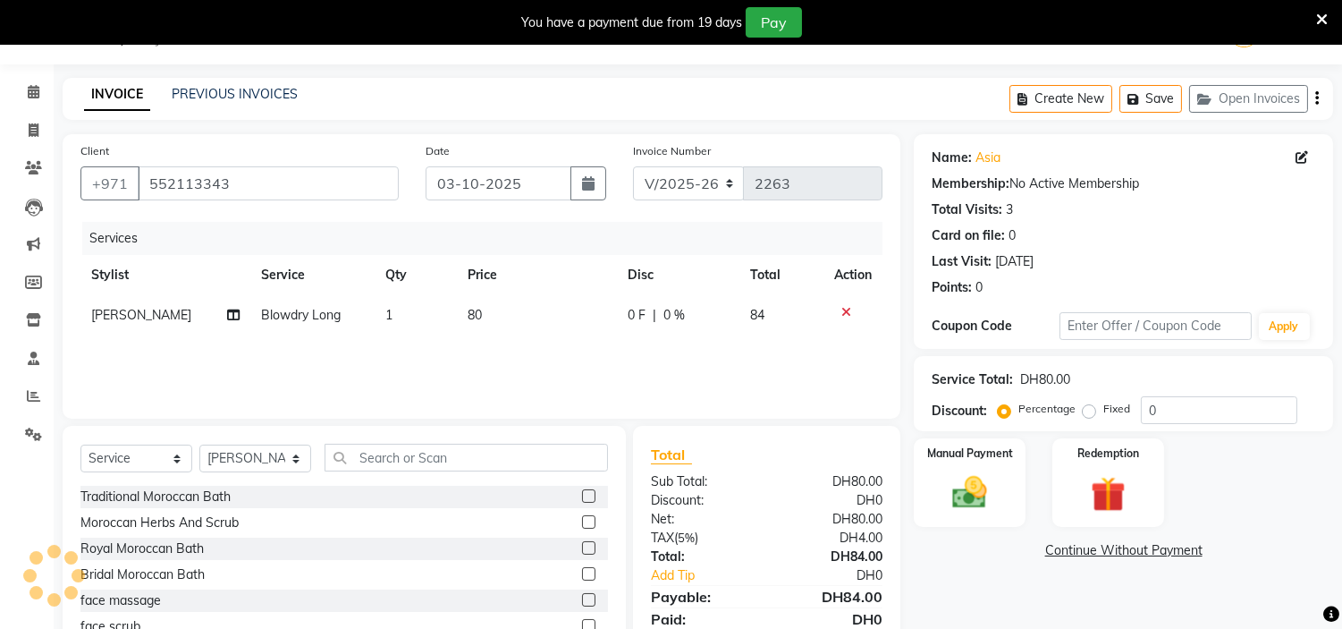
click at [494, 316] on td "80" at bounding box center [537, 315] width 160 height 40
select select "66737"
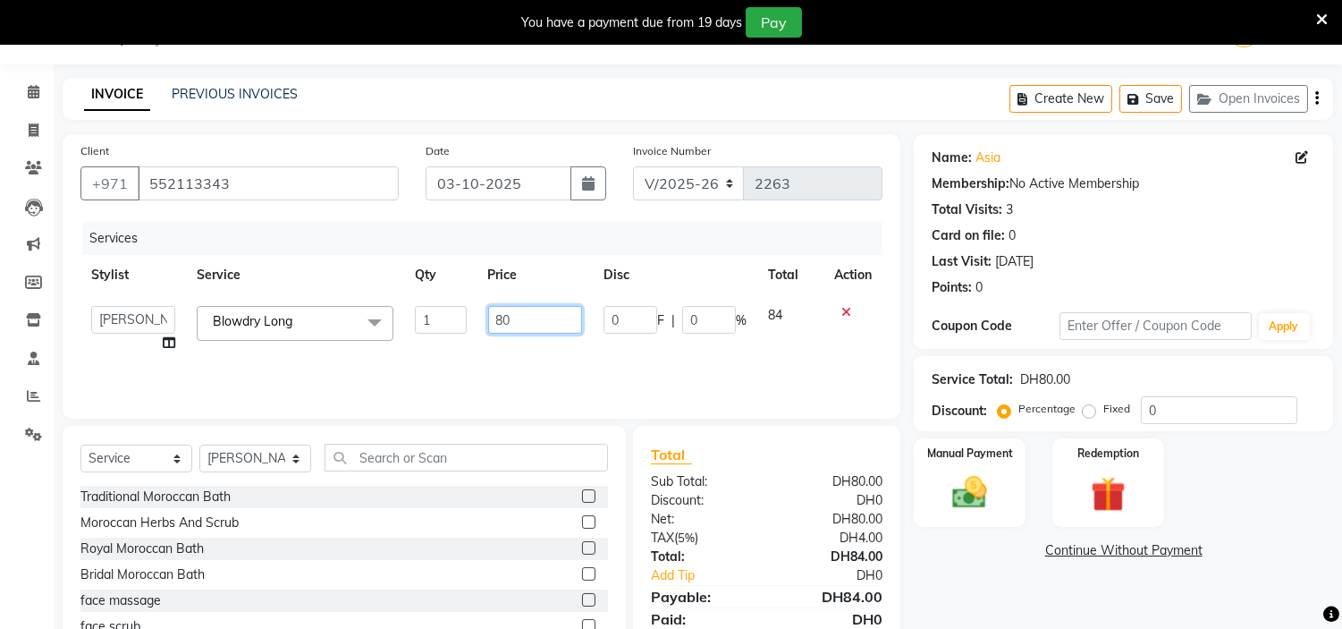
click at [523, 315] on input "80" at bounding box center [535, 320] width 94 height 28
type input "8"
type input "90"
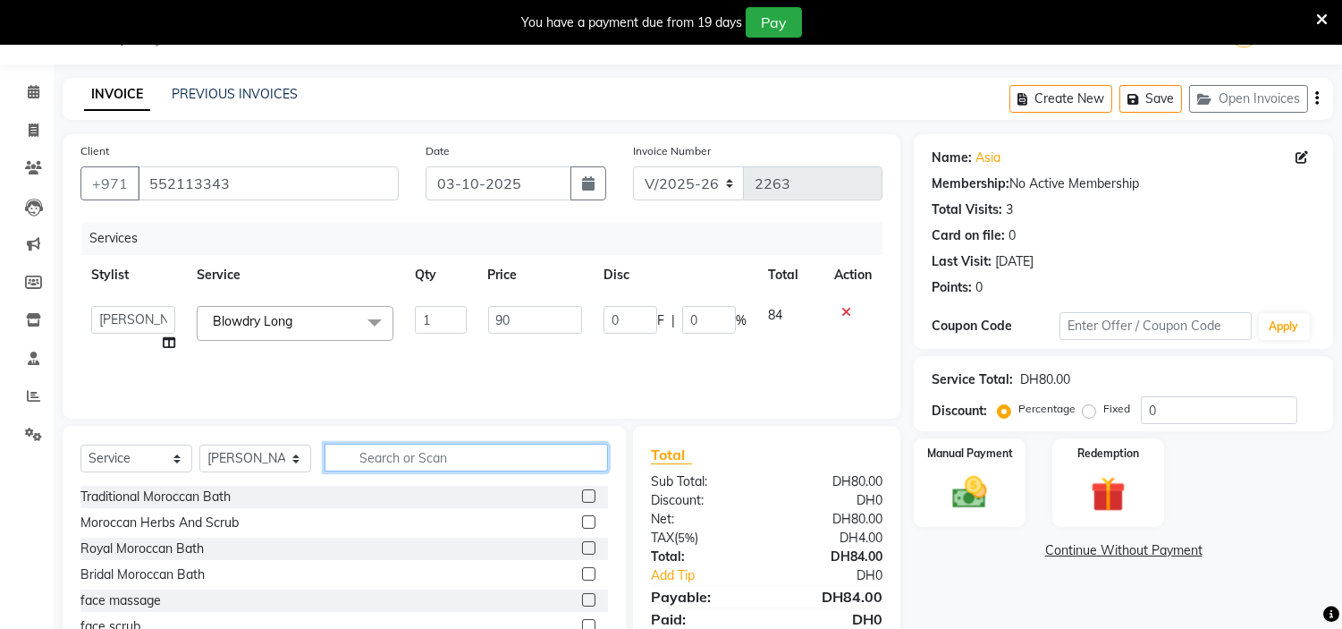
click at [487, 453] on input "text" at bounding box center [466, 457] width 283 height 28
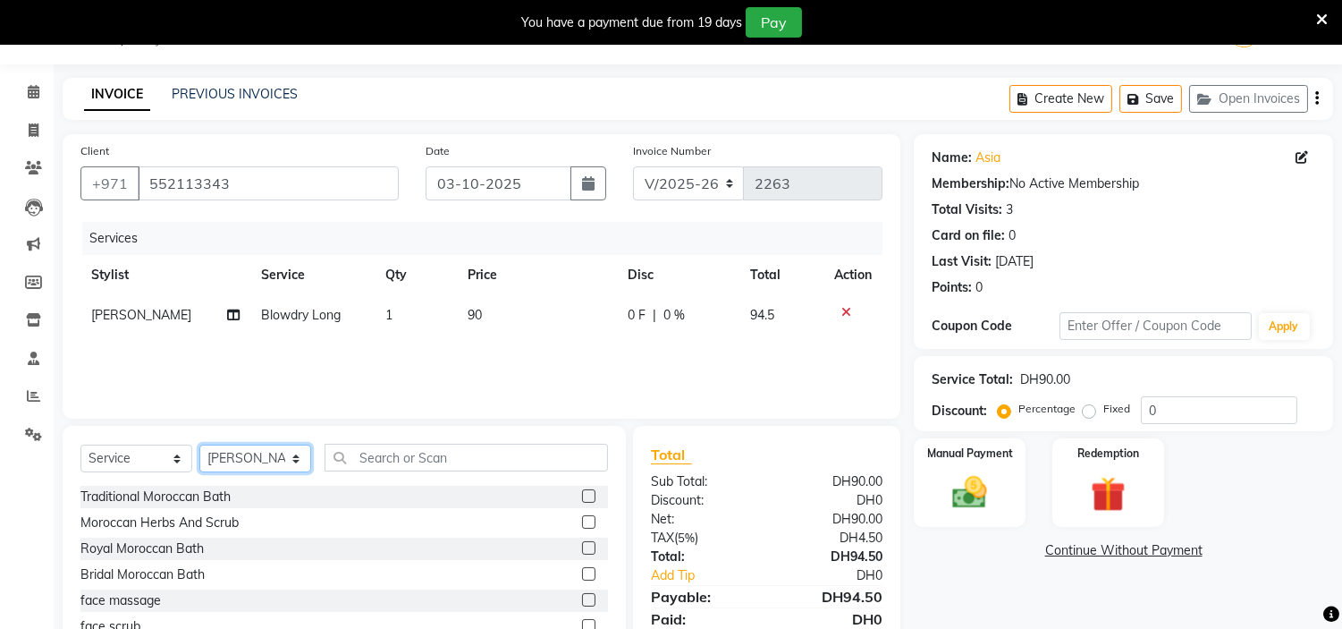
click at [290, 463] on select "Select Stylist [PERSON_NAME] Jheza [PERSON_NAME] [PERSON_NAME] [PERSON_NAME] An…" at bounding box center [255, 458] width 112 height 28
select select "76457"
click at [199, 445] on select "Select Stylist [PERSON_NAME] Jheza [PERSON_NAME] [PERSON_NAME] [PERSON_NAME] An…" at bounding box center [255, 458] width 112 height 28
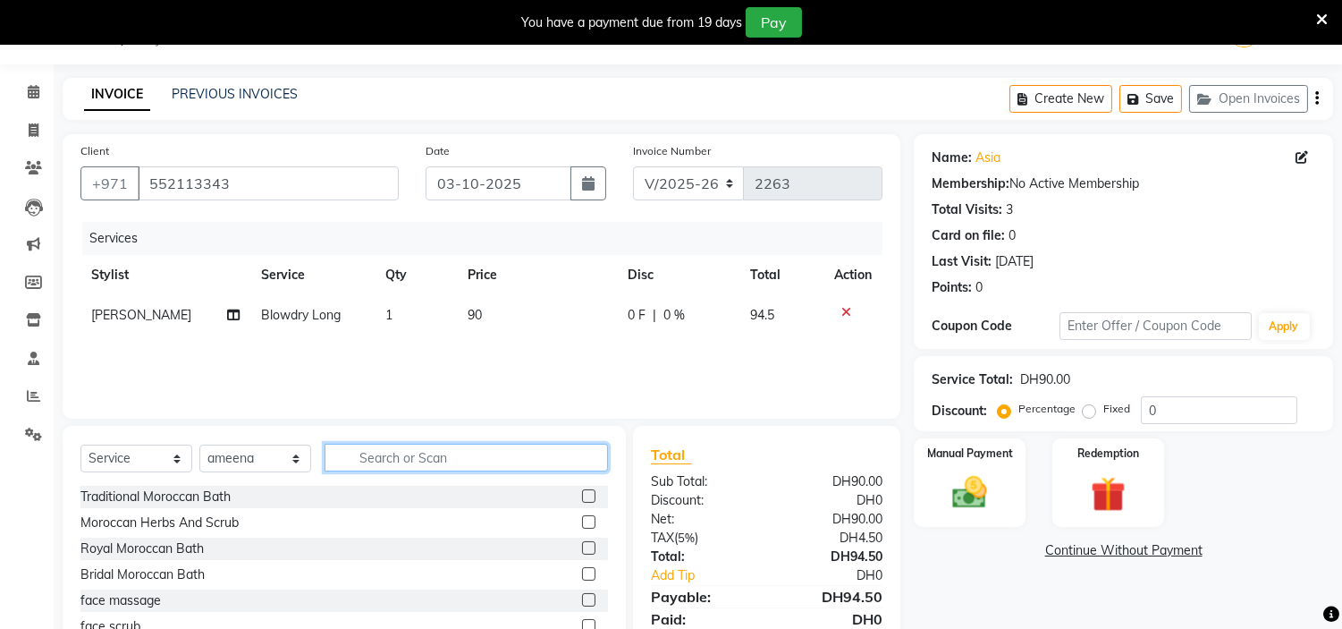
click at [376, 458] on input "text" at bounding box center [466, 457] width 283 height 28
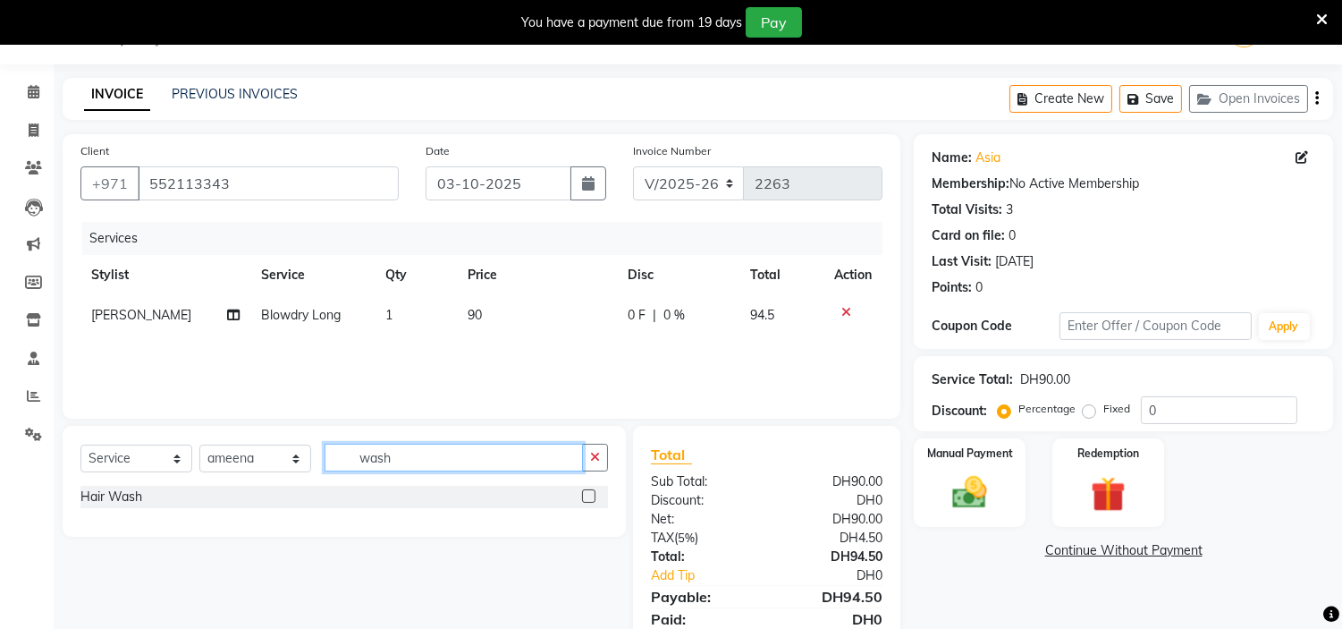
type input "wash"
click at [591, 494] on label at bounding box center [588, 495] width 13 height 13
click at [591, 494] on input "checkbox" at bounding box center [588, 497] width 12 height 12
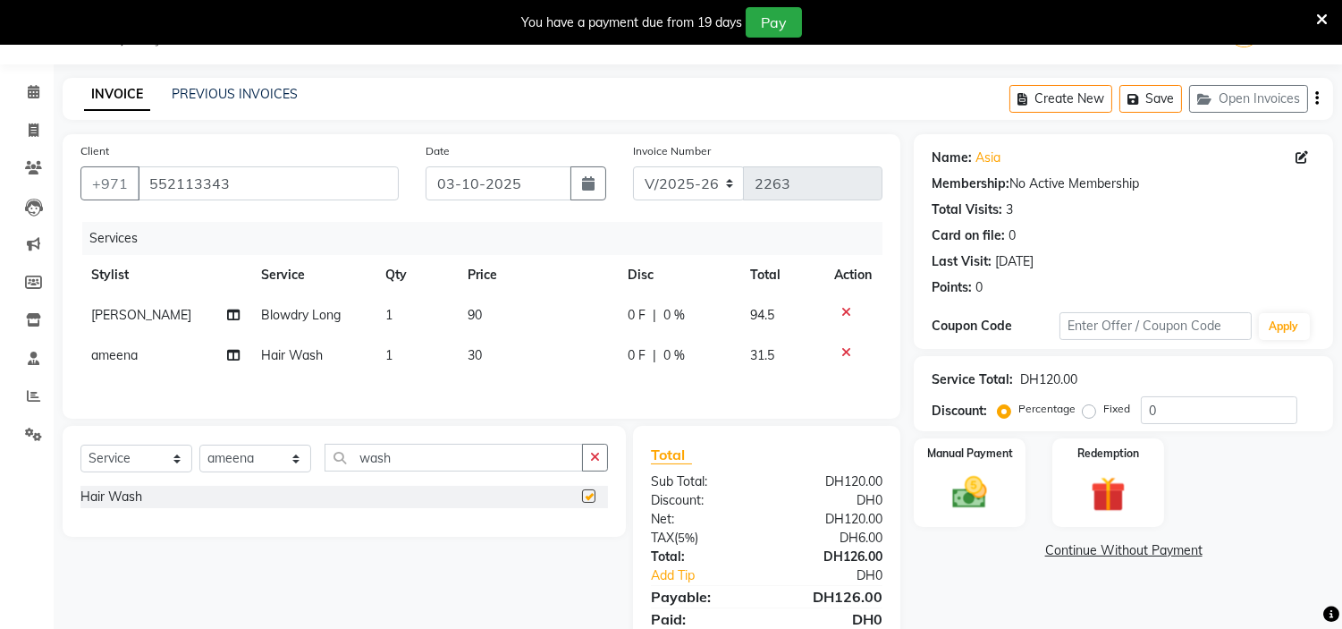
checkbox input "false"
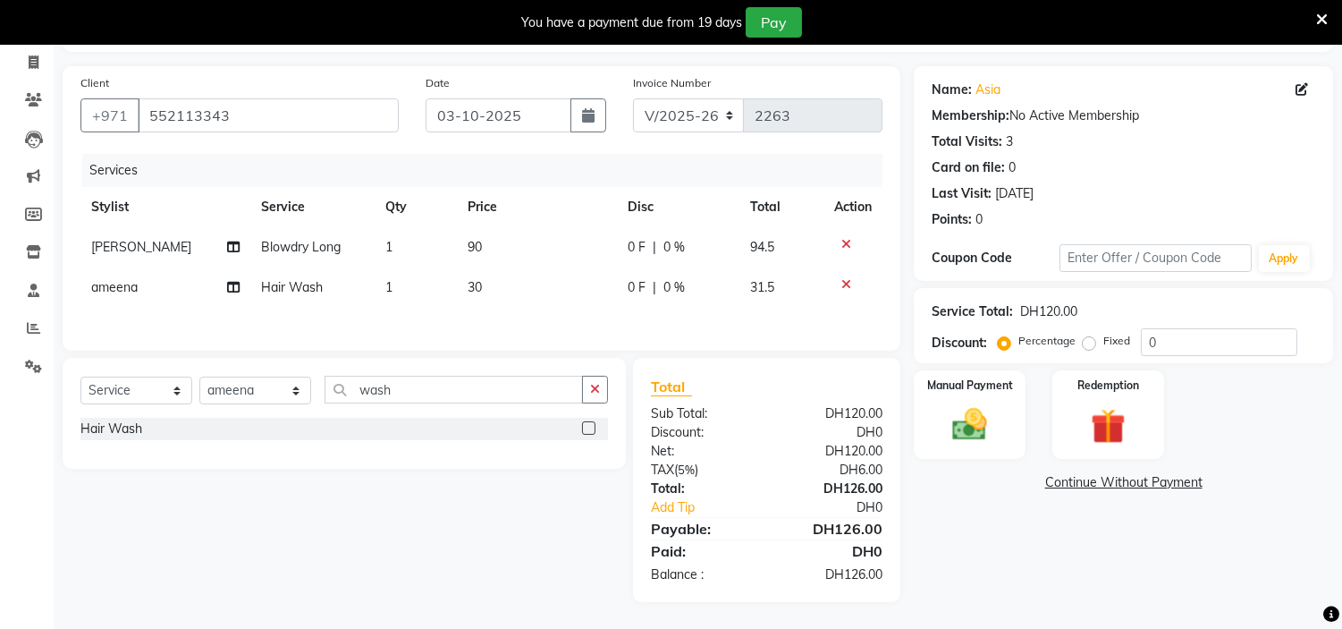
scroll to position [117, 0]
click at [295, 388] on select "Select Stylist [PERSON_NAME] Jheza [PERSON_NAME] [PERSON_NAME] [PERSON_NAME] An…" at bounding box center [255, 390] width 112 height 28
select select "61767"
click at [199, 376] on select "Select Stylist [PERSON_NAME] Jheza [PERSON_NAME] [PERSON_NAME] [PERSON_NAME] An…" at bounding box center [255, 390] width 112 height 28
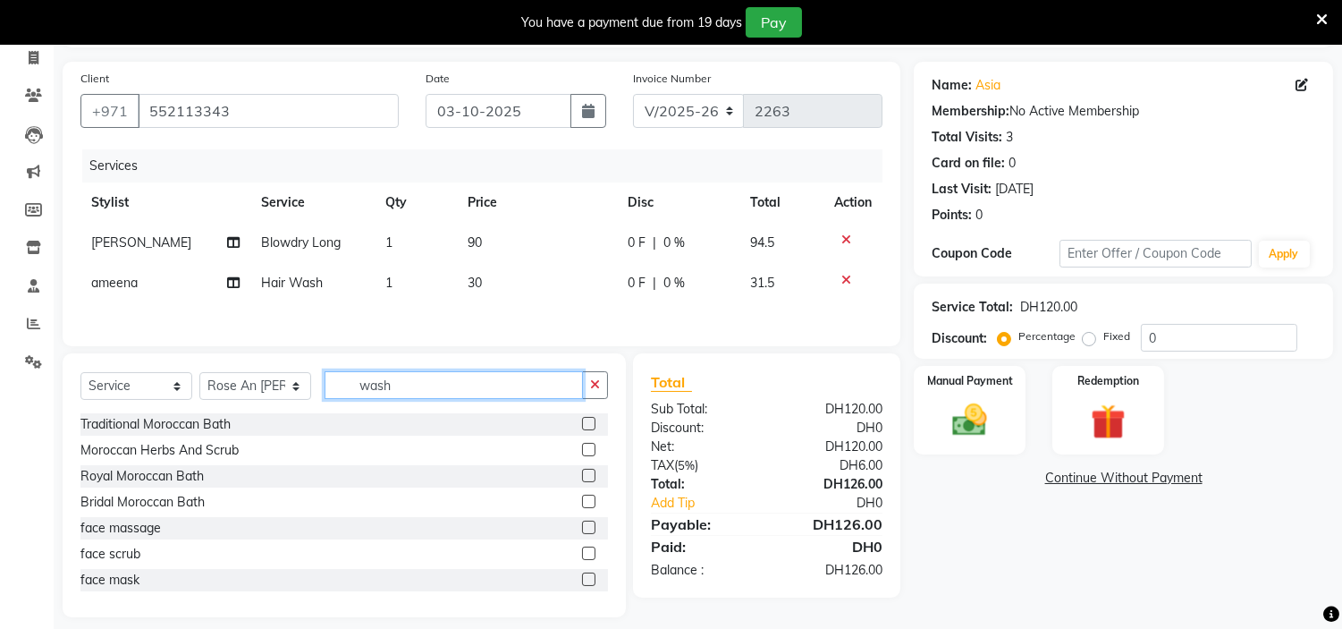
click at [424, 387] on input "wash" at bounding box center [454, 385] width 258 height 28
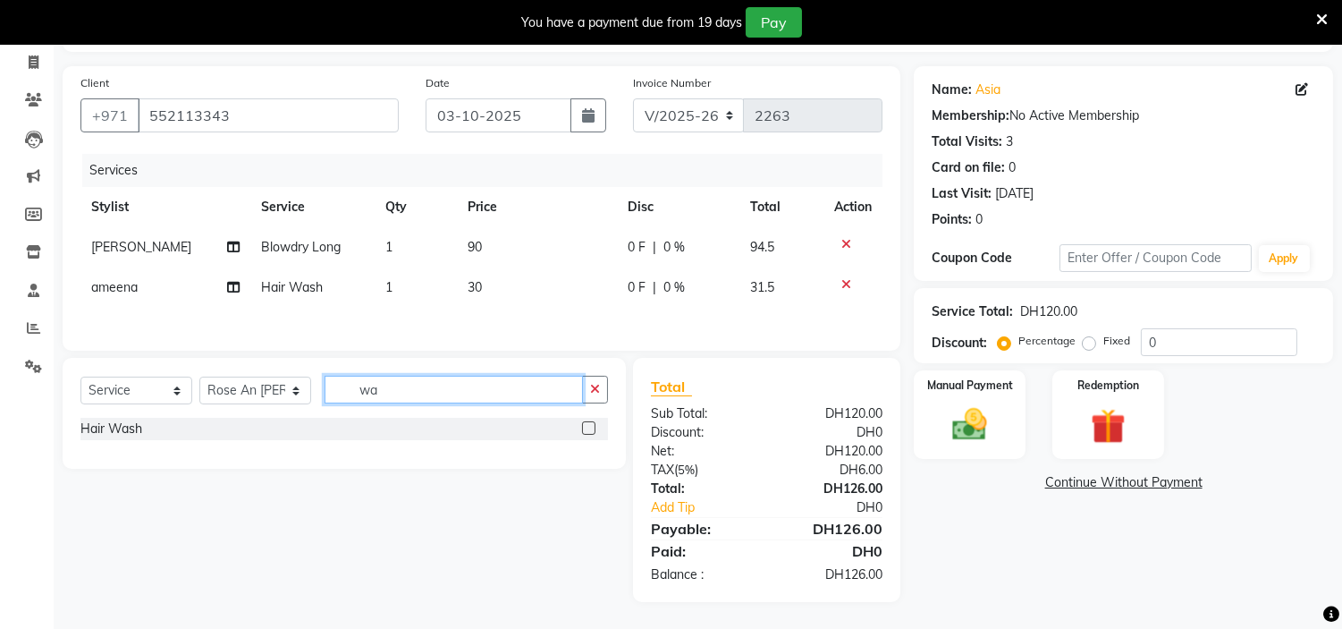
type input "w"
type input "gel rem"
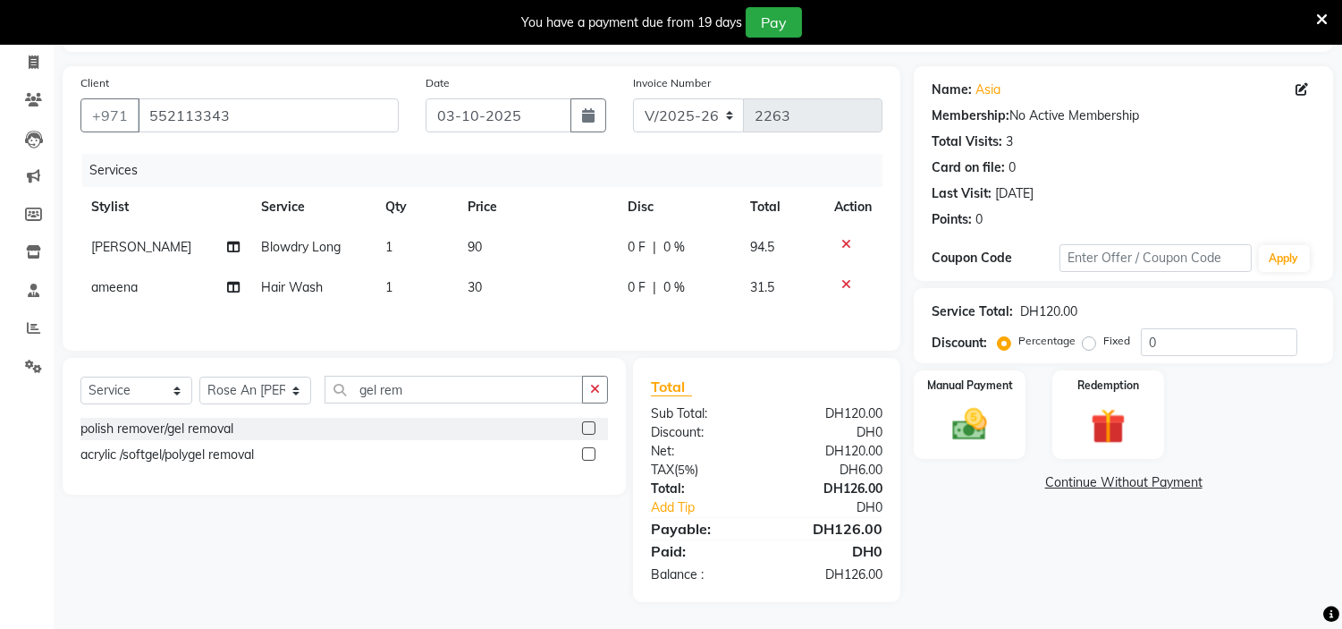
click at [588, 425] on label at bounding box center [588, 427] width 13 height 13
click at [588, 425] on input "checkbox" at bounding box center [588, 429] width 12 height 12
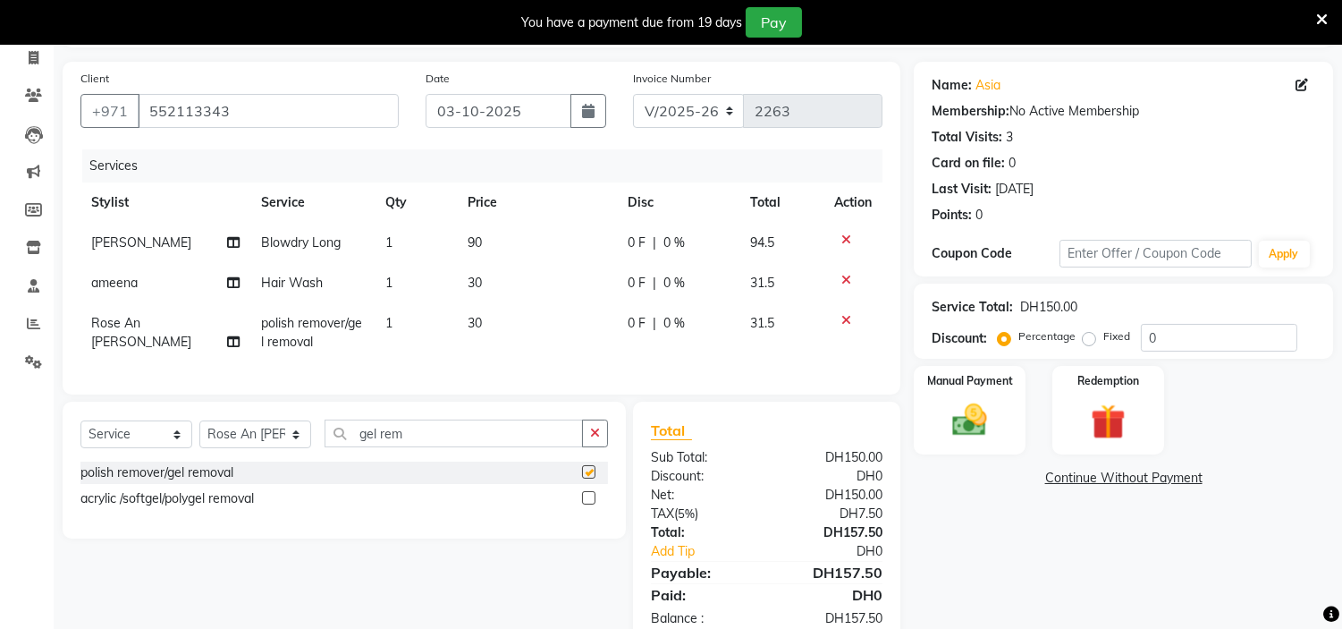
checkbox input "false"
click at [447, 443] on input "gel rem" at bounding box center [454, 433] width 258 height 28
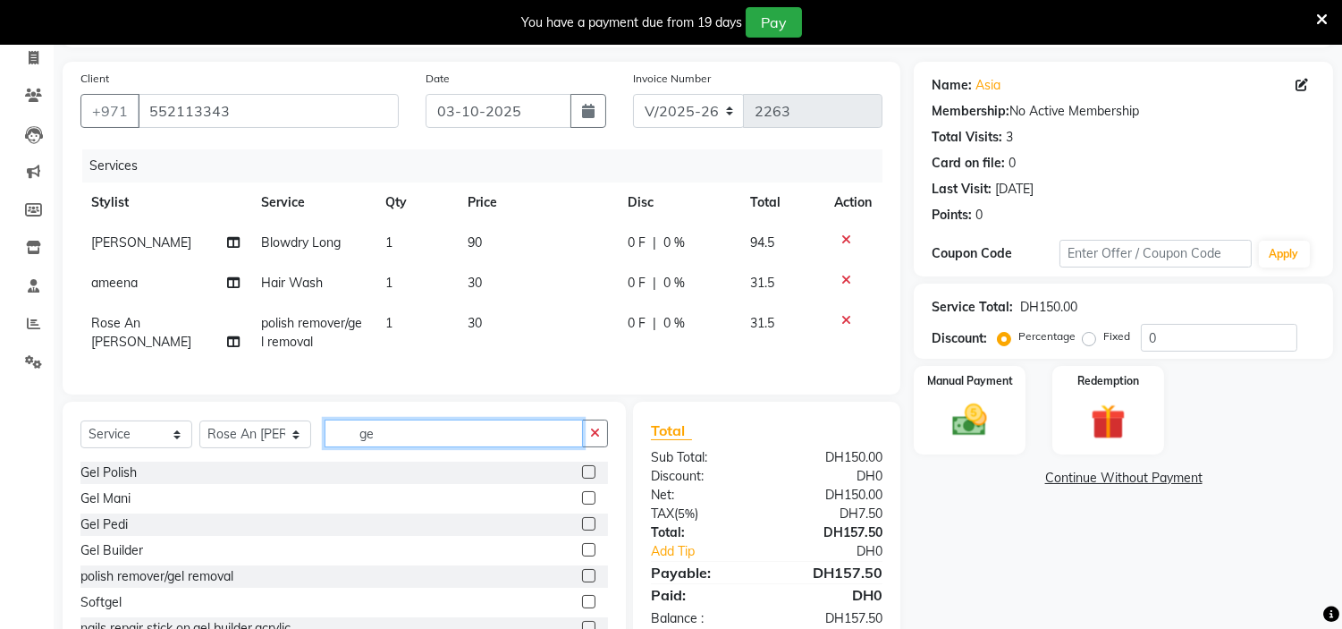
type input "g"
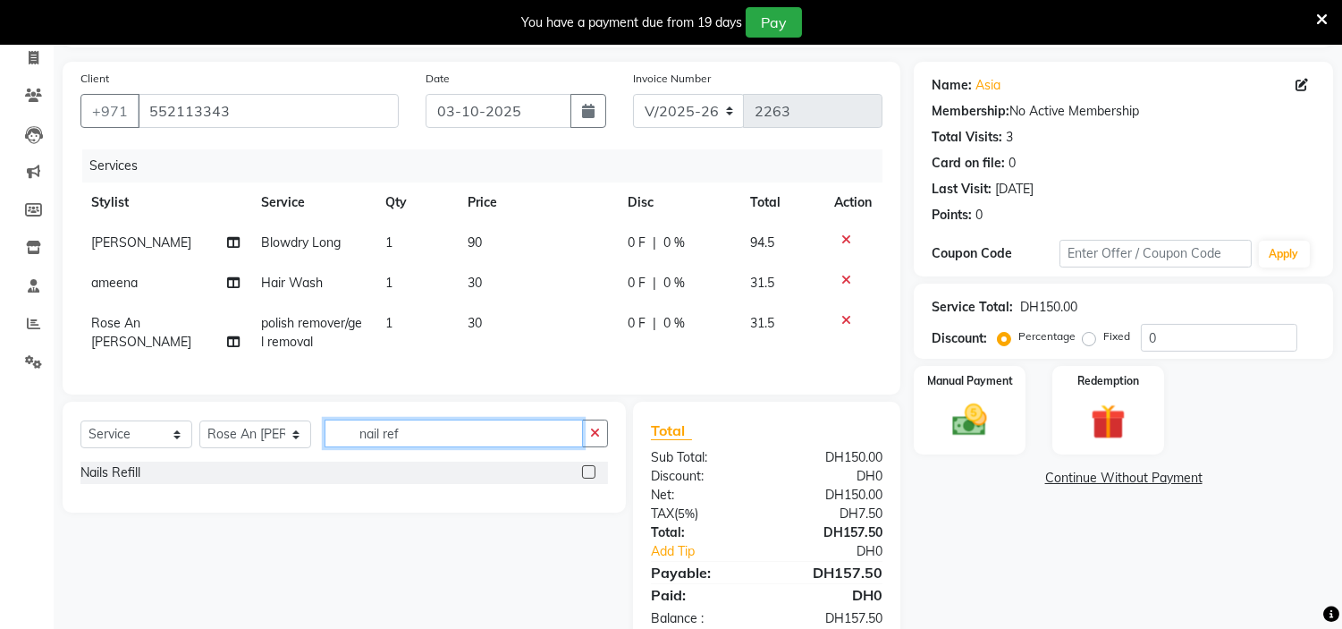
type input "nail ref"
click at [586, 478] on label at bounding box center [588, 471] width 13 height 13
click at [586, 478] on input "checkbox" at bounding box center [588, 473] width 12 height 12
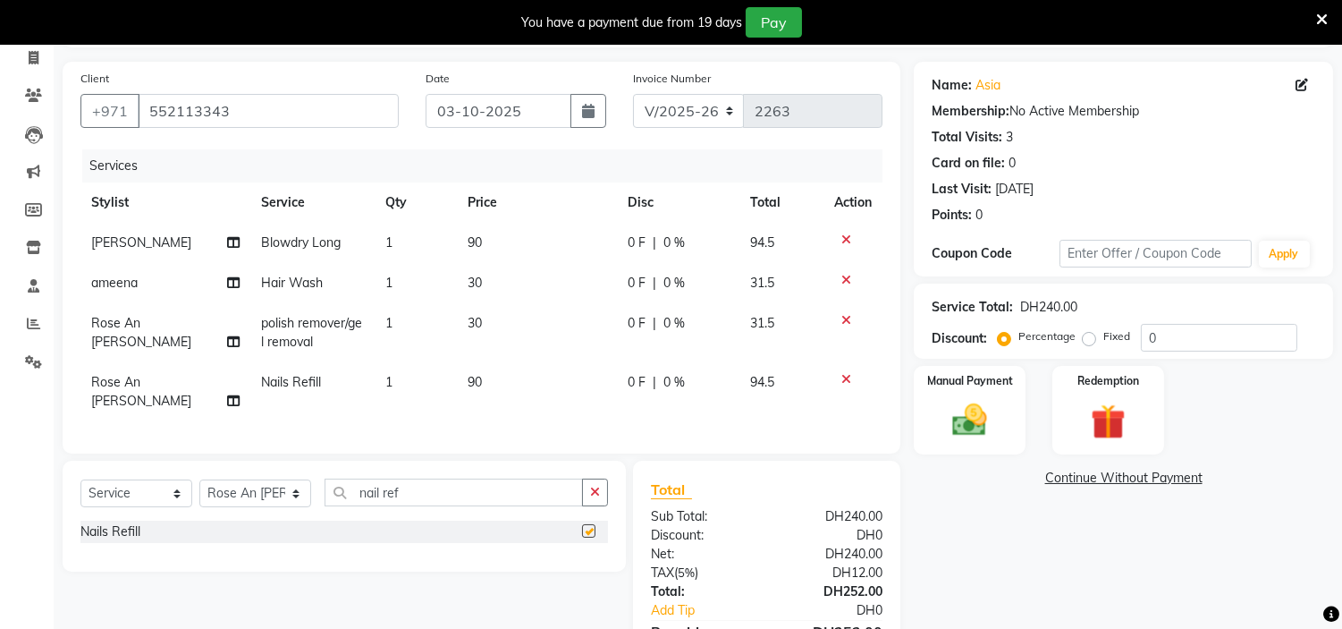
checkbox input "false"
click at [494, 384] on td "90" at bounding box center [537, 391] width 160 height 59
select select "61767"
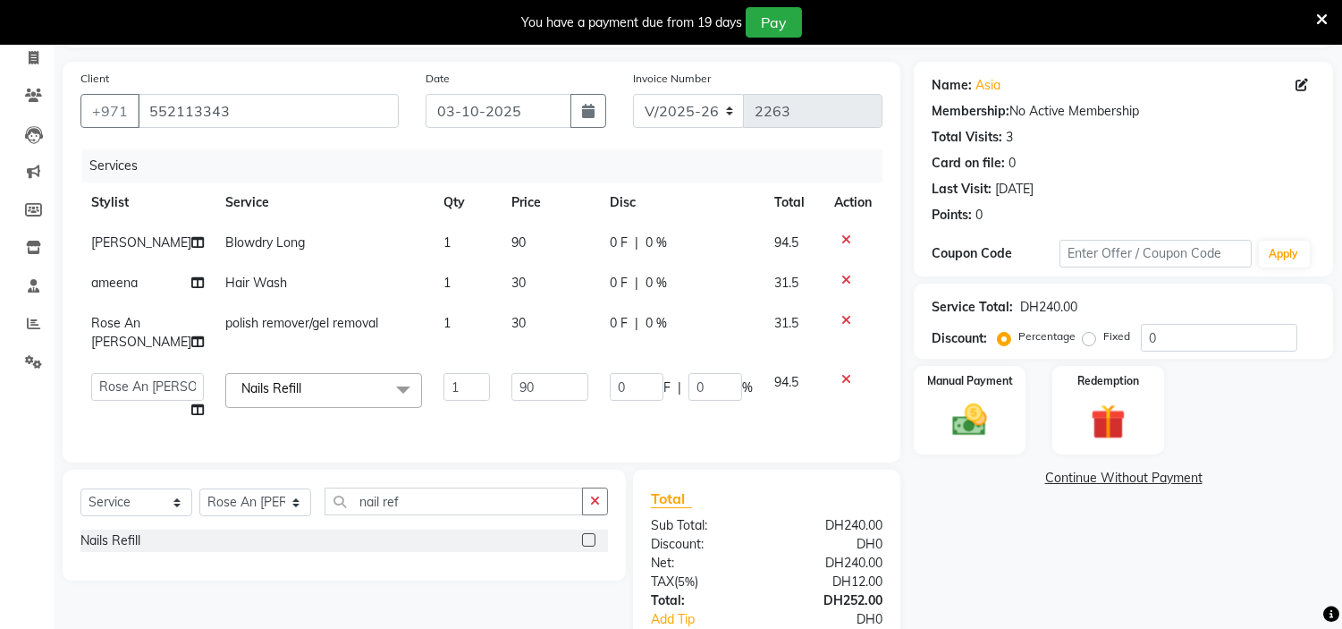
click at [530, 371] on td "90" at bounding box center [550, 396] width 98 height 68
click at [529, 385] on input "90" at bounding box center [549, 387] width 77 height 28
type input "9"
type input "150"
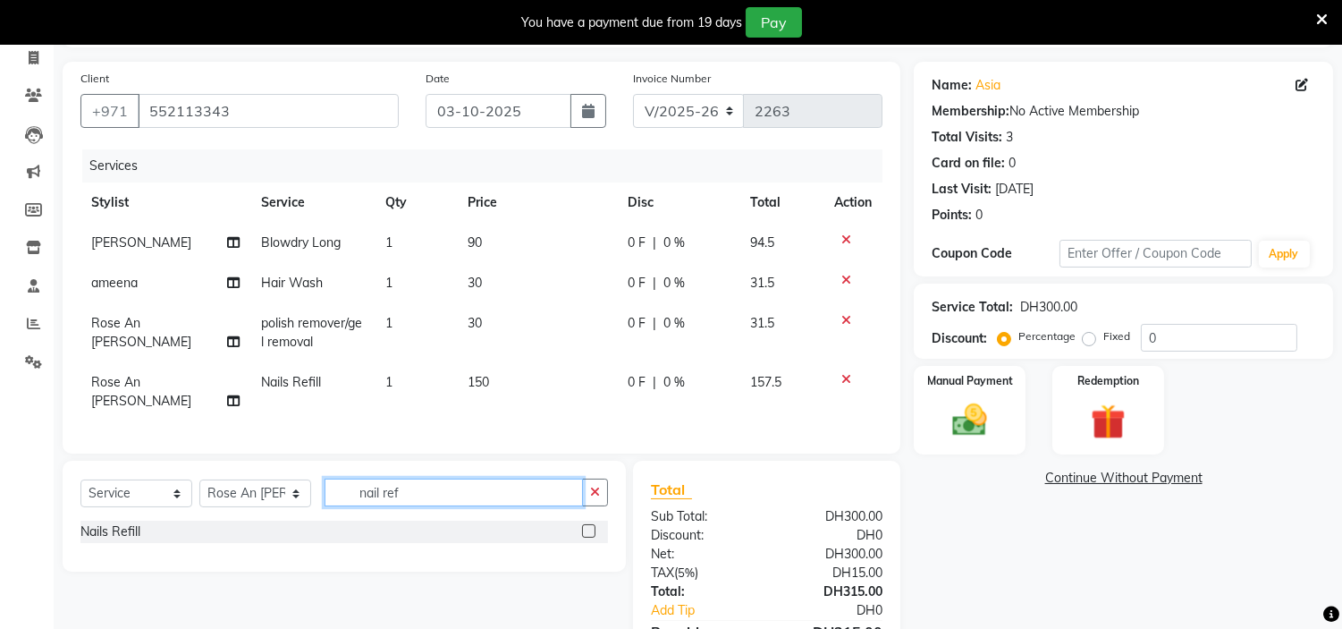
click at [467, 511] on div "Select Service Product Membership Package Voucher Prepaid Gift Card Select Styl…" at bounding box center [343, 499] width 527 height 42
type input "n"
type input "polish"
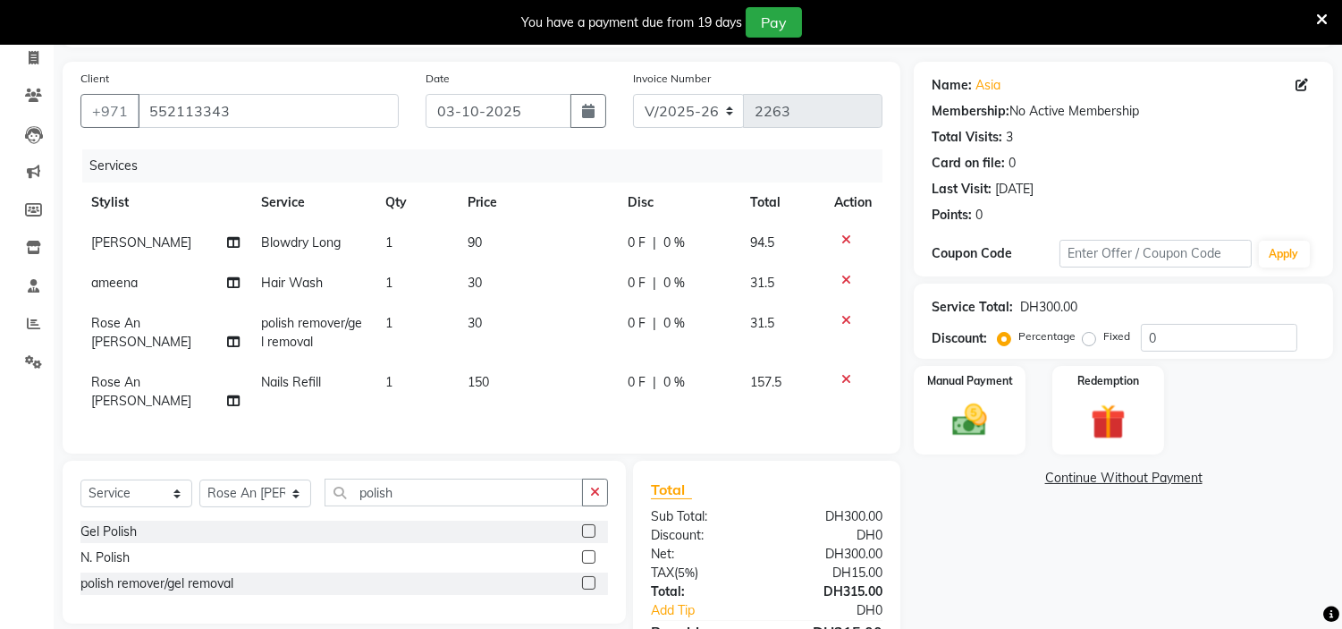
click at [590, 529] on label at bounding box center [588, 530] width 13 height 13
click at [590, 529] on input "checkbox" at bounding box center [588, 532] width 12 height 12
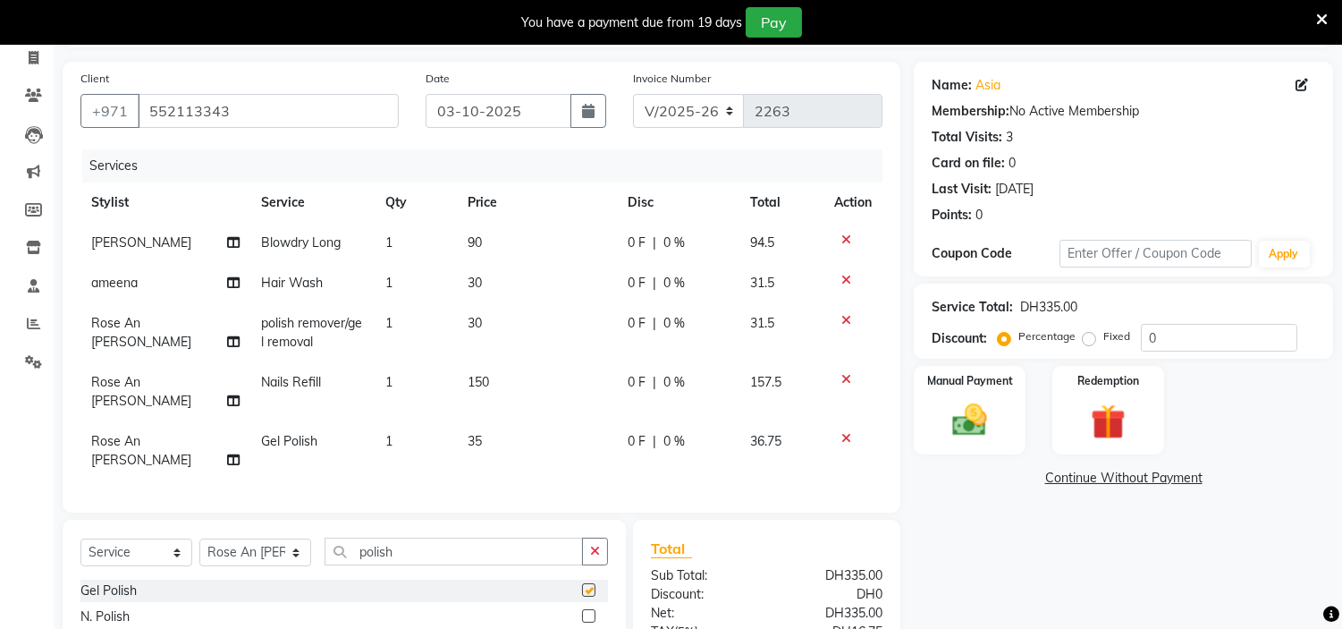
checkbox input "false"
click at [493, 537] on input "polish" at bounding box center [454, 551] width 258 height 28
type input "p"
type input "art"
click at [594, 583] on label at bounding box center [588, 589] width 13 height 13
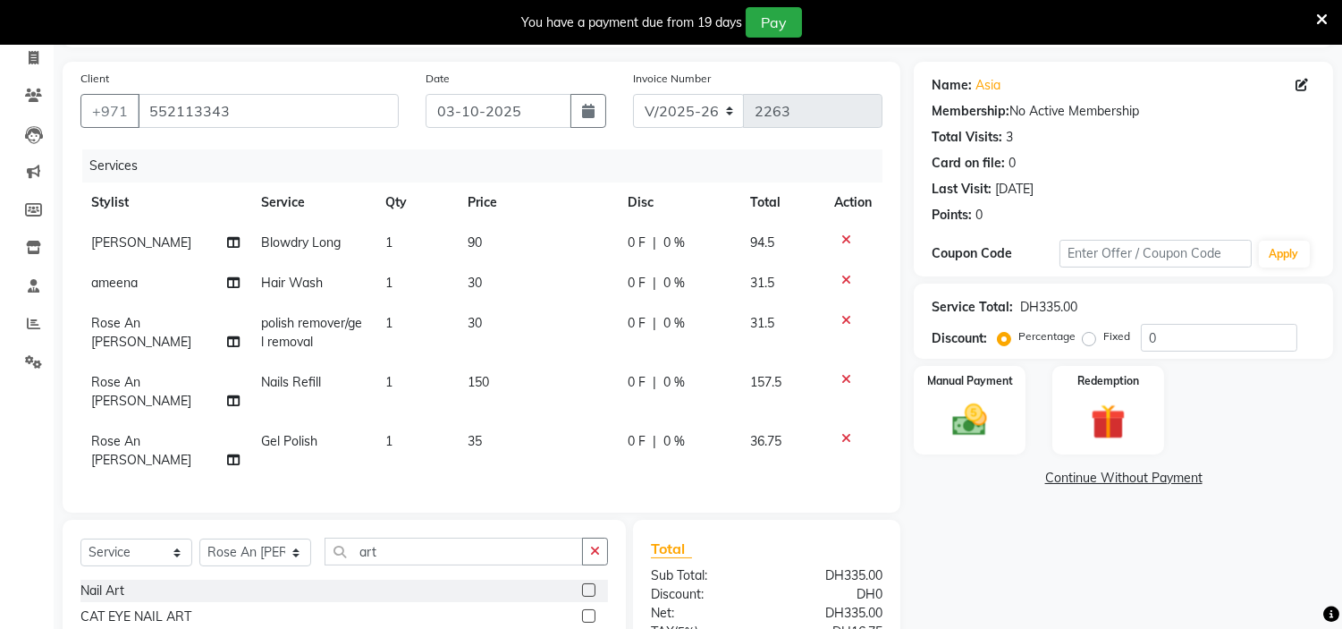
click at [594, 585] on input "checkbox" at bounding box center [588, 591] width 12 height 12
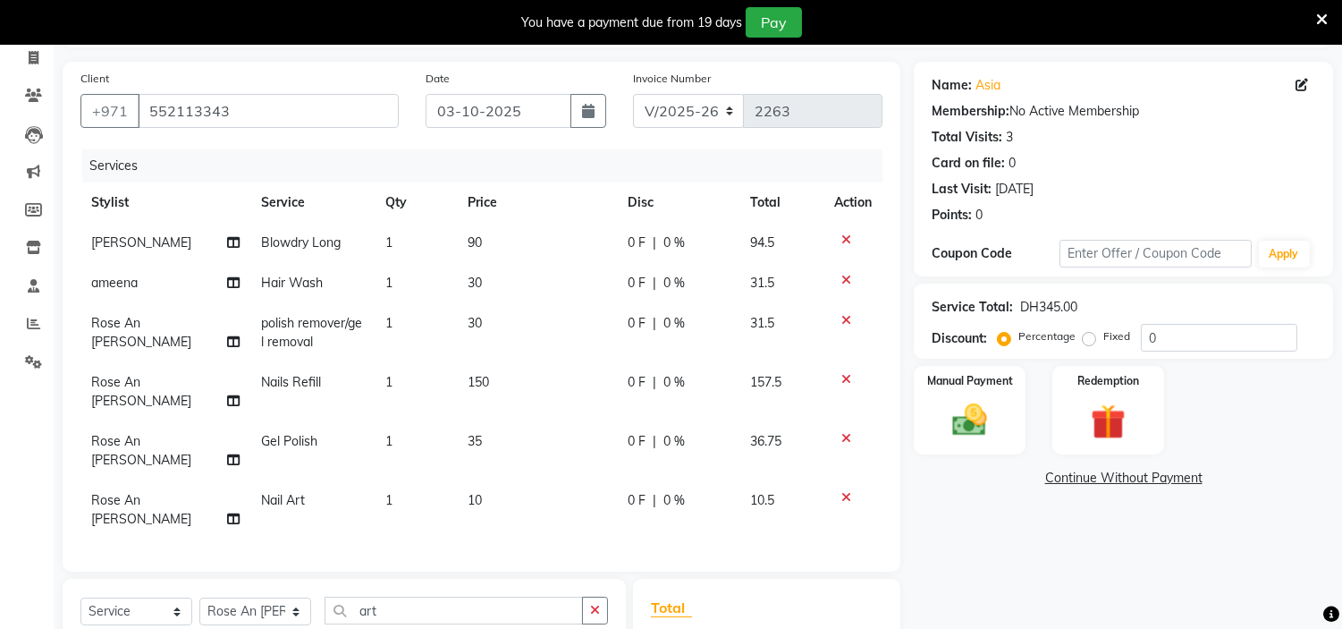
checkbox input "false"
click at [497, 480] on td "10" at bounding box center [537, 509] width 160 height 59
select select "61767"
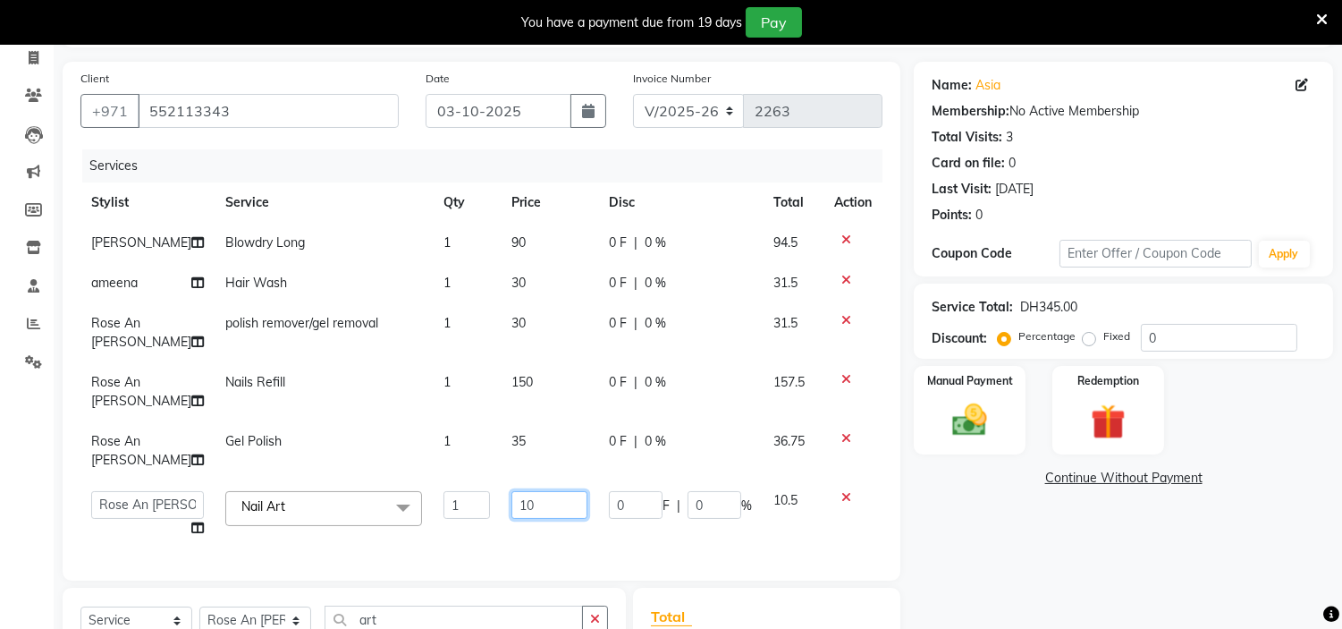
click at [525, 502] on input "10" at bounding box center [549, 505] width 76 height 28
type input "1"
type input "30"
click at [949, 558] on div "Name: Asia Membership: No Active Membership Total Visits: 3 Card on file: 0 Las…" at bounding box center [1130, 447] width 433 height 770
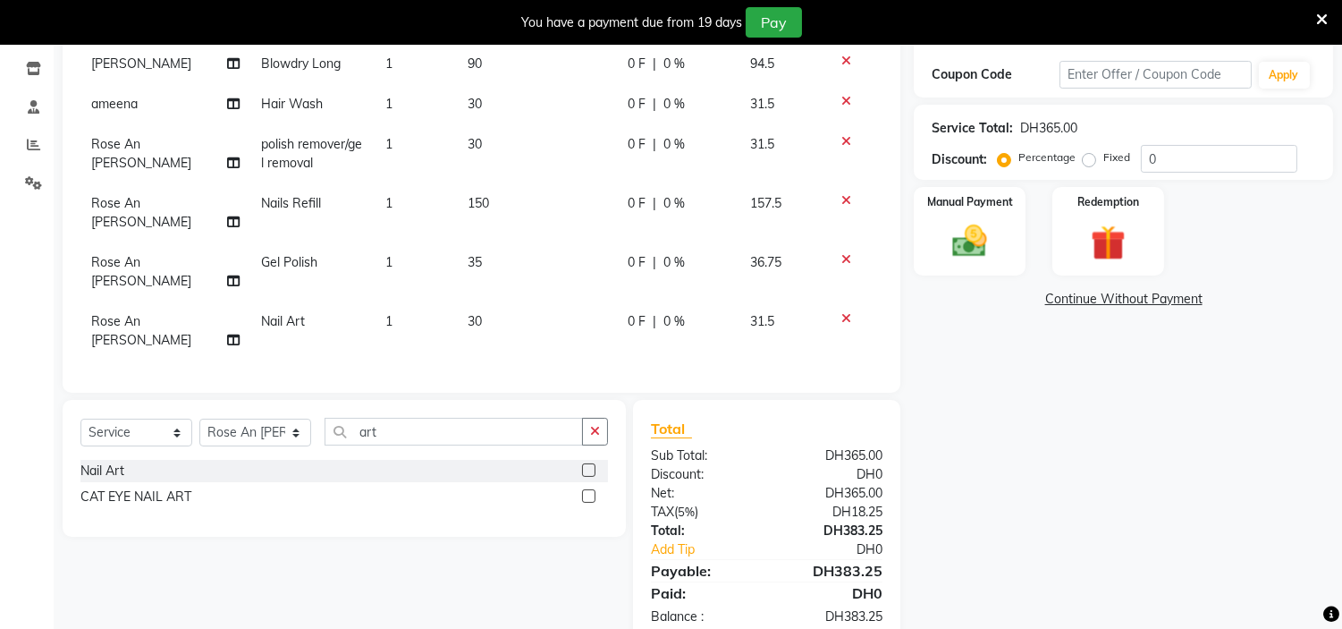
scroll to position [97, 0]
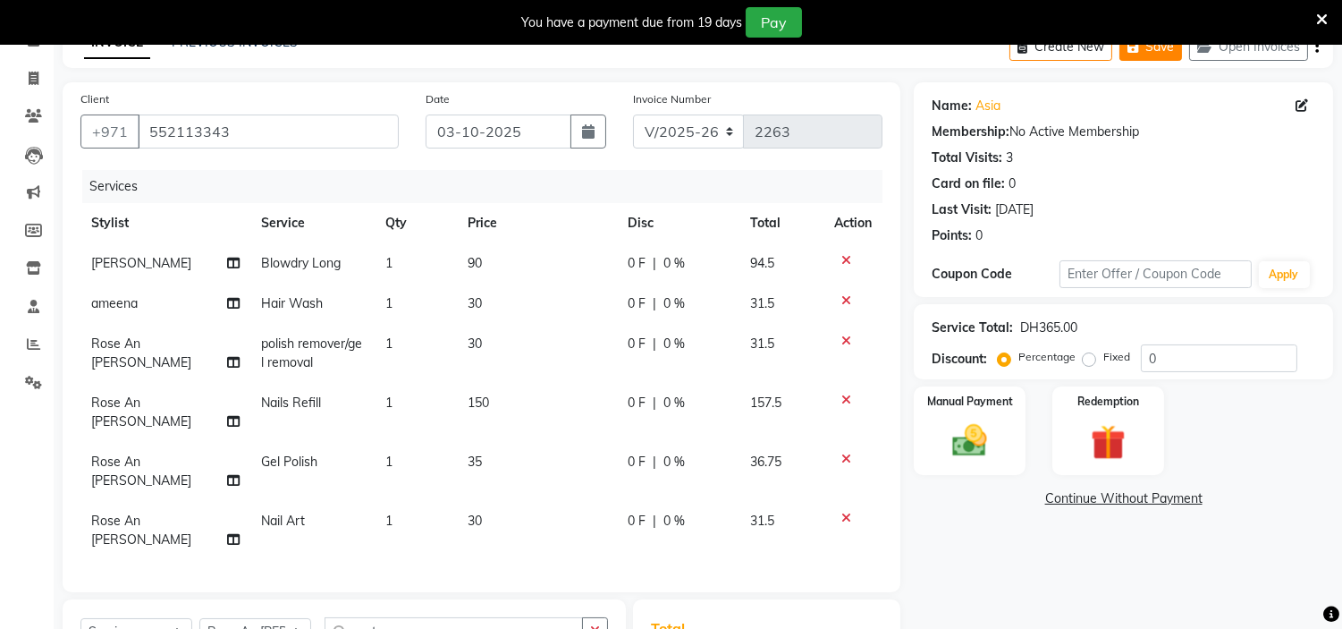
click at [1165, 57] on button "Save" at bounding box center [1150, 47] width 63 height 28
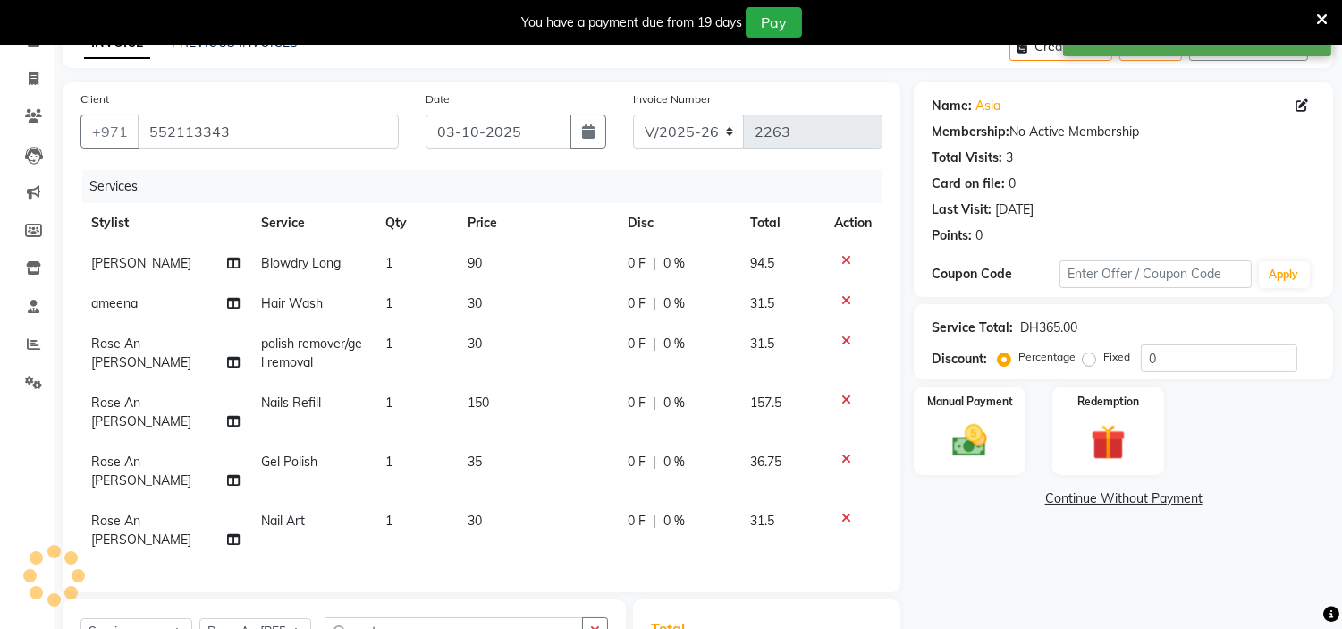
scroll to position [0, 0]
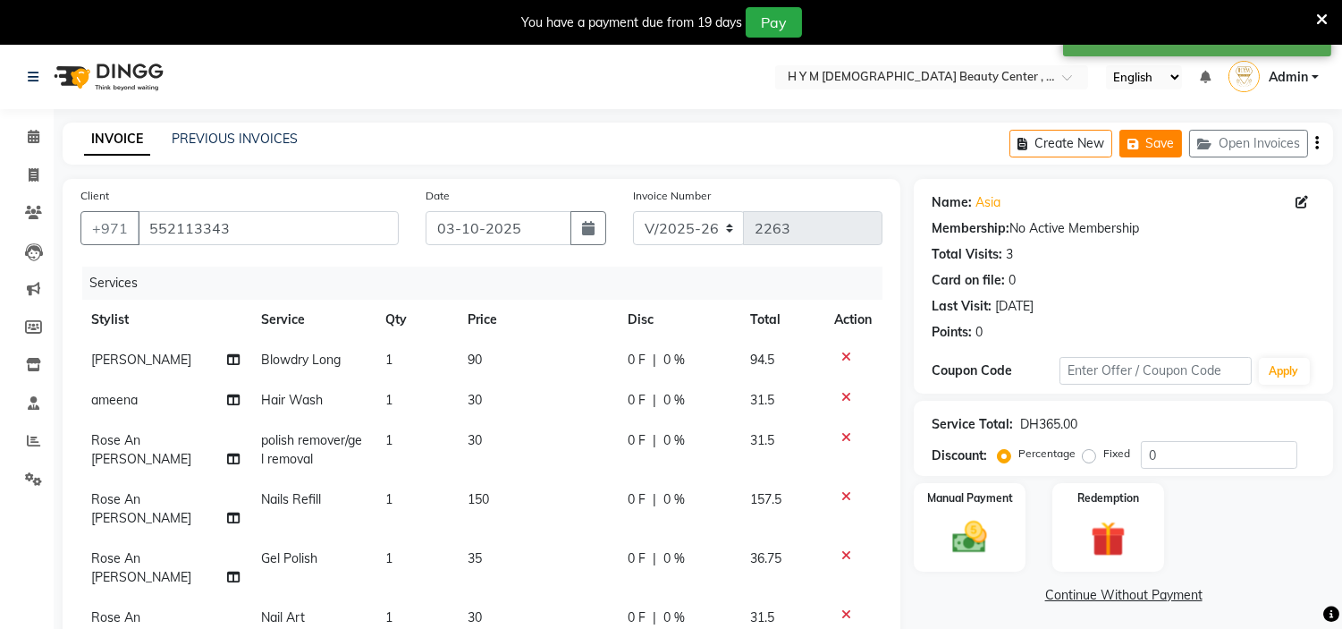
click at [1151, 140] on button "Save" at bounding box center [1150, 144] width 63 height 28
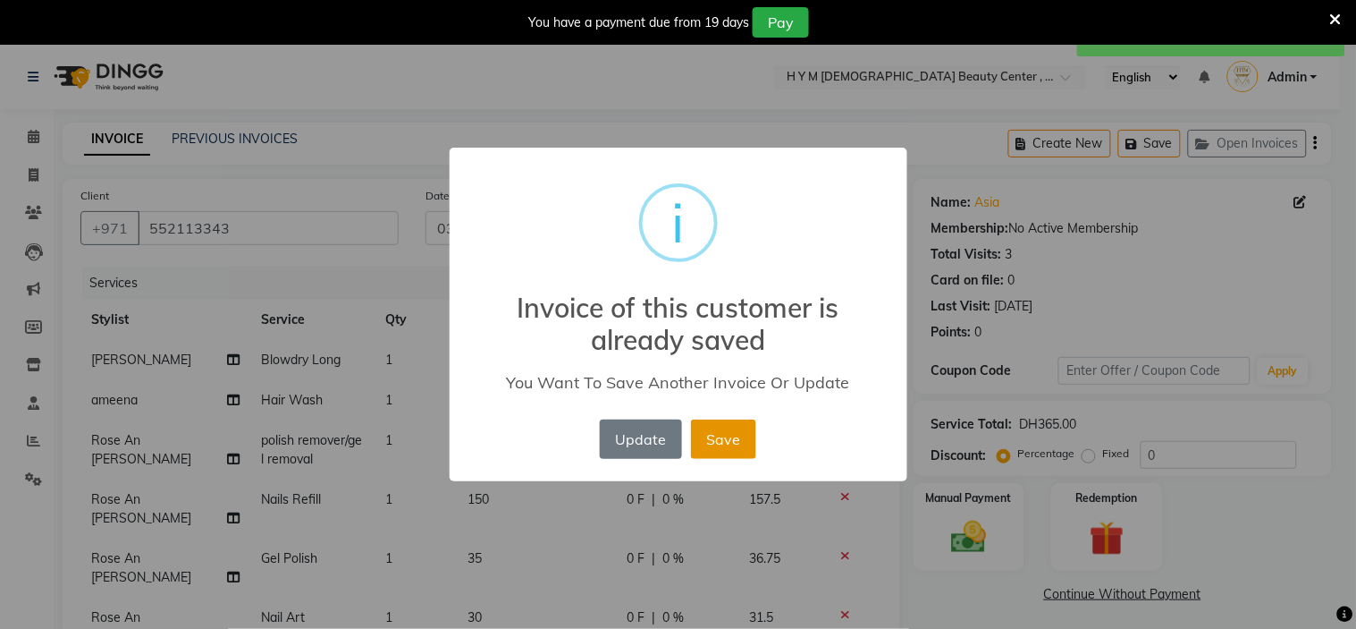
click at [728, 444] on button "Save" at bounding box center [723, 438] width 65 height 39
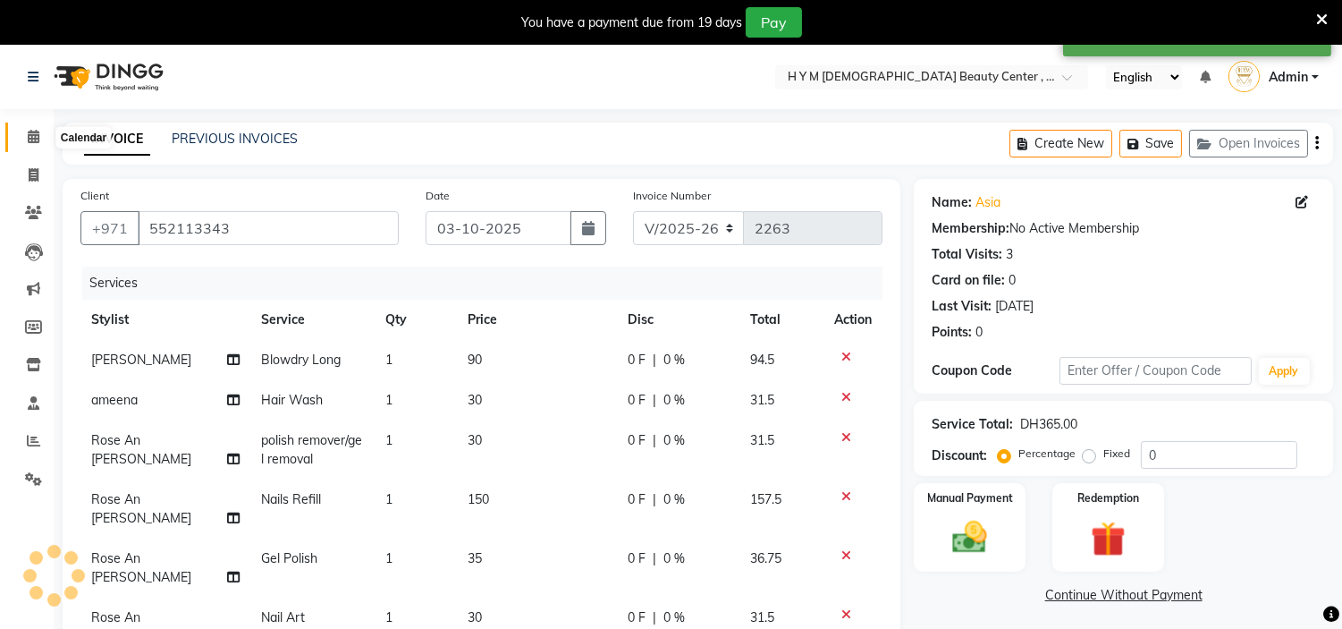
click at [30, 140] on icon at bounding box center [34, 136] width 12 height 13
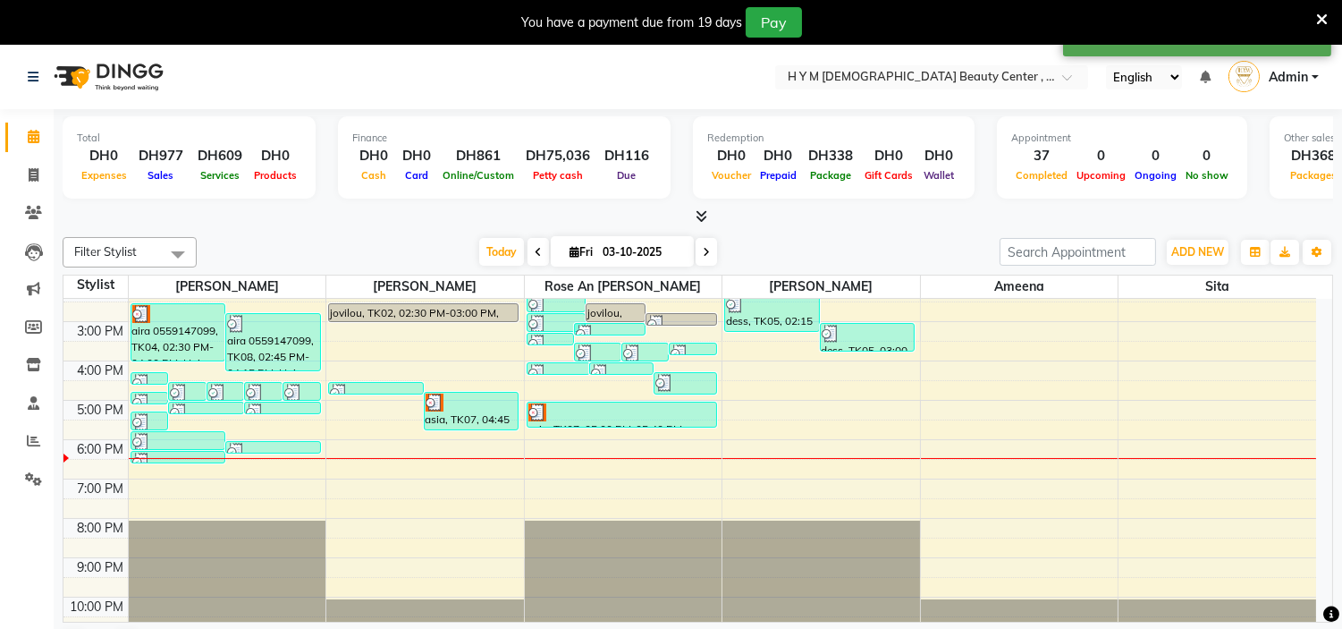
scroll to position [229, 0]
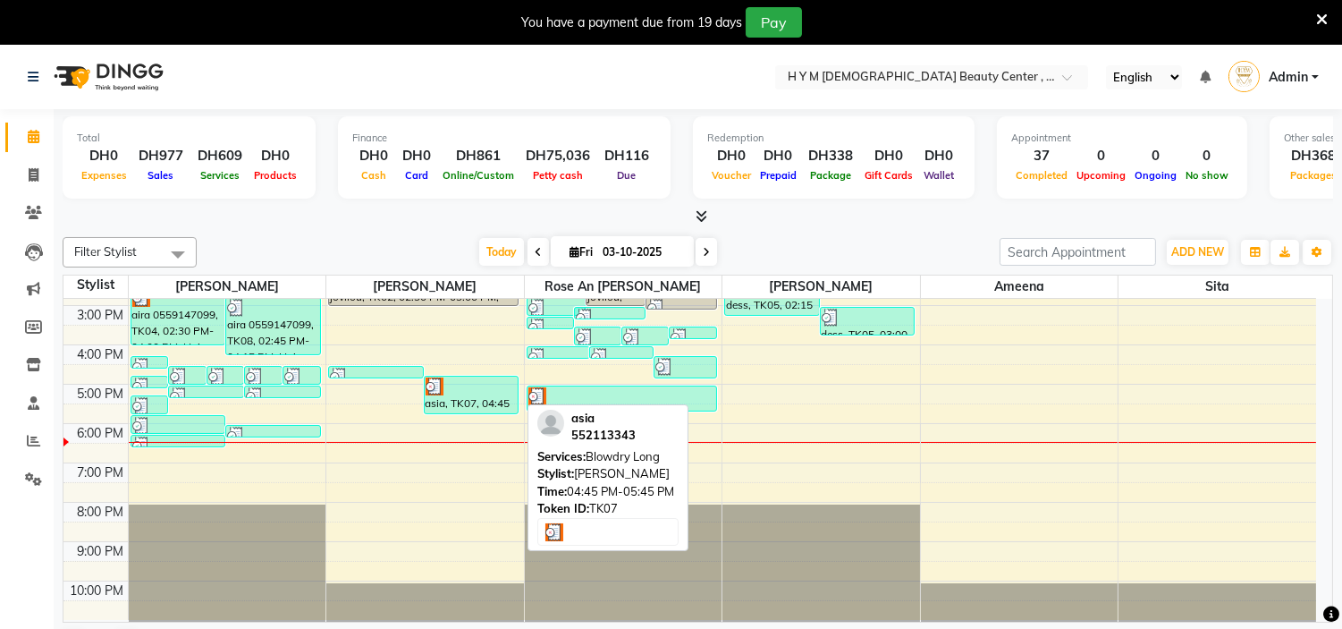
click at [477, 396] on div "asia, TK07, 04:45 PM-05:45 PM, Blowdry Long" at bounding box center [472, 394] width 94 height 37
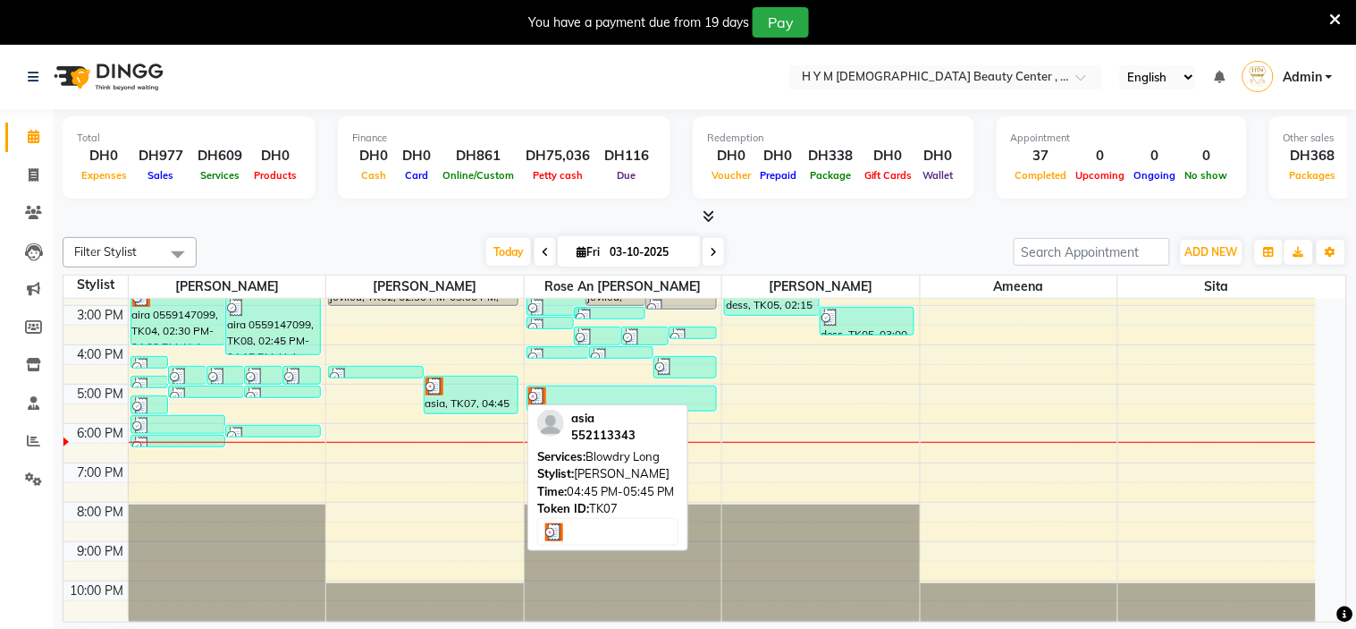
select select "3"
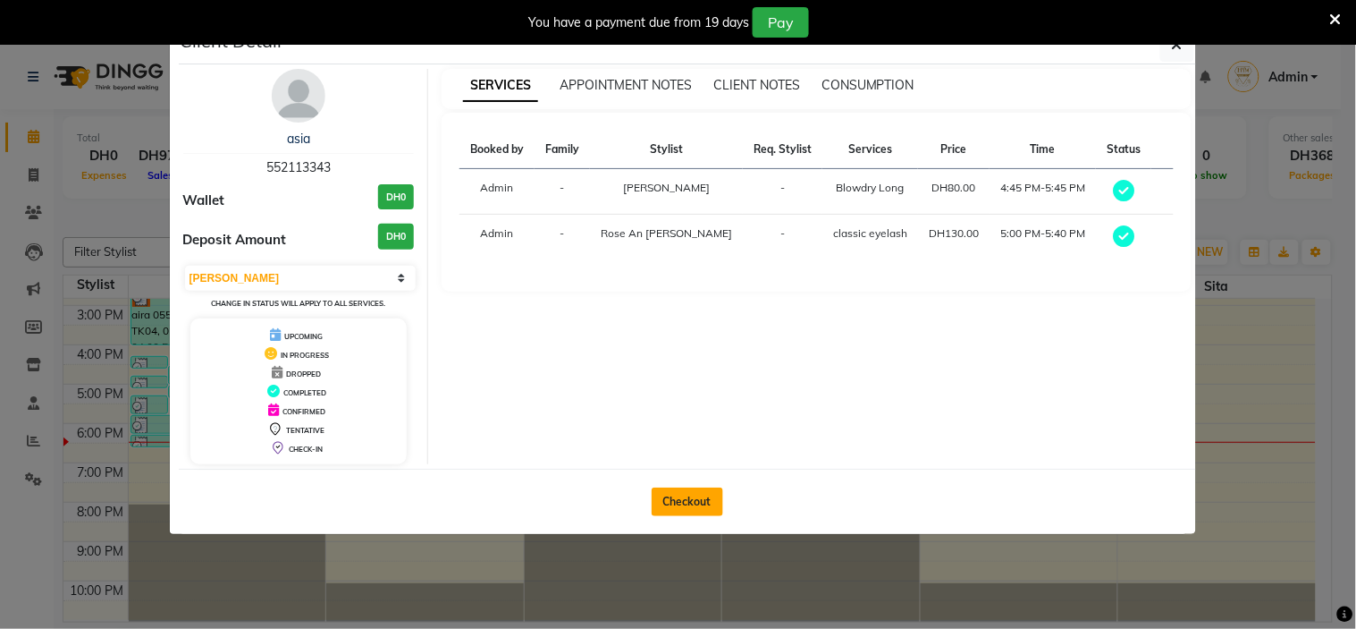
click at [707, 510] on button "Checkout" at bounding box center [688, 501] width 72 height 29
select select "service"
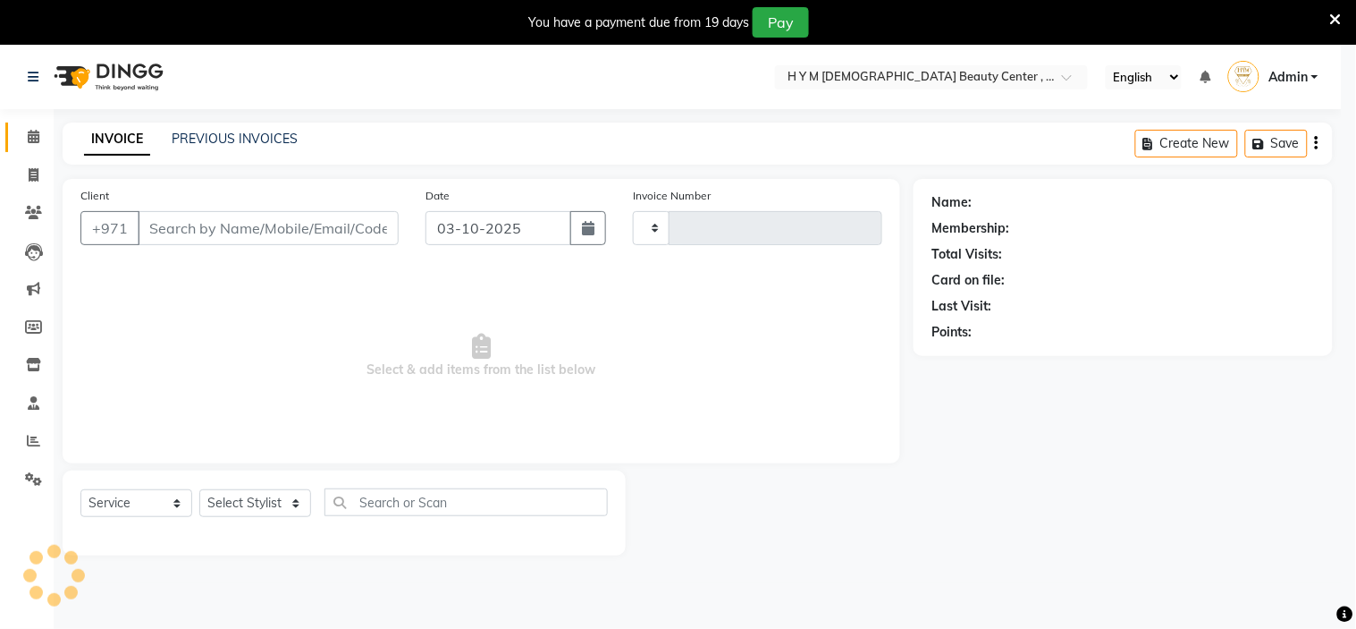
type input "2263"
select select "7248"
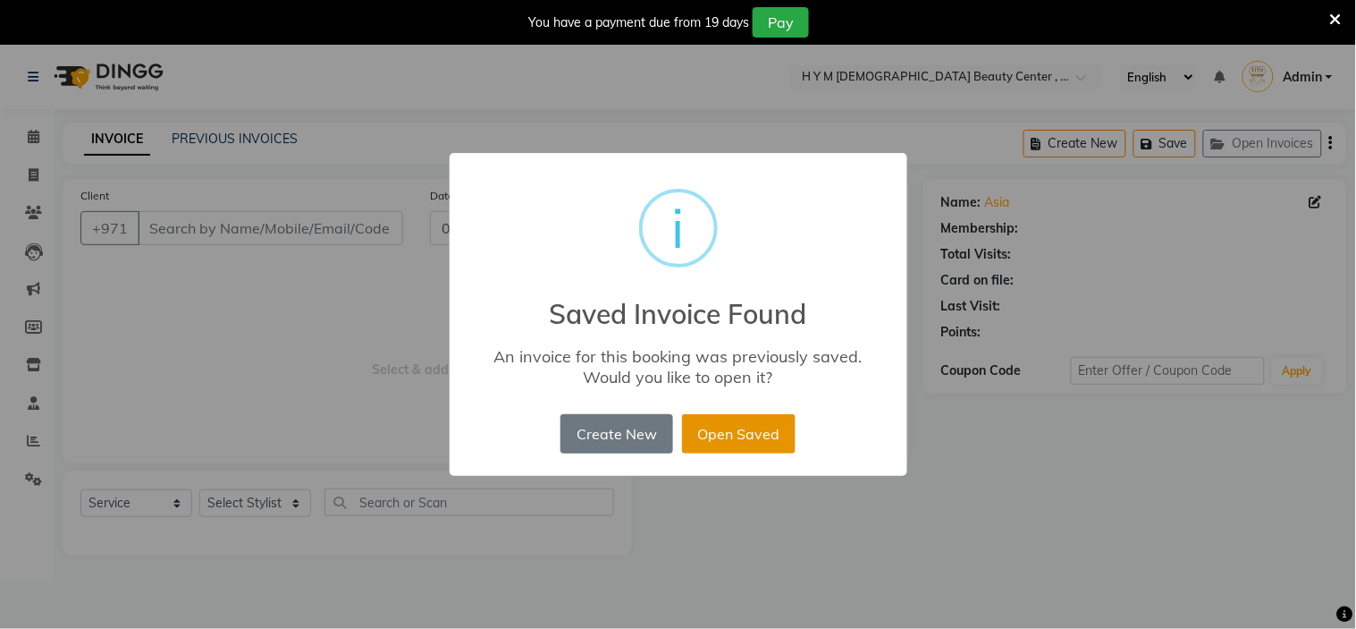
click at [760, 427] on button "Open Saved" at bounding box center [739, 433] width 114 height 39
type input "552113343"
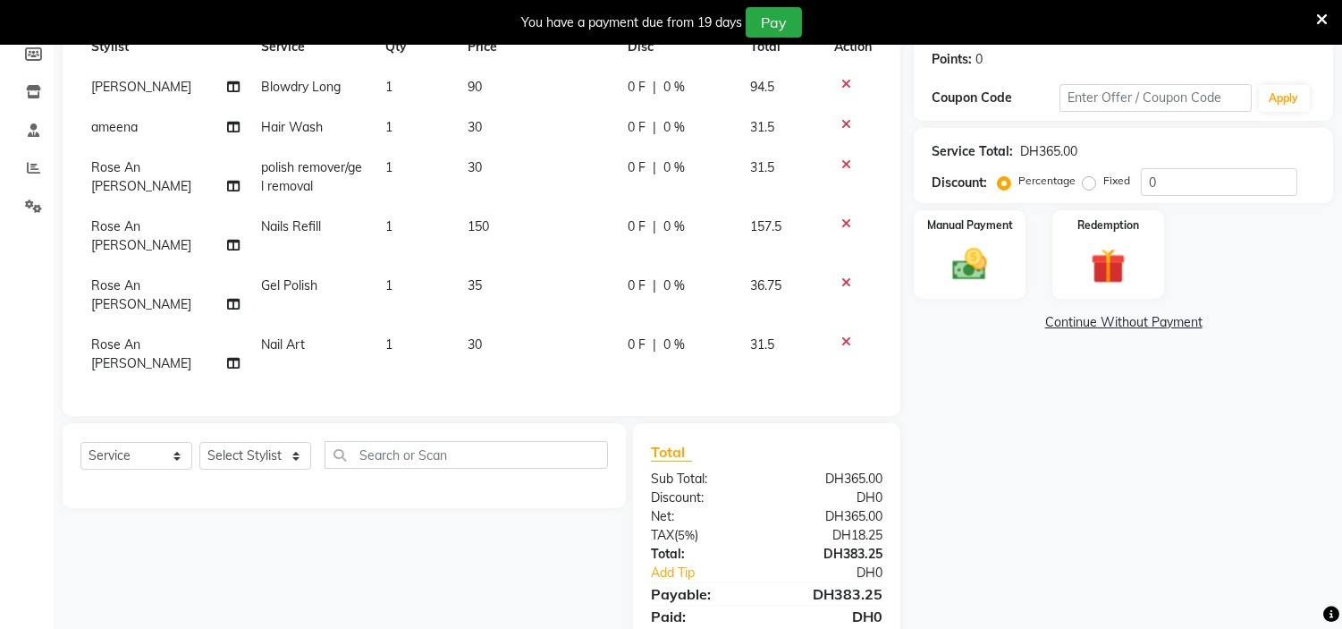
scroll to position [296, 0]
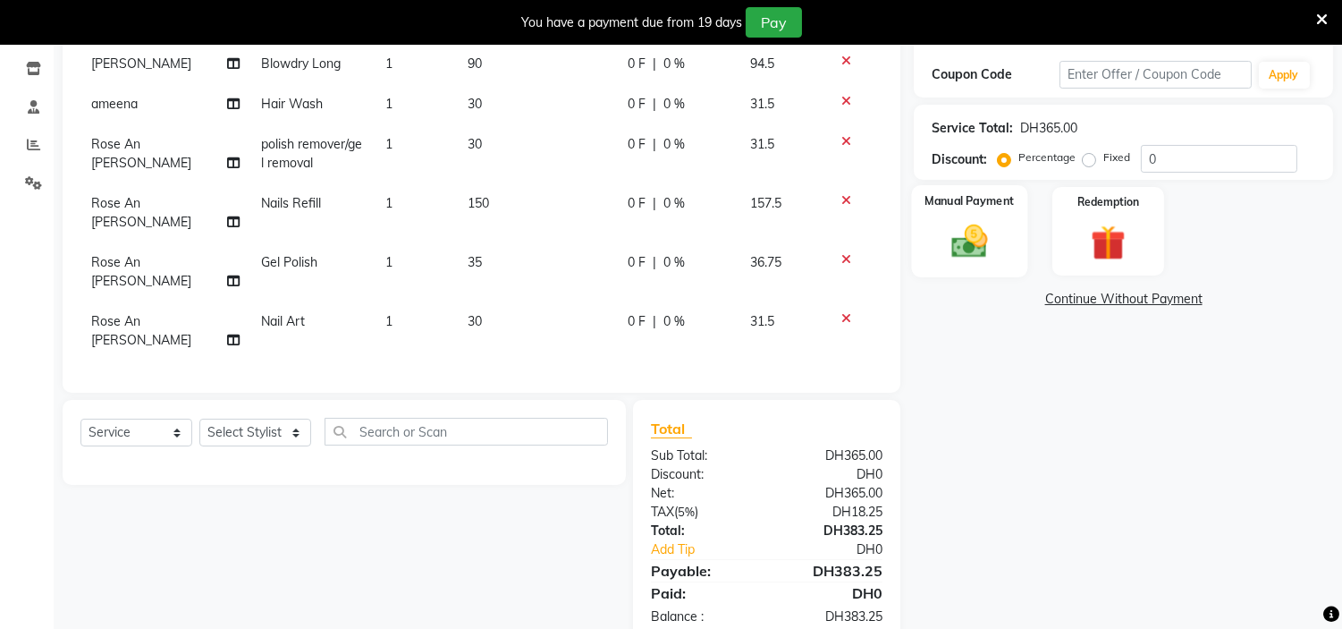
click at [959, 215] on div "Manual Payment" at bounding box center [970, 230] width 116 height 91
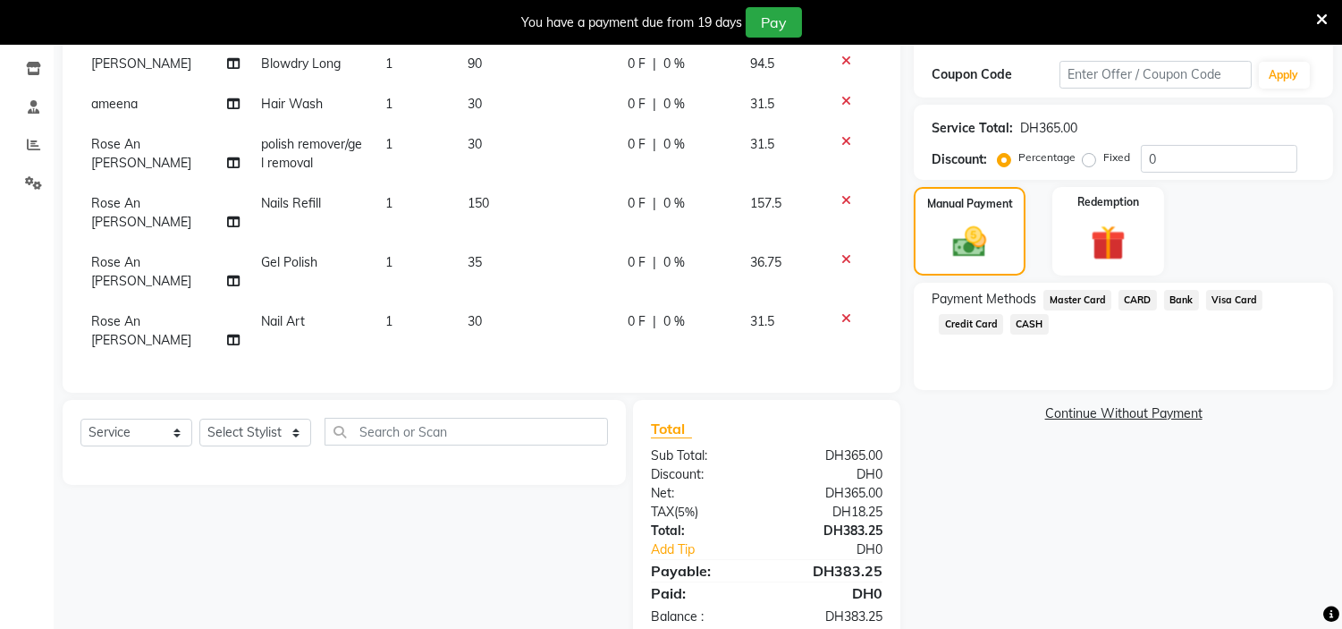
click at [985, 324] on span "Credit Card" at bounding box center [971, 324] width 64 height 21
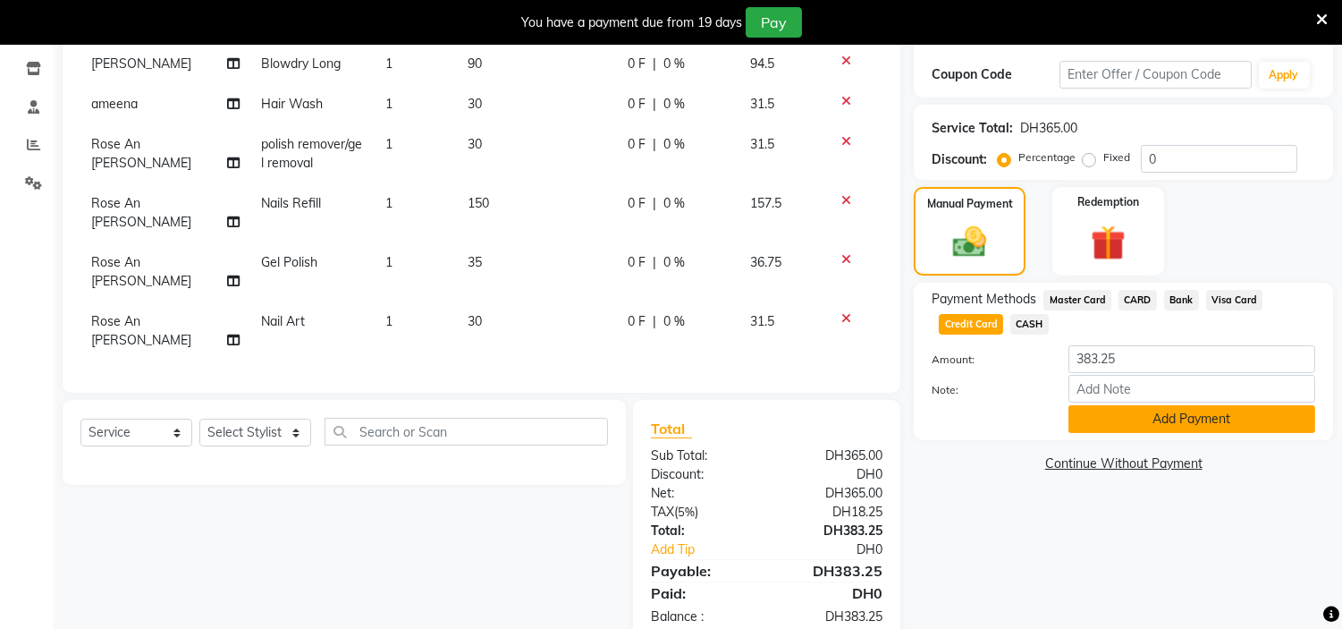
click at [1190, 423] on button "Add Payment" at bounding box center [1191, 419] width 247 height 28
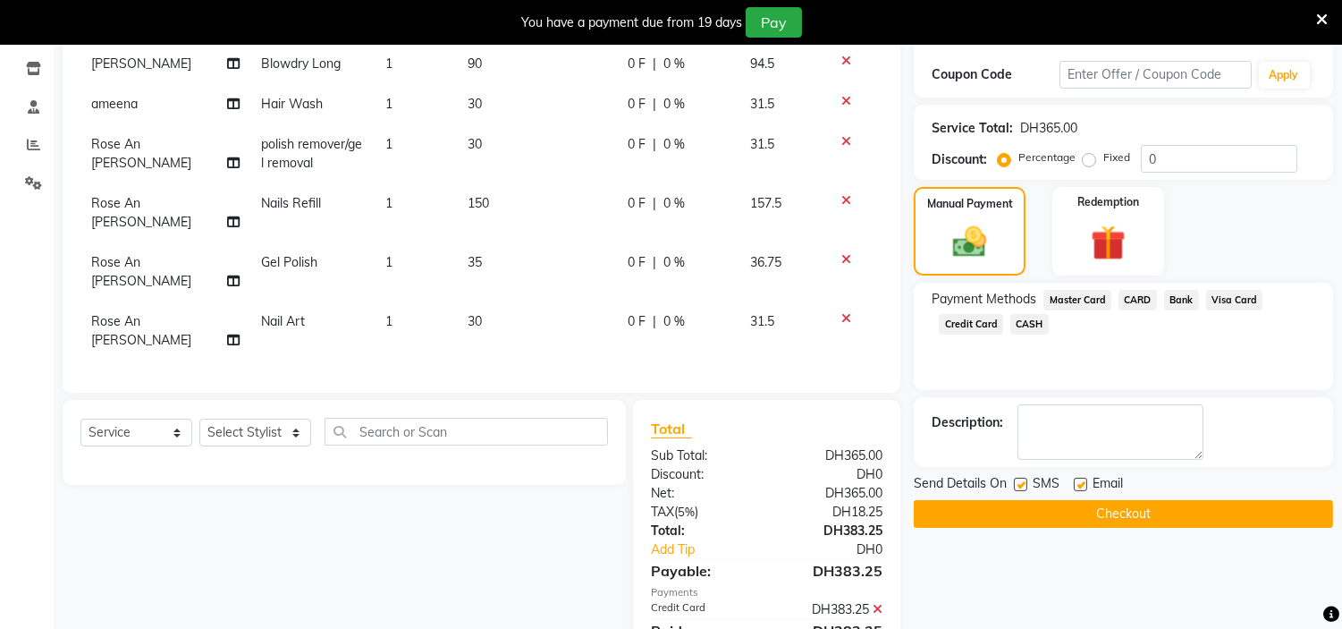
click at [1017, 483] on label at bounding box center [1020, 483] width 13 height 13
click at [1017, 483] on input "checkbox" at bounding box center [1020, 485] width 12 height 12
checkbox input "false"
click at [1079, 480] on label at bounding box center [1080, 483] width 13 height 13
click at [1079, 480] on input "checkbox" at bounding box center [1080, 485] width 12 height 12
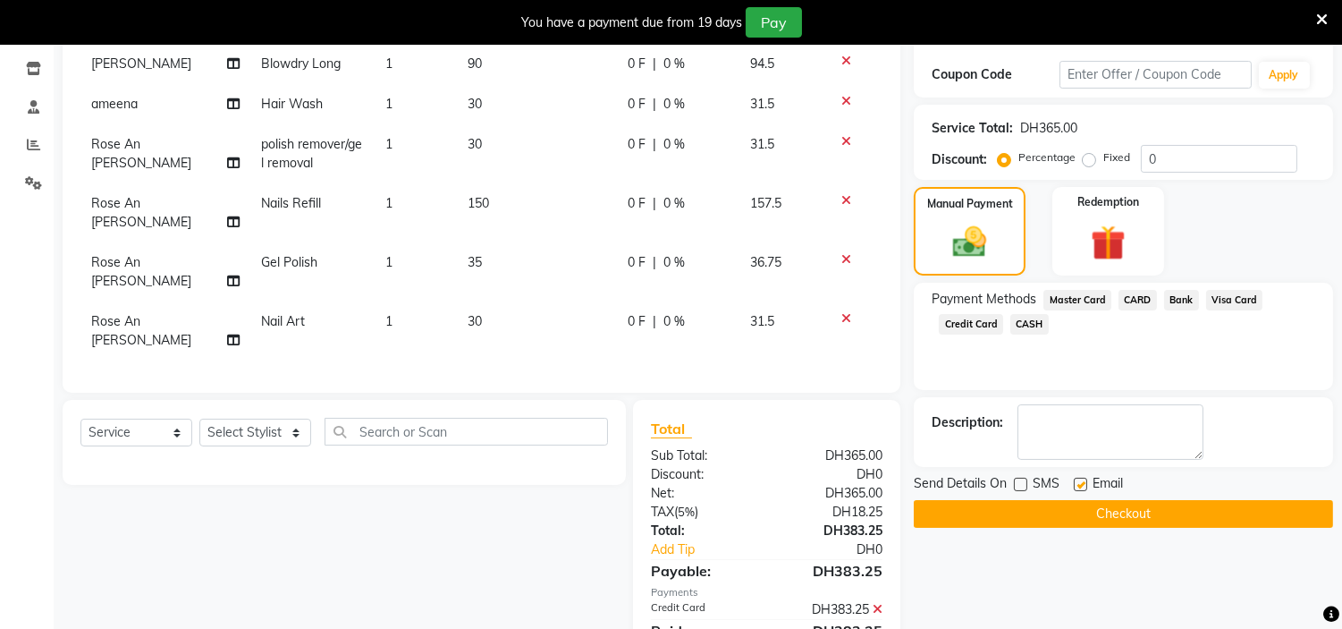
checkbox input "false"
click at [1093, 510] on button "Checkout" at bounding box center [1123, 514] width 419 height 28
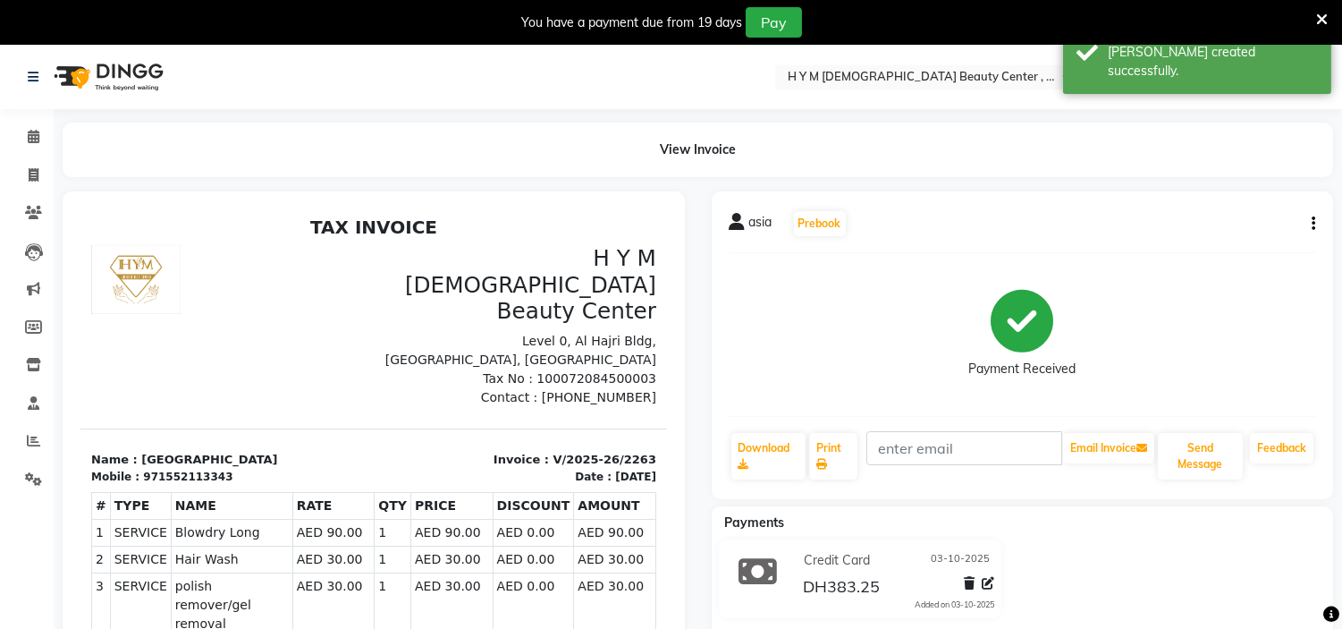
scroll to position [45, 0]
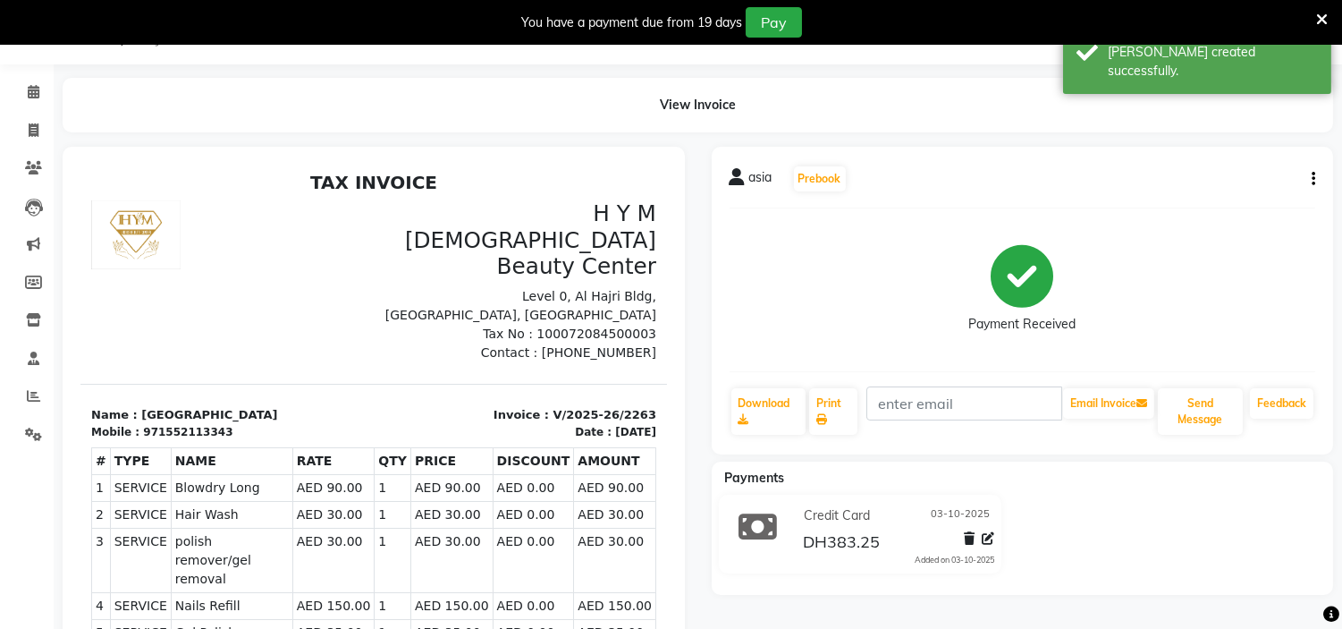
select select "service"
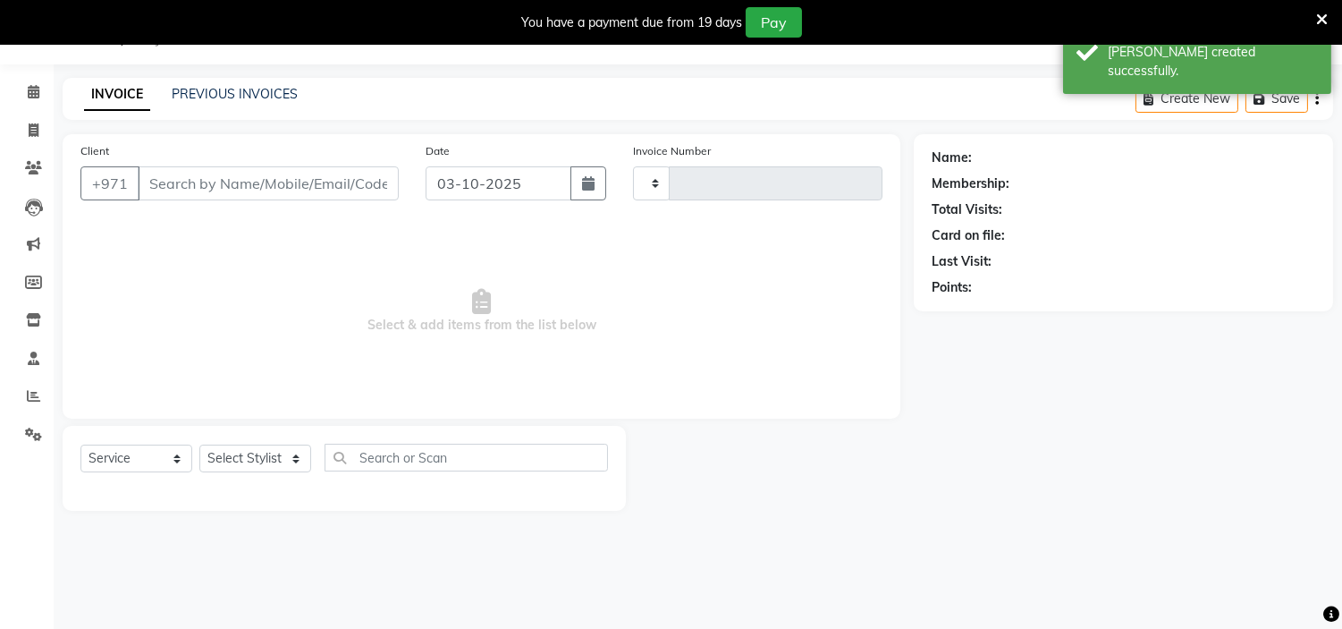
type input "2264"
select select "7248"
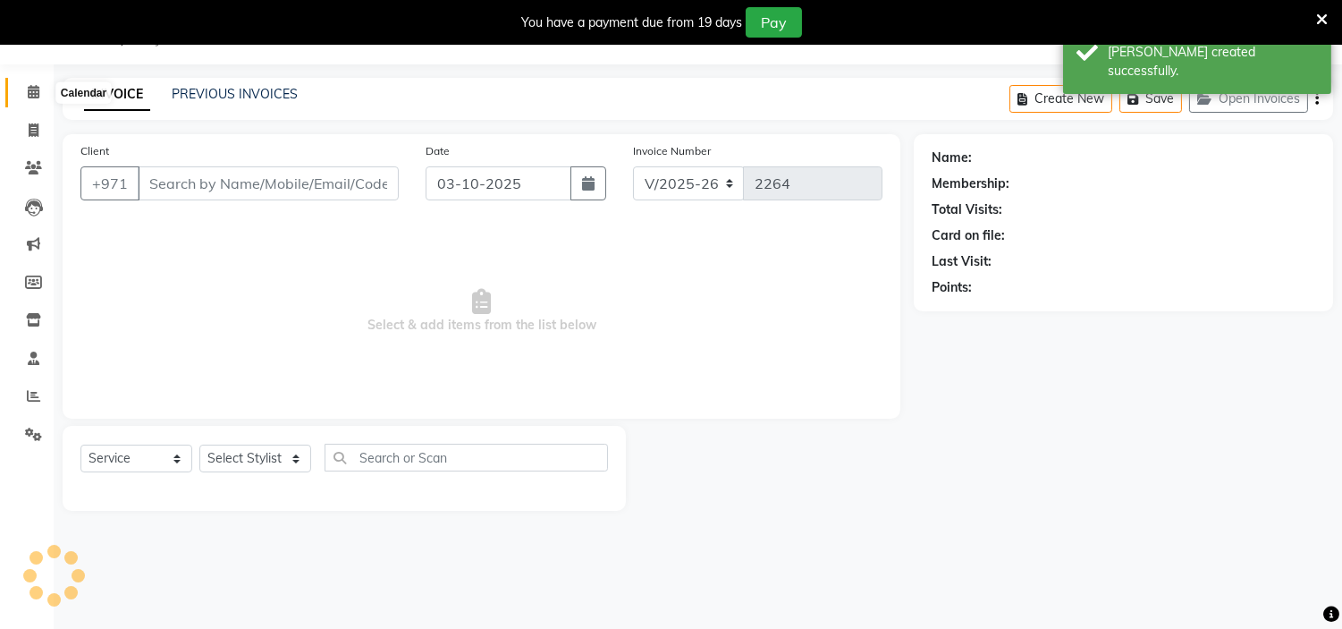
click at [38, 91] on body "Select Location × H Y M [DEMOGRAPHIC_DATA] Beauty Center , [GEOGRAPHIC_DATA] En…" at bounding box center [671, 314] width 1342 height 629
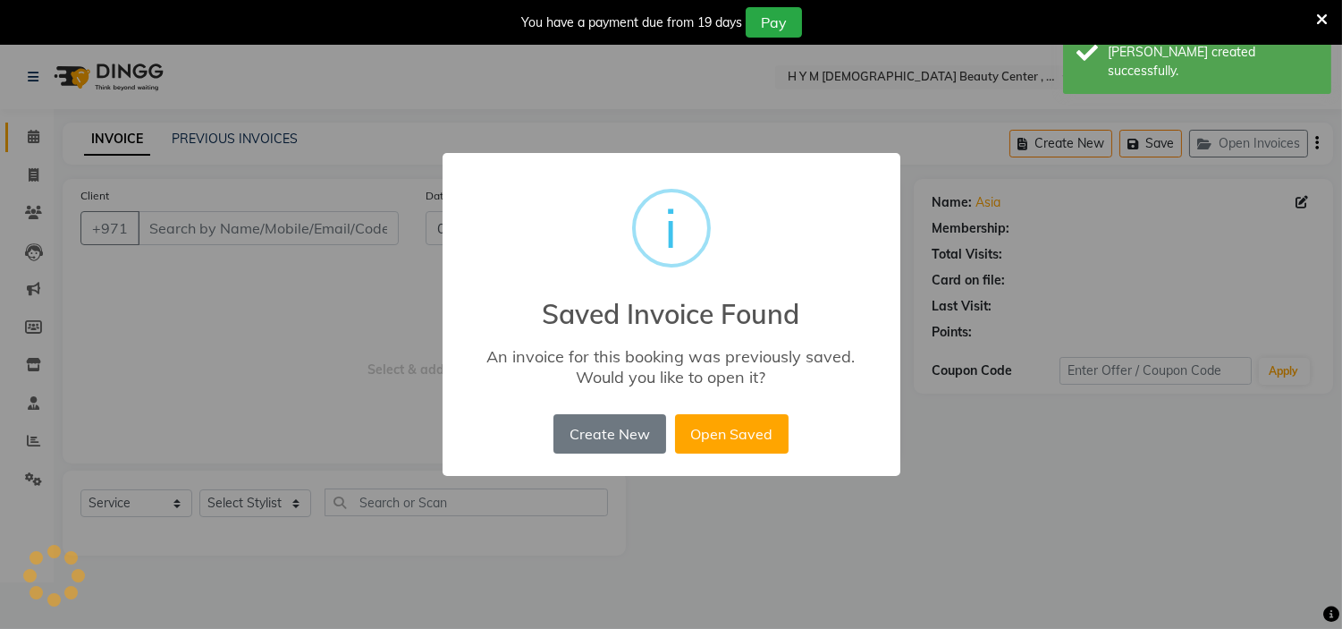
scroll to position [0, 0]
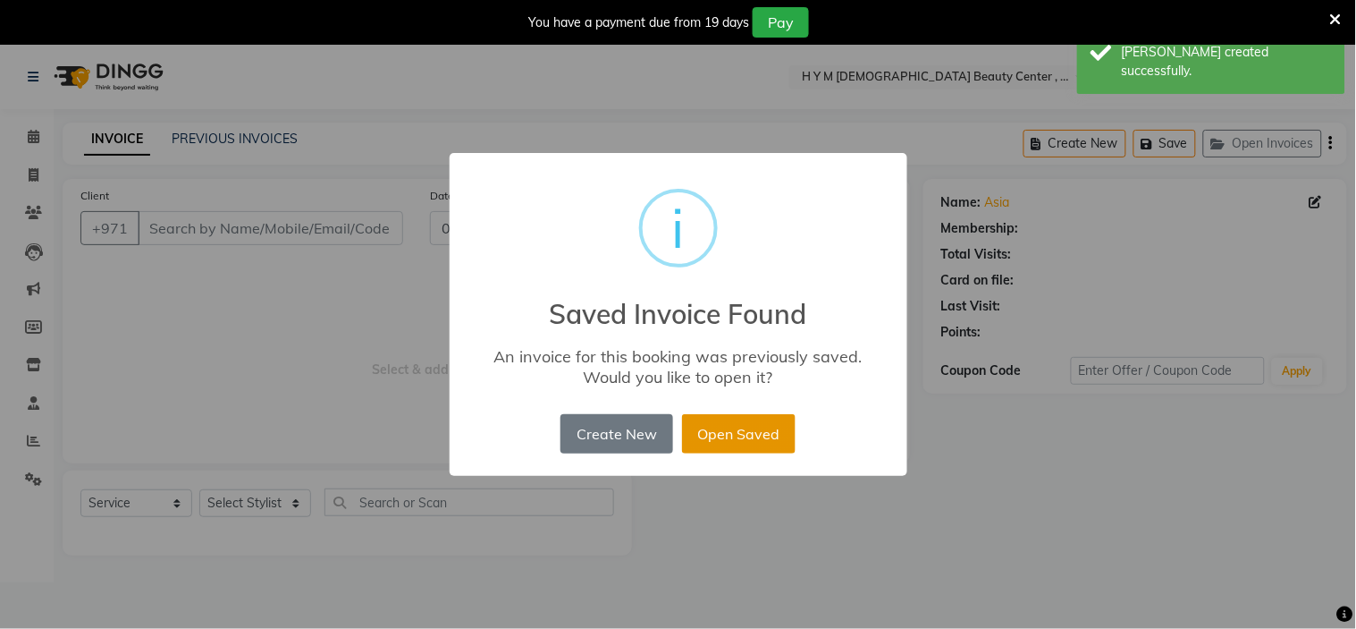
click at [746, 436] on button "Open Saved" at bounding box center [739, 433] width 114 height 39
type input "552113343"
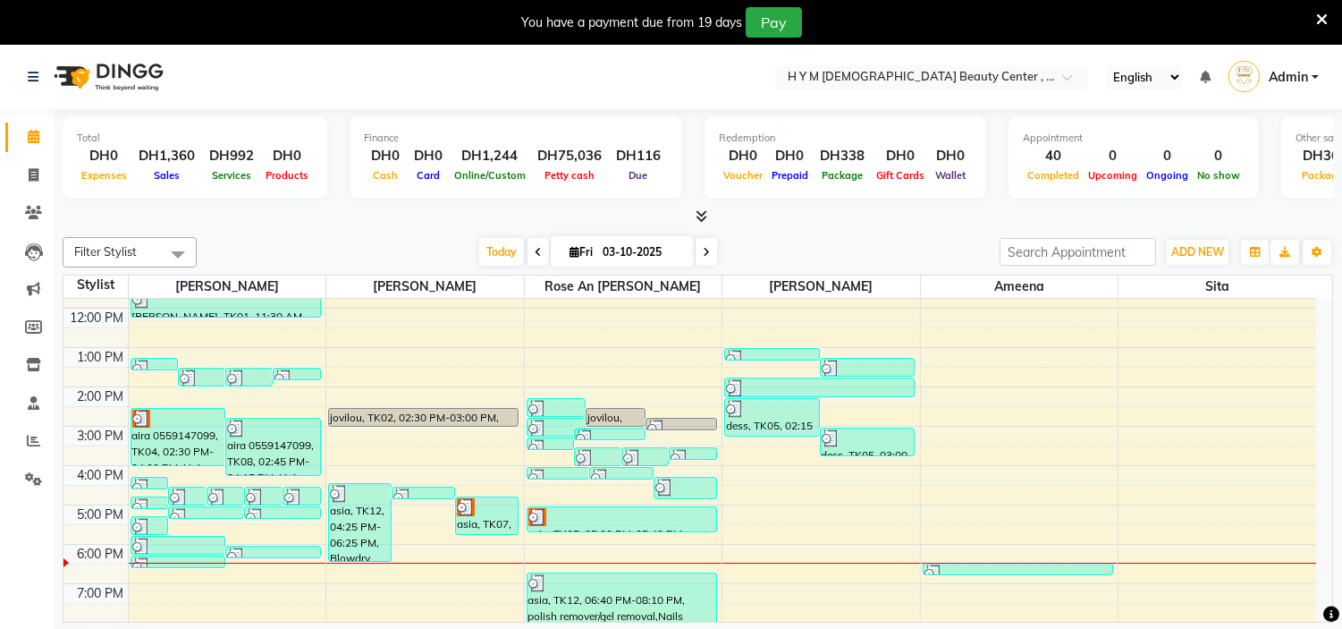
scroll to position [229, 0]
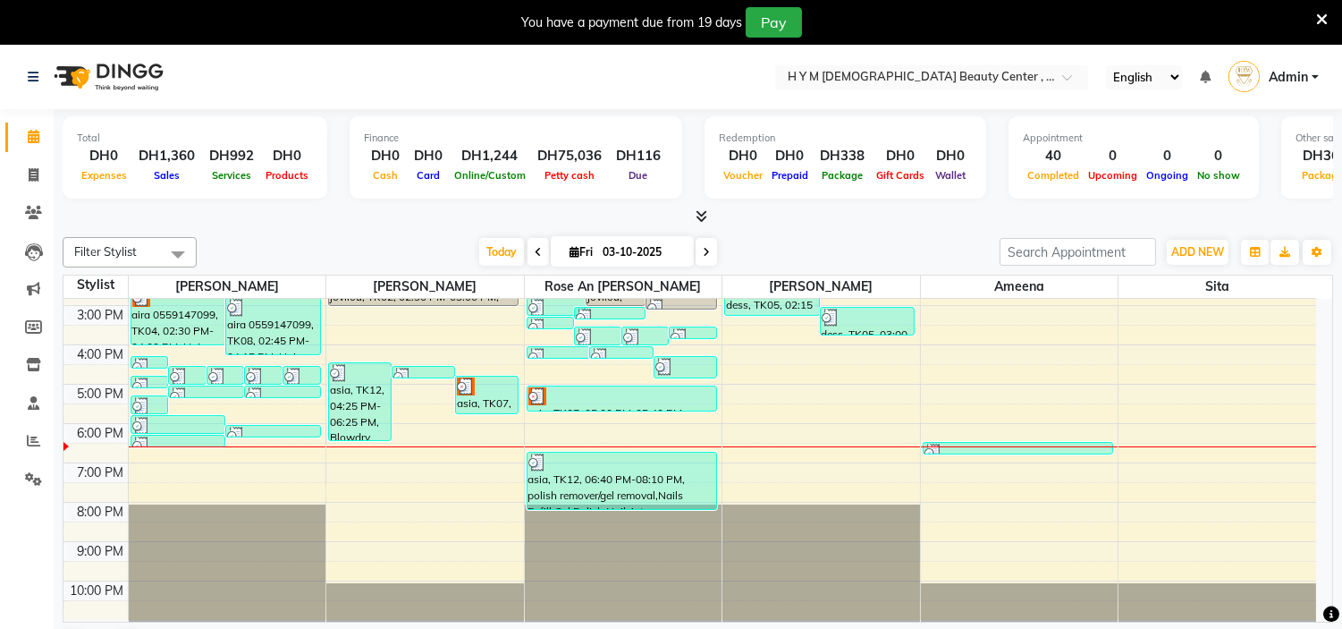
click at [275, 449] on div "9:00 AM 10:00 AM 11:00 AM 12:00 PM 1:00 PM 2:00 PM 3:00 PM 4:00 PM 5:00 PM 6:00…" at bounding box center [689, 345] width 1253 height 550
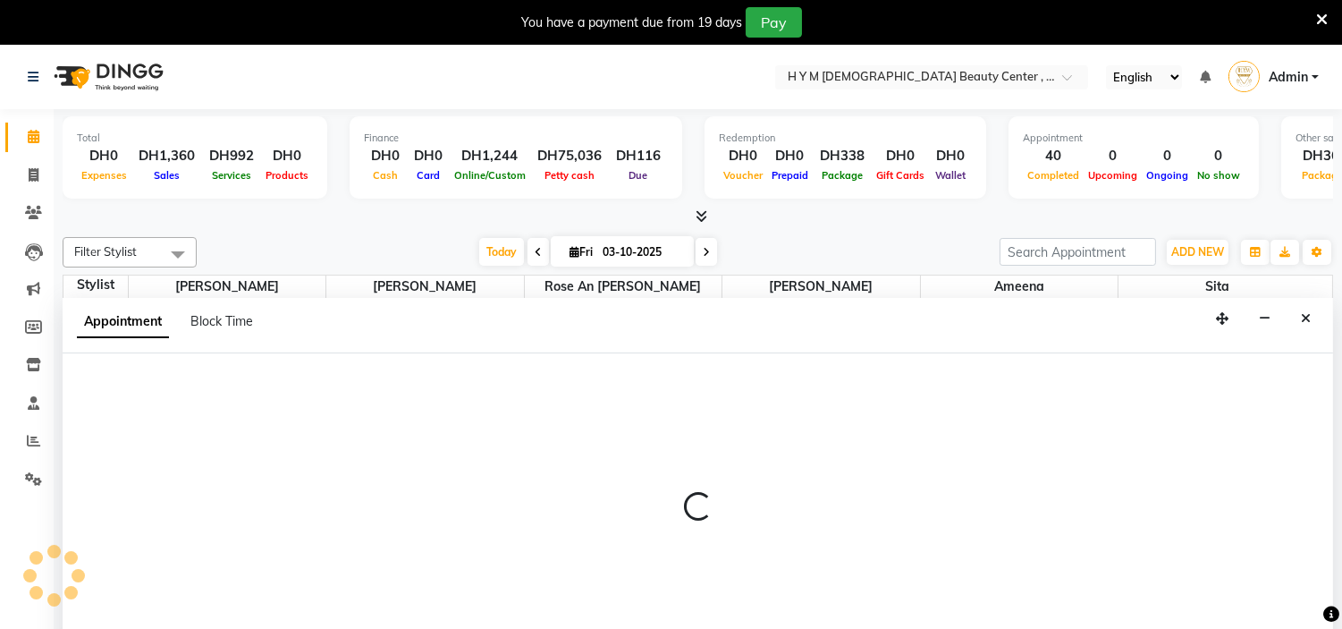
scroll to position [46, 0]
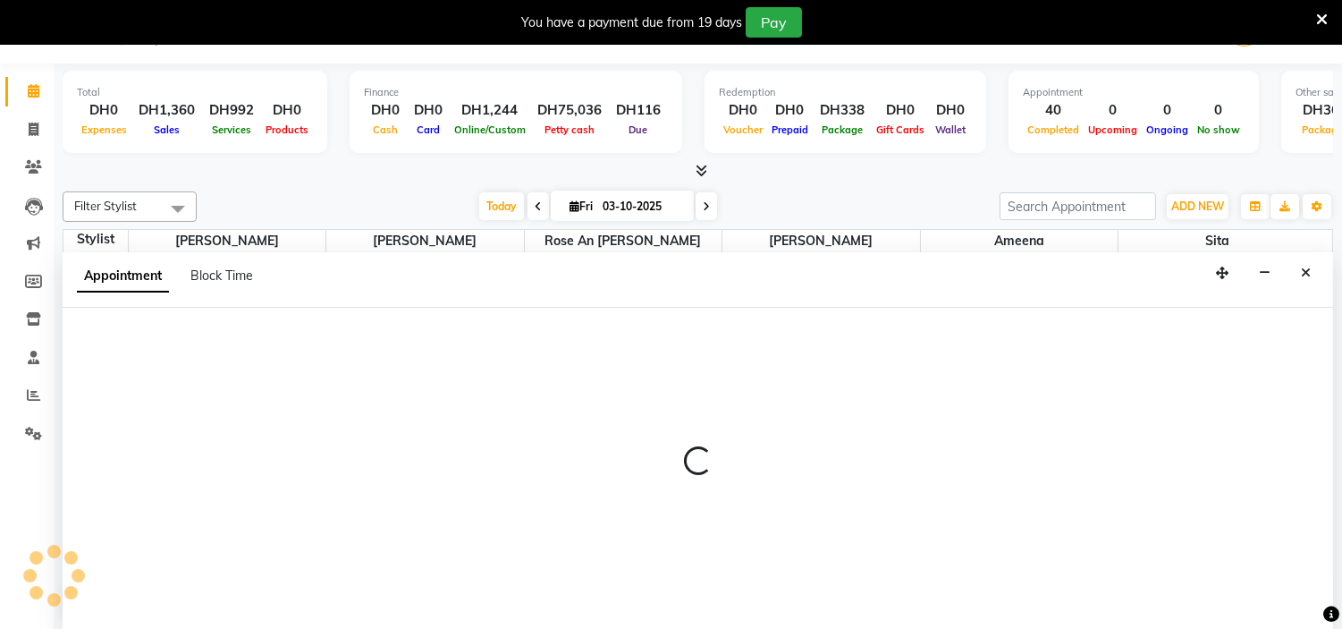
select select "61770"
select select "tentative"
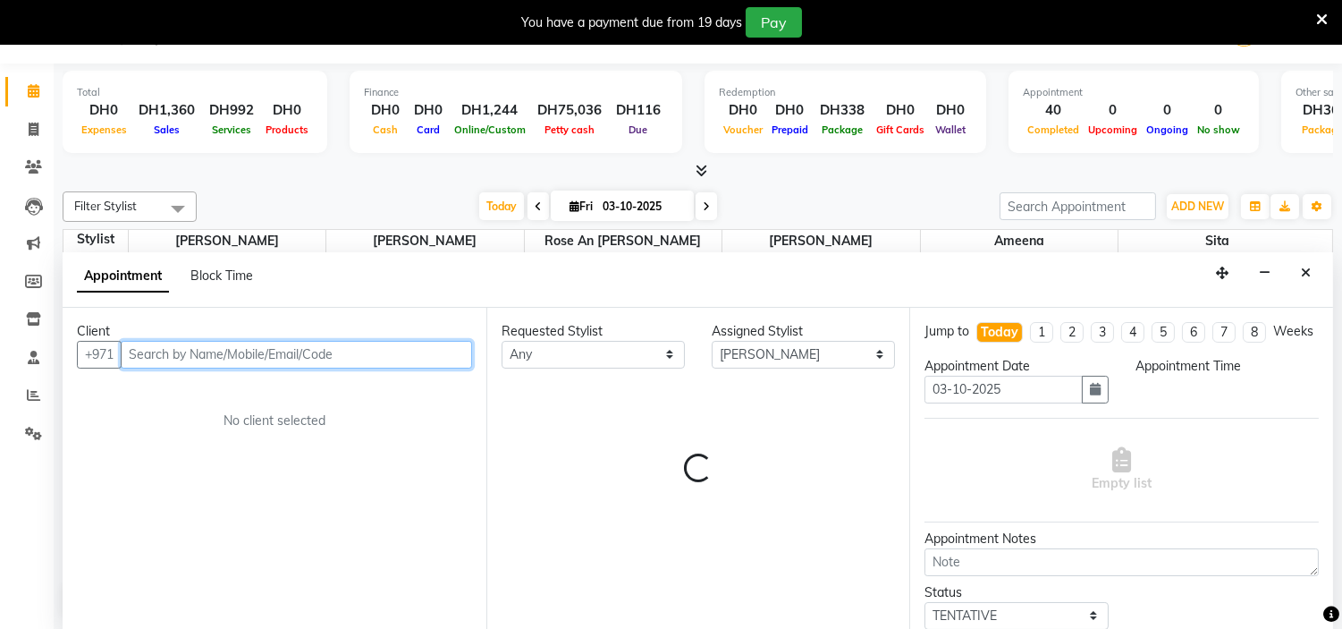
select select "1110"
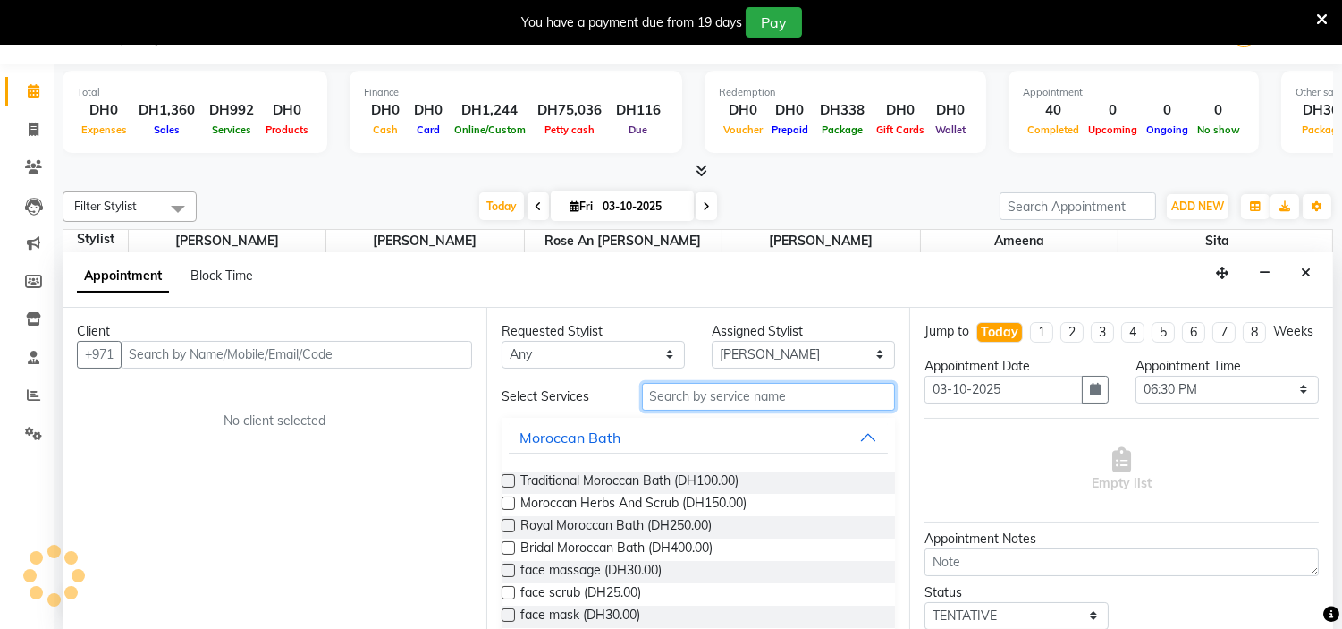
click at [720, 398] on input "text" at bounding box center [769, 397] width 254 height 28
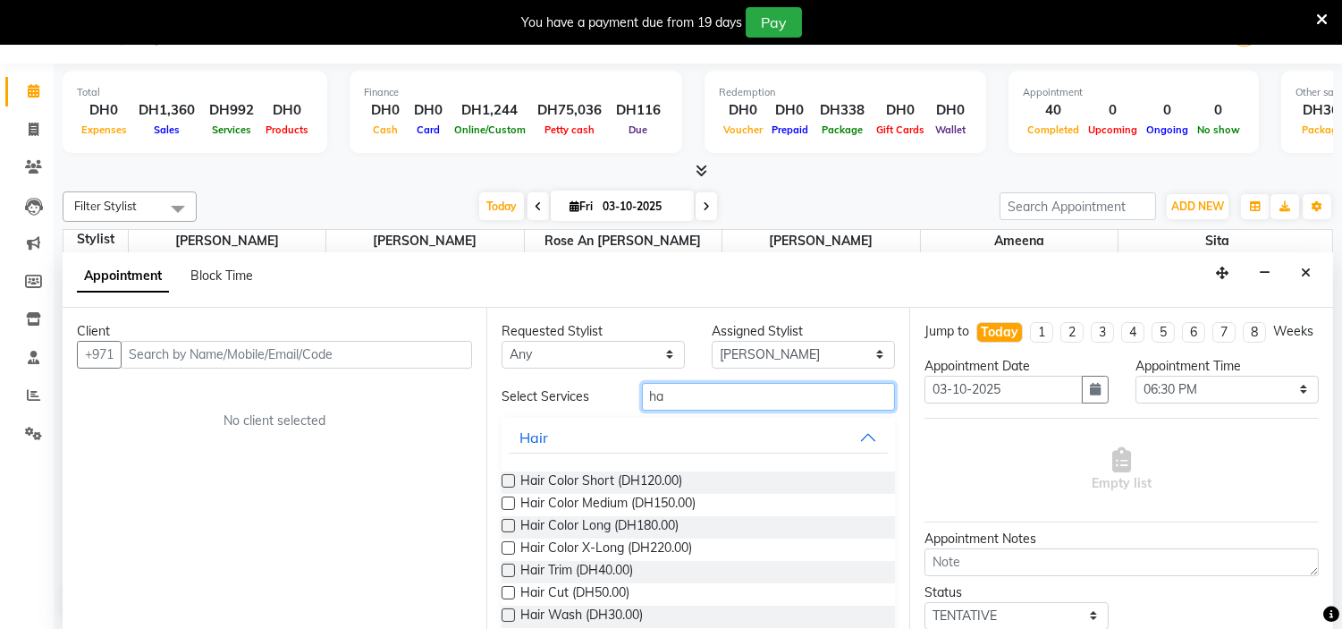
type input "h"
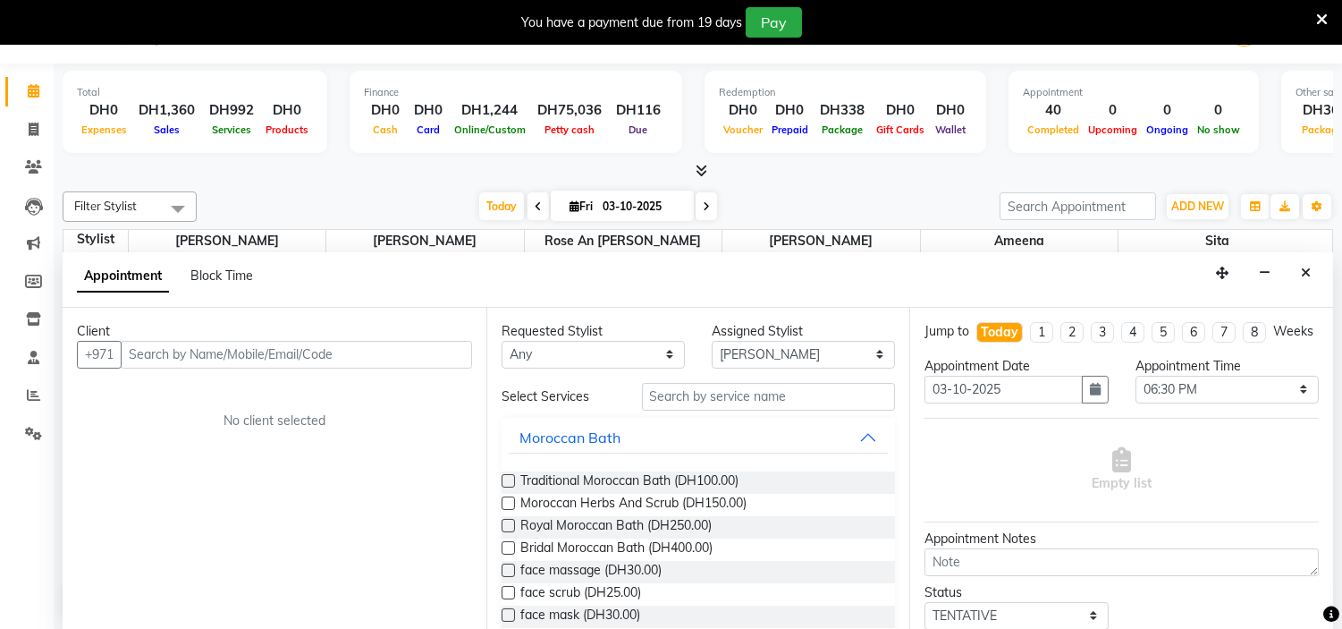
select select "service"
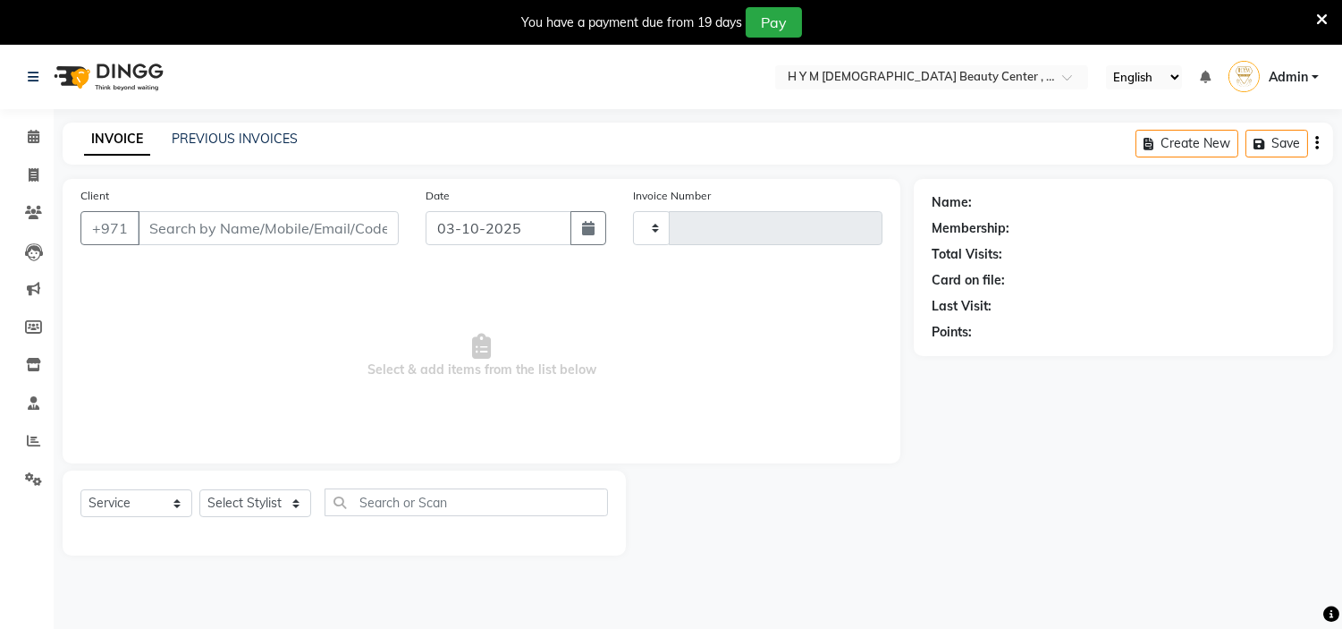
type input "2264"
select select "7248"
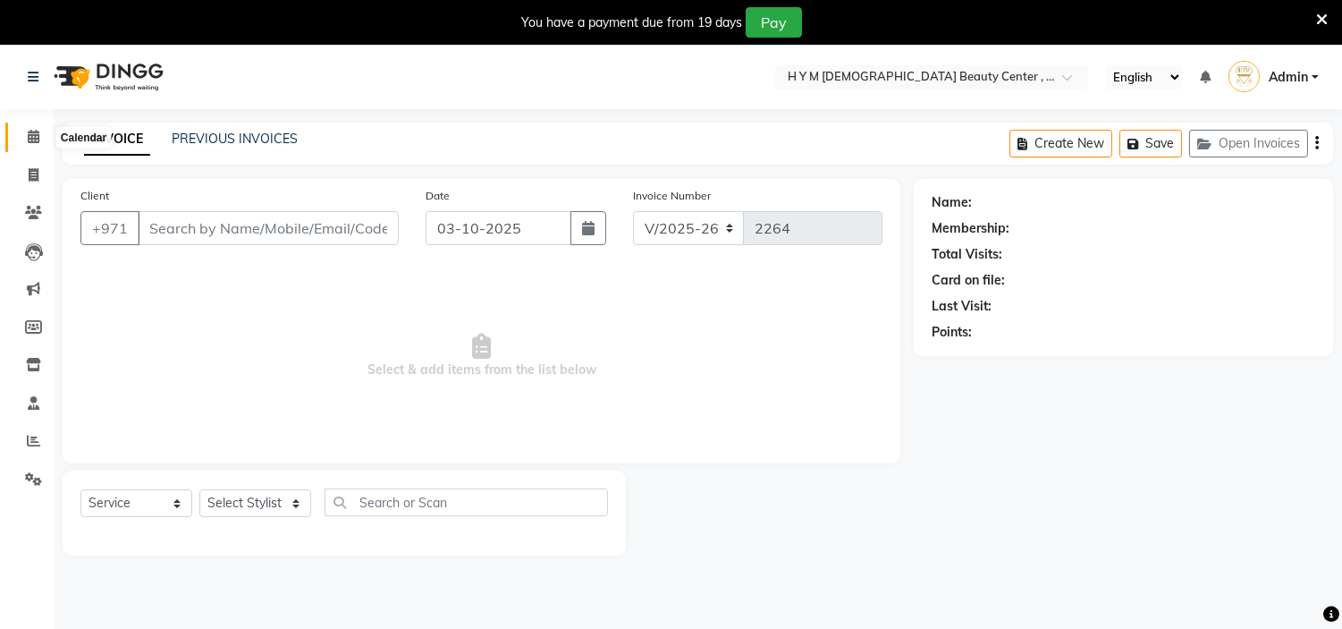
click at [38, 143] on span at bounding box center [33, 137] width 31 height 21
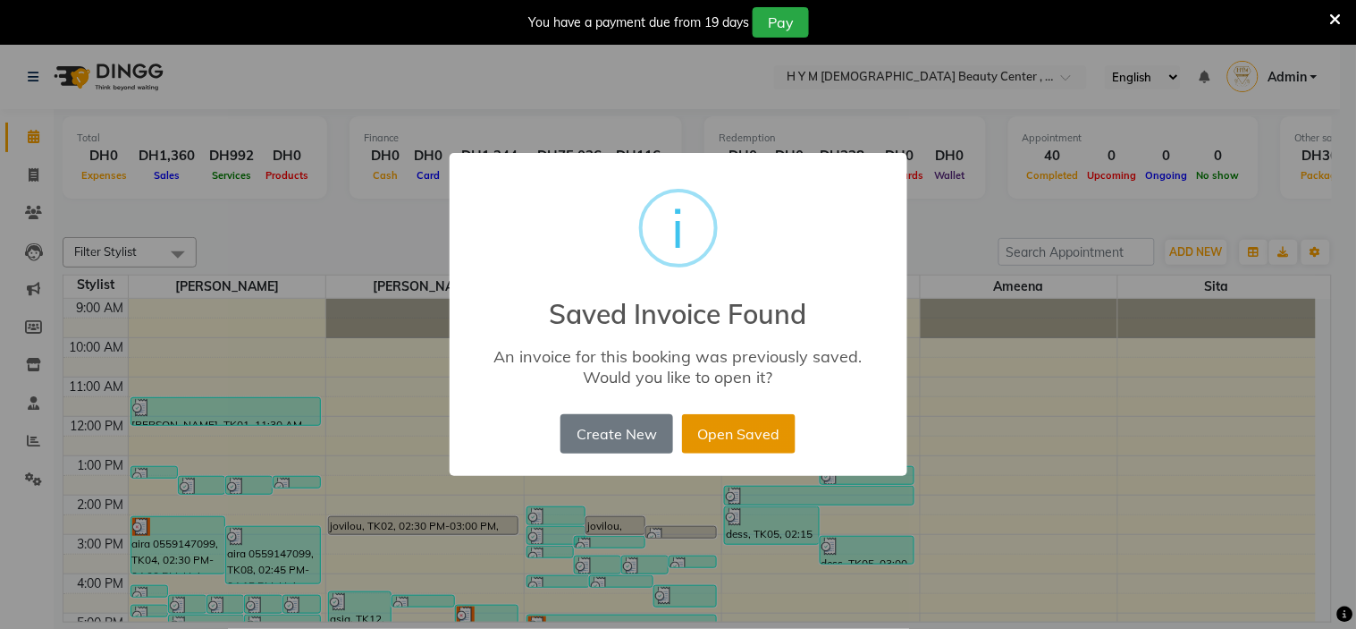
click at [755, 431] on button "Open Saved" at bounding box center [739, 433] width 114 height 39
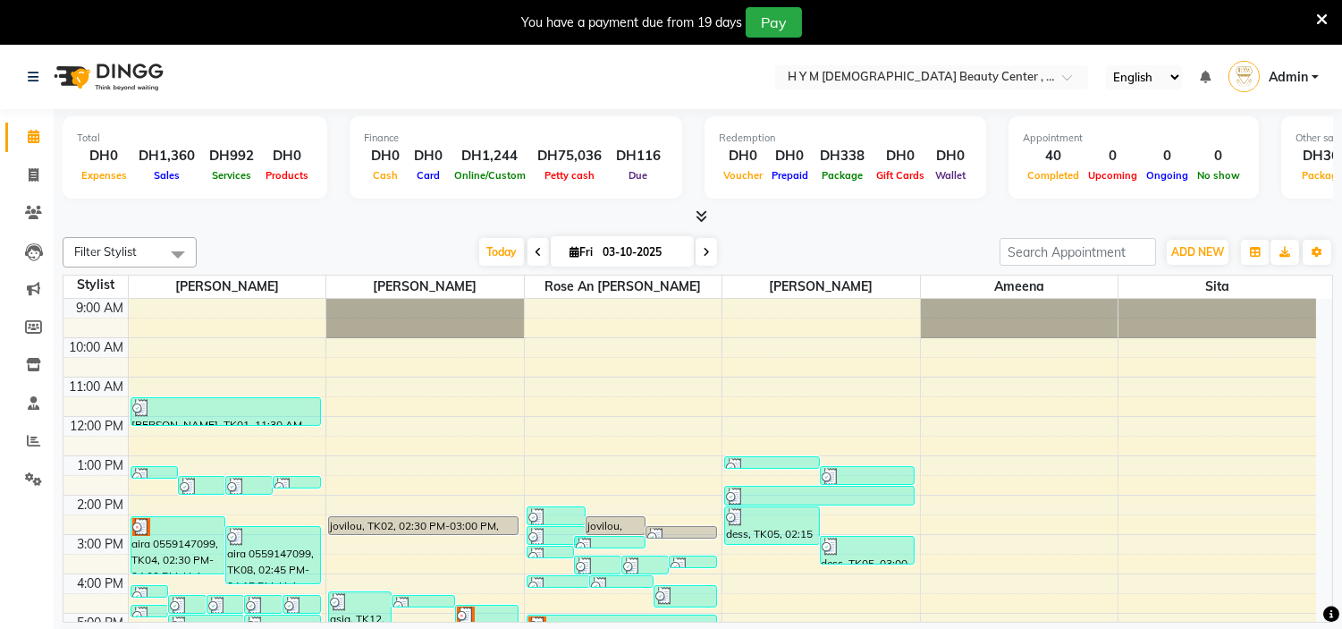
scroll to position [229, 0]
